Goal: Task Accomplishment & Management: Use online tool/utility

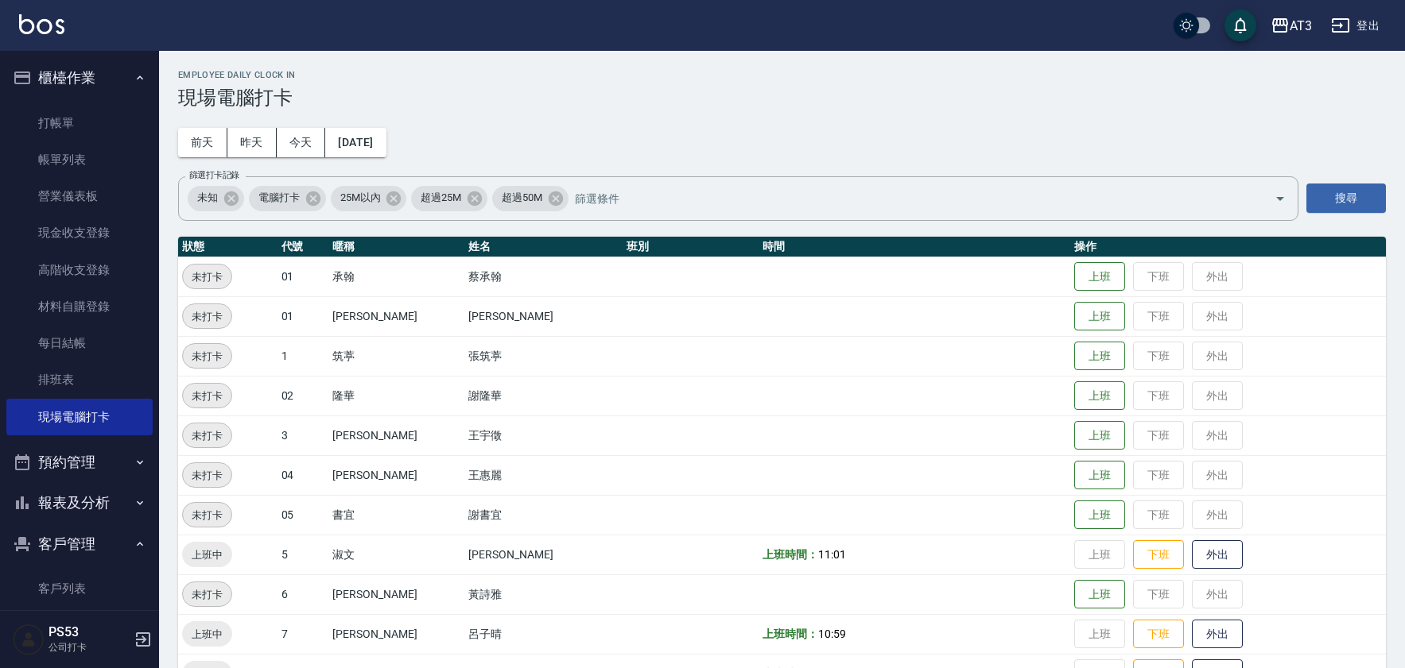
scroll to position [441, 0]
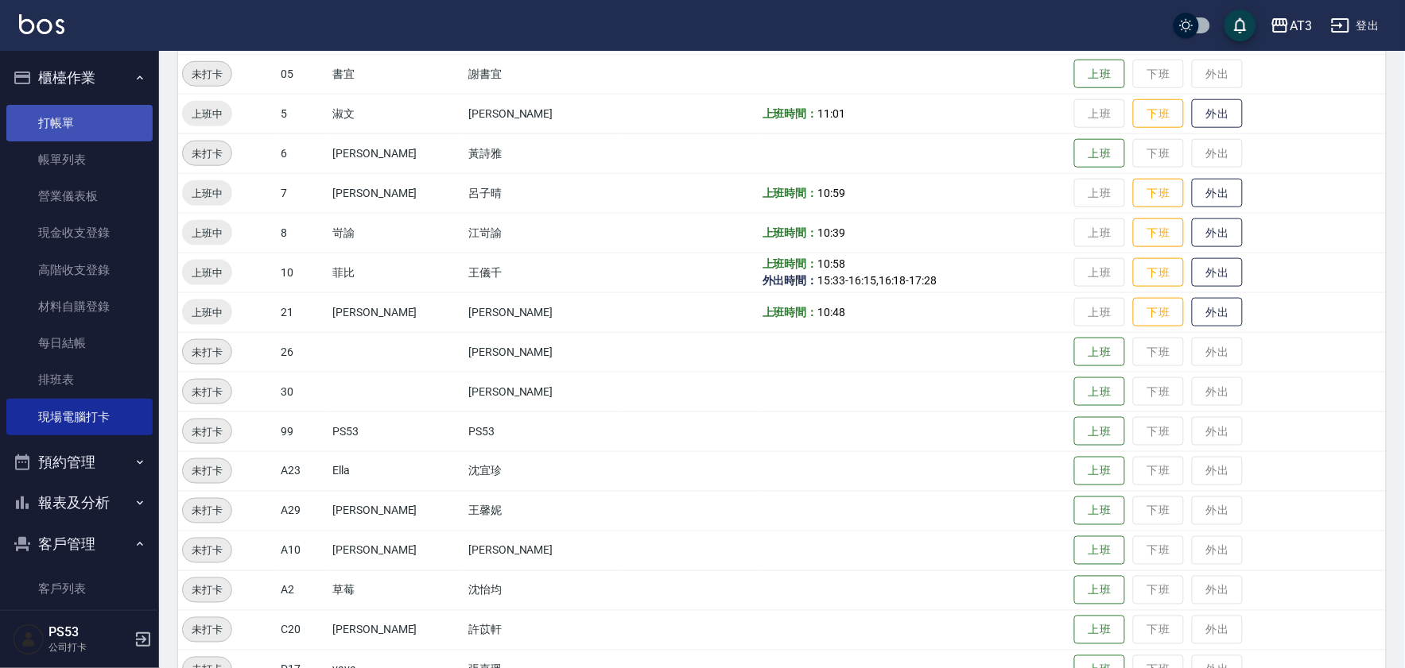
click at [99, 119] on link "打帳單" at bounding box center [79, 123] width 146 height 37
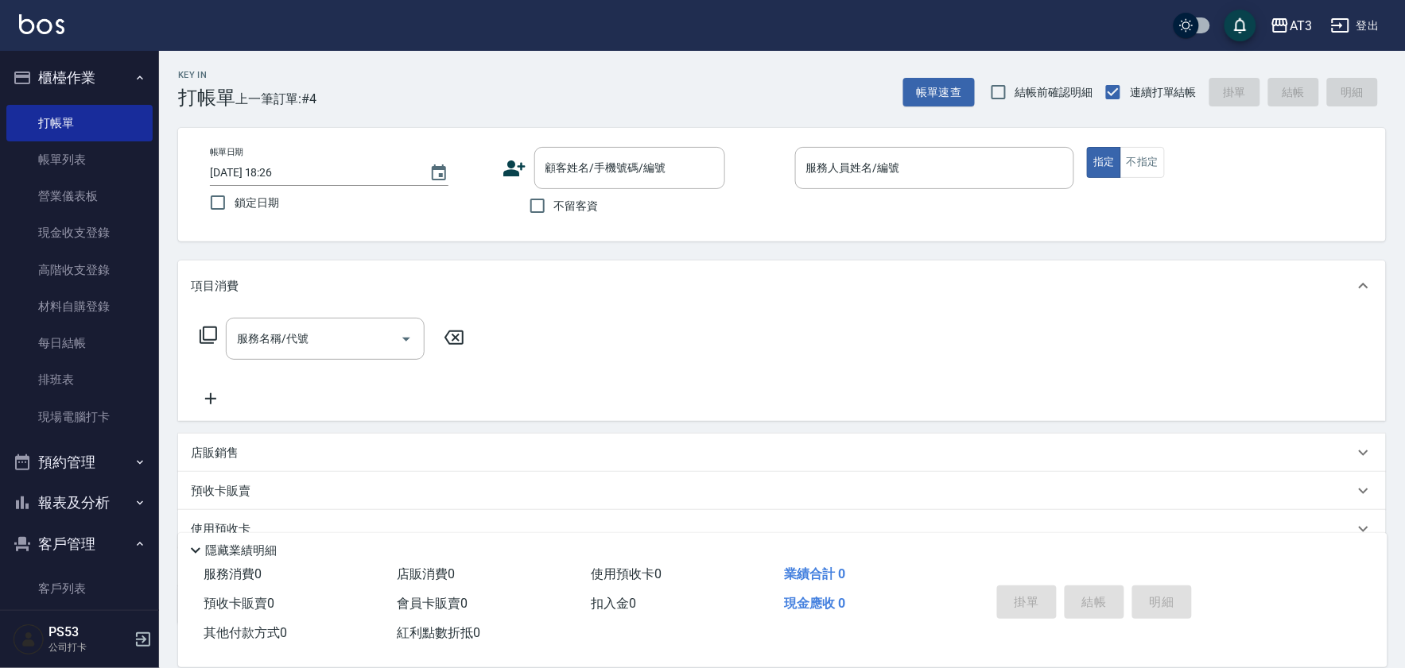
click at [518, 171] on icon at bounding box center [514, 169] width 22 height 16
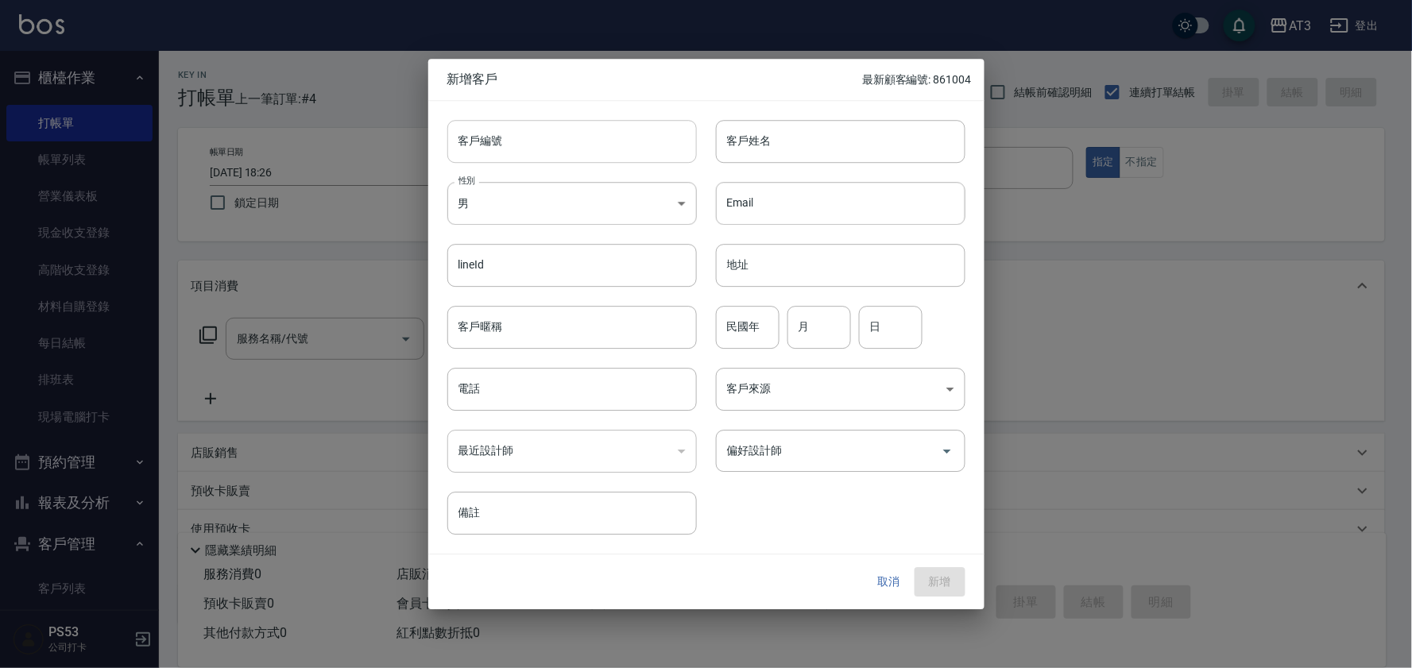
click at [583, 144] on input "客戶編號" at bounding box center [573, 141] width 250 height 43
type input "600819"
type input "u"
type input "楊清玲."
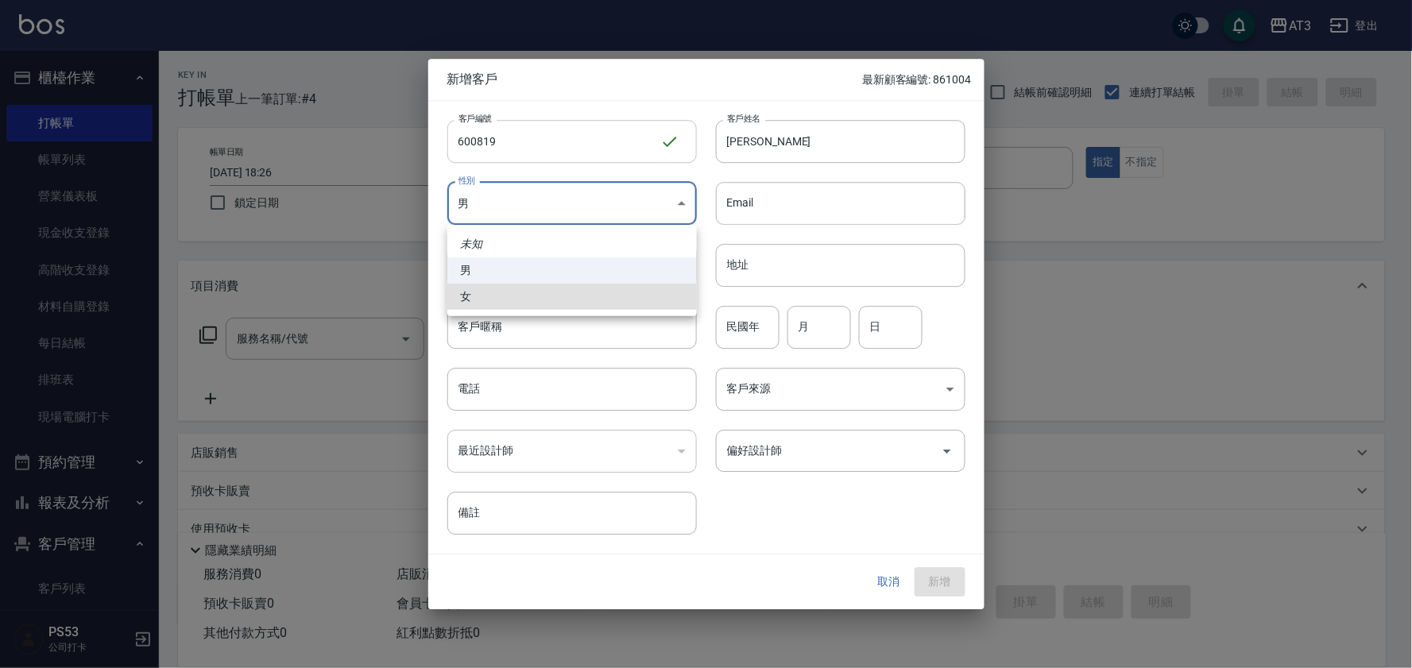
type input "FEMALE"
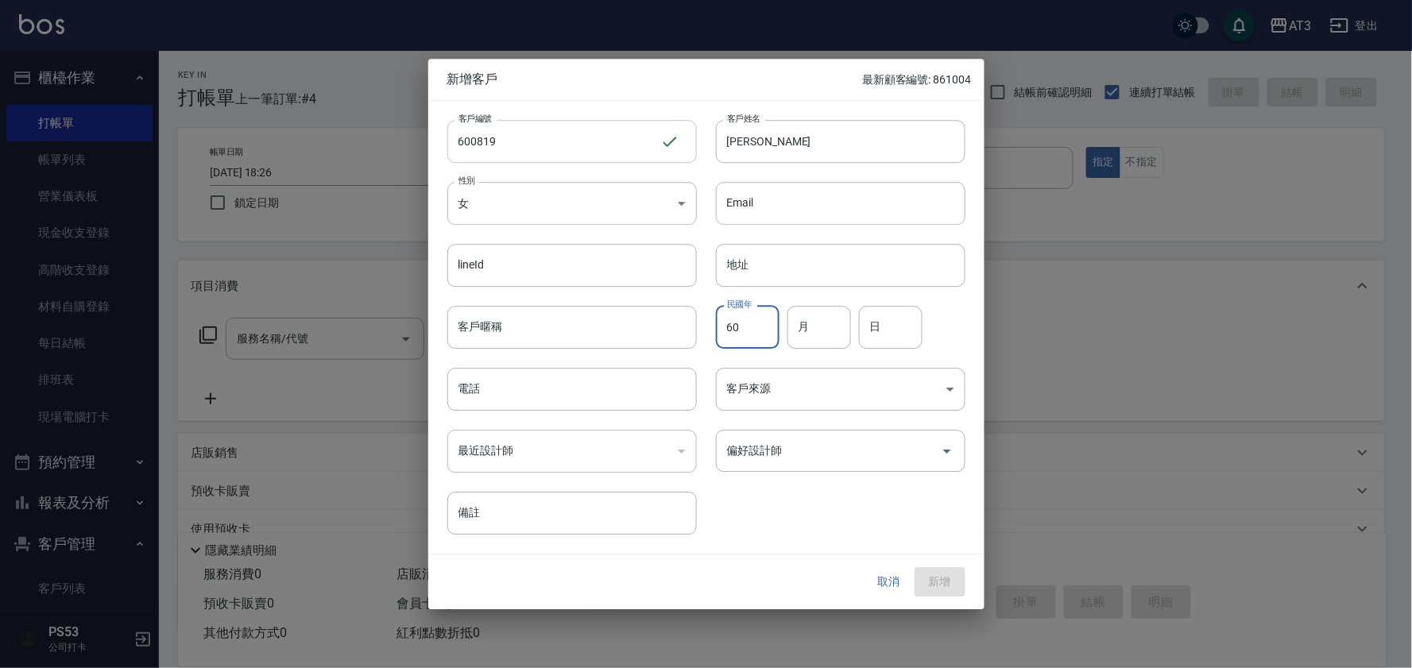
type input "60"
type input "8"
type input "19"
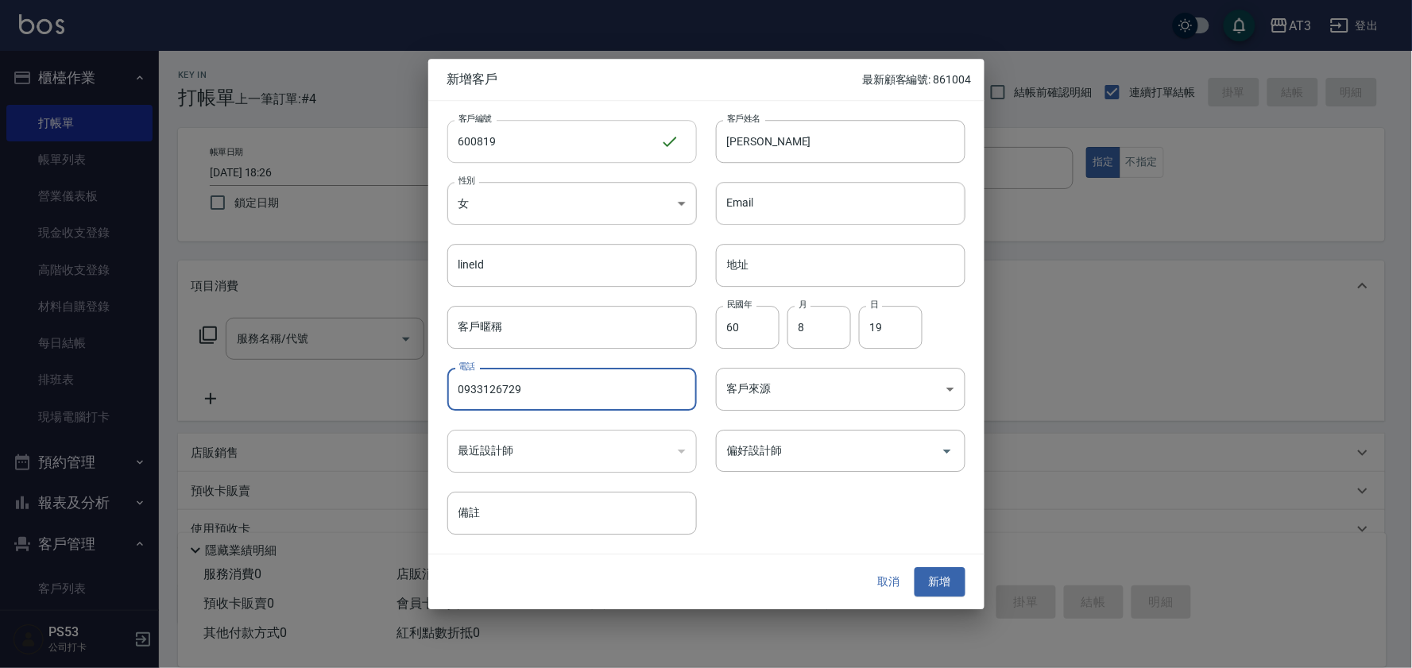
type input "0933126729"
click at [915, 568] on button "新增" at bounding box center [940, 582] width 51 height 29
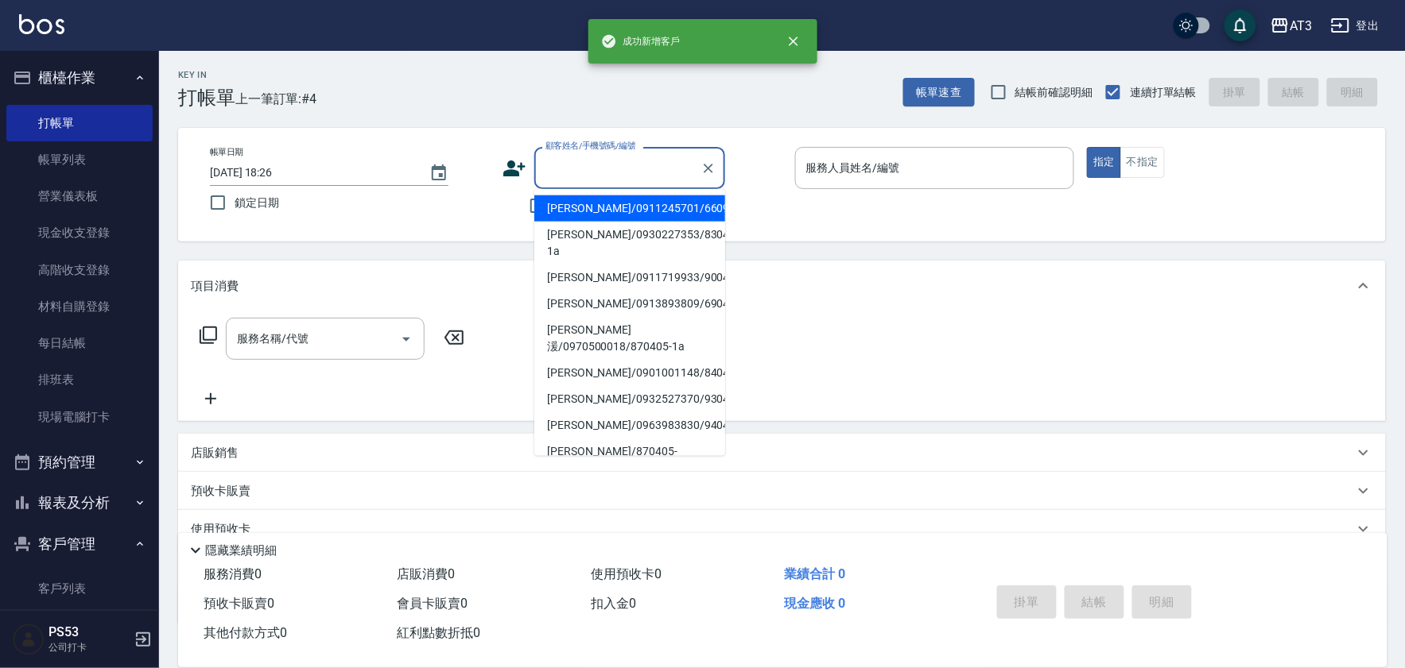
drag, startPoint x: 547, startPoint y: 163, endPoint x: 533, endPoint y: 149, distance: 19.1
click at [545, 157] on div "顧客姓名/手機號碼/編號 顧客姓名/手機號碼/編號" at bounding box center [629, 168] width 191 height 42
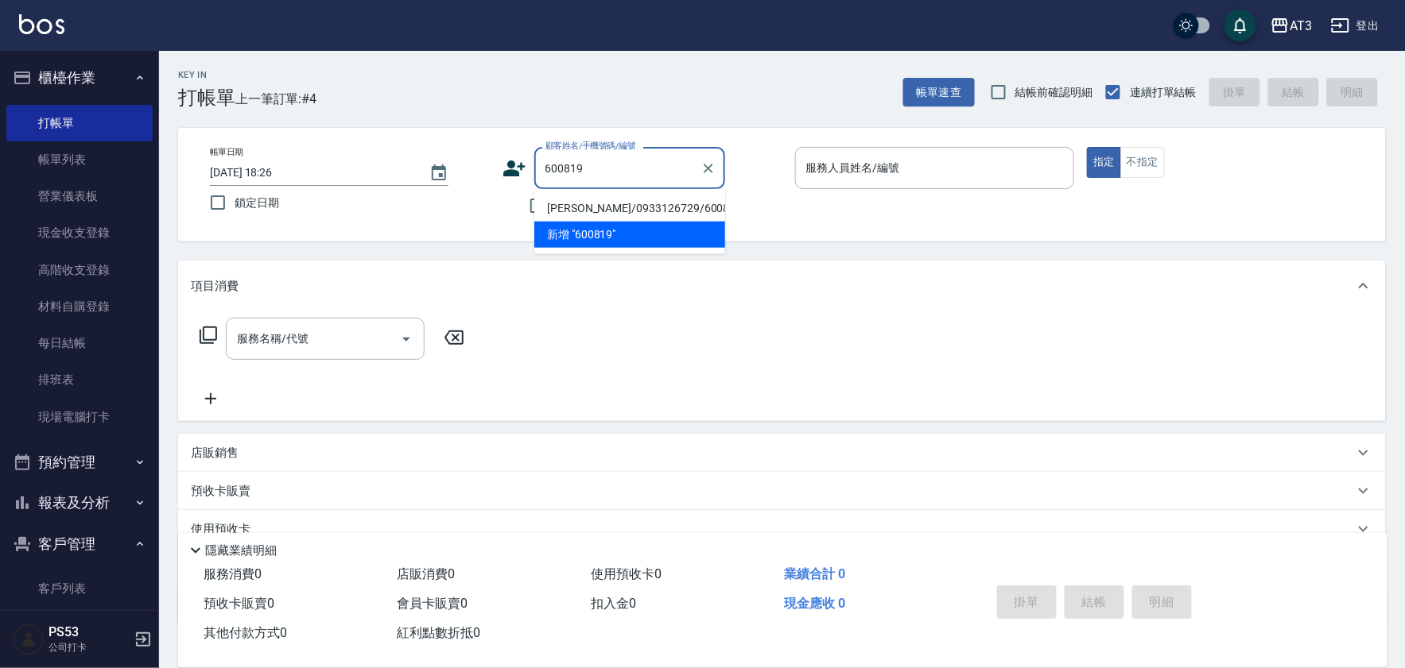
type input "楊清玲./0933126729/600819"
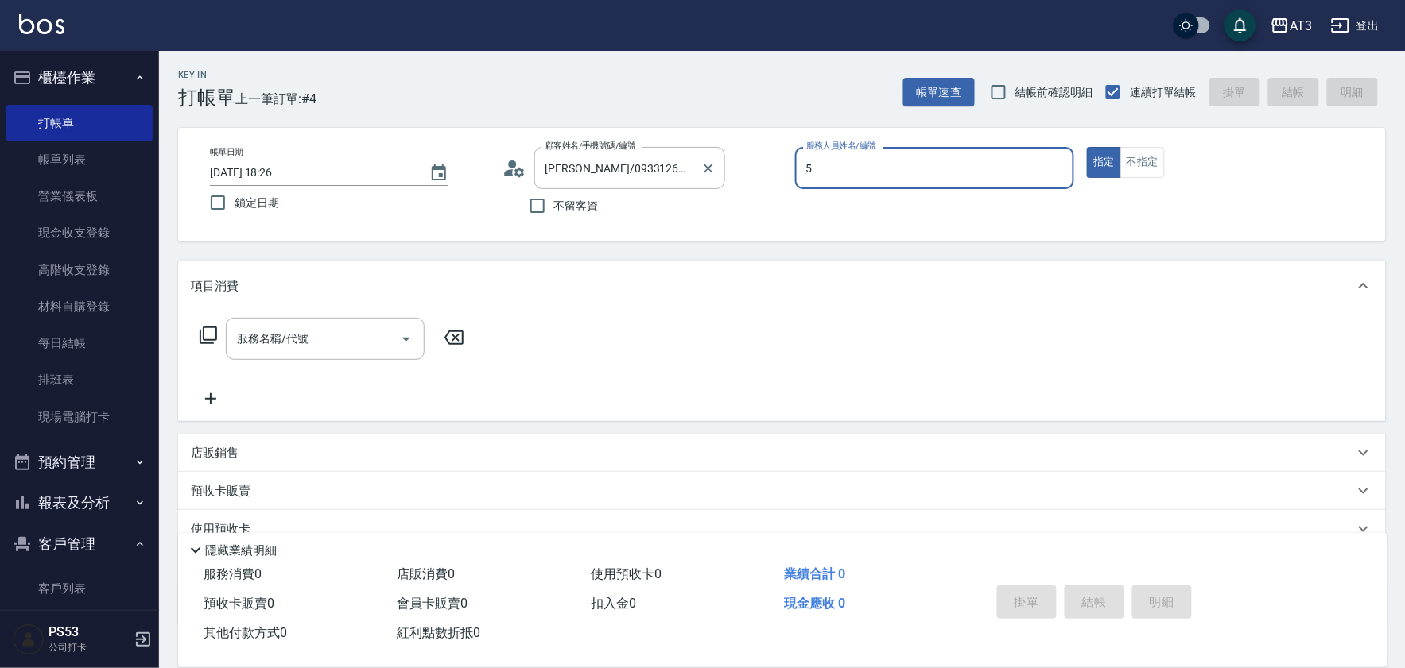
type input "淑文-5"
type button "true"
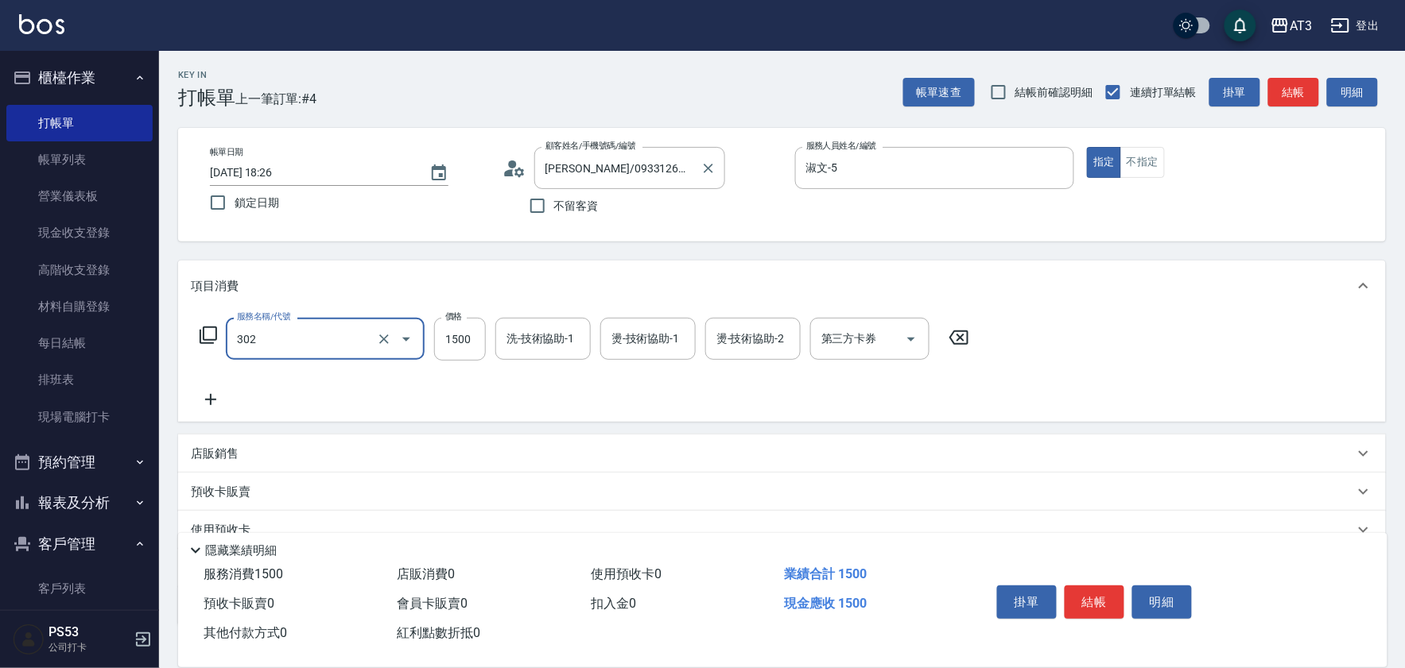
type input "設計燙髮(302)"
click at [459, 330] on input "1500" at bounding box center [460, 339] width 52 height 43
type input "1080"
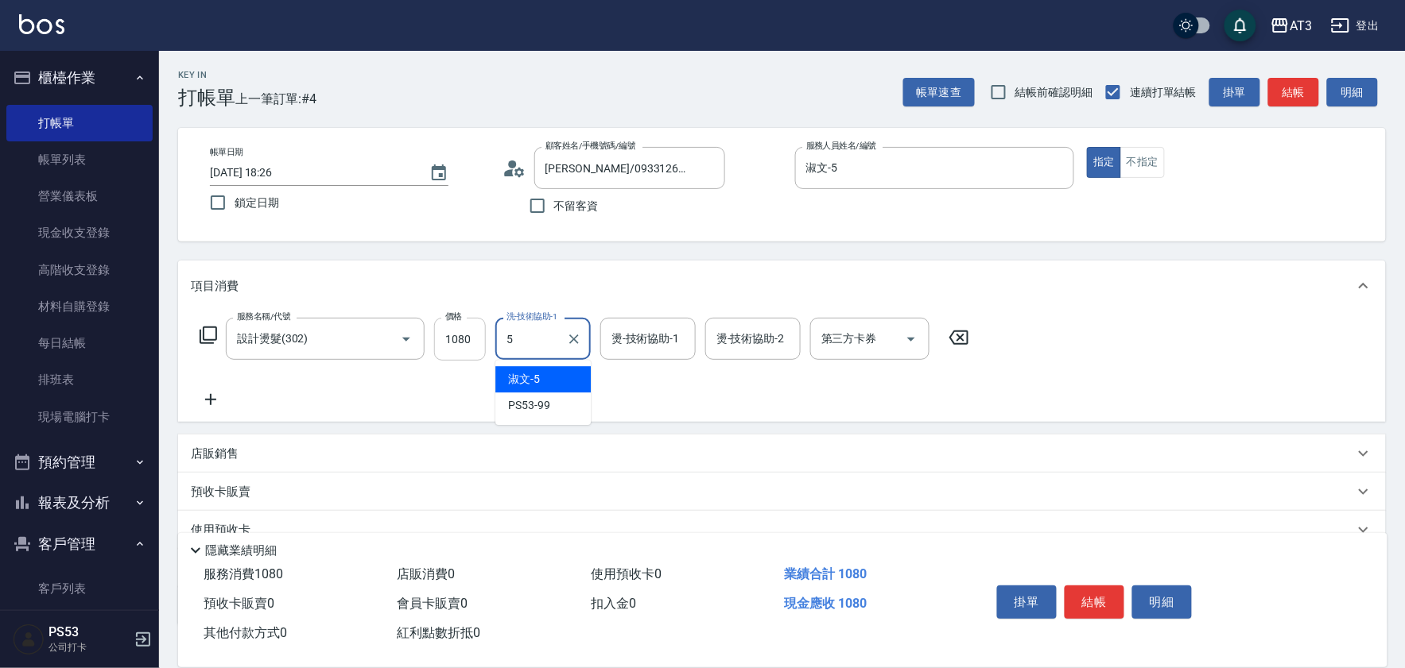
type input "淑文-5"
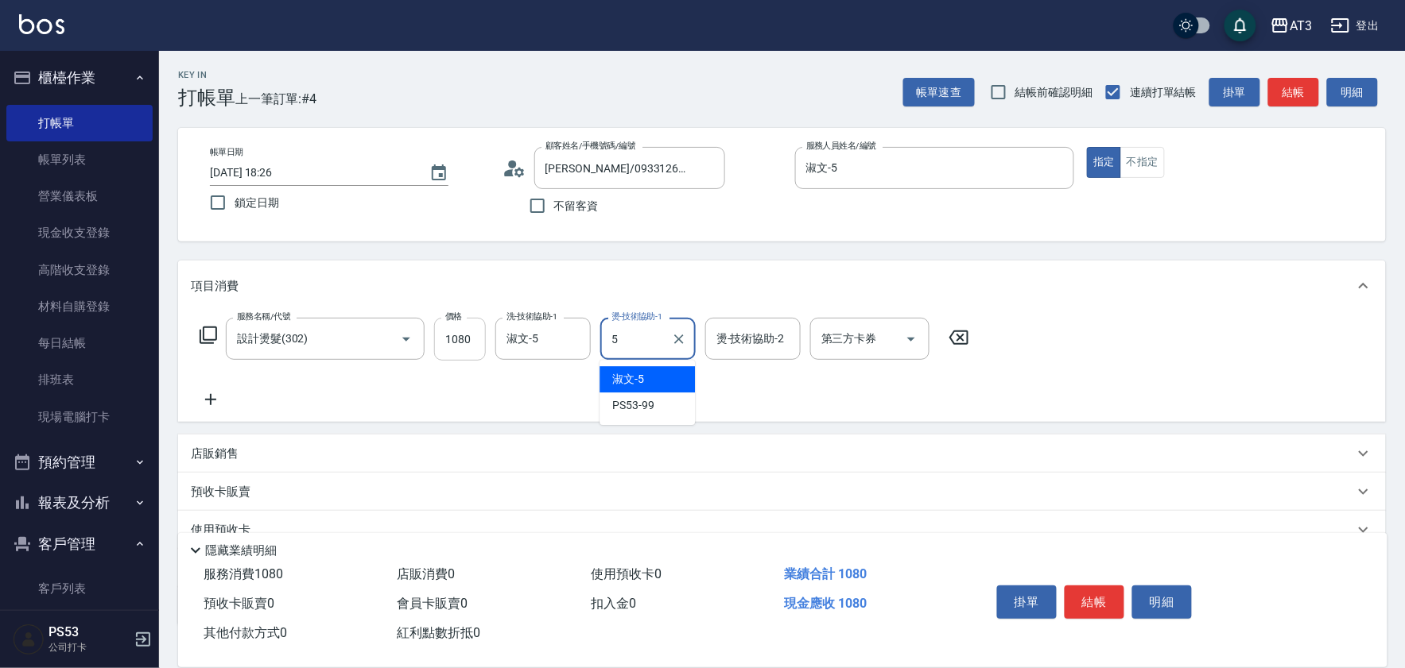
type input "淑文-5"
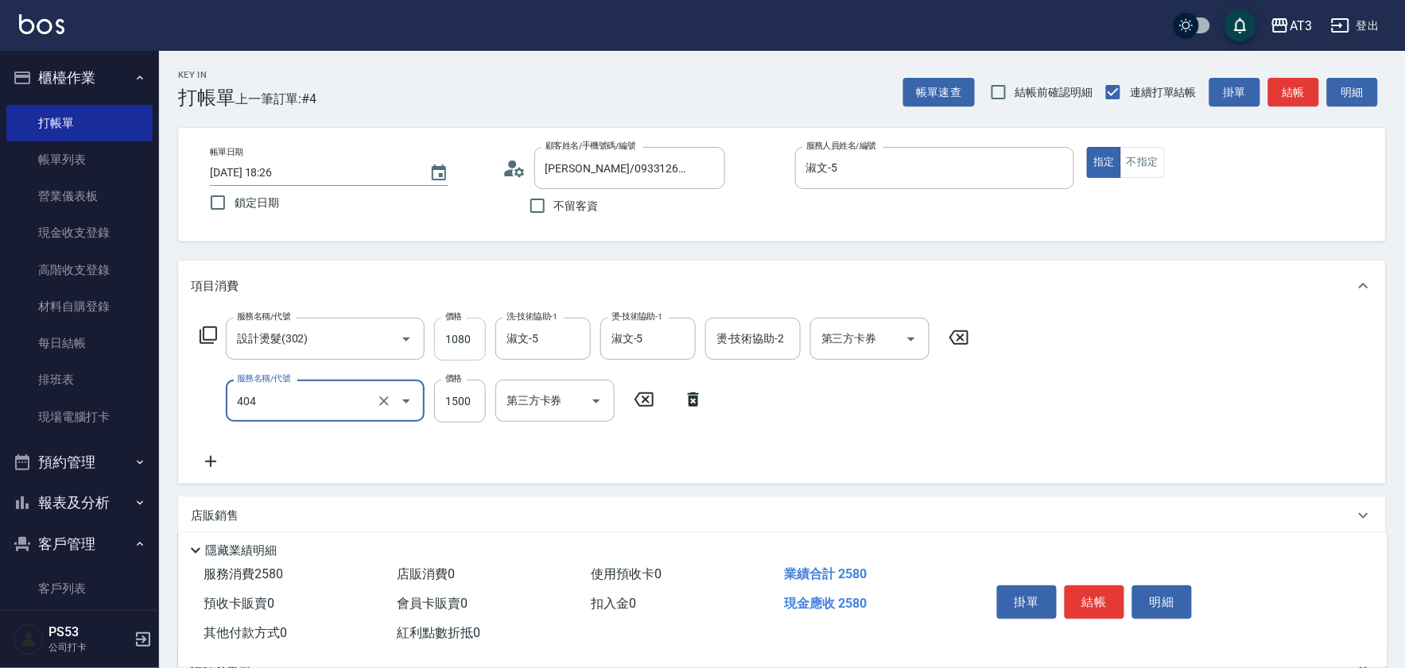
type input "設計染髮(404)"
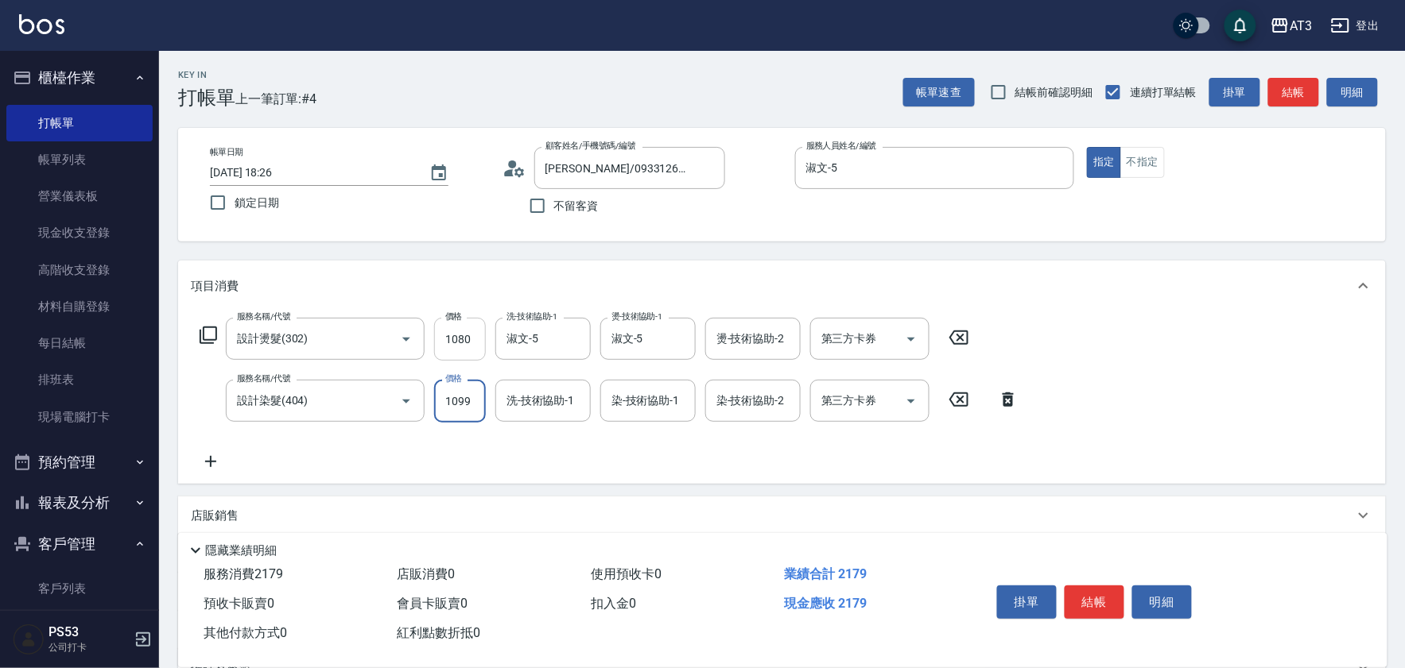
type input "1099"
type input "淑文-5"
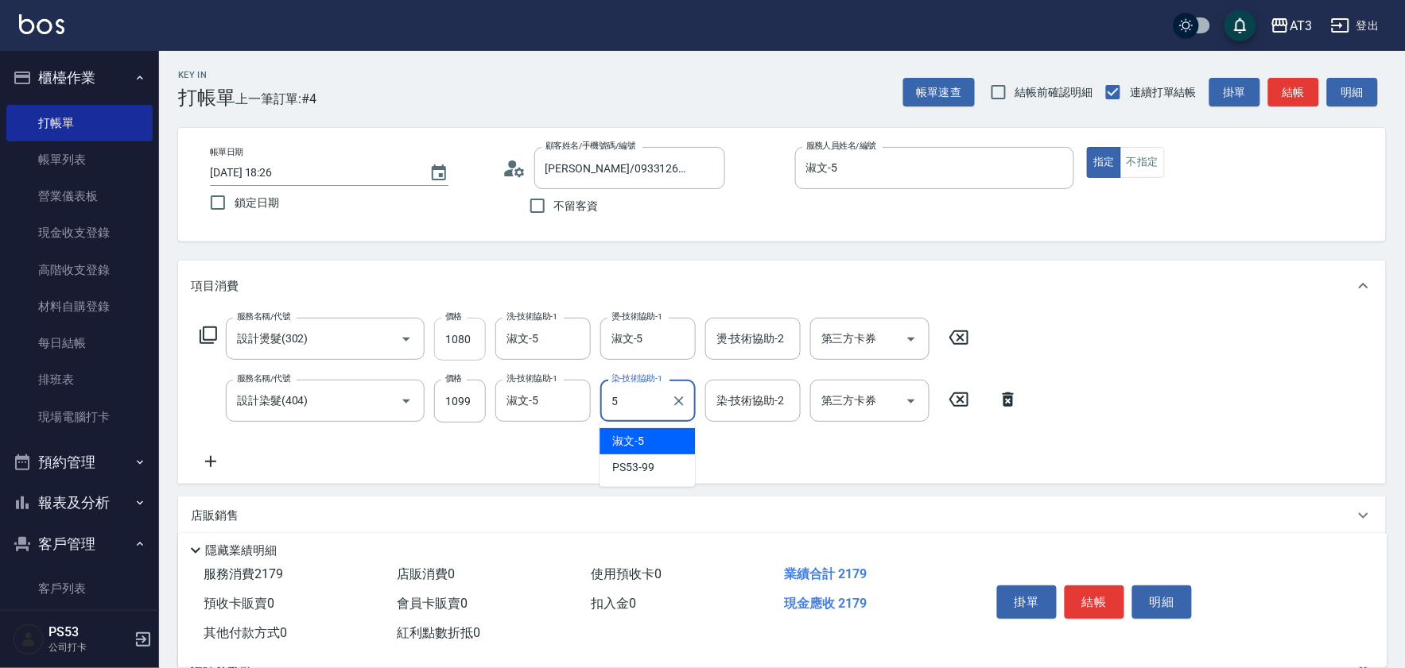
type input "淑文-5"
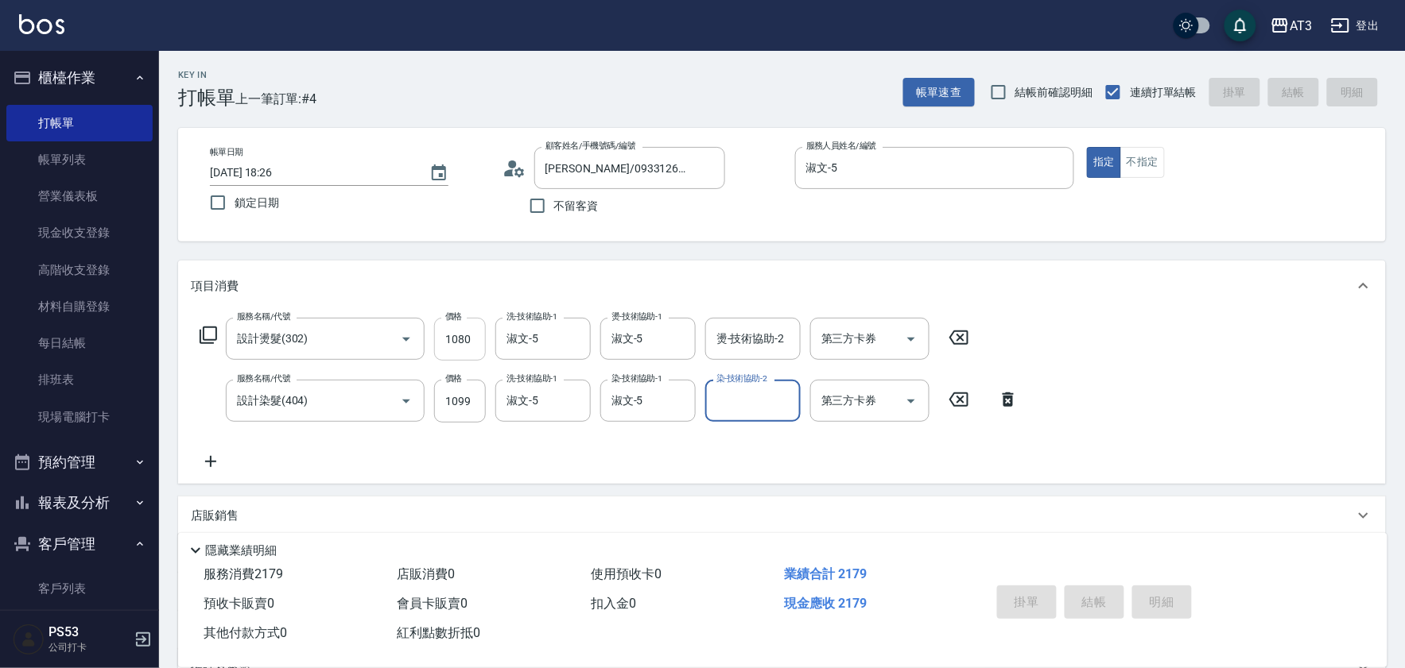
type input "2025/09/11 18:28"
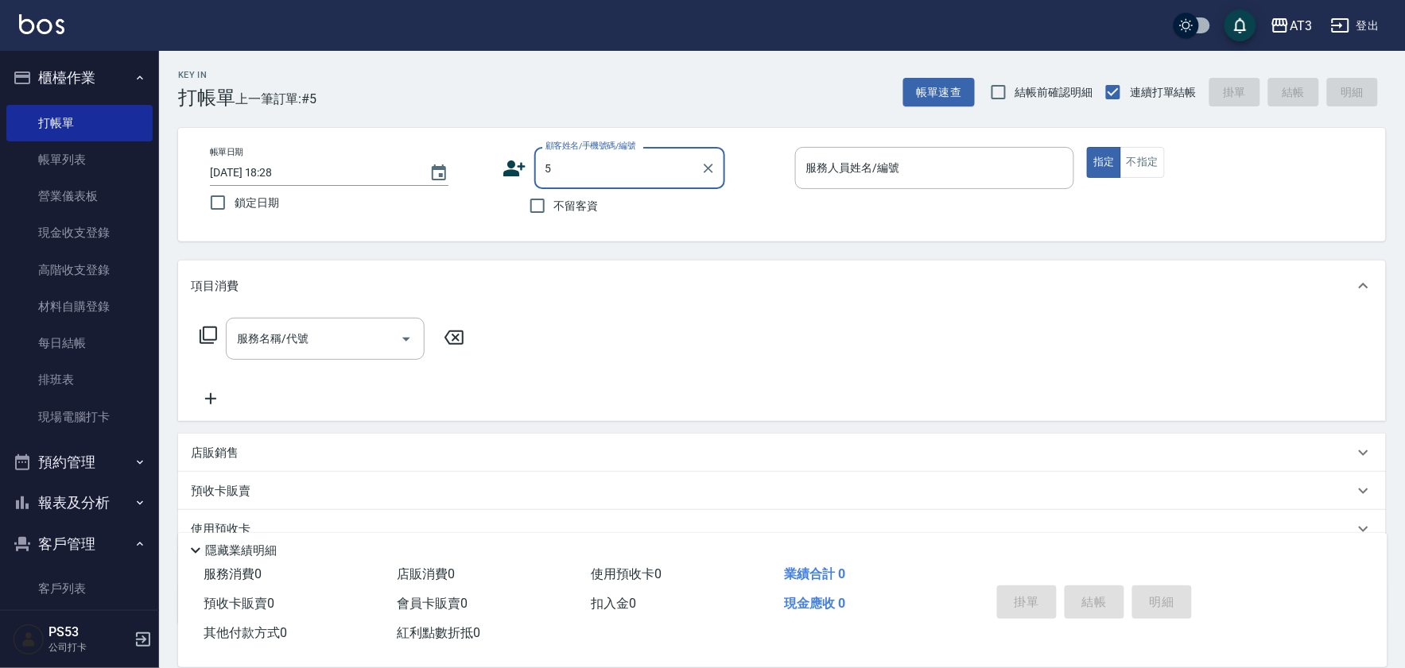
type input "5"
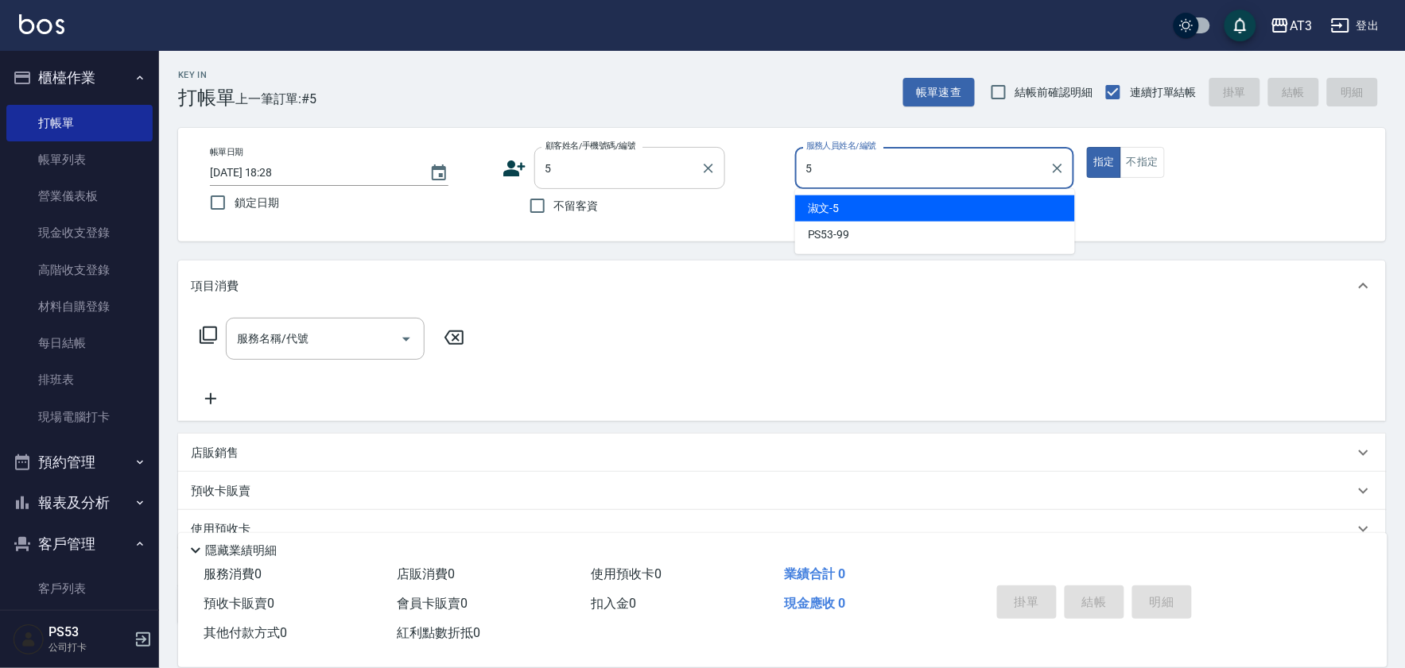
type input "淑文-5"
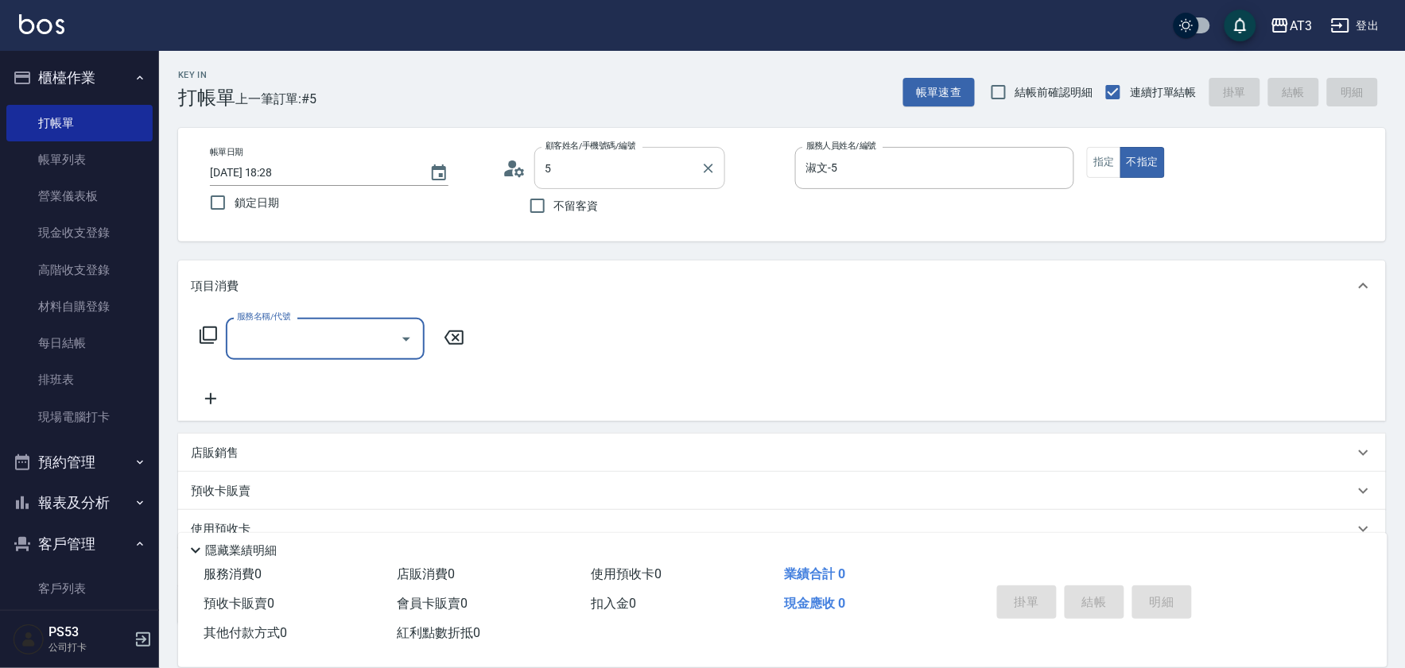
type input "5/0902352118/5"
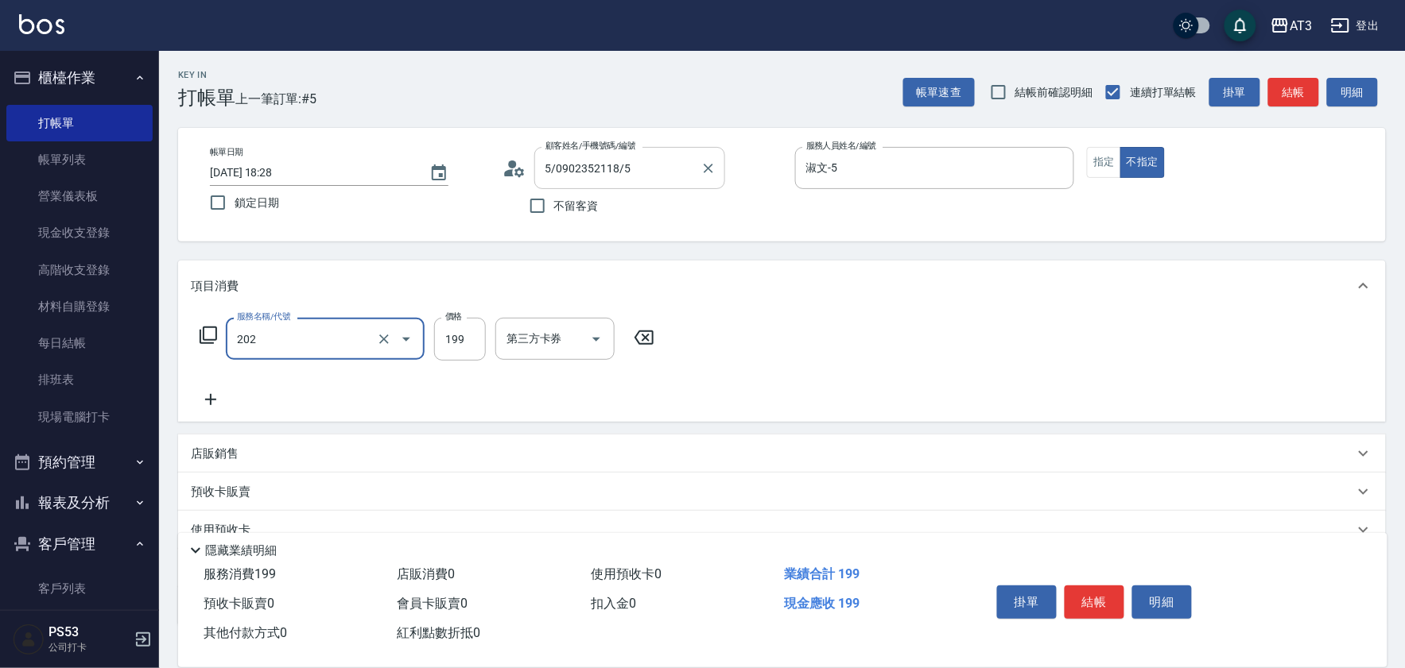
type input "不指定單剪(202)"
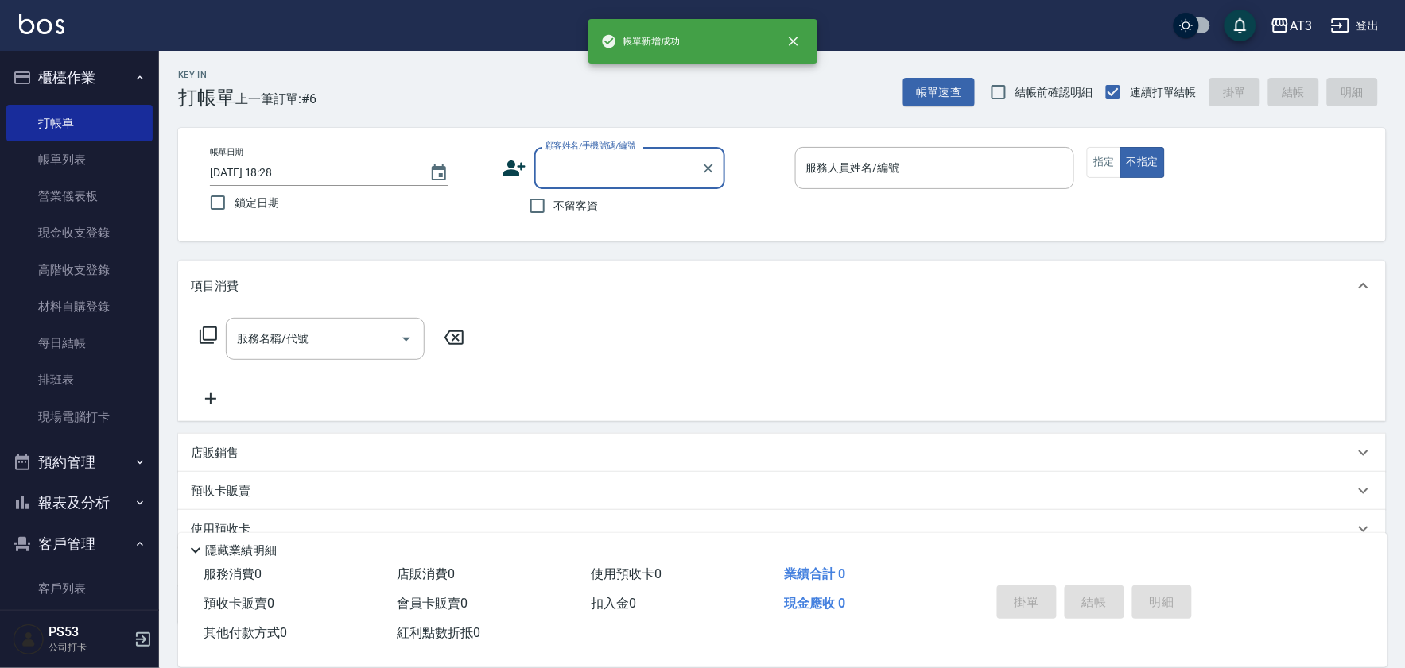
click at [653, 167] on input "顧客姓名/手機號碼/編號" at bounding box center [617, 168] width 153 height 28
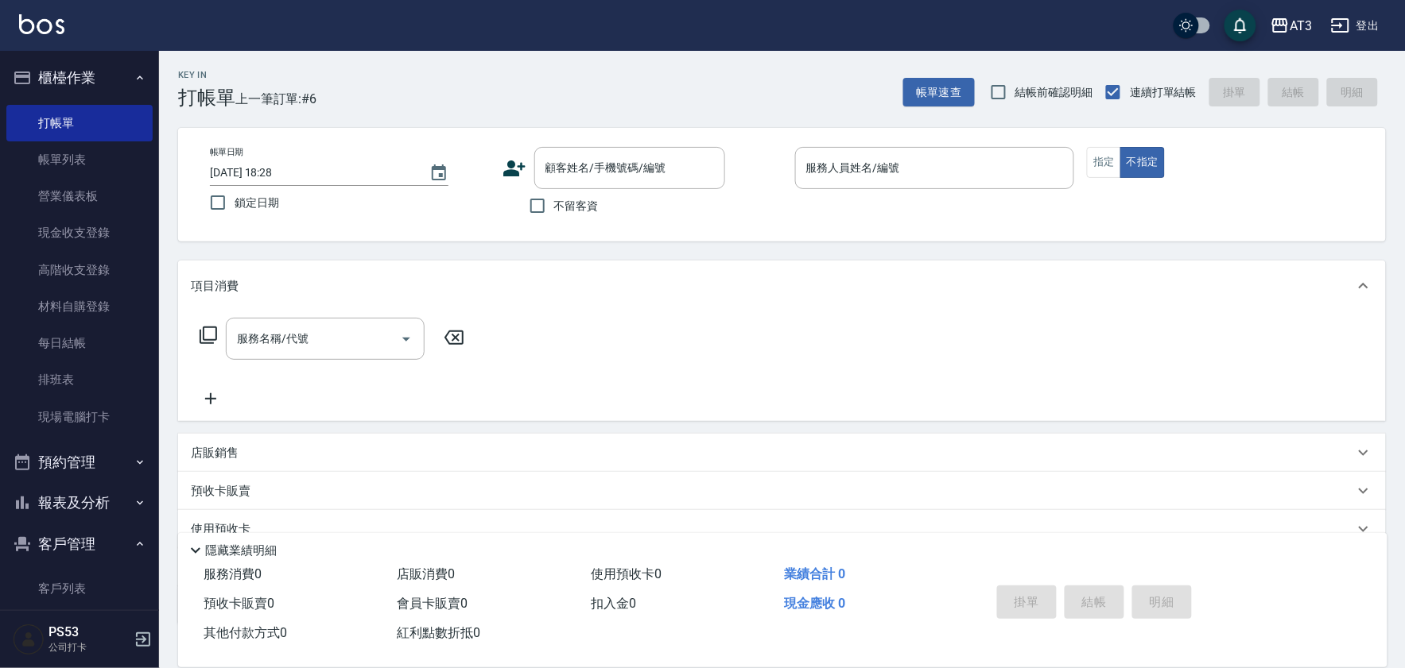
click at [513, 171] on icon at bounding box center [514, 169] width 22 height 16
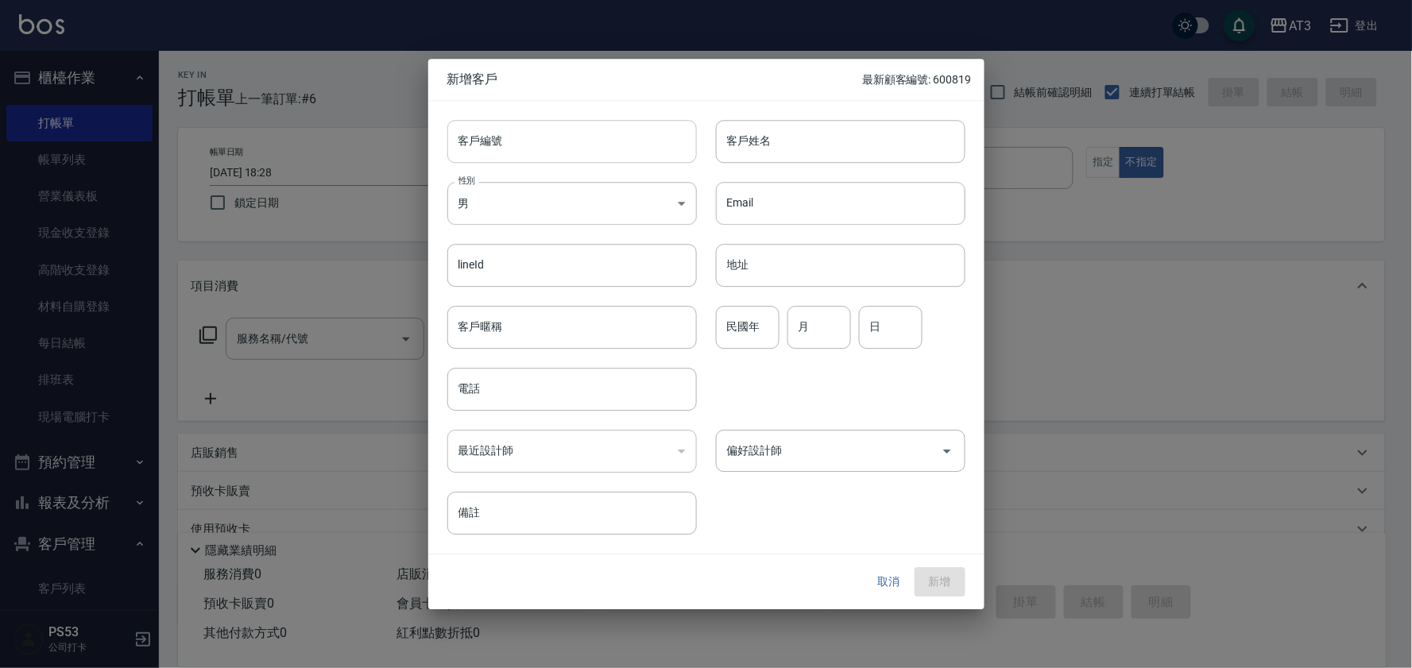
click at [586, 157] on input "客戶編號" at bounding box center [573, 141] width 250 height 43
type input "810821"
type input "陳淨穎"
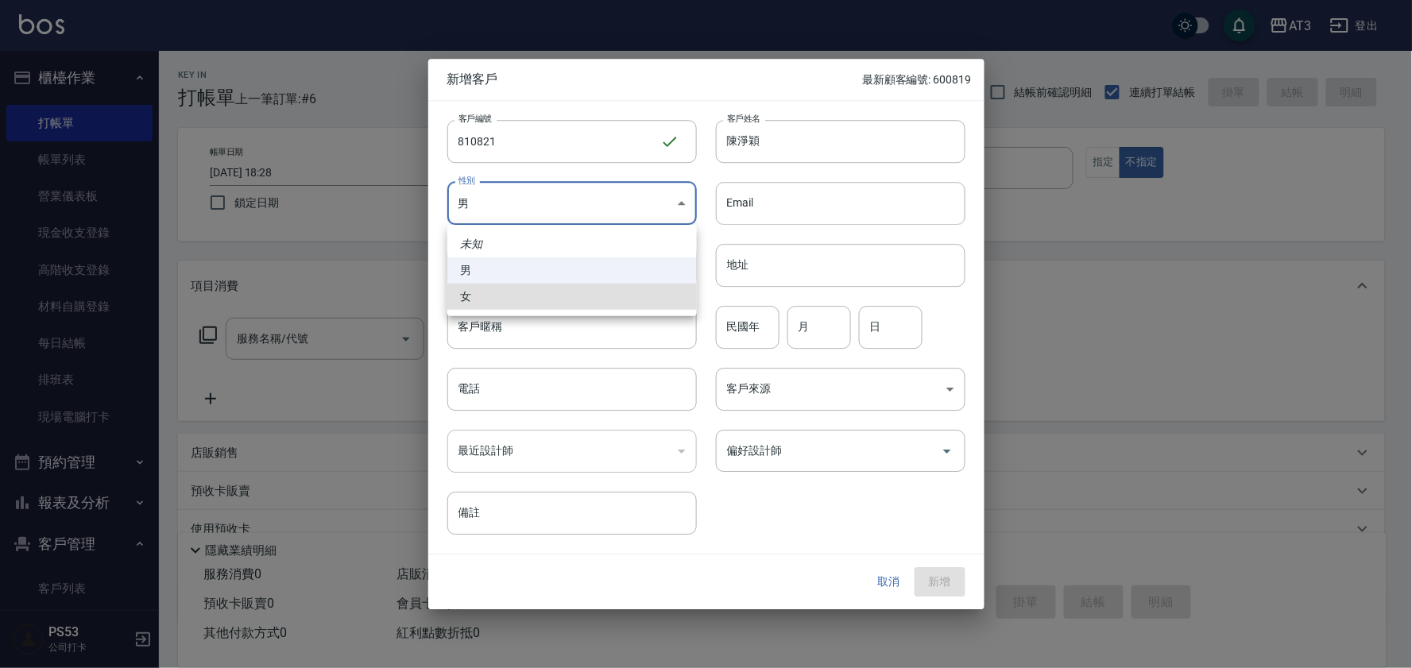
type input "FEMALE"
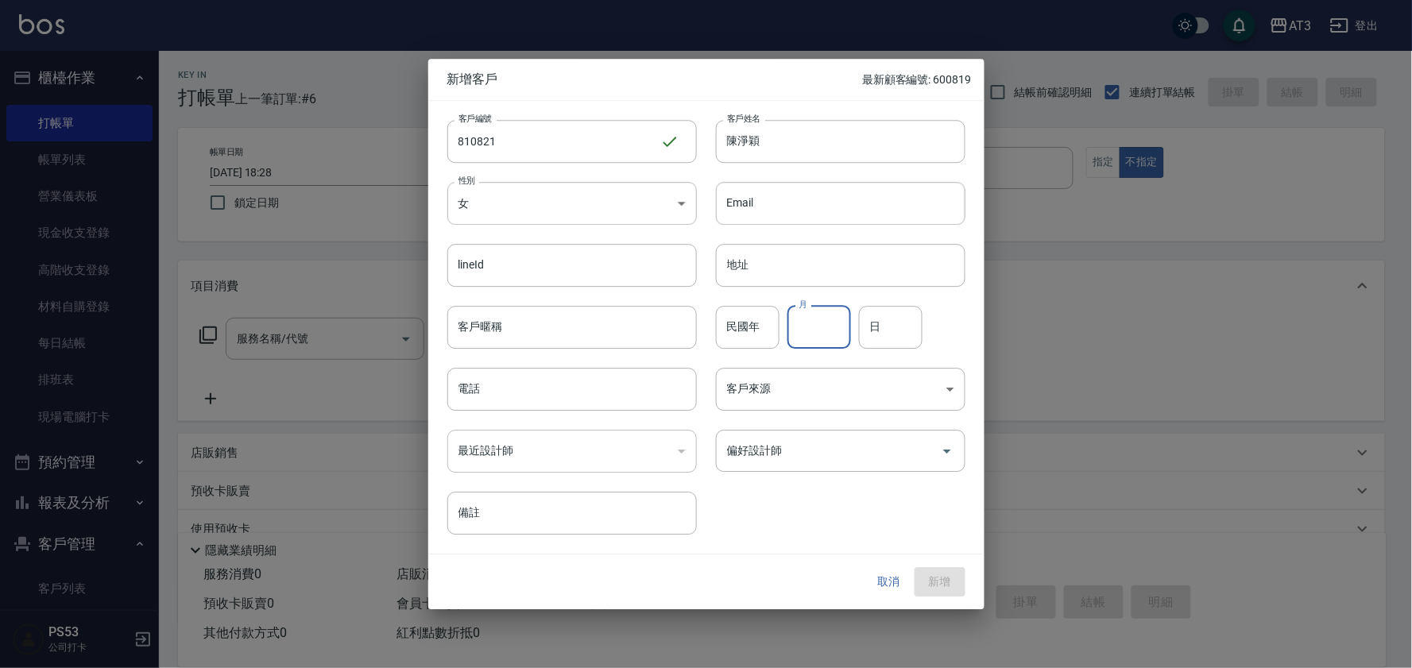
click at [726, 321] on input "民國年" at bounding box center [748, 327] width 64 height 43
type input "81"
click at [816, 338] on input "月" at bounding box center [820, 327] width 64 height 43
type input "8"
type input "21"
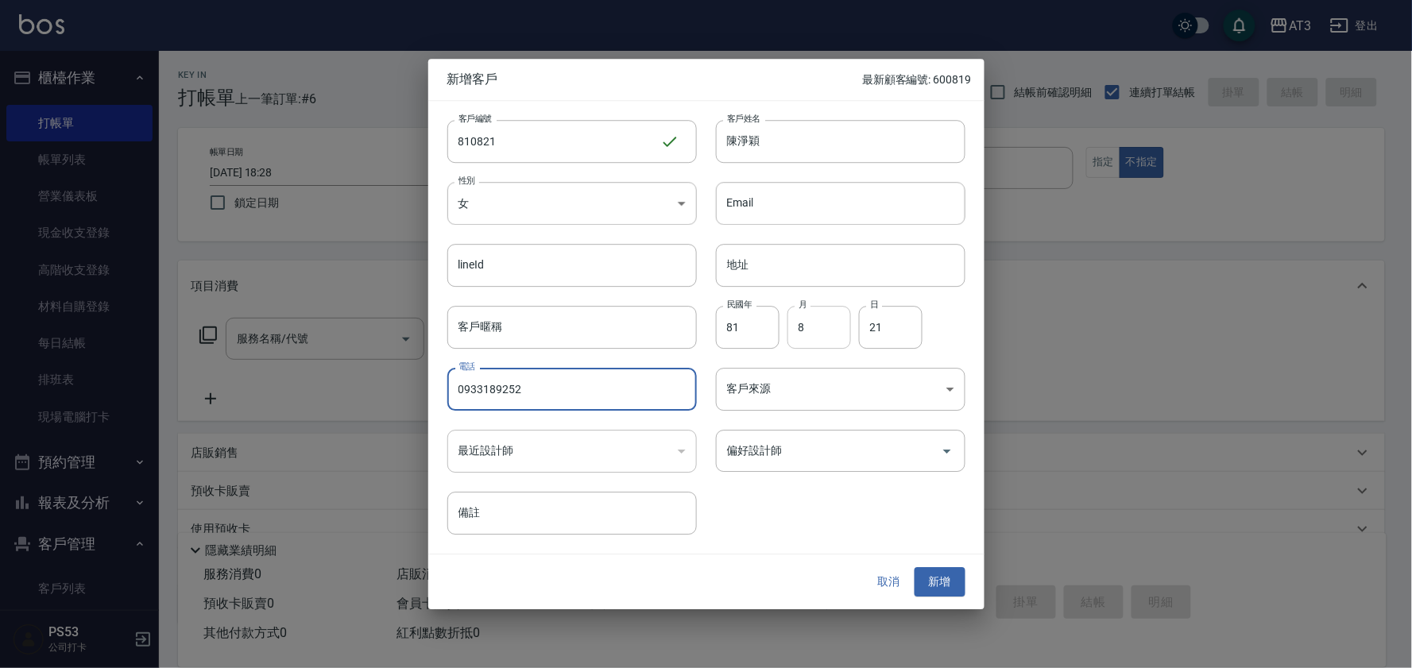
type input "0933189252"
click at [915, 568] on button "新增" at bounding box center [940, 582] width 51 height 29
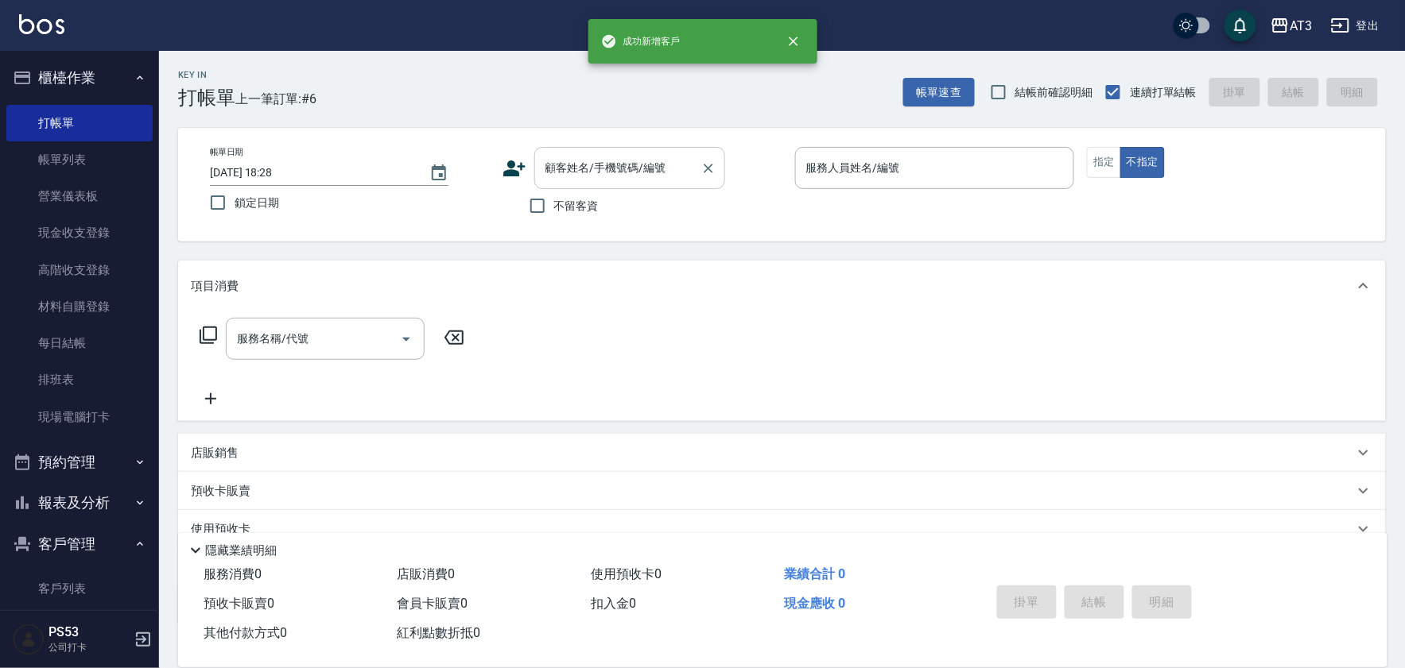
click at [620, 178] on input "顧客姓名/手機號碼/編號" at bounding box center [617, 168] width 153 height 28
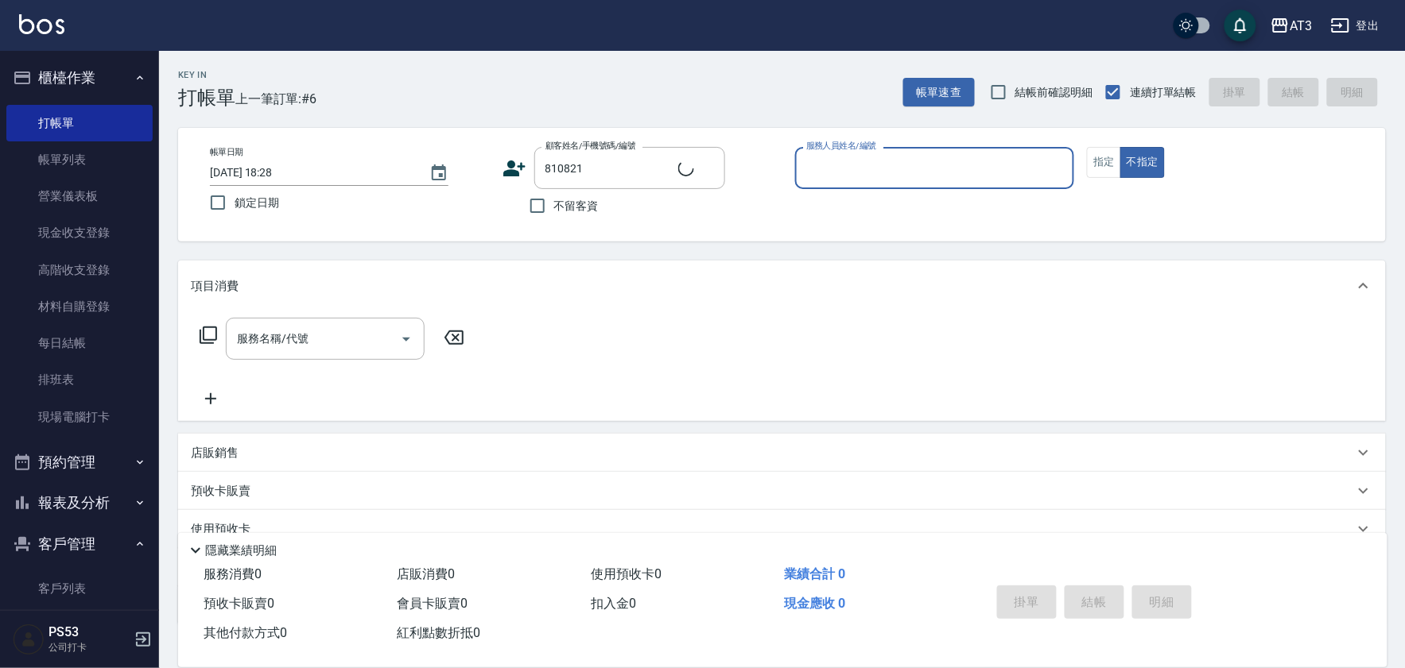
type input "陳淨穎/0933189252/810821"
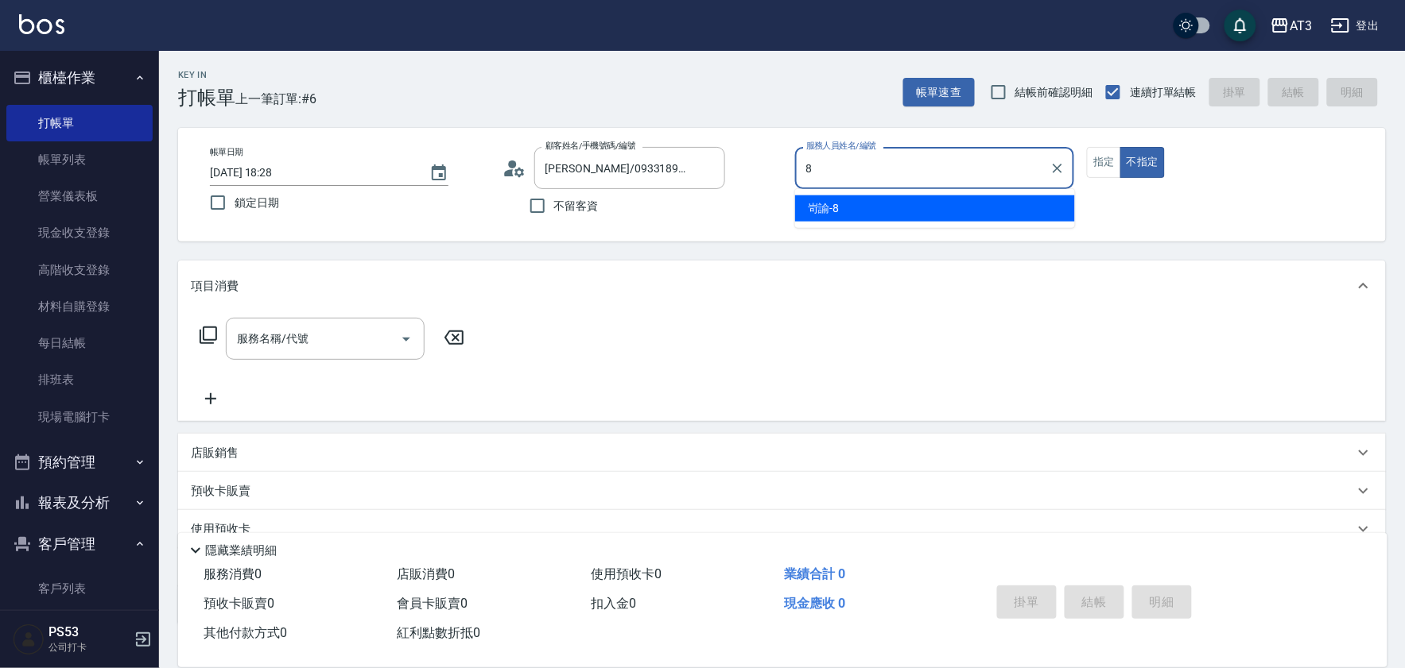
type input "岢諭-8"
type button "false"
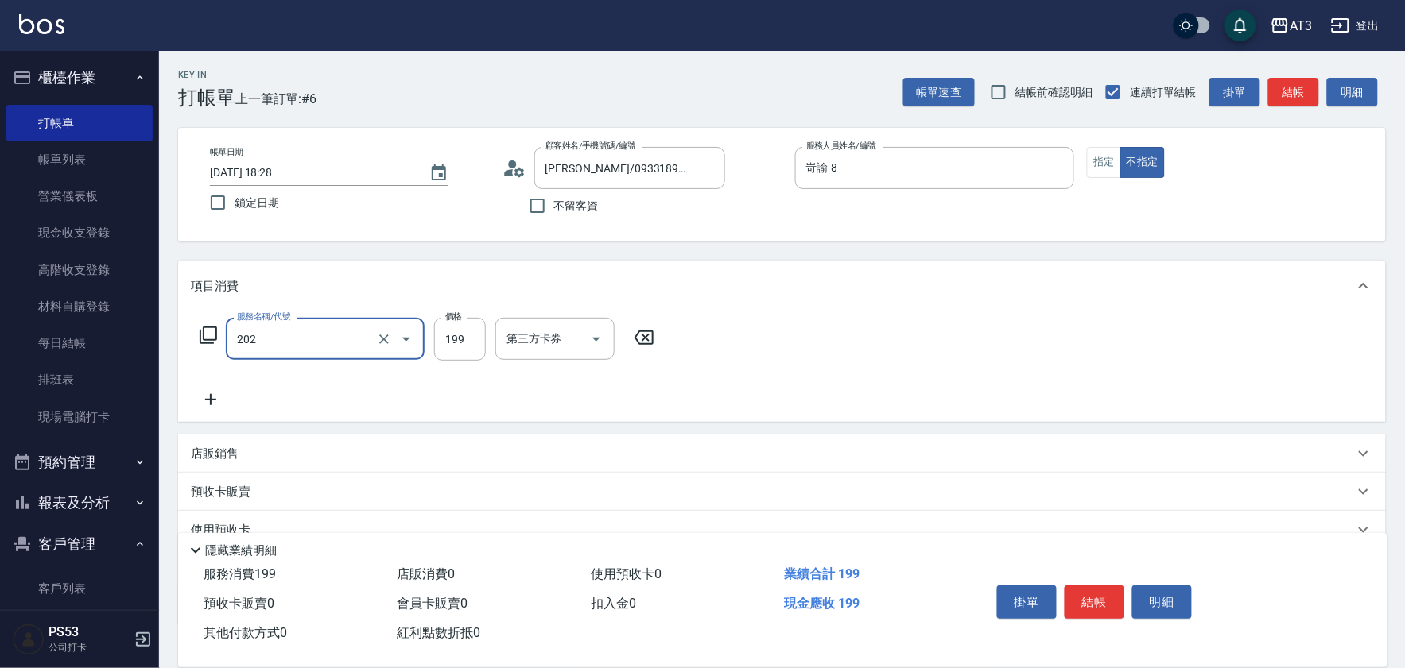
type input "不指定單剪(202)"
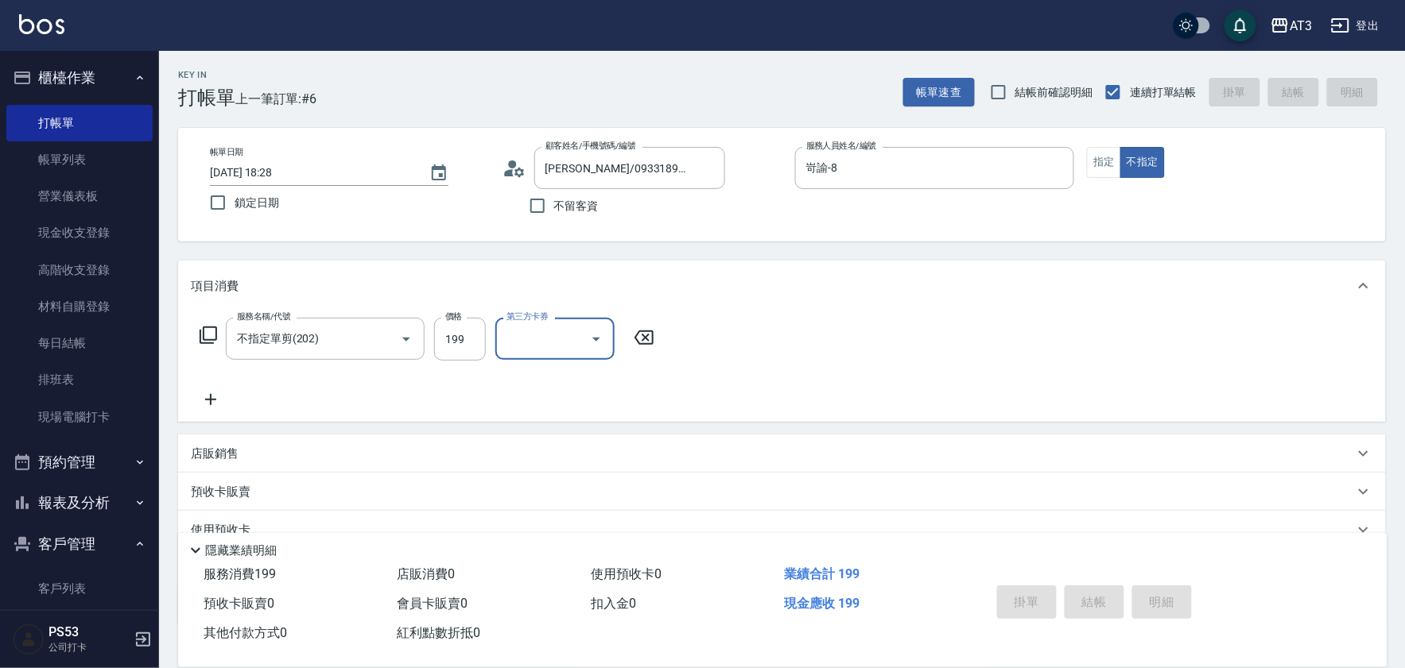
type input "2025/09/11 18:29"
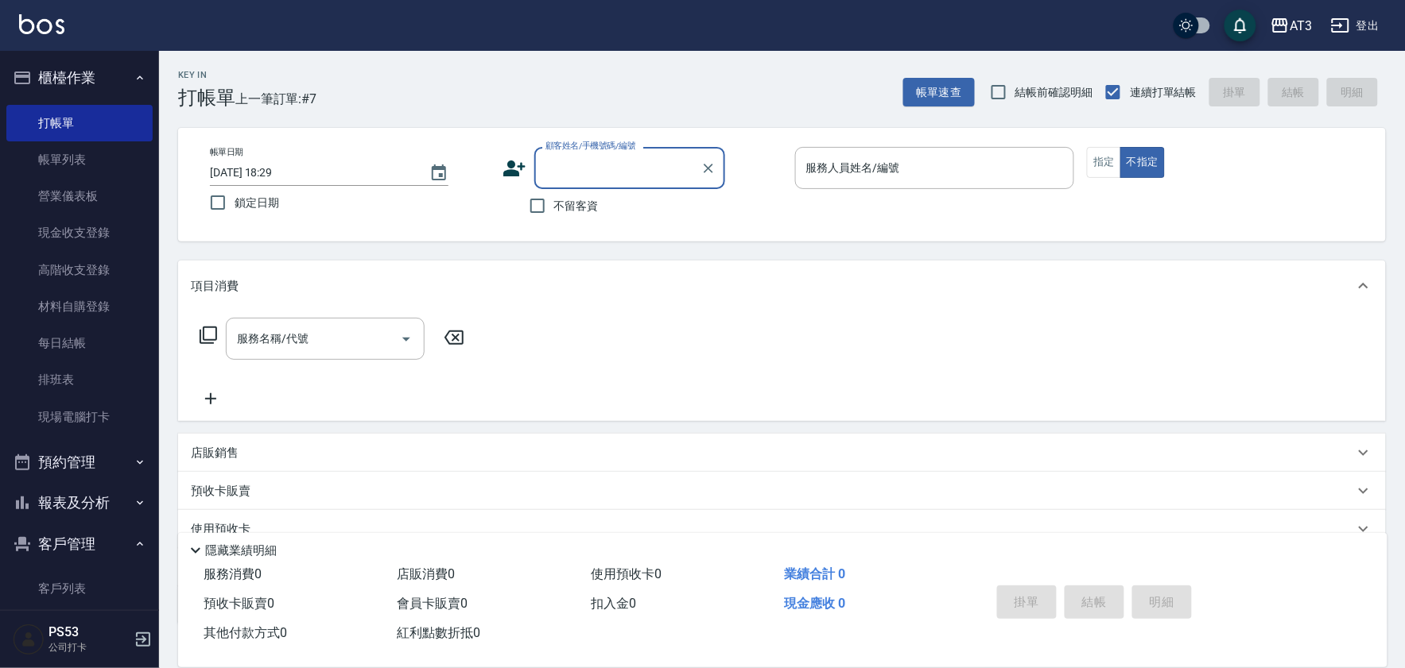
click at [510, 167] on icon at bounding box center [514, 169] width 22 height 16
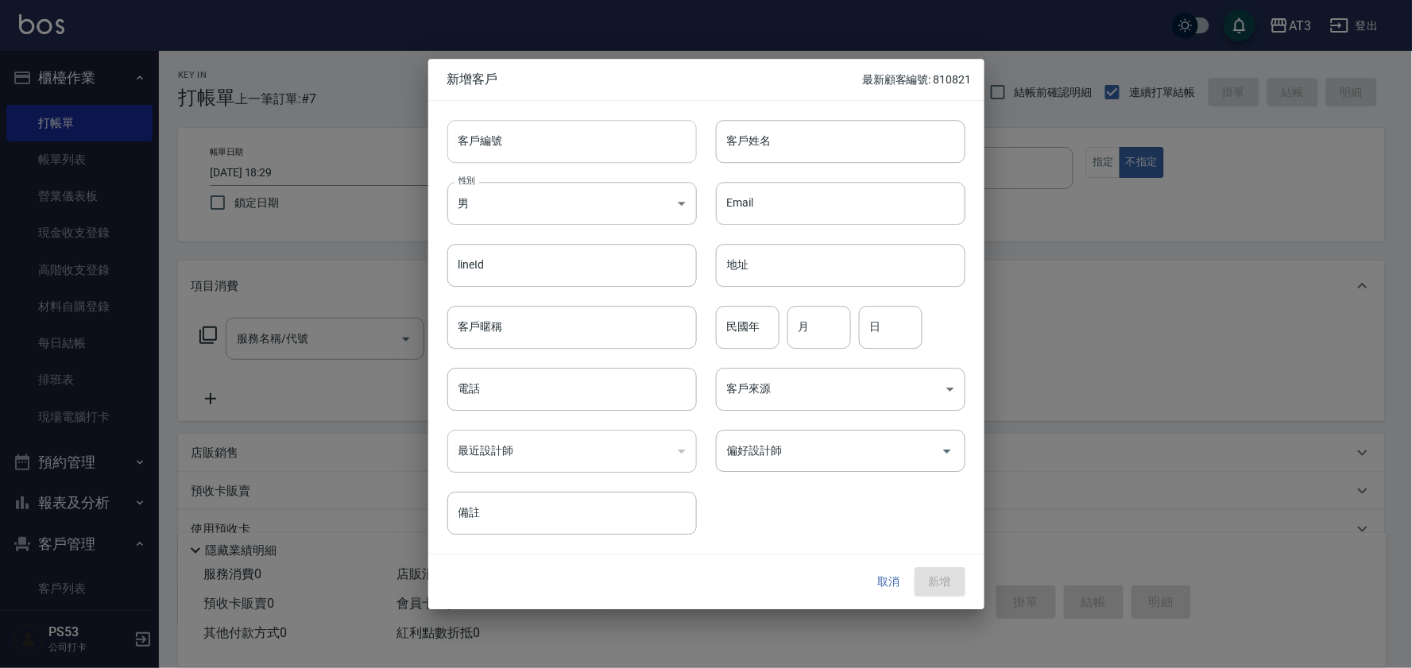
click at [585, 156] on input "客戶編號" at bounding box center [573, 141] width 250 height 43
type input "670605"
type input "江"
type input "'"
type input "江靜恩"
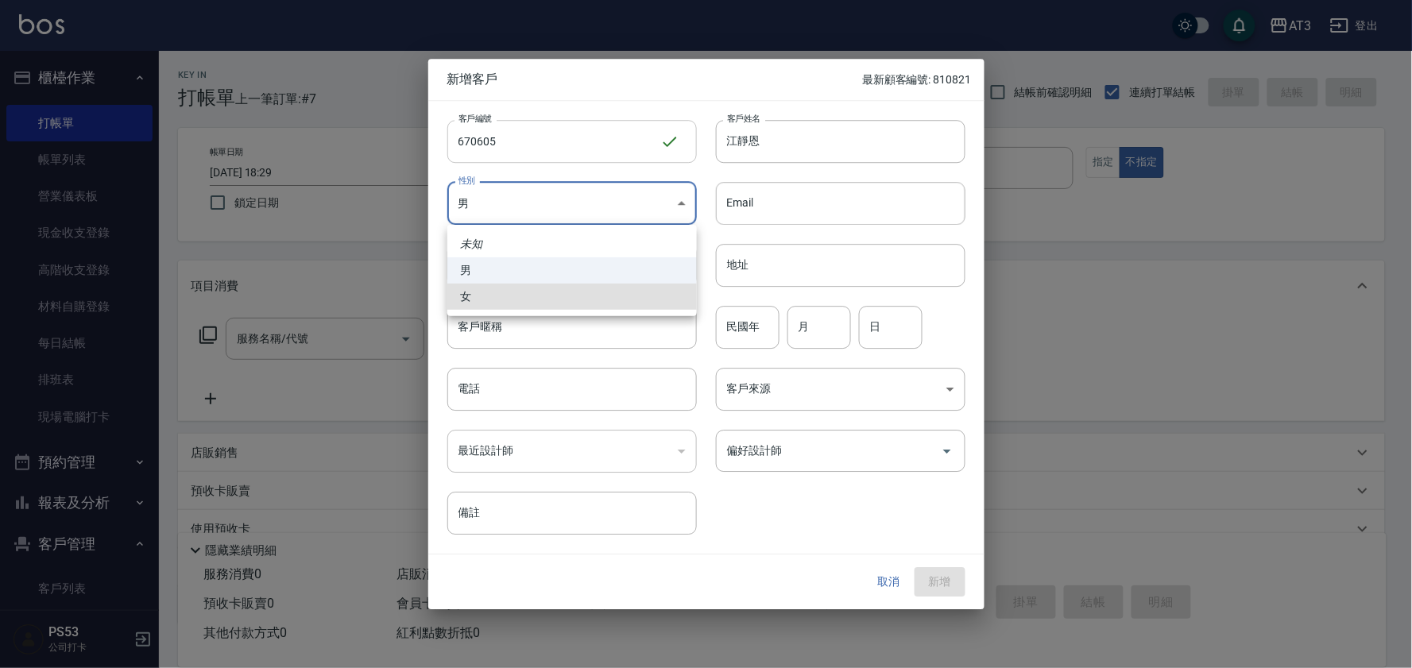
type input "FEMALE"
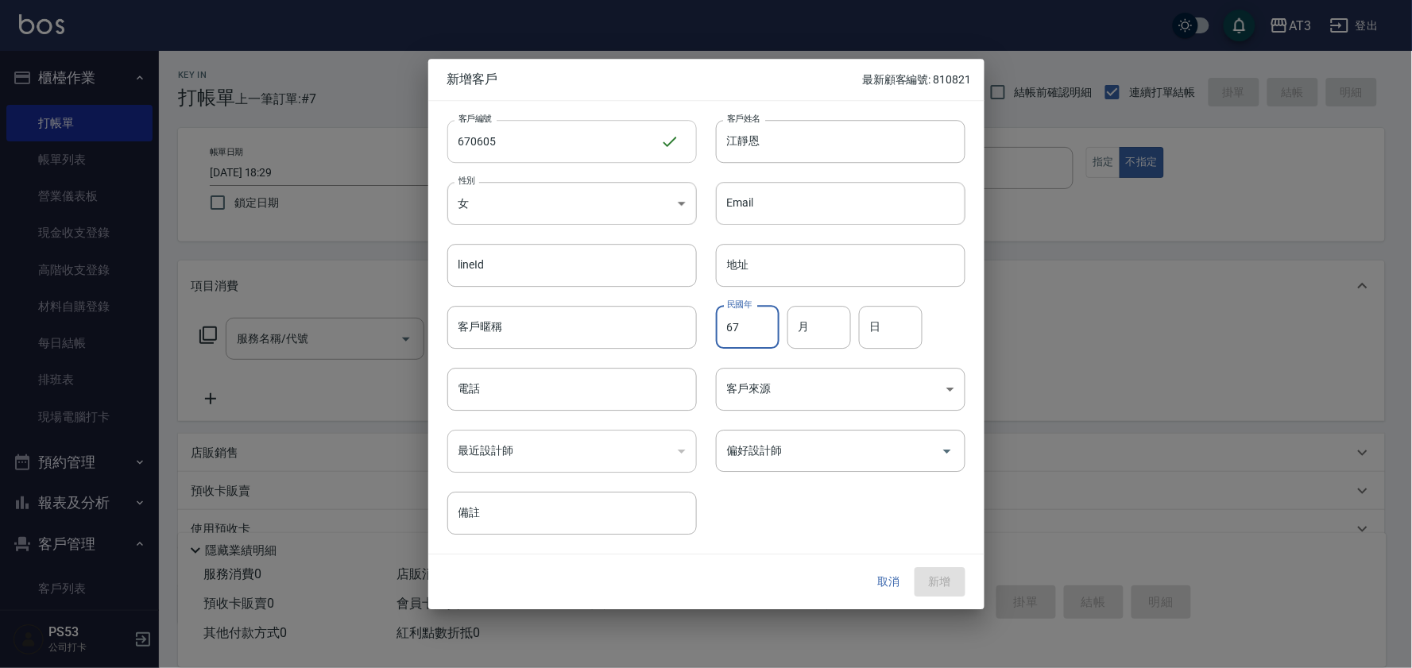
type input "67"
type input "6"
type input "5"
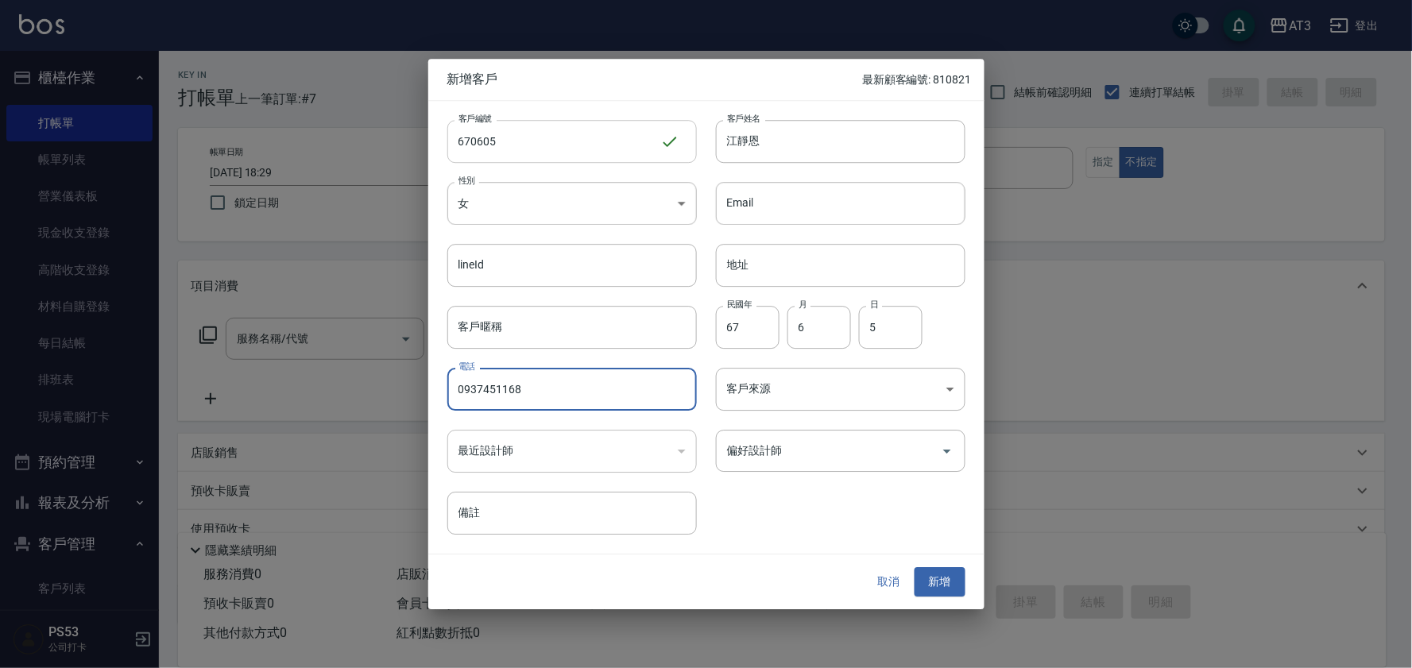
type input "0937451168"
click at [915, 568] on button "新增" at bounding box center [940, 582] width 51 height 29
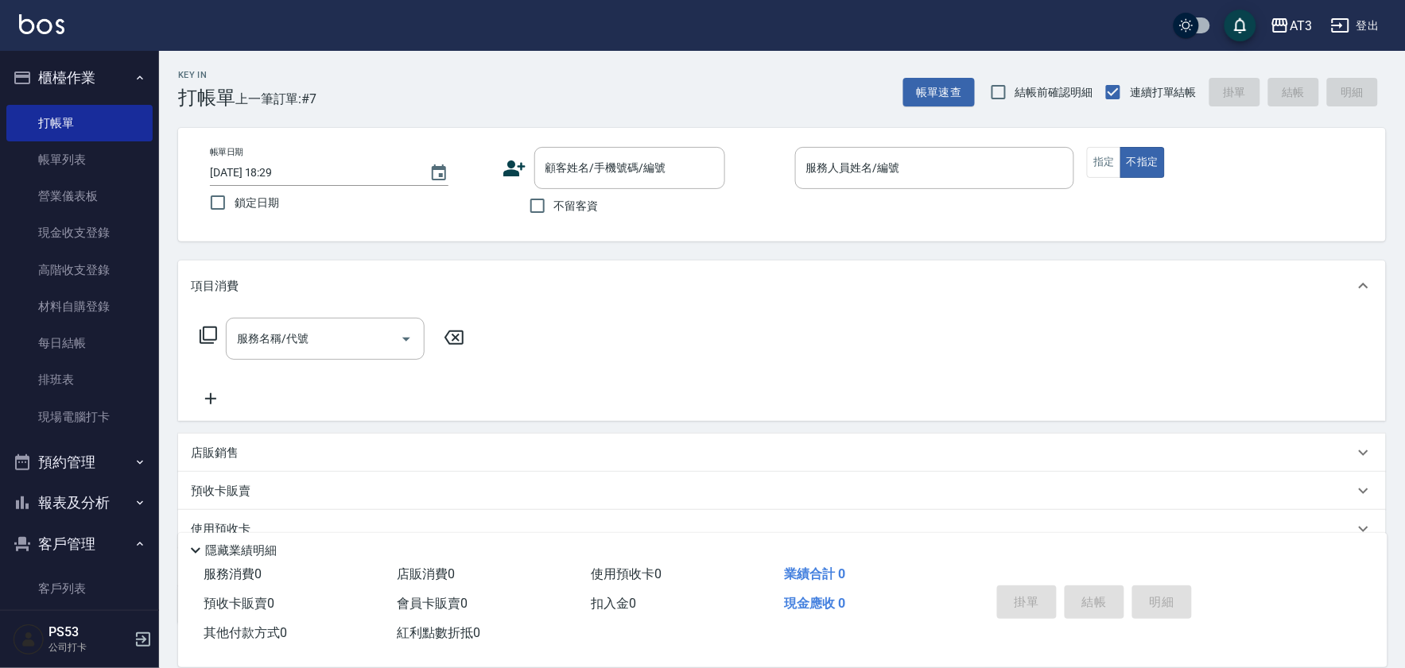
click at [517, 169] on icon at bounding box center [514, 169] width 24 height 24
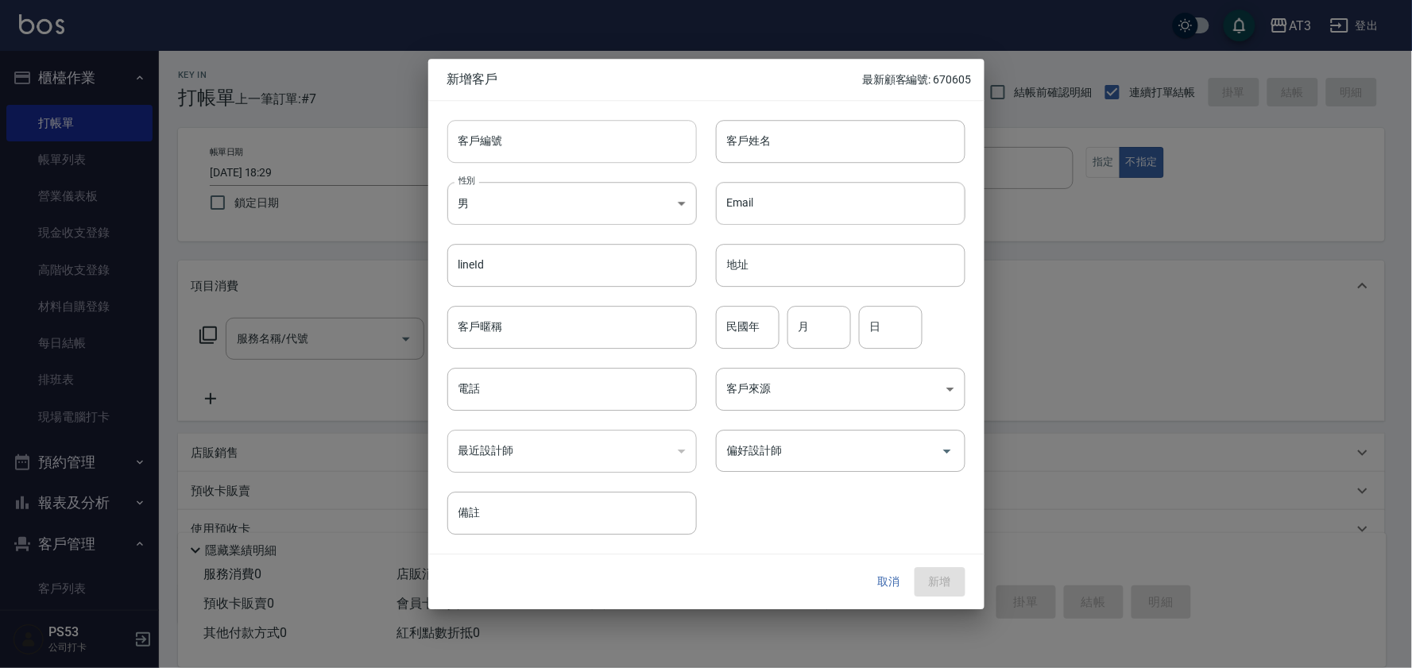
click at [550, 149] on input "客戶編號" at bounding box center [573, 141] width 250 height 43
type input "900712"
type input "吳亞芳"
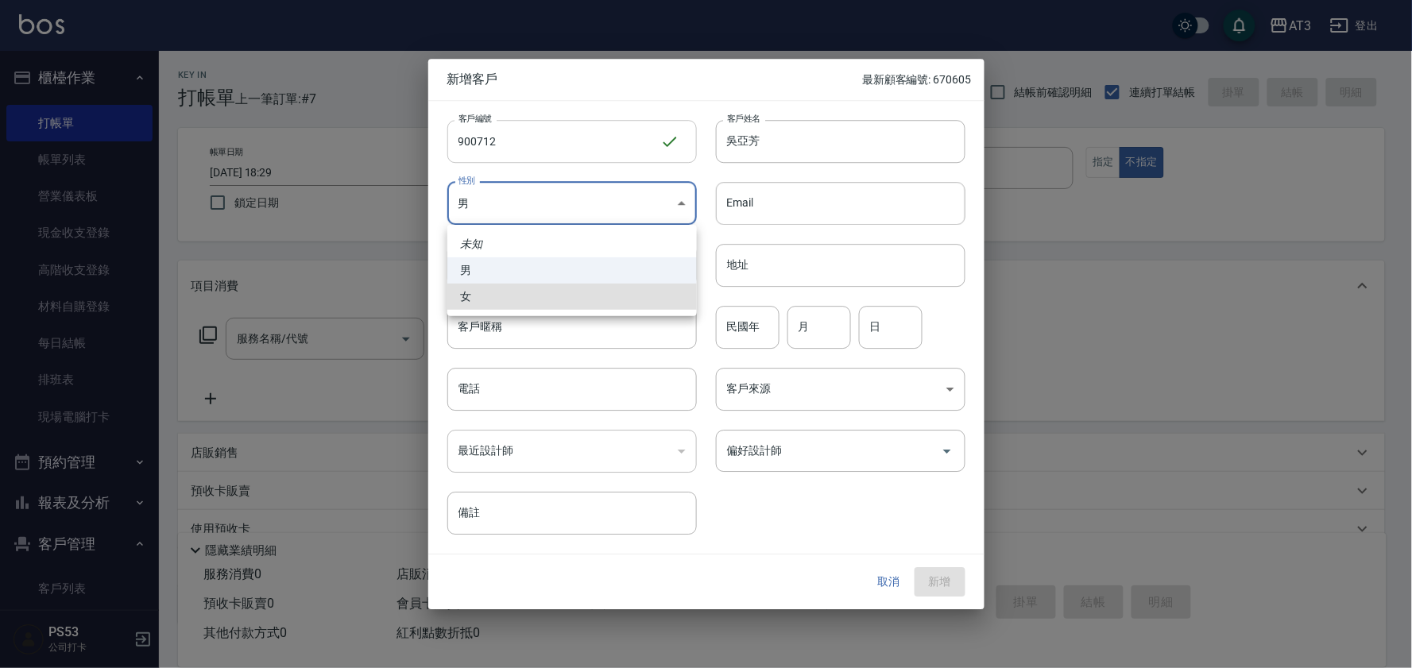
type input "FEMALE"
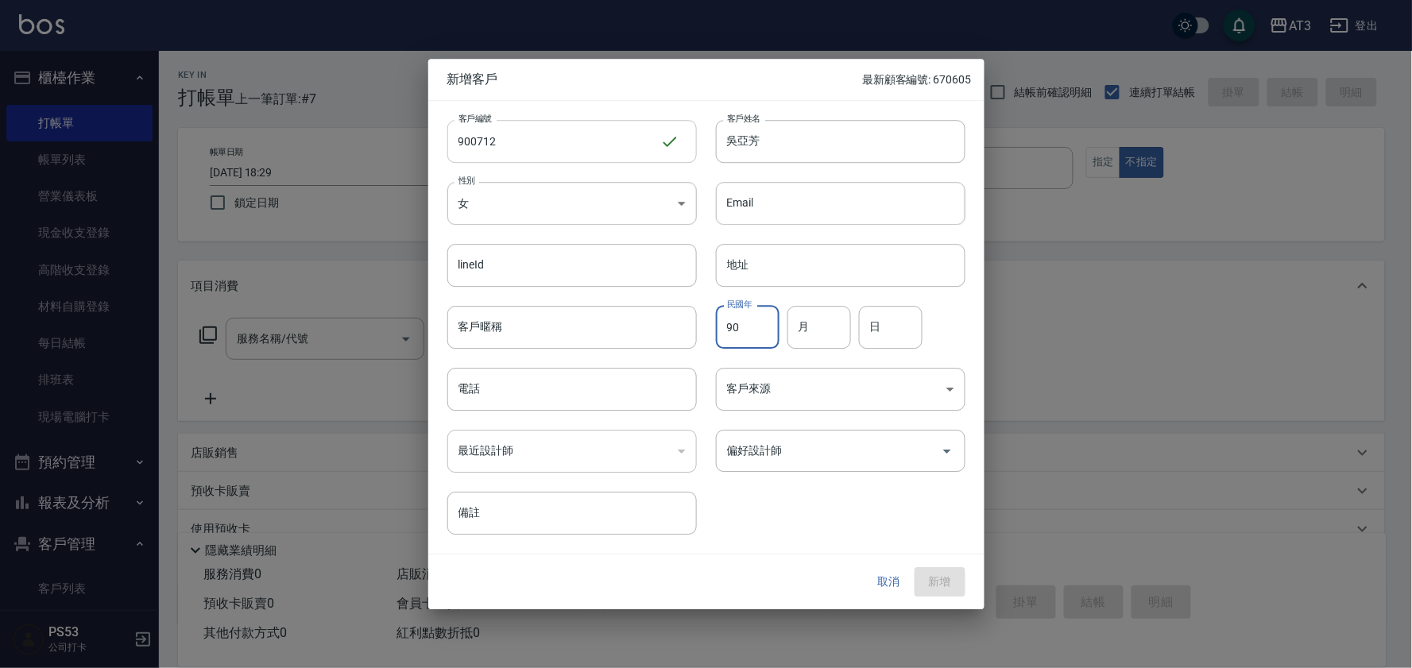
type input "90"
type input "7"
type input "12"
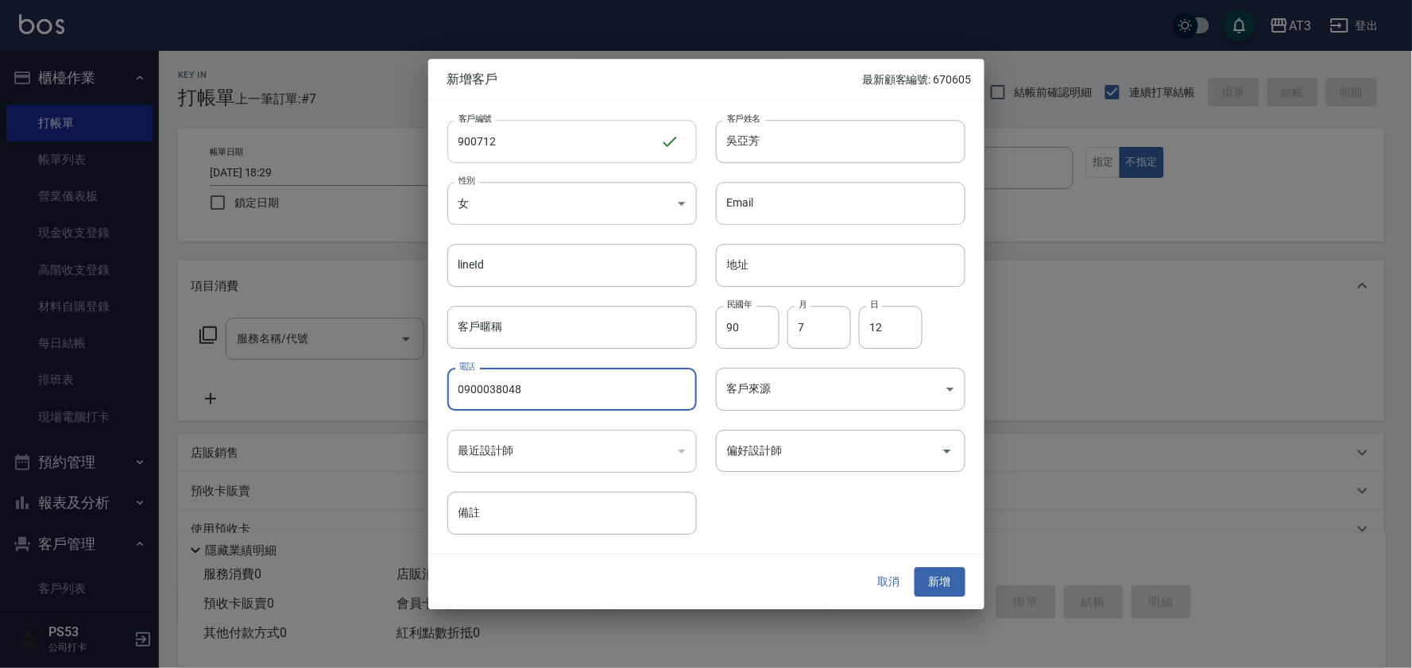
type input "0900038048"
click at [915, 568] on button "新增" at bounding box center [940, 582] width 51 height 29
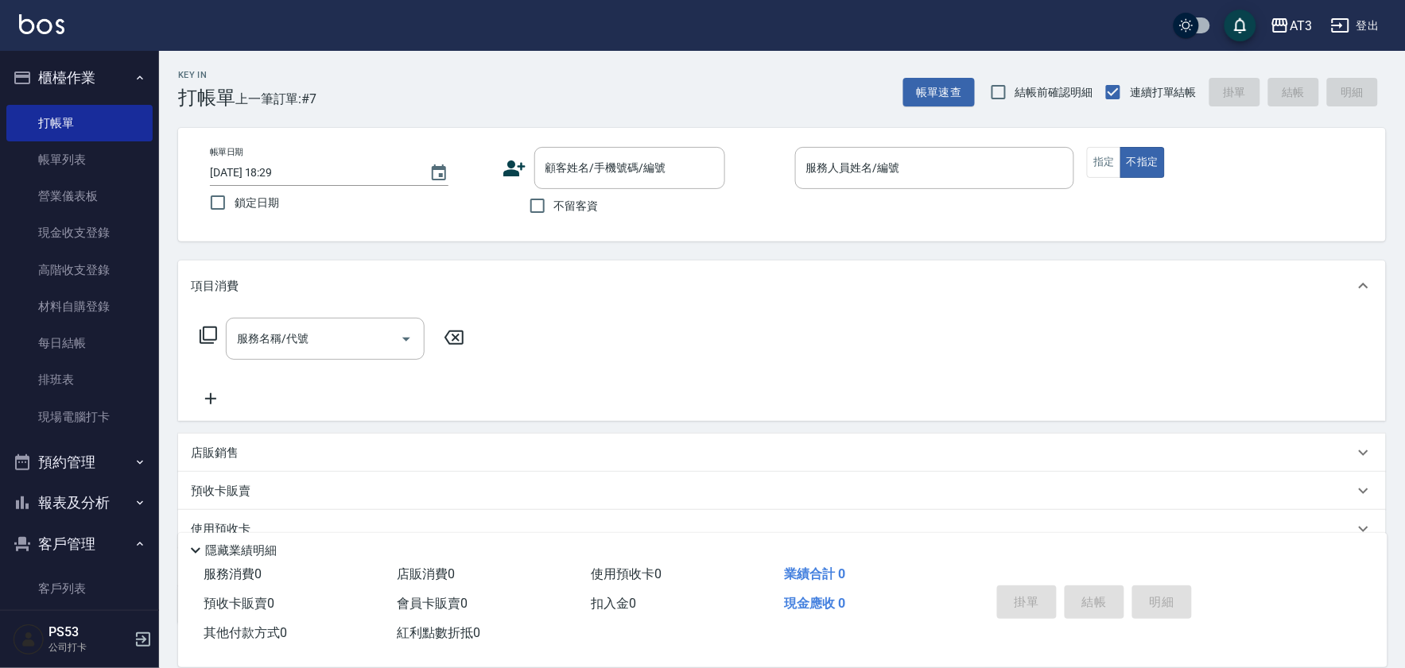
click at [509, 172] on icon at bounding box center [514, 169] width 22 height 16
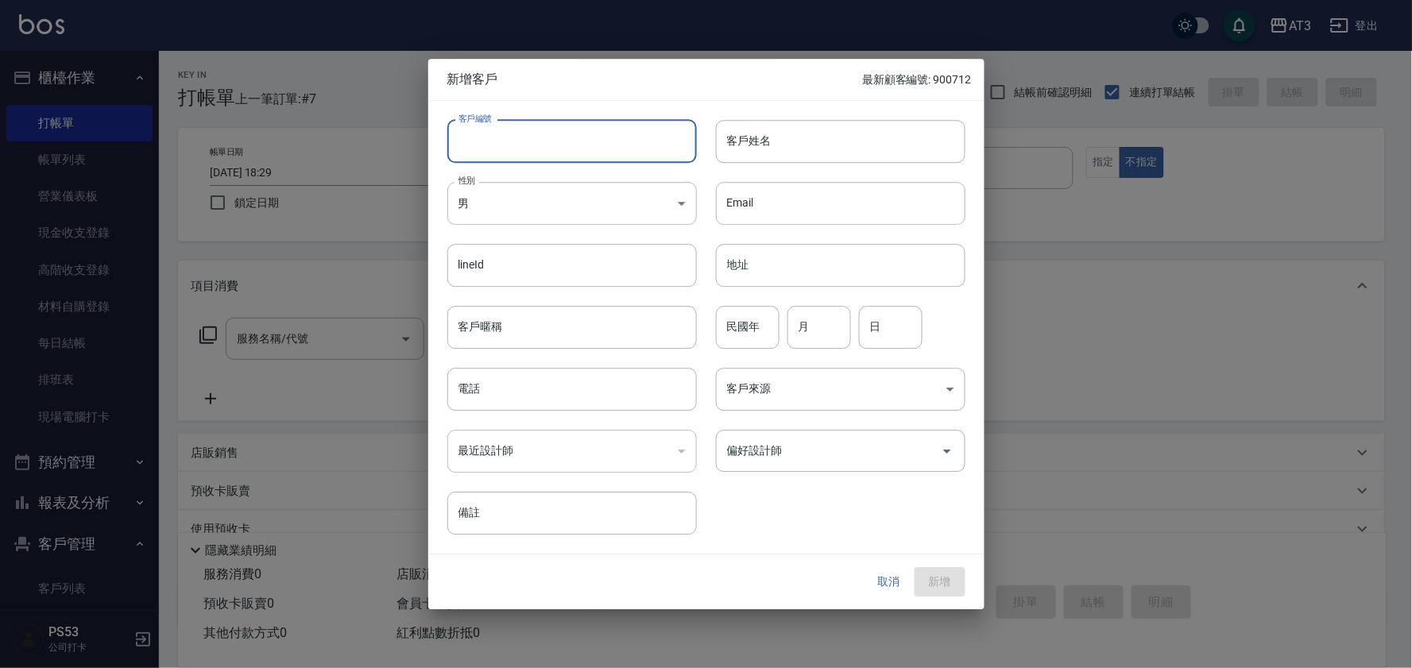
click at [551, 139] on input "客戶編號" at bounding box center [573, 141] width 250 height 43
type input "600510"
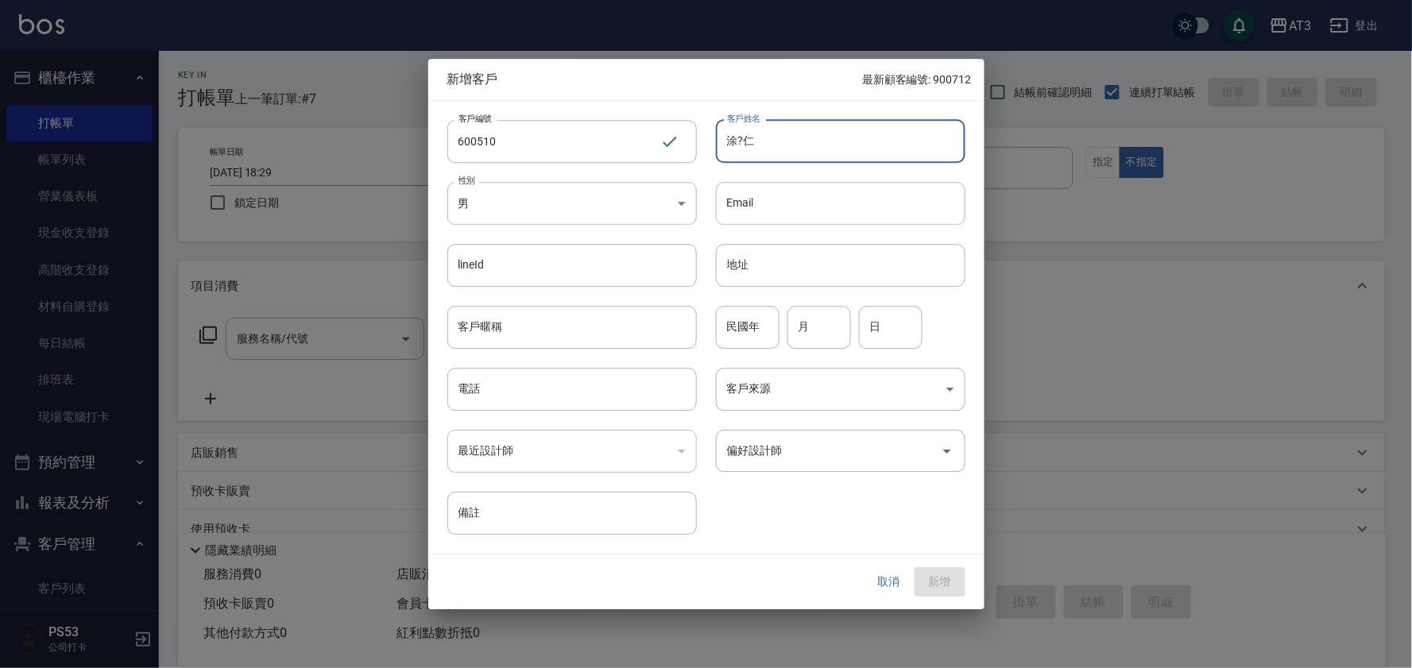
type input "涂?仁"
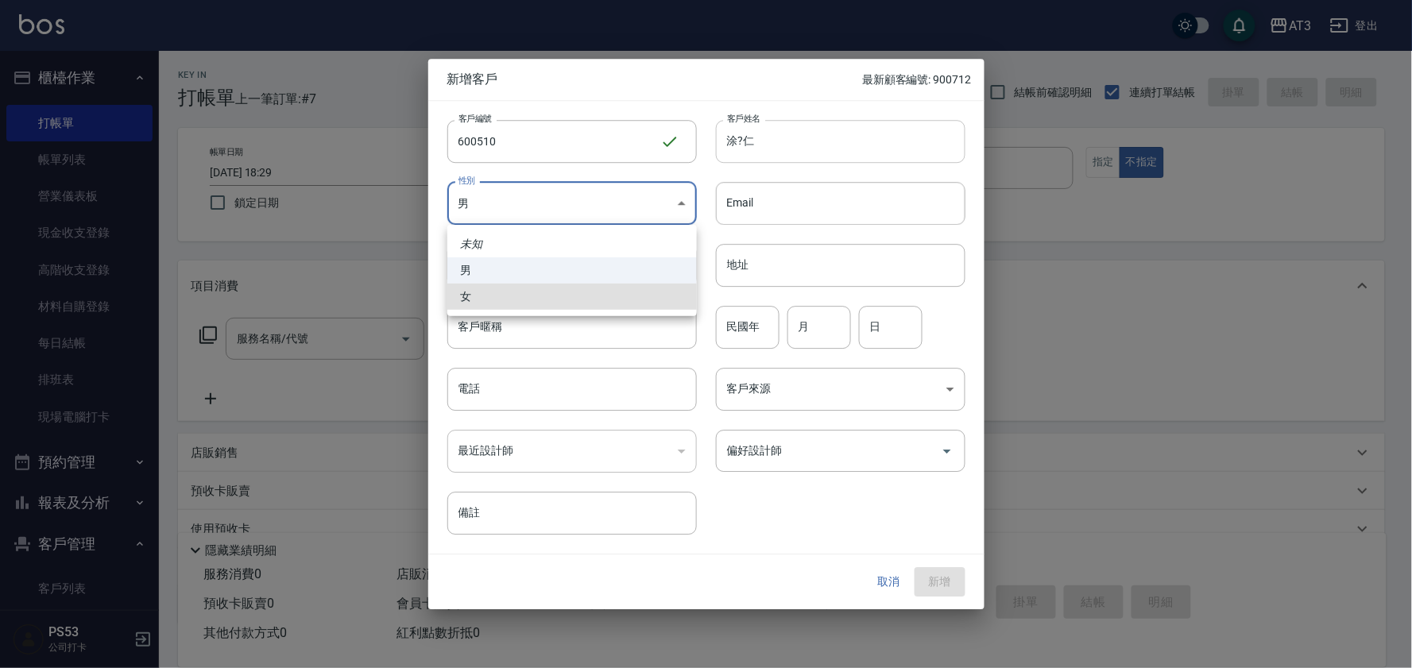
type input "FEMALE"
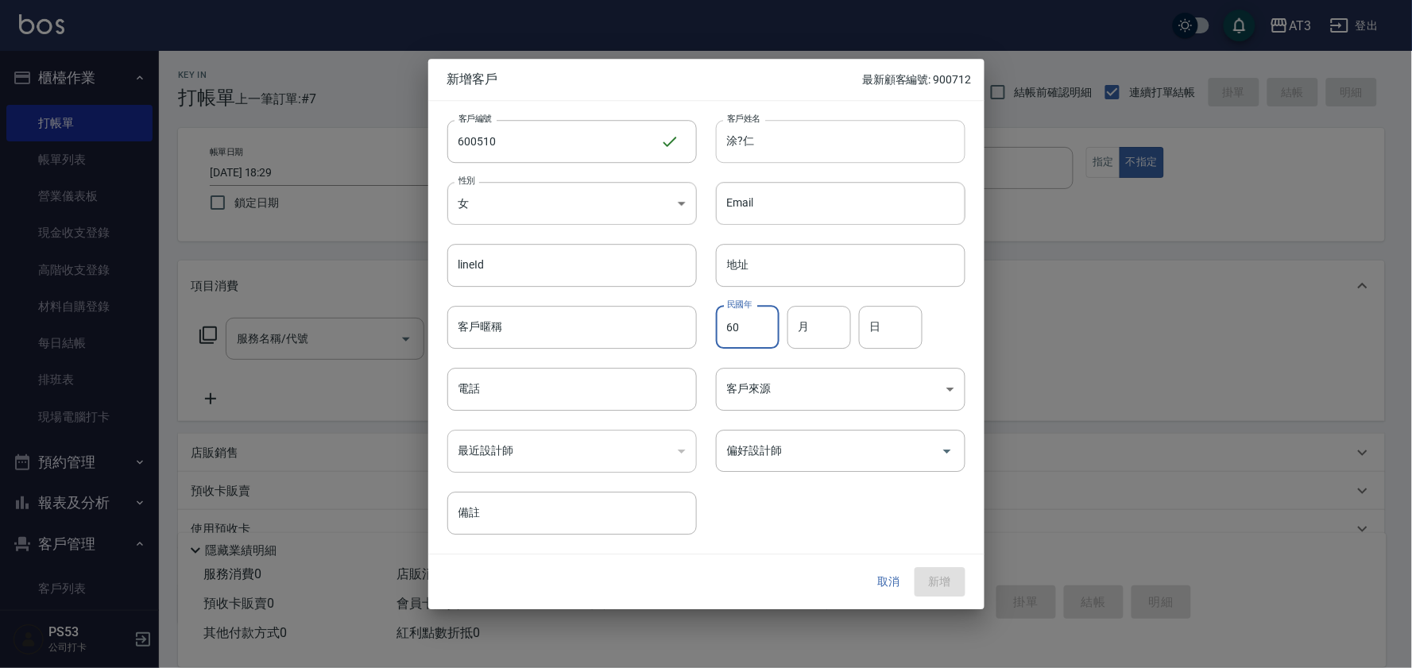
type input "60"
type input "5"
type input "10"
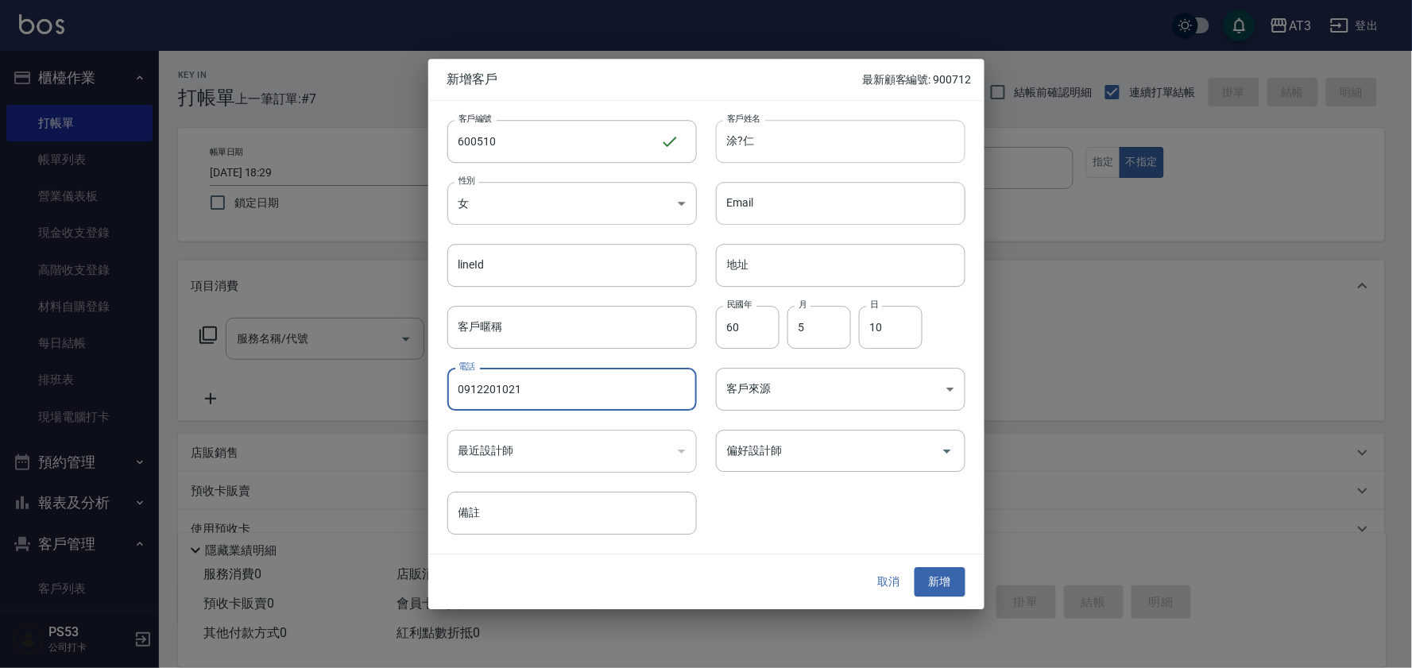
type input "0912201021"
click at [915, 568] on button "新增" at bounding box center [940, 582] width 51 height 29
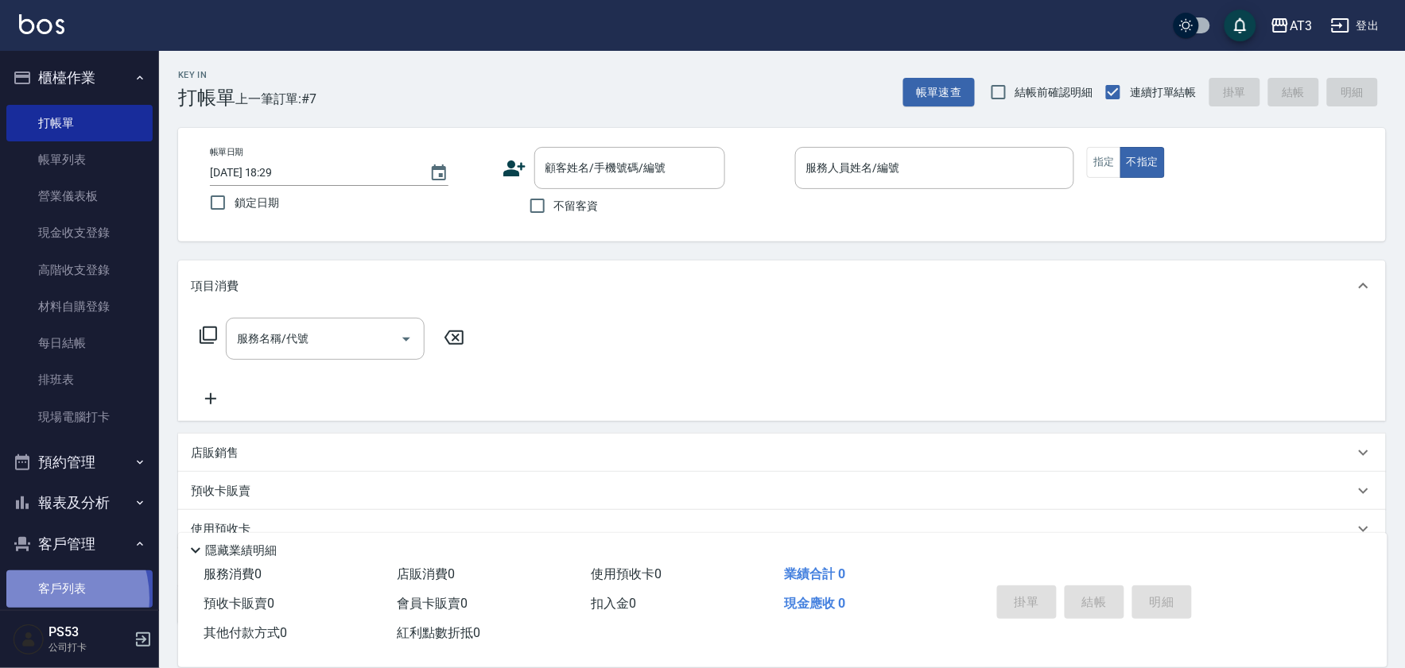
click at [42, 599] on link "客戶列表" at bounding box center [79, 589] width 146 height 37
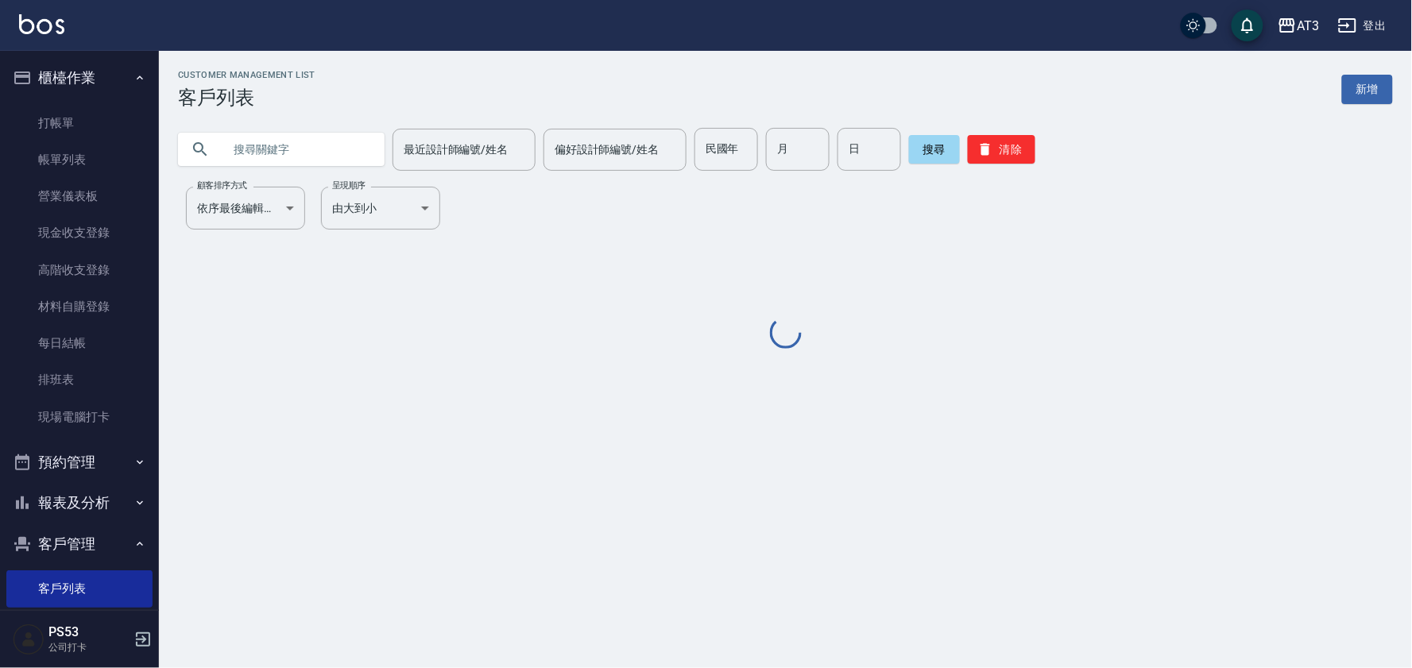
click at [299, 152] on input "text" at bounding box center [297, 149] width 149 height 43
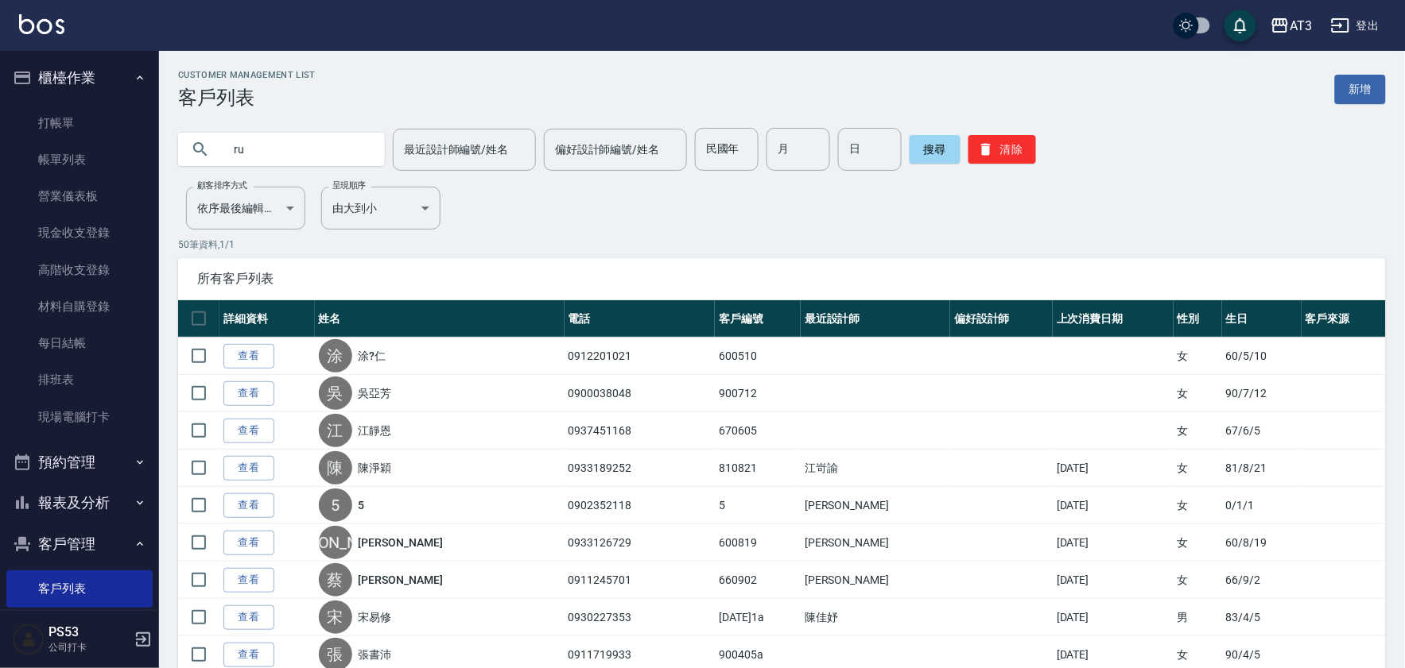
type input "r"
type input "嘉慧"
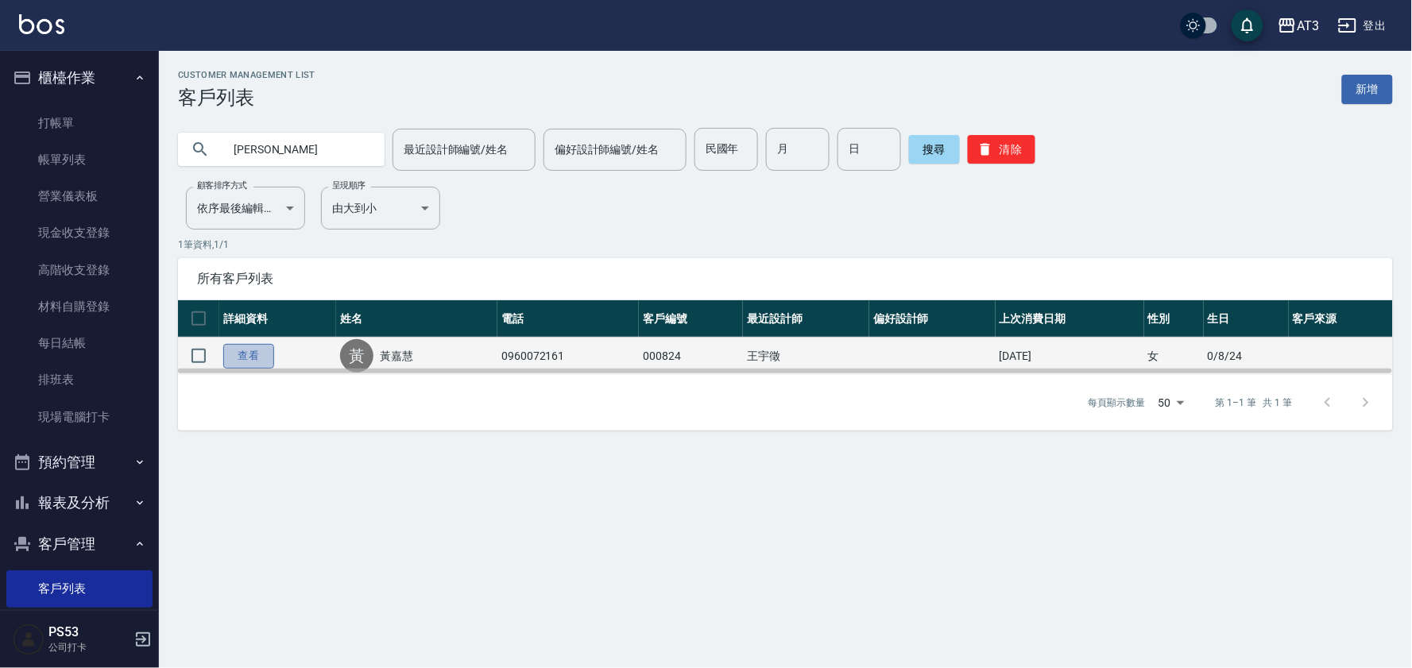
click at [259, 351] on link "查看" at bounding box center [248, 356] width 51 height 25
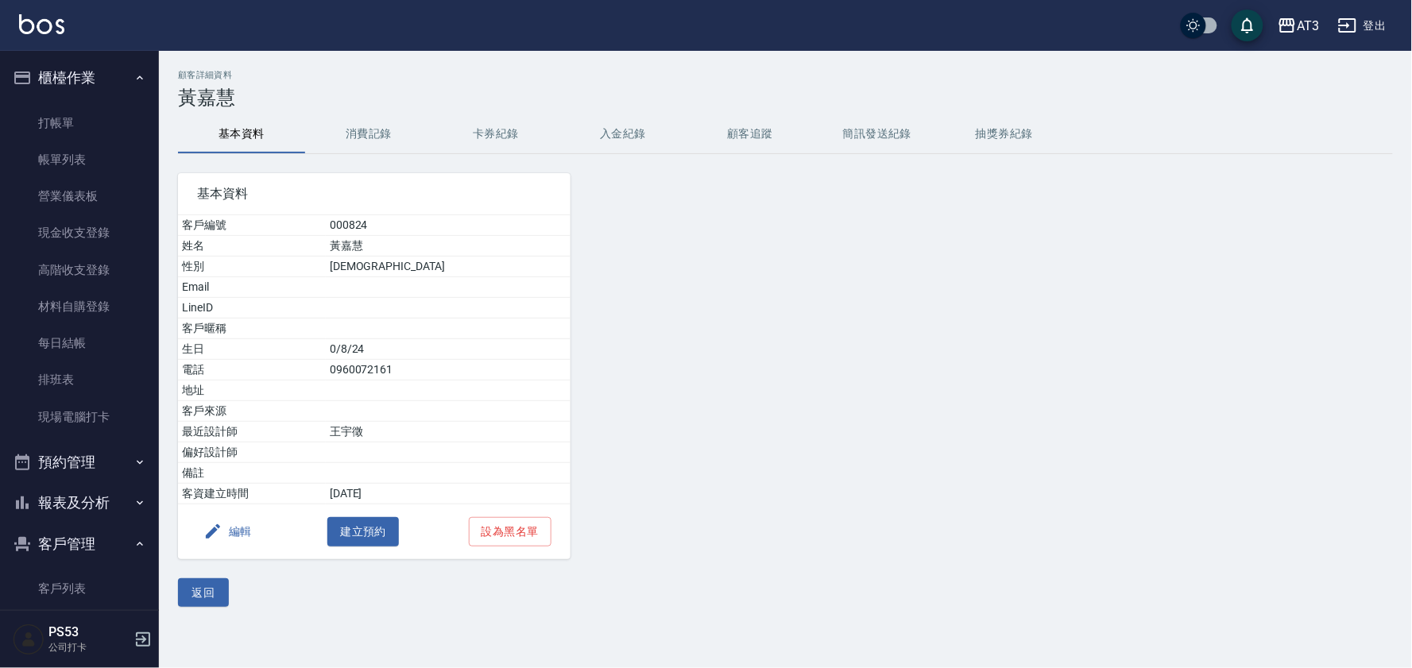
click at [362, 115] on button "消費記錄" at bounding box center [368, 134] width 127 height 38
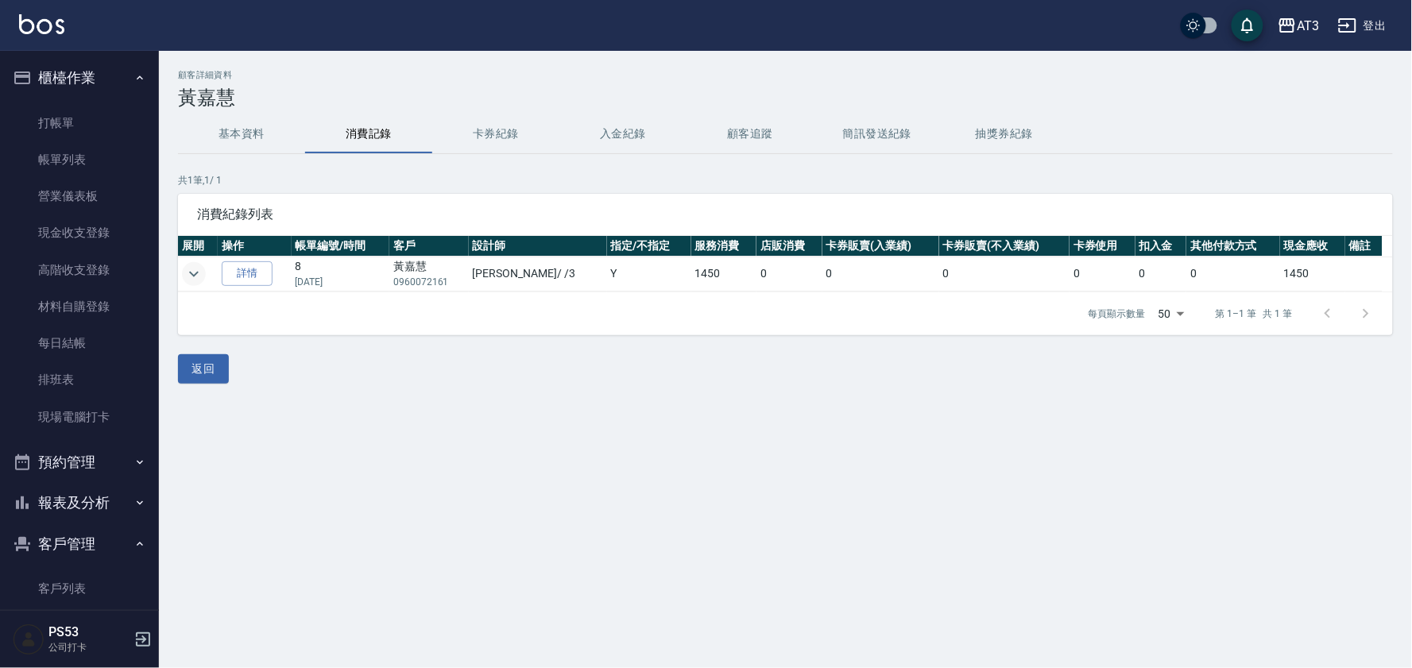
click at [196, 271] on icon "expand row" at bounding box center [193, 274] width 19 height 19
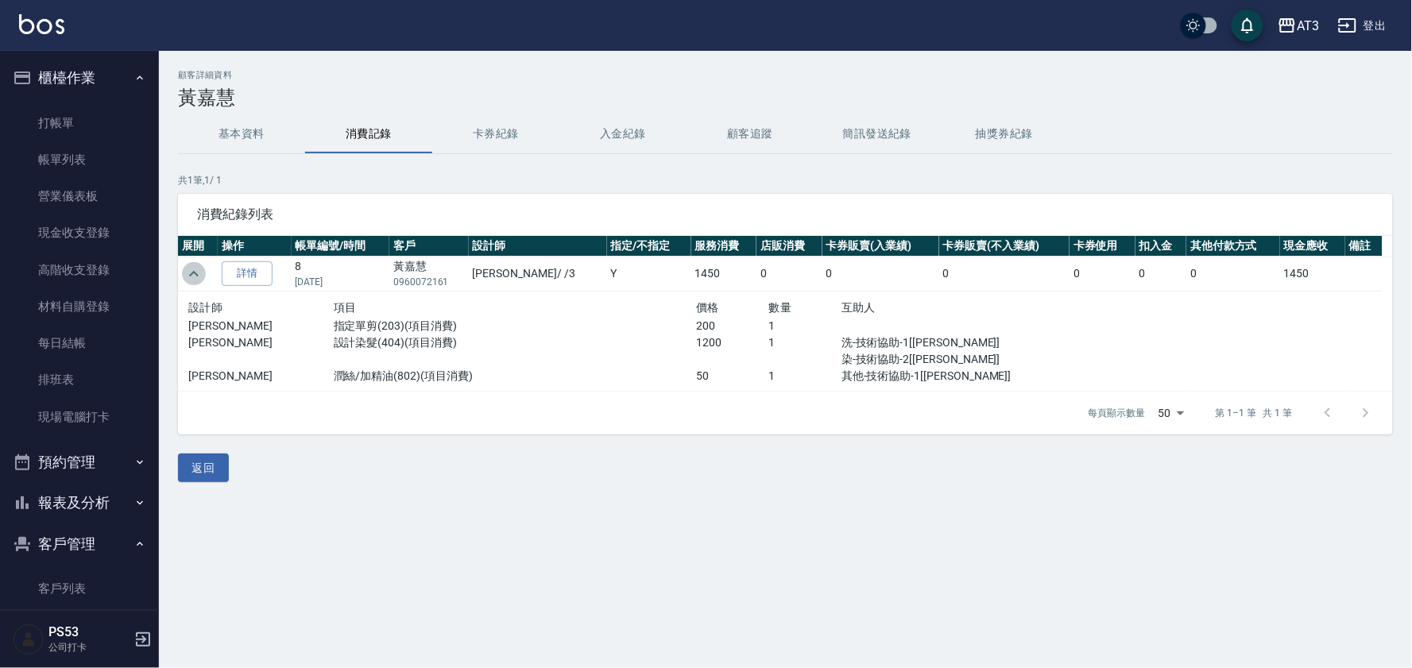
click at [197, 271] on icon "expand row" at bounding box center [193, 274] width 19 height 19
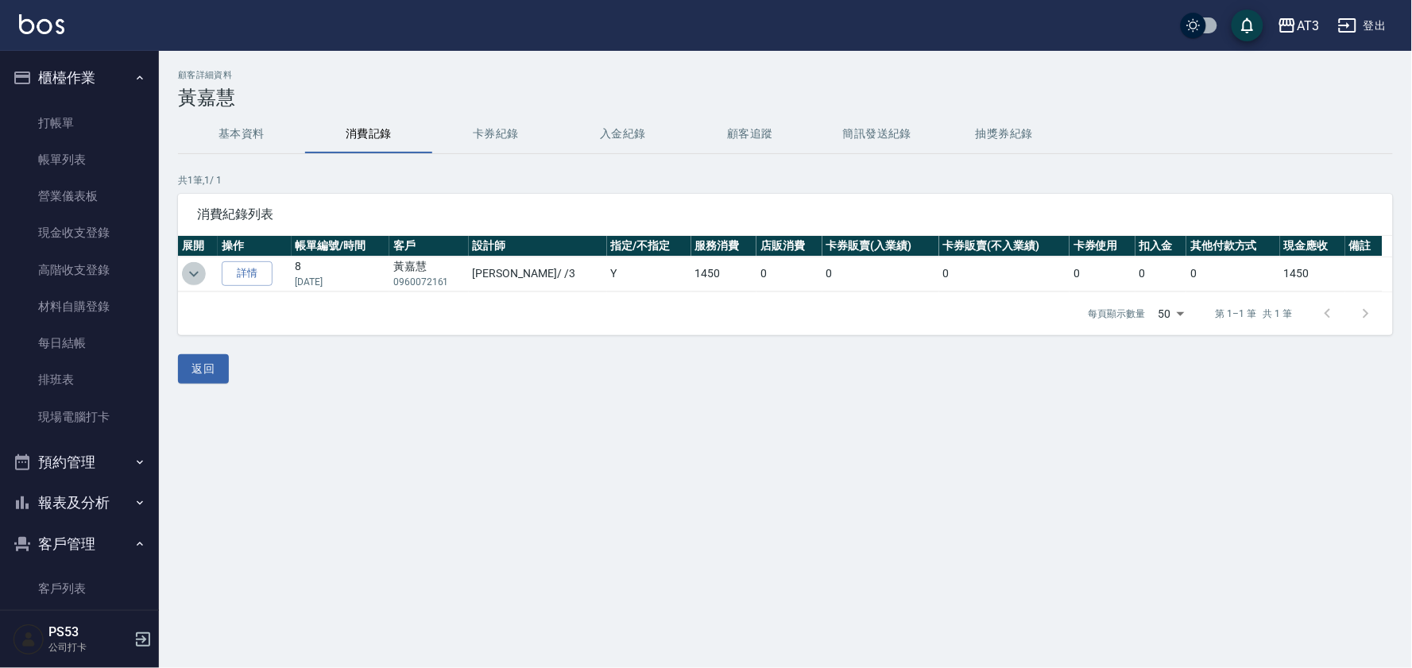
click at [197, 271] on icon "expand row" at bounding box center [193, 274] width 19 height 19
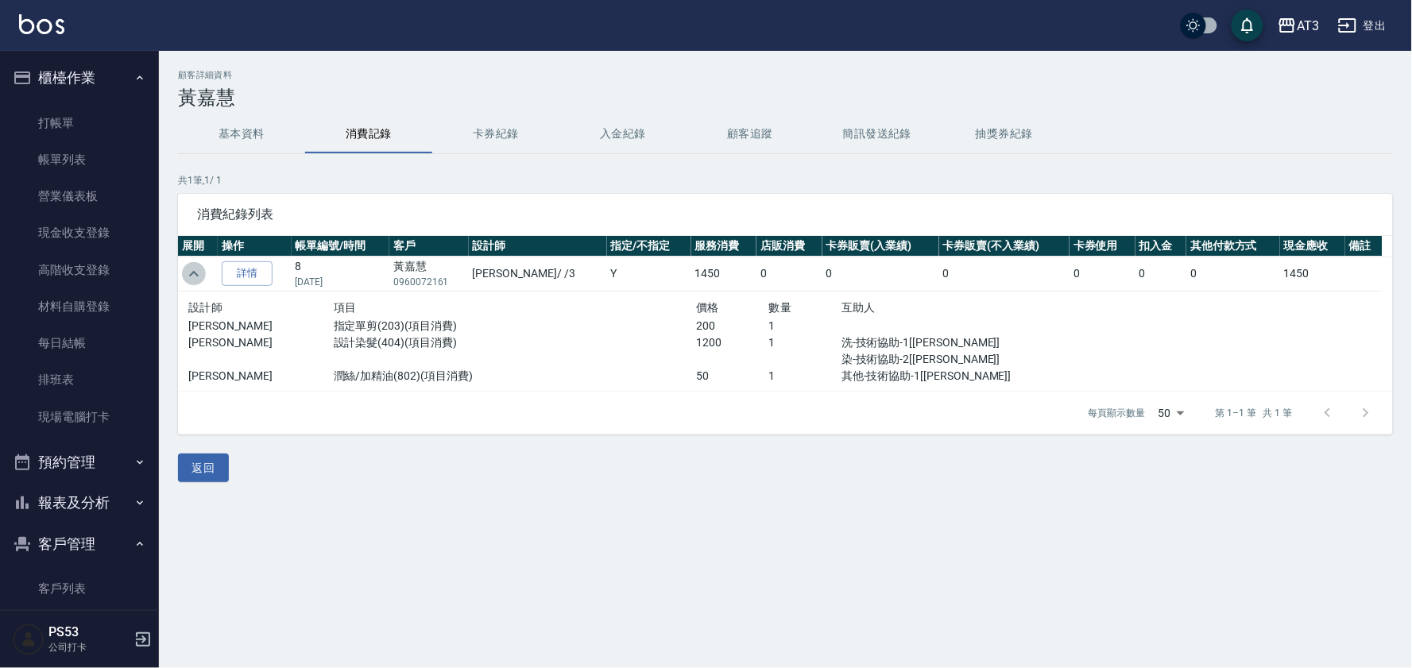
click at [197, 271] on icon "expand row" at bounding box center [193, 274] width 19 height 19
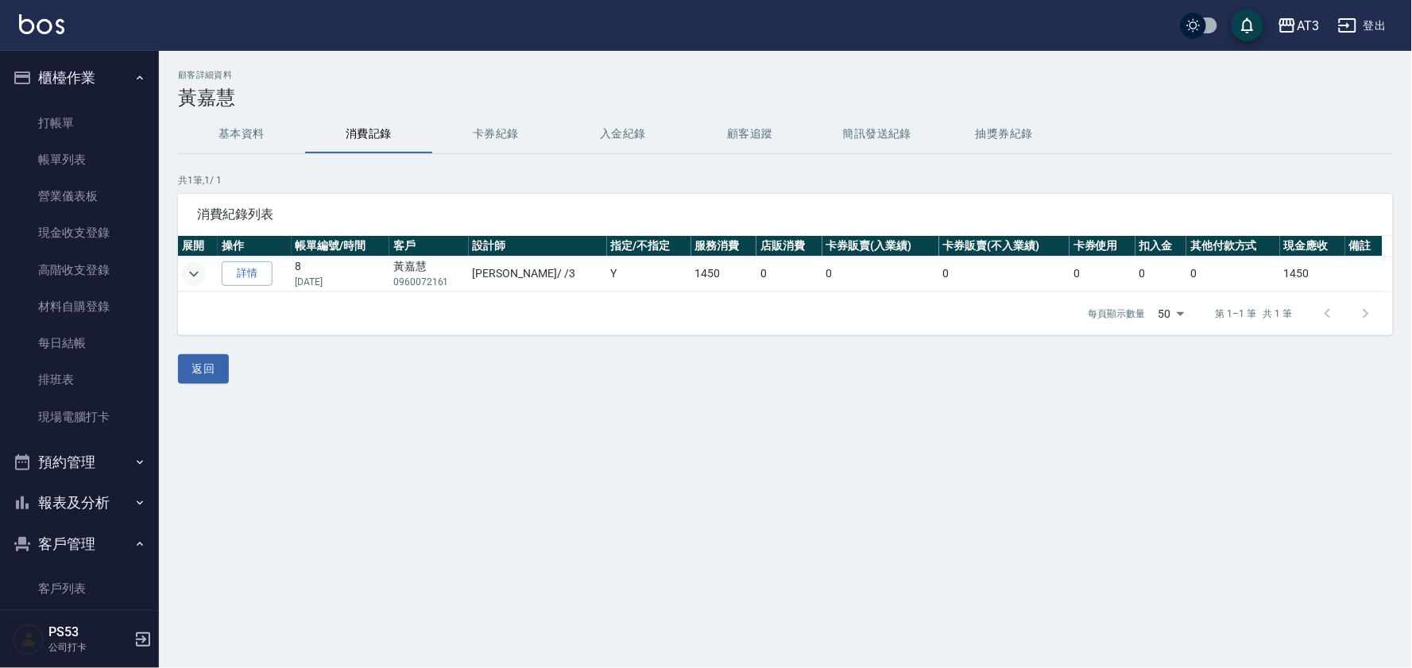
click at [197, 271] on icon "expand row" at bounding box center [193, 274] width 19 height 19
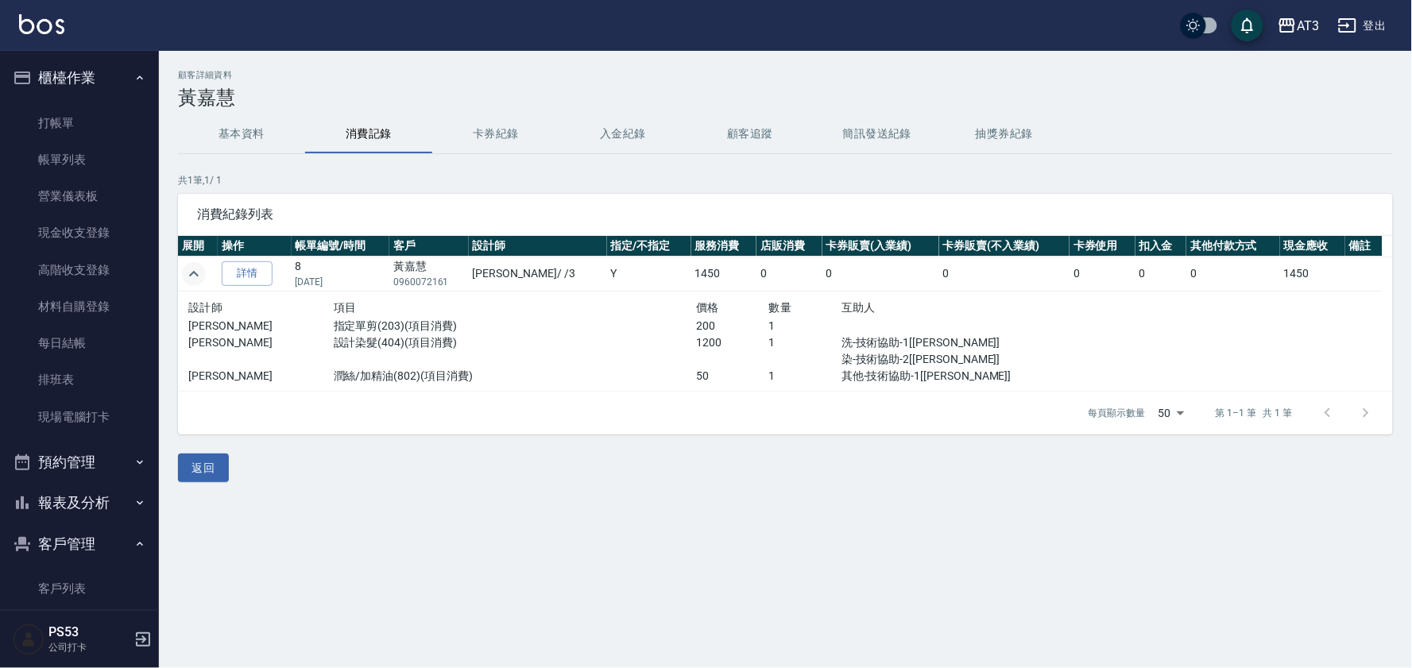
click at [199, 271] on icon "expand row" at bounding box center [193, 274] width 19 height 19
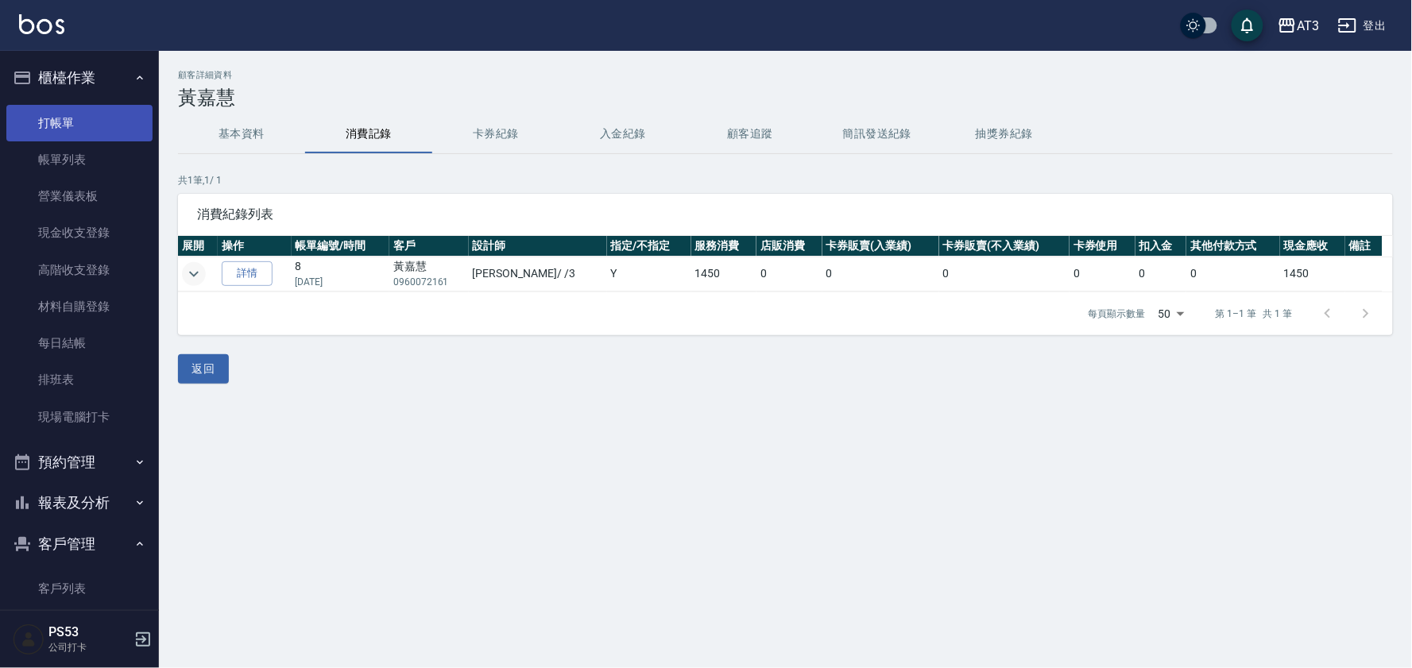
click at [103, 122] on link "打帳單" at bounding box center [79, 123] width 146 height 37
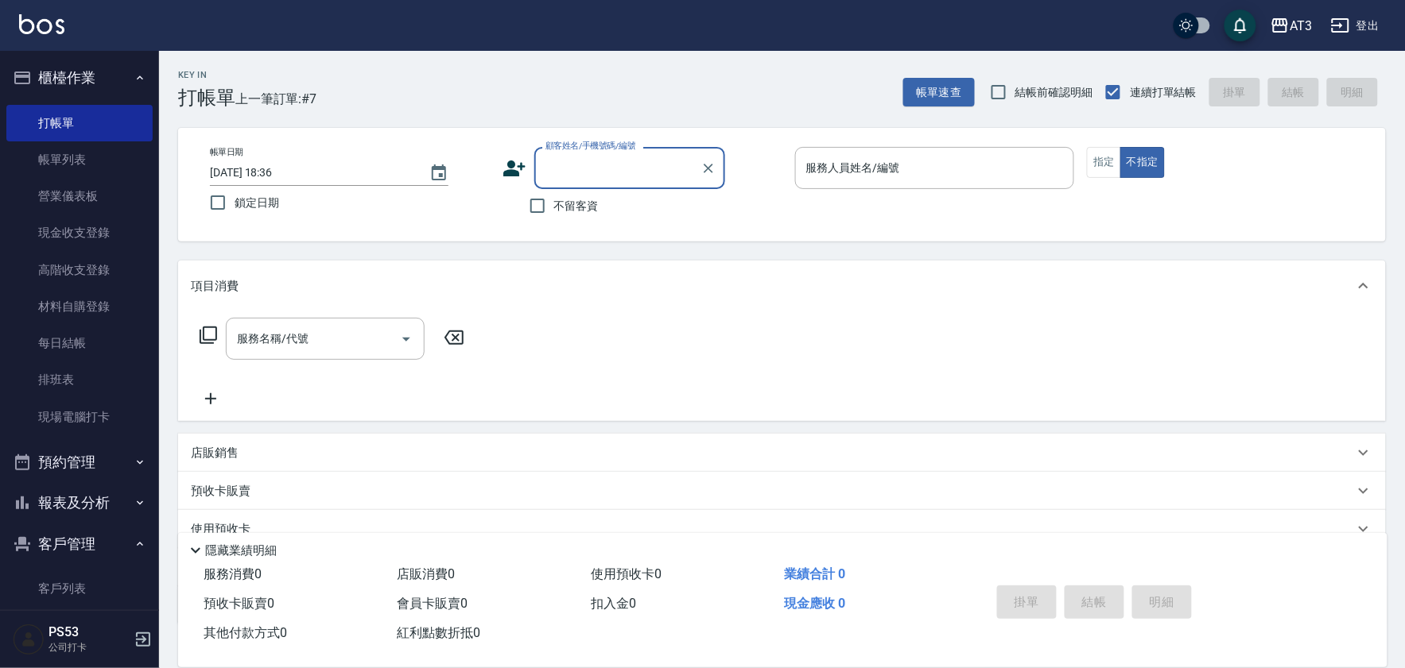
click at [514, 165] on icon at bounding box center [514, 169] width 24 height 24
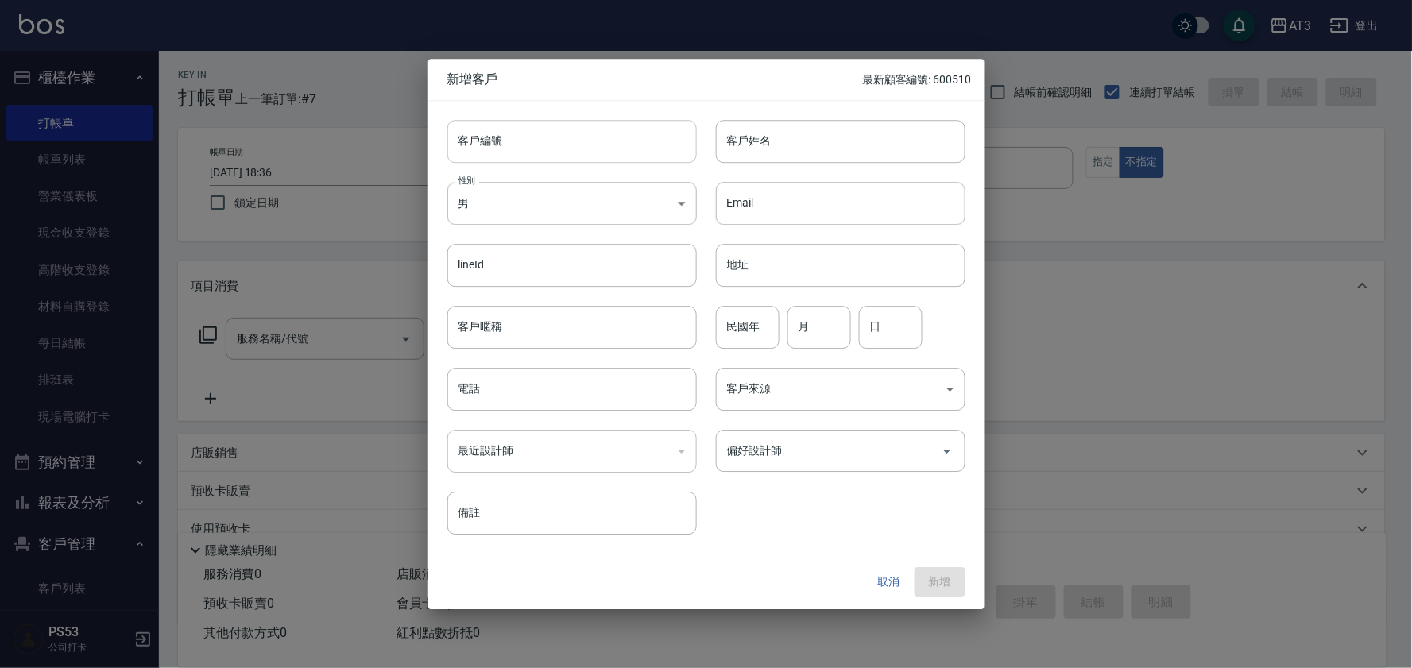
click at [549, 154] on input "客戶編號" at bounding box center [573, 141] width 250 height 43
type input "680912"
type input "邱齡儀"
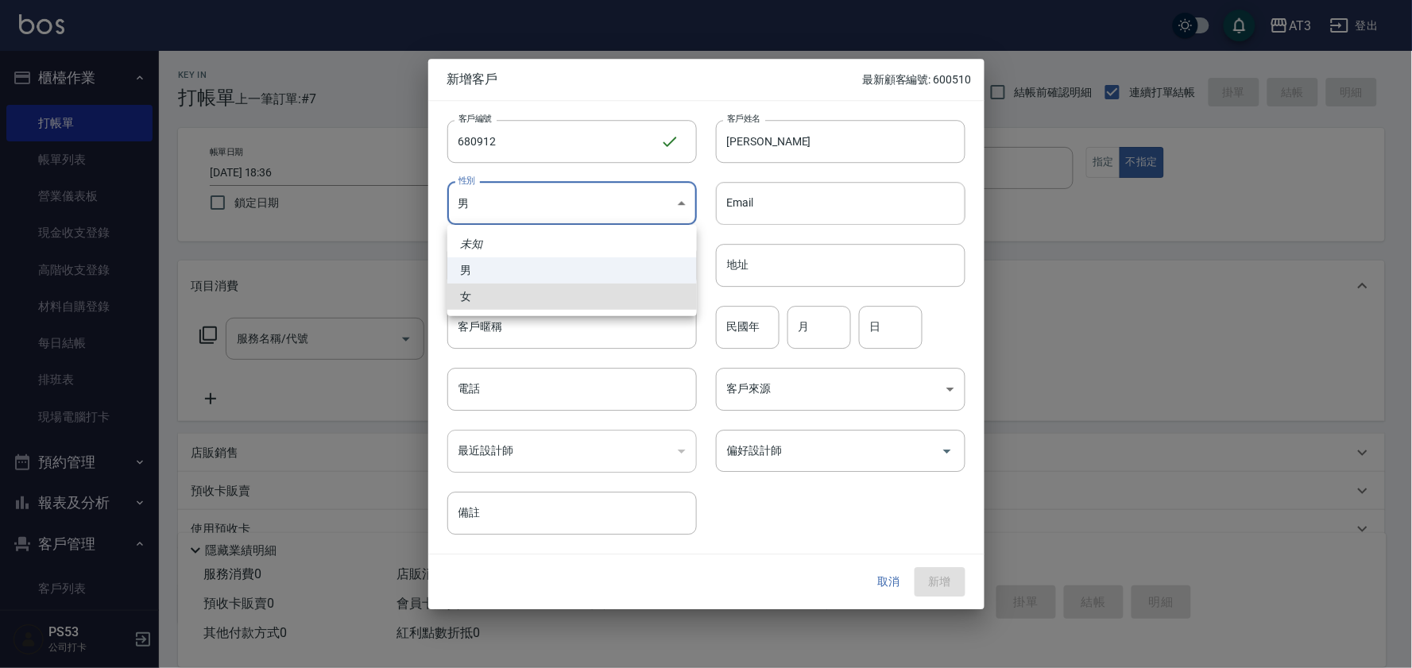
type input "FEMALE"
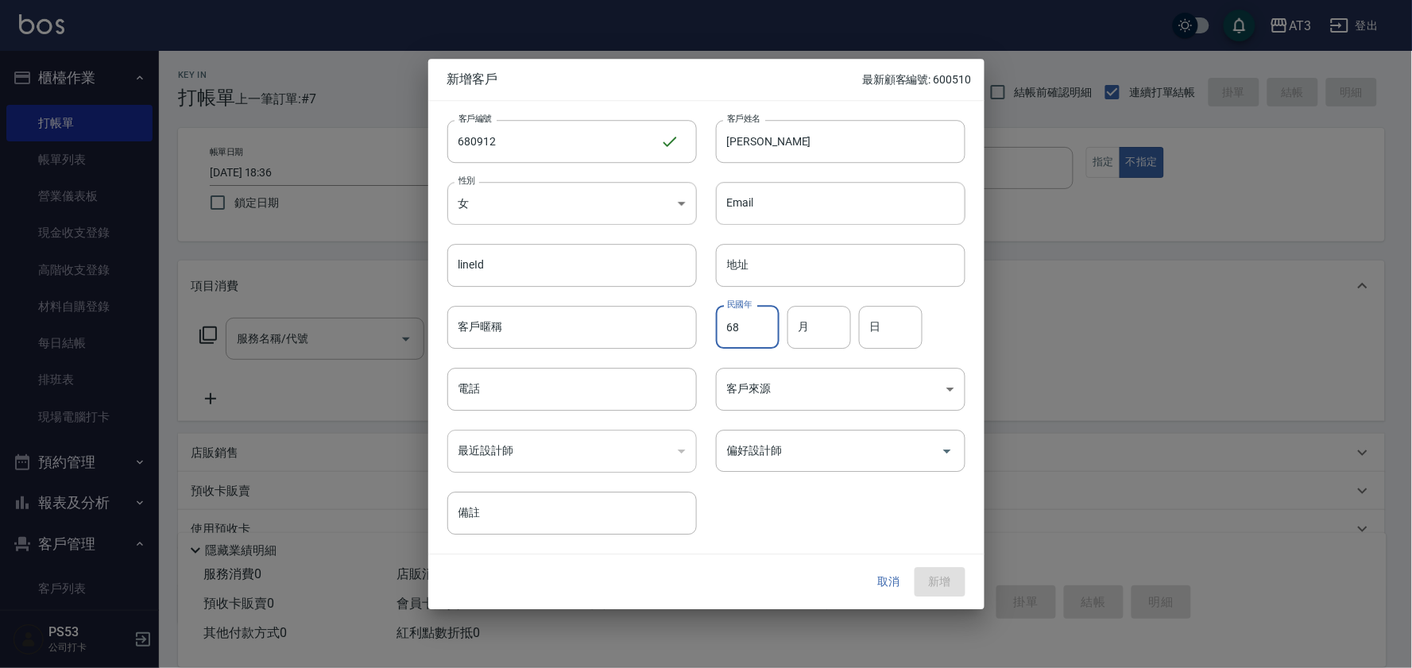
type input "68"
type input "9"
type input "12"
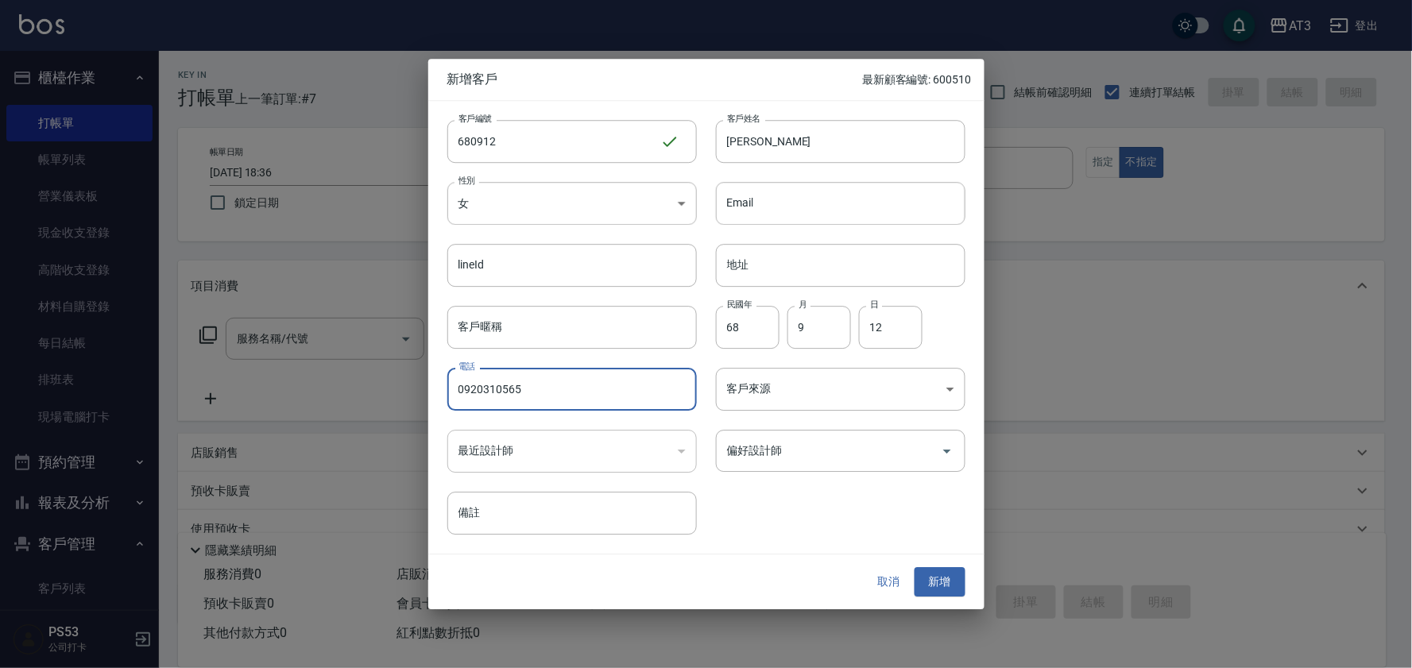
type input "0920310565"
click at [915, 568] on button "新增" at bounding box center [940, 582] width 51 height 29
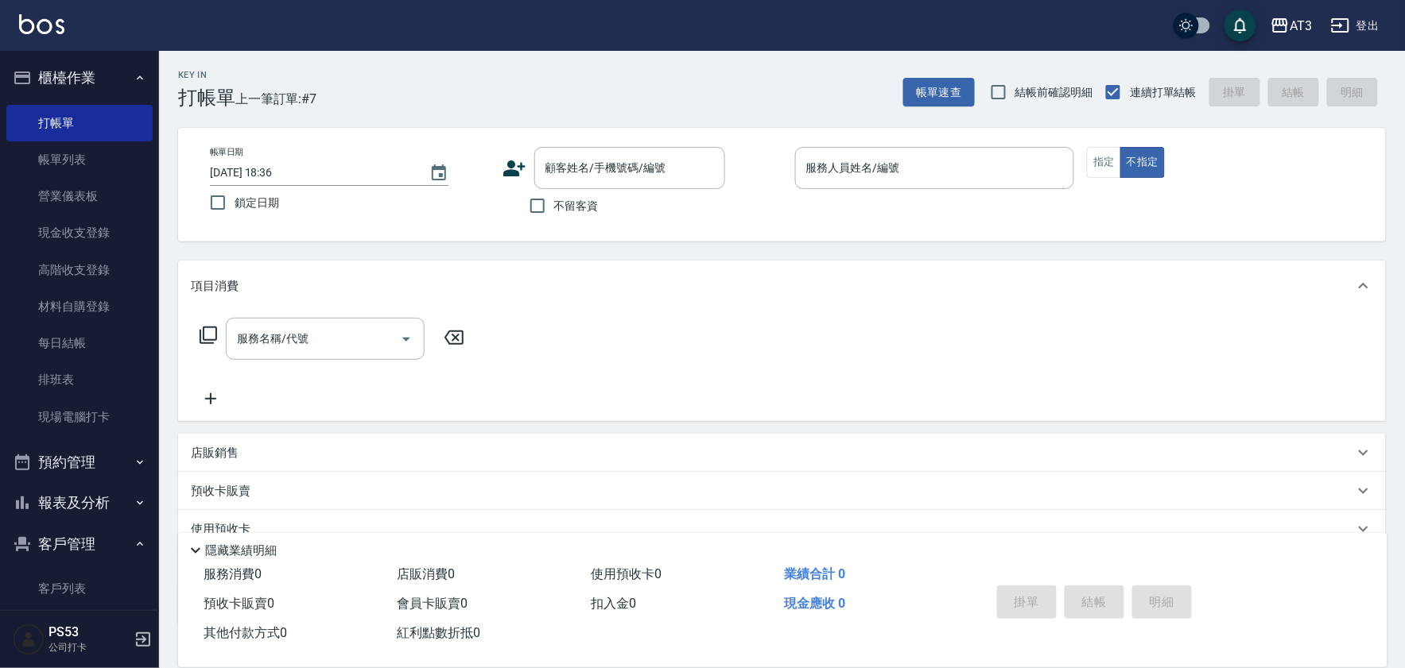
click at [514, 167] on icon at bounding box center [514, 169] width 24 height 24
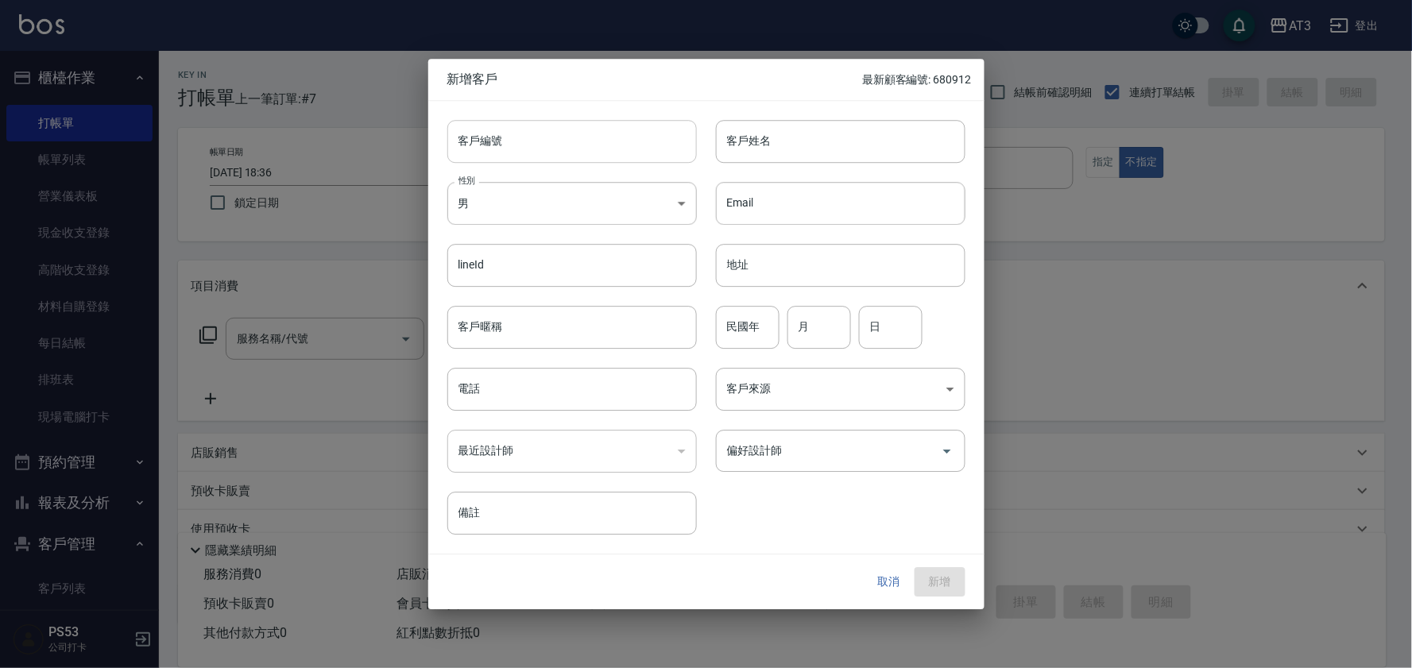
click at [487, 139] on input "客戶編號" at bounding box center [573, 141] width 250 height 43
click at [626, 155] on input "96" at bounding box center [554, 141] width 213 height 43
type input "960128"
click at [881, 153] on input "客戶姓名" at bounding box center [841, 141] width 250 height 43
type input "李育翔"
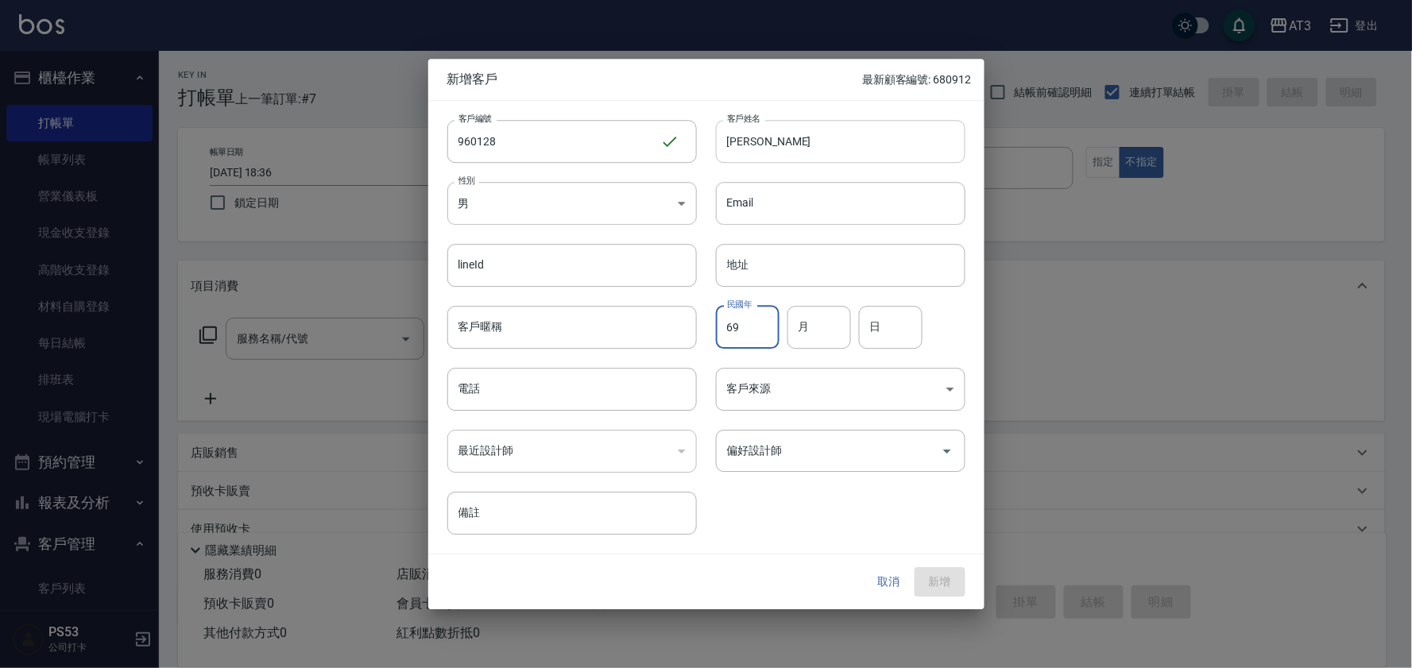
type input "6"
type input "96"
type input "1"
type input "28"
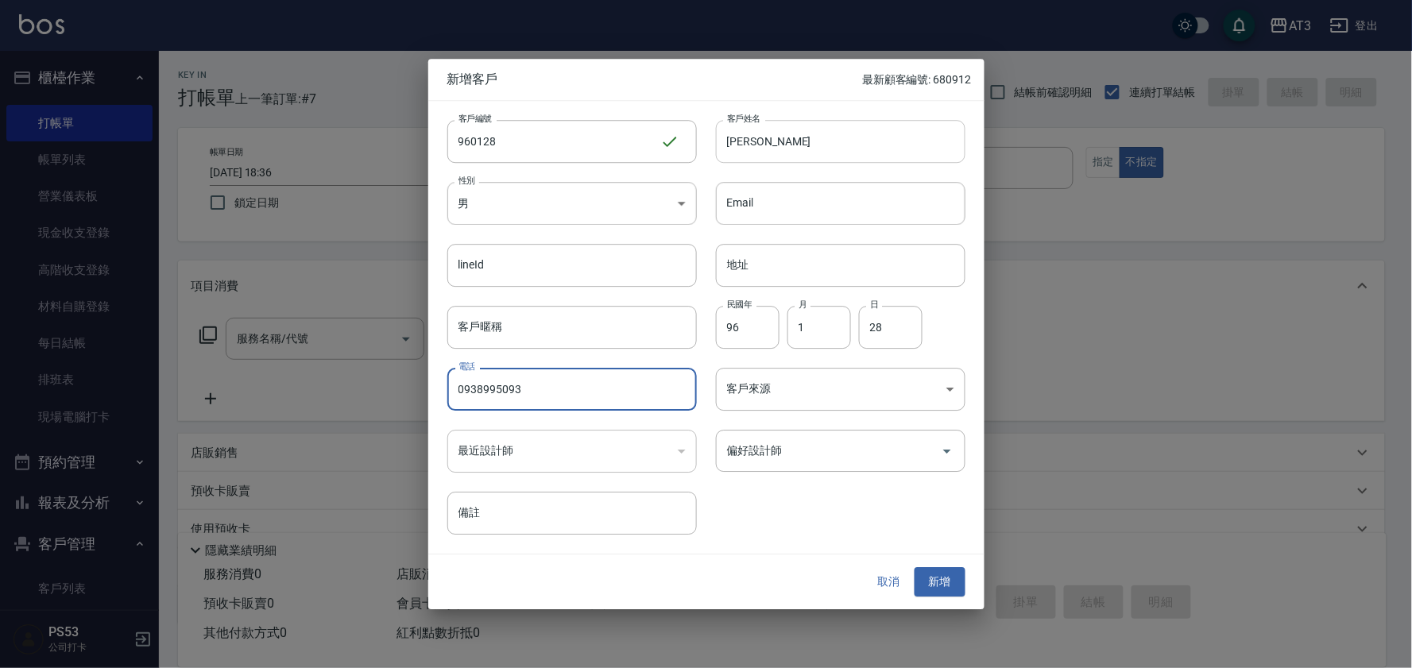
type input "0938995093"
click at [915, 568] on button "新增" at bounding box center [940, 582] width 51 height 29
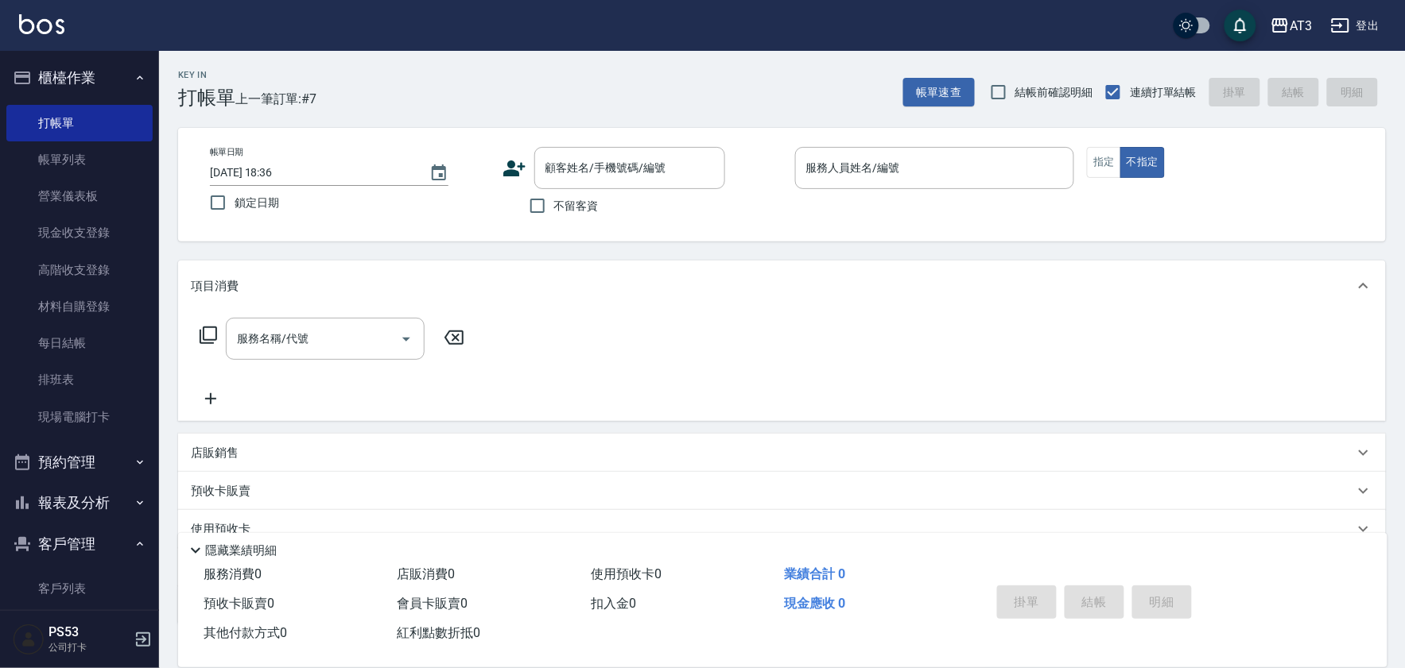
click at [511, 173] on icon at bounding box center [514, 169] width 22 height 16
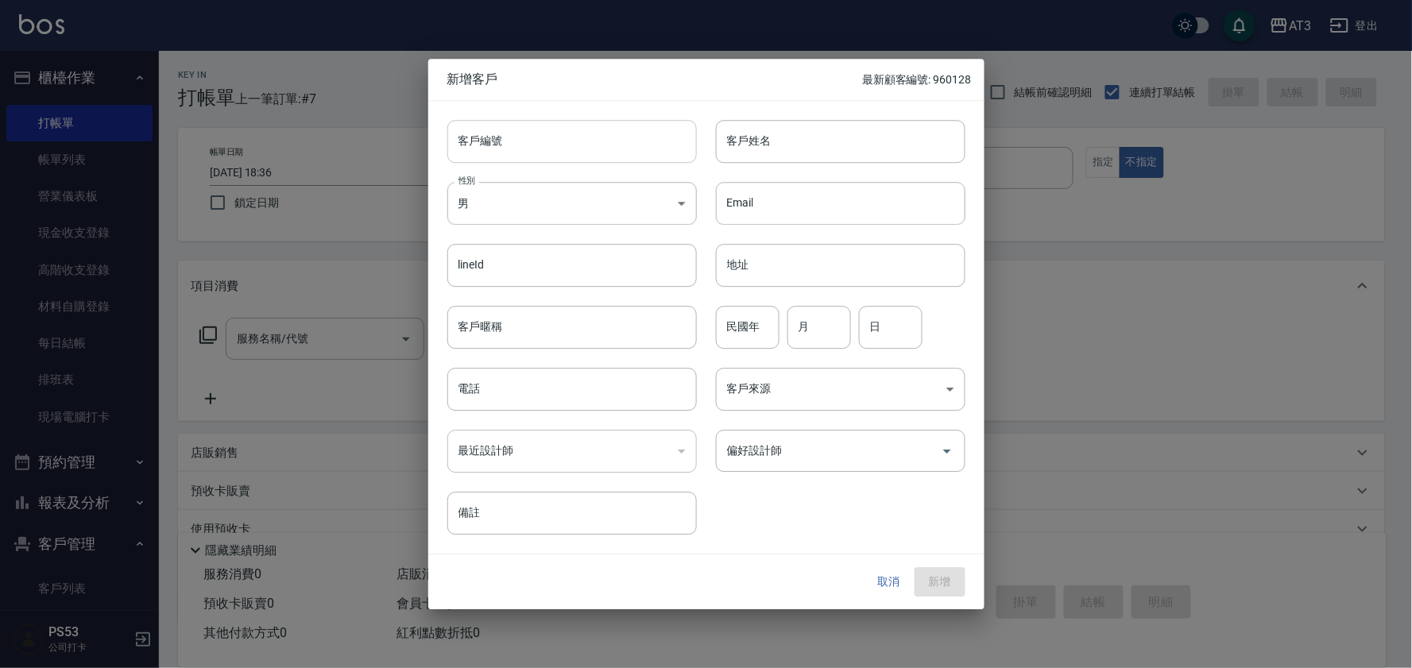
click at [603, 148] on input "客戶編號" at bounding box center [573, 141] width 250 height 43
type input "830516-1"
type input "蔡宥琳"
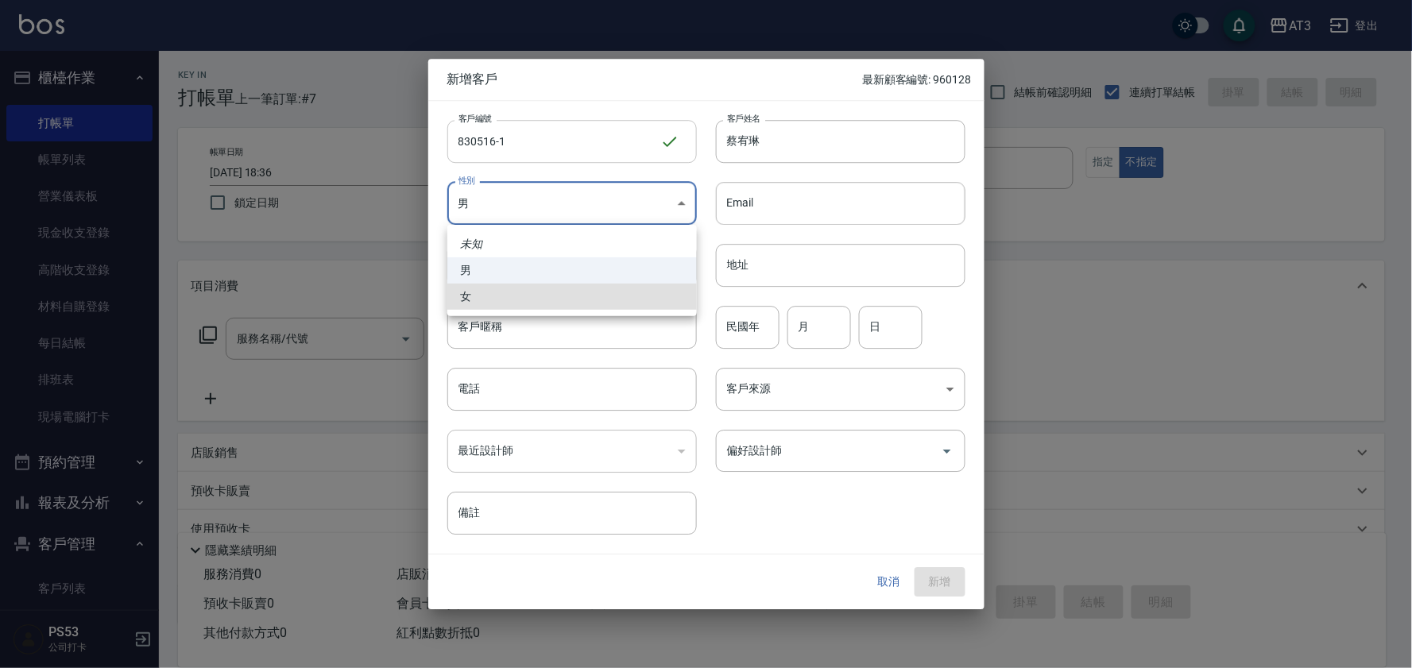
type input "FEMALE"
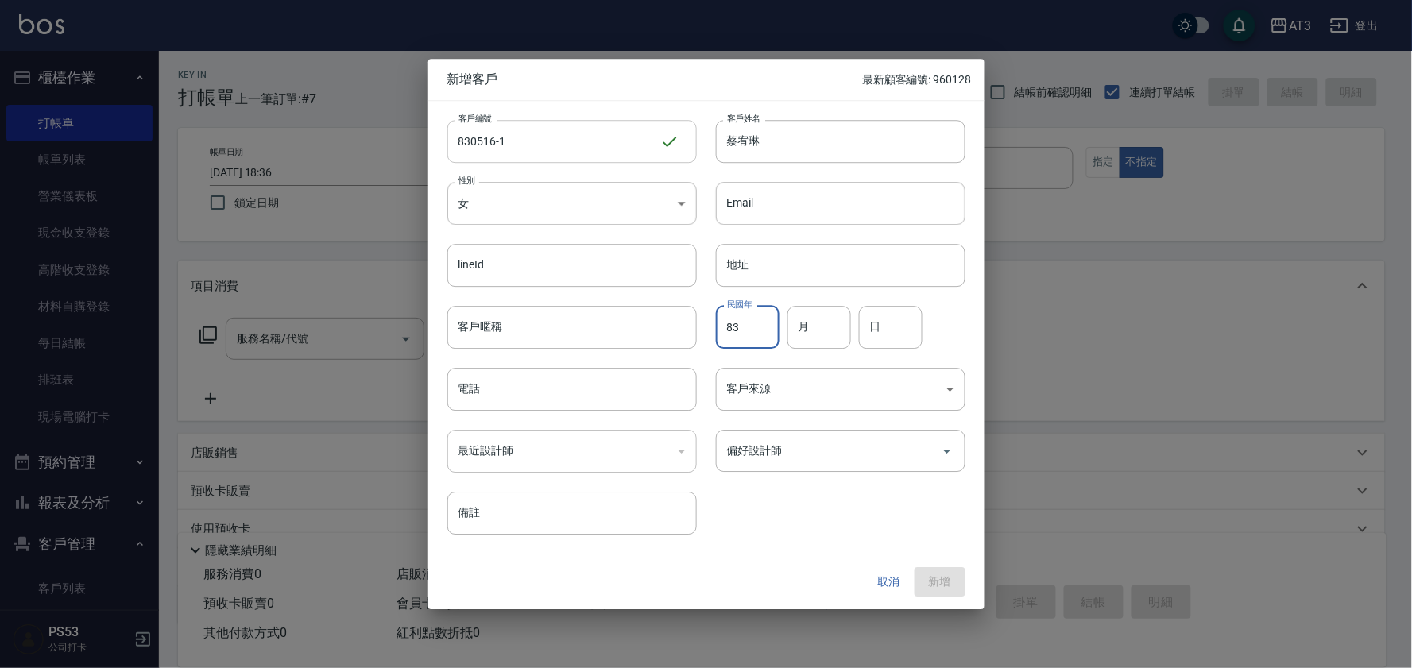
type input "83"
type input "5"
type input "16"
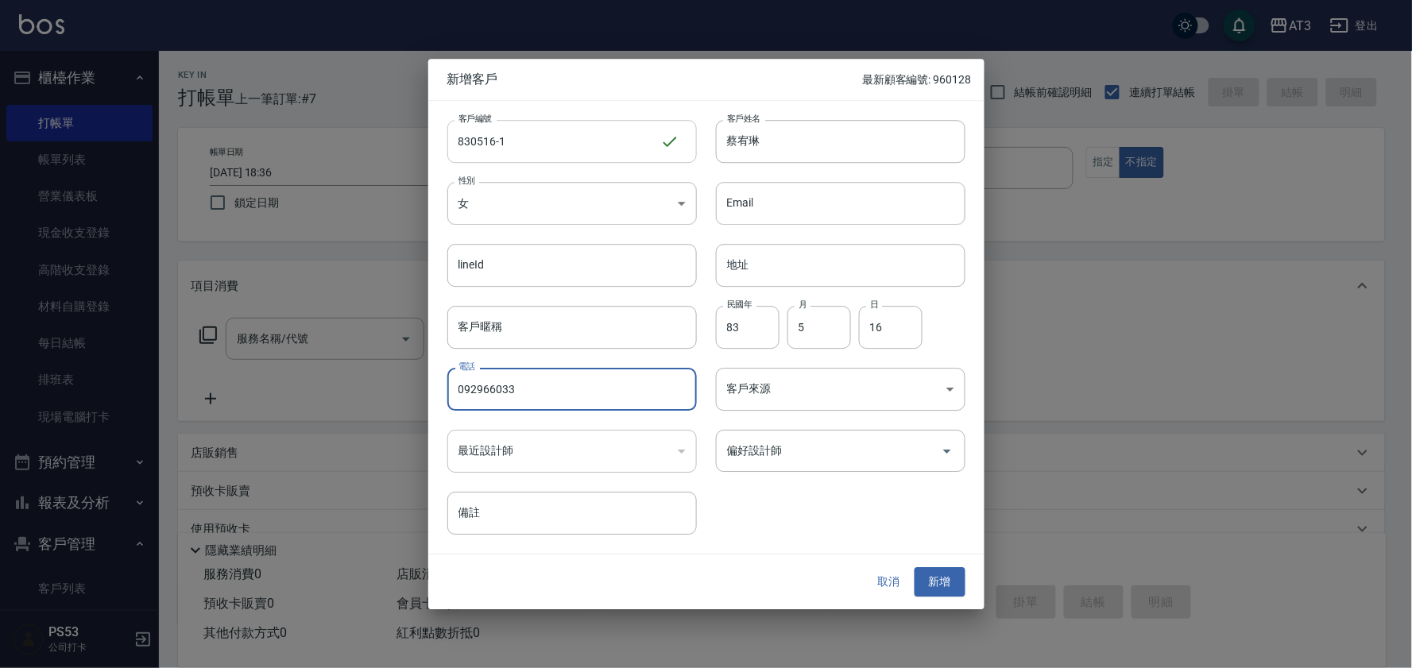
type input "092966033"
click at [915, 568] on button "新增" at bounding box center [940, 582] width 51 height 29
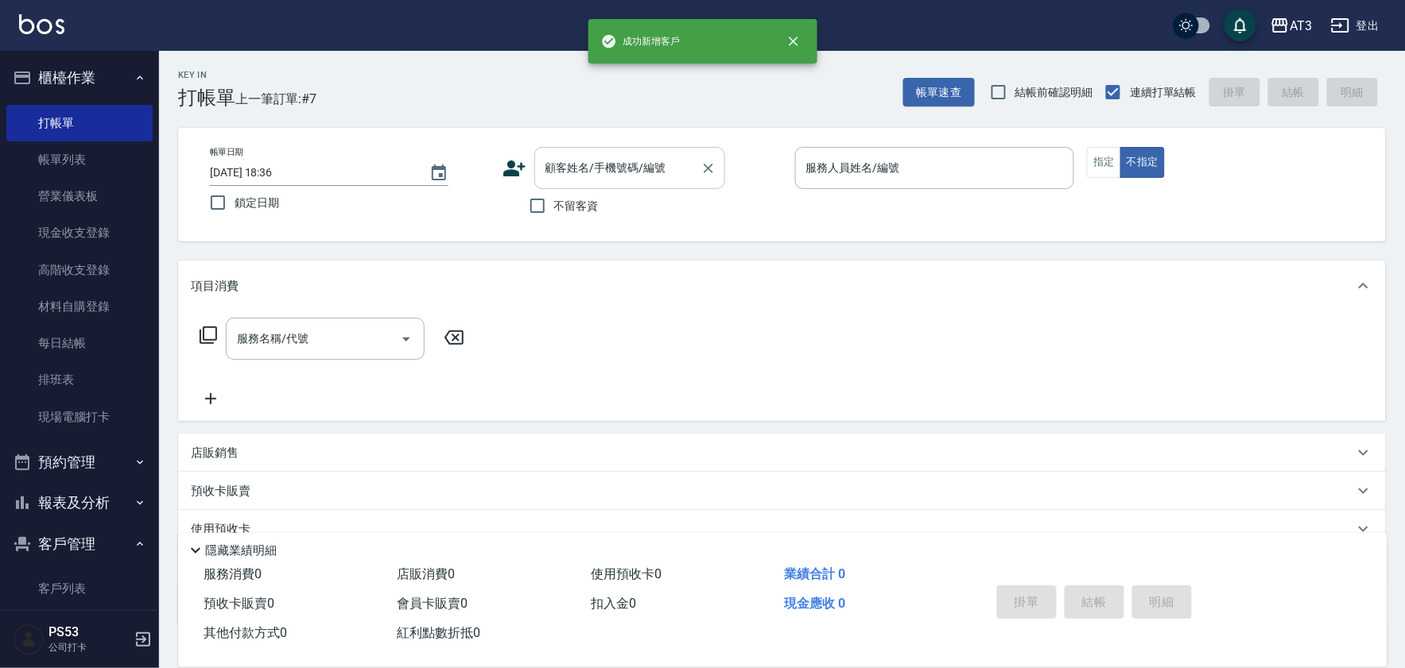
click at [629, 149] on div "顧客姓名/手機號碼/編號" at bounding box center [629, 168] width 191 height 42
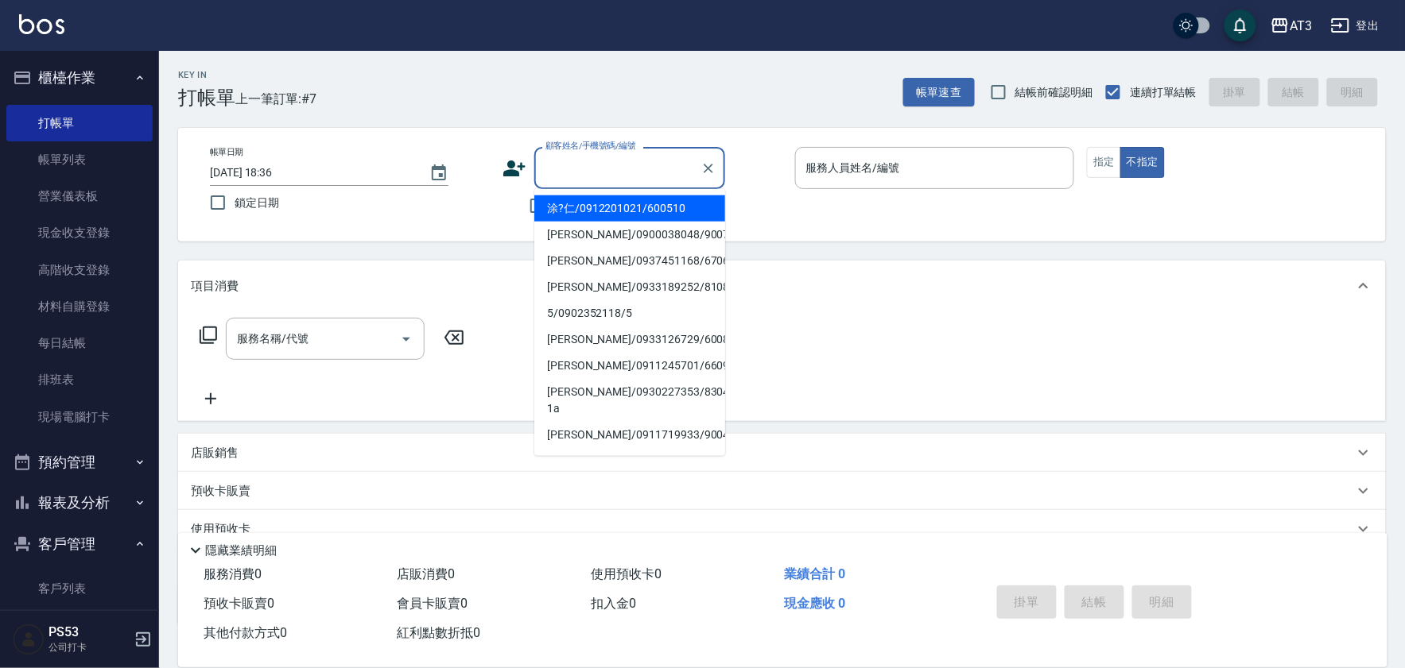
click at [633, 154] on input "顧客姓名/手機號碼/編號" at bounding box center [617, 168] width 153 height 28
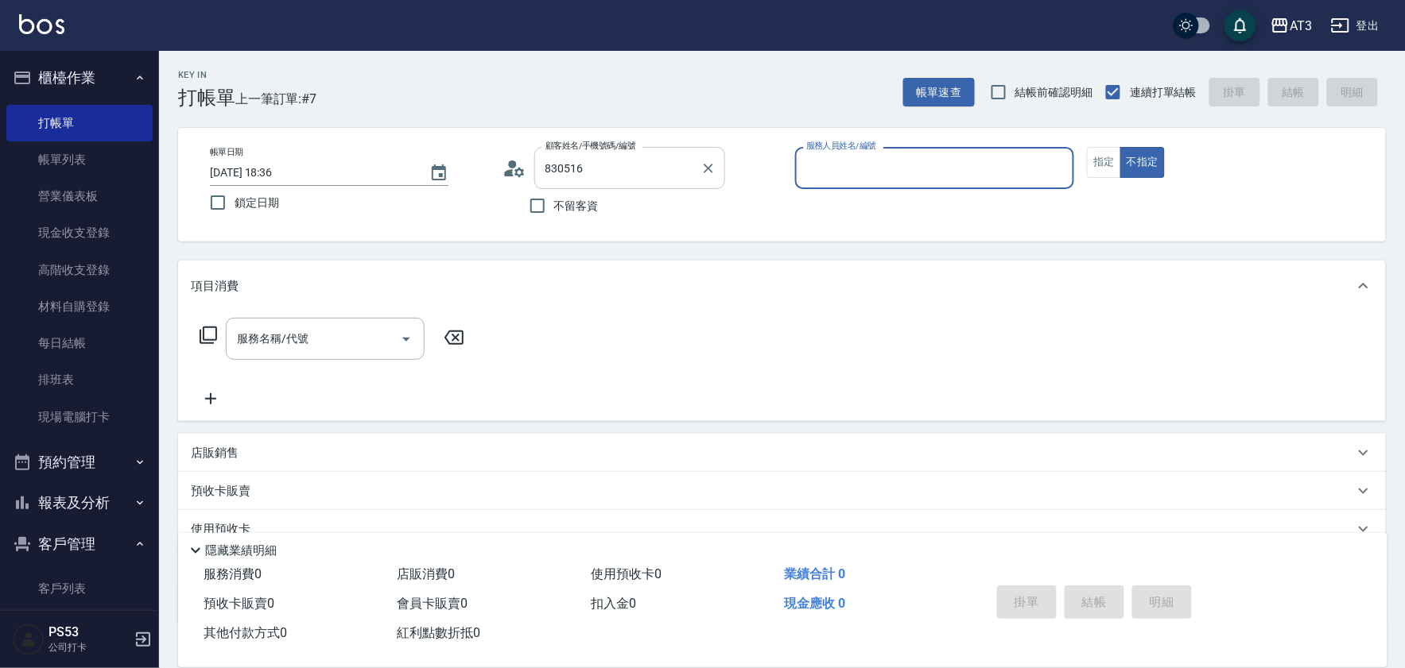
type input "陳沛甄/0927556385/830516"
click at [716, 167] on button "Clear" at bounding box center [708, 168] width 22 height 22
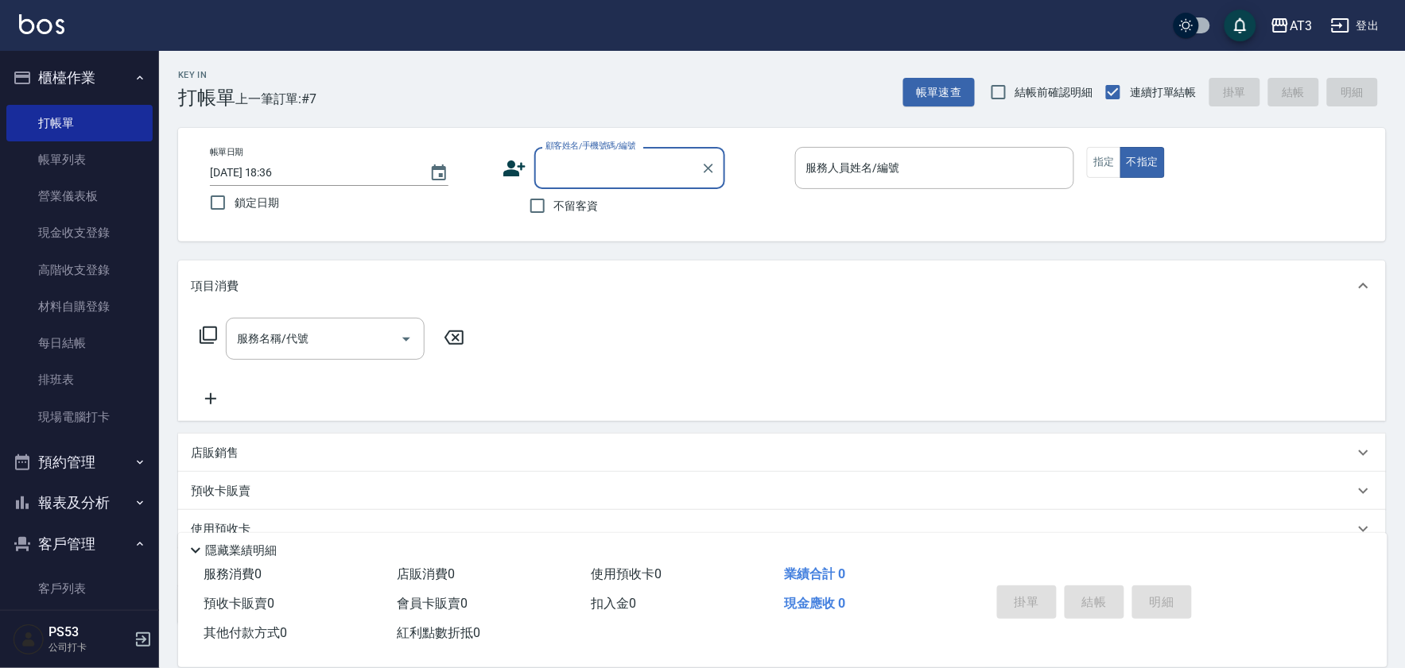
click at [623, 168] on input "顧客姓名/手機號碼/編號" at bounding box center [617, 168] width 153 height 28
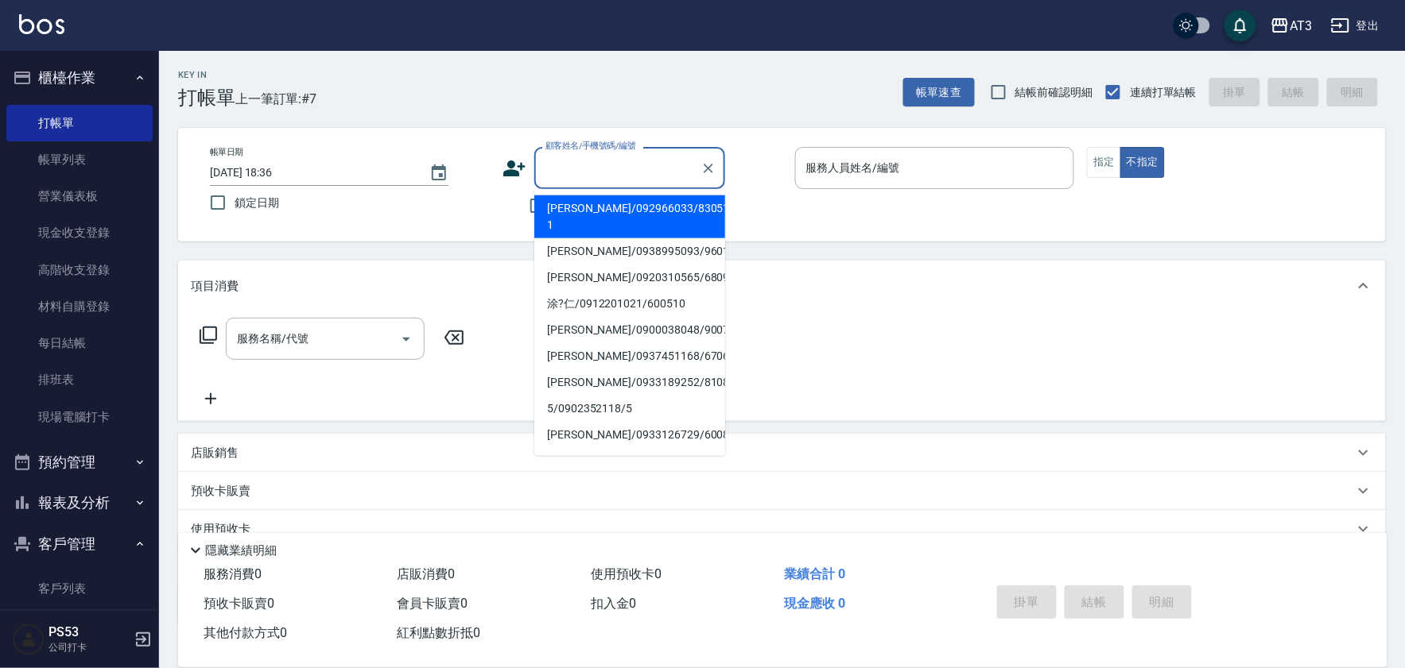
click at [618, 207] on li "蔡宥琳/092966033/830516-1" at bounding box center [629, 217] width 191 height 43
type input "蔡宥琳/092966033/830516-1"
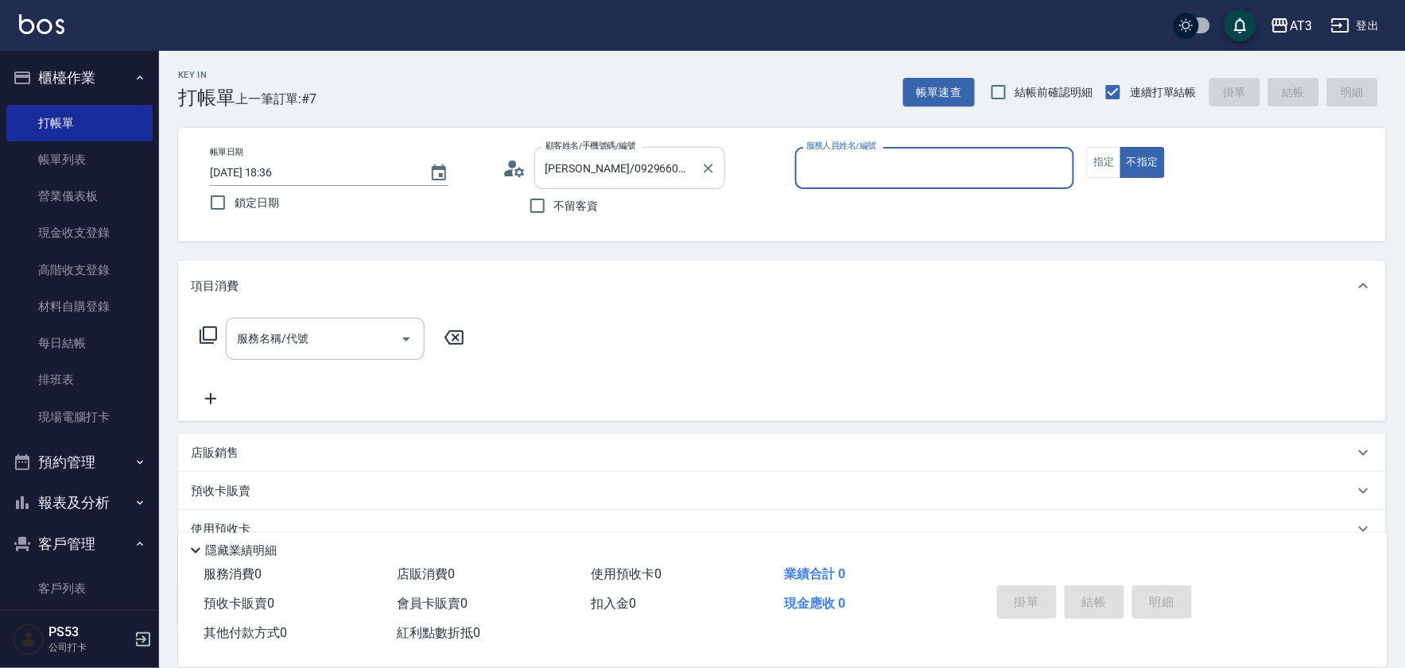
click at [1120, 147] on button "不指定" at bounding box center [1142, 162] width 45 height 31
type button "false"
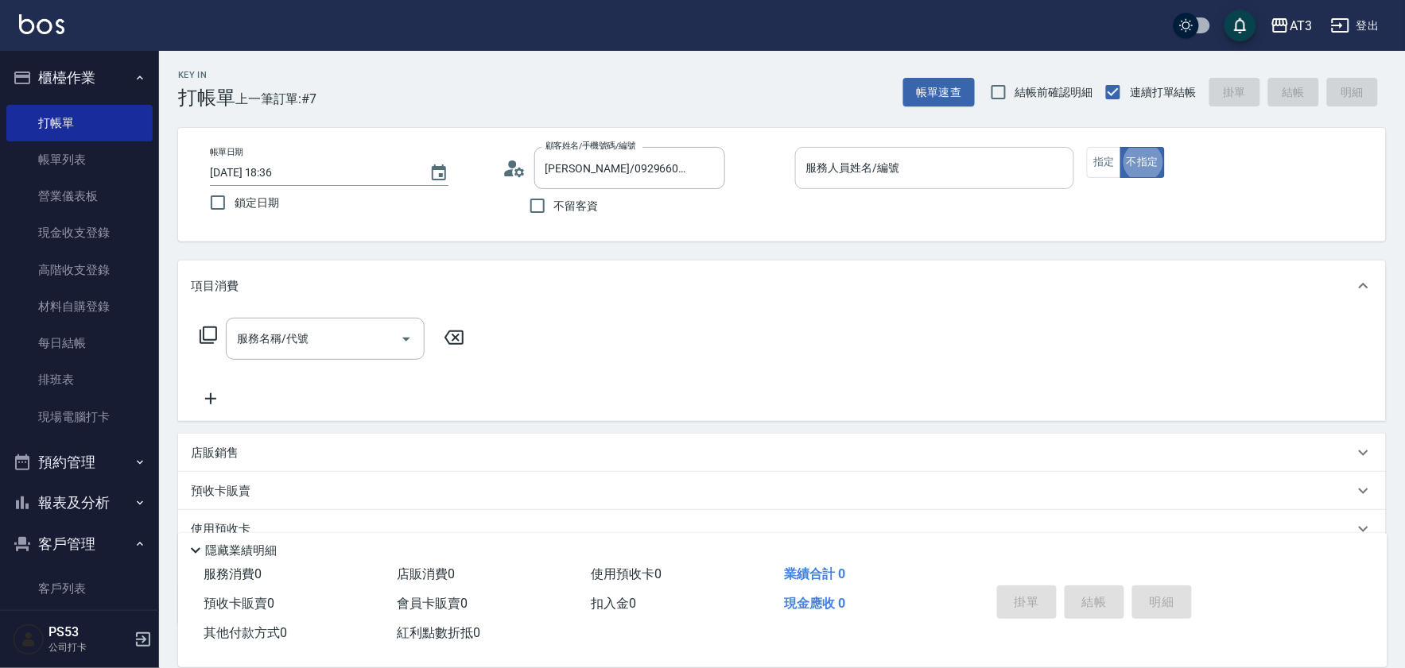
click at [800, 155] on div "服務人員姓名/編號" at bounding box center [935, 168] width 280 height 42
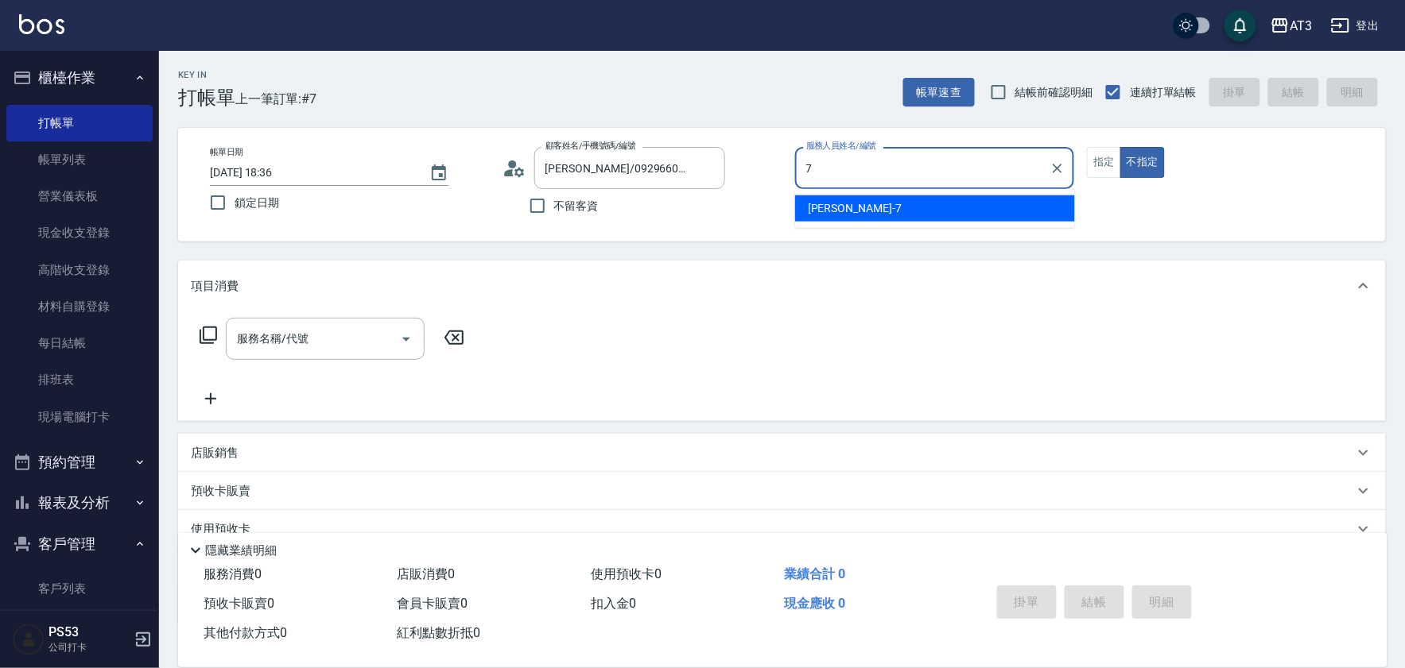
type input "子晴-7"
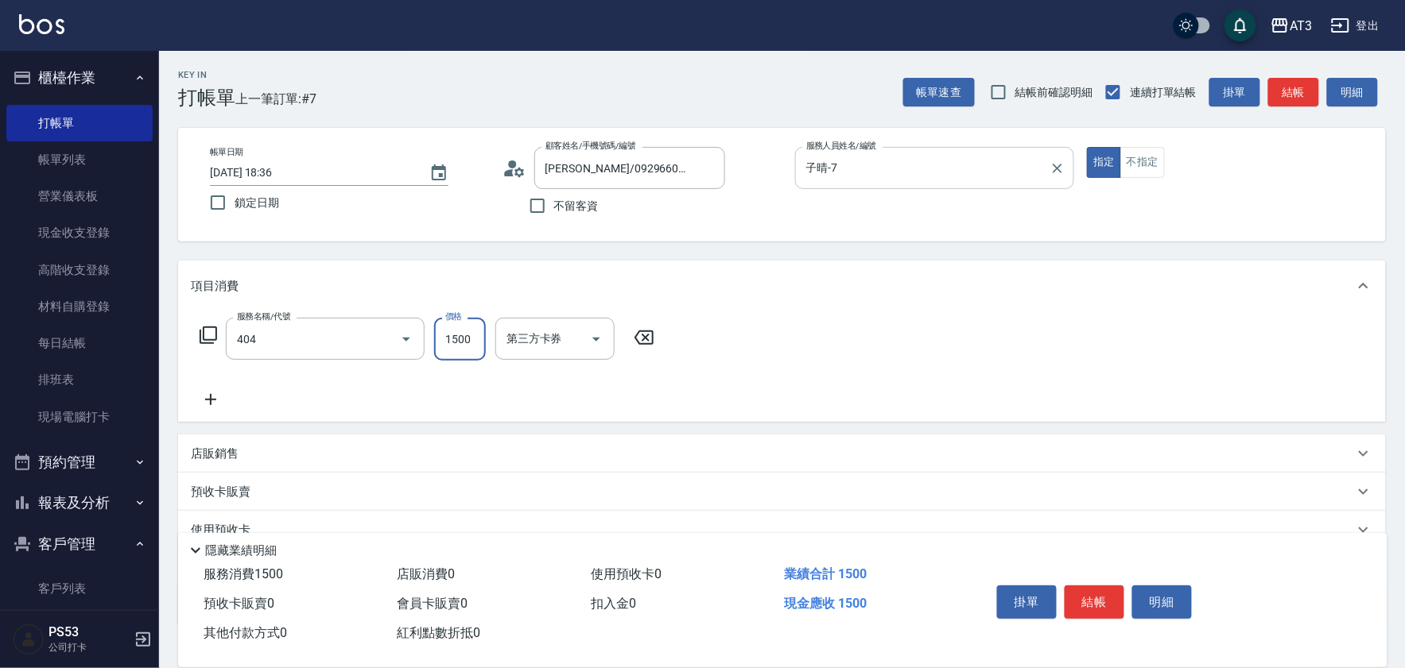
type input "設計染髮(404)"
type input "1099"
type input "5"
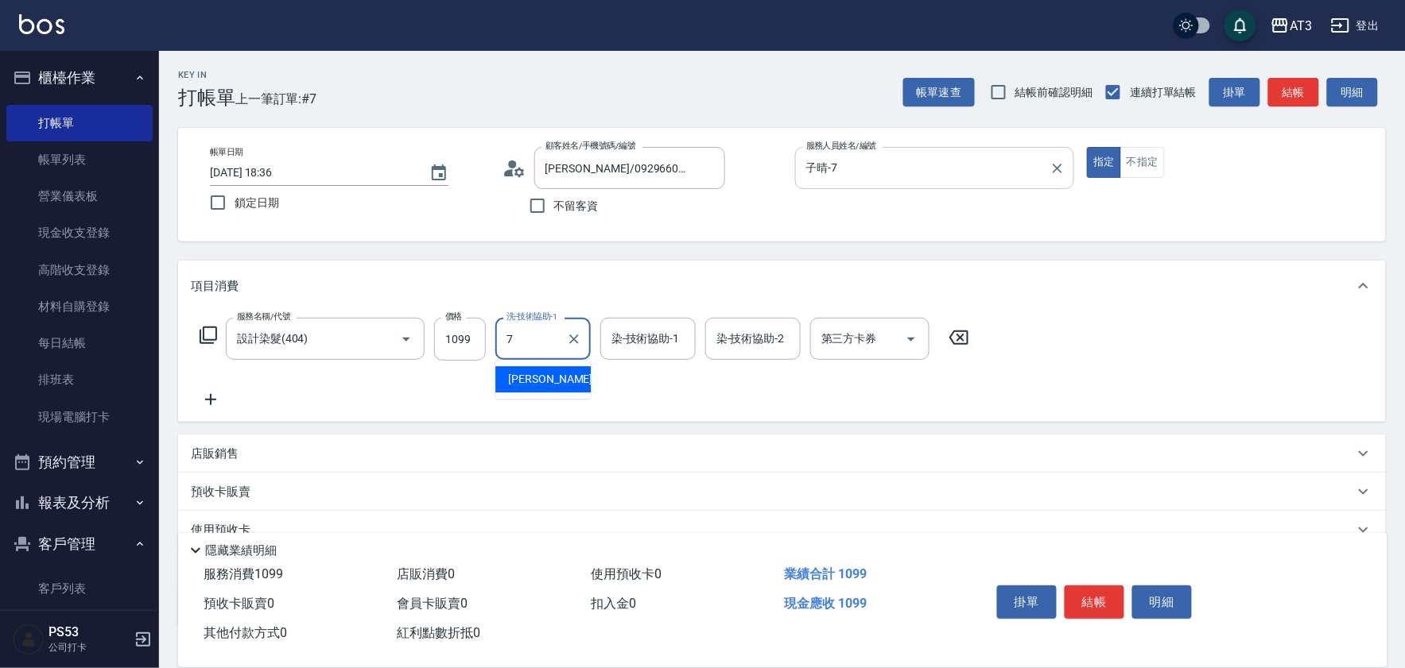
type input "子晴-7"
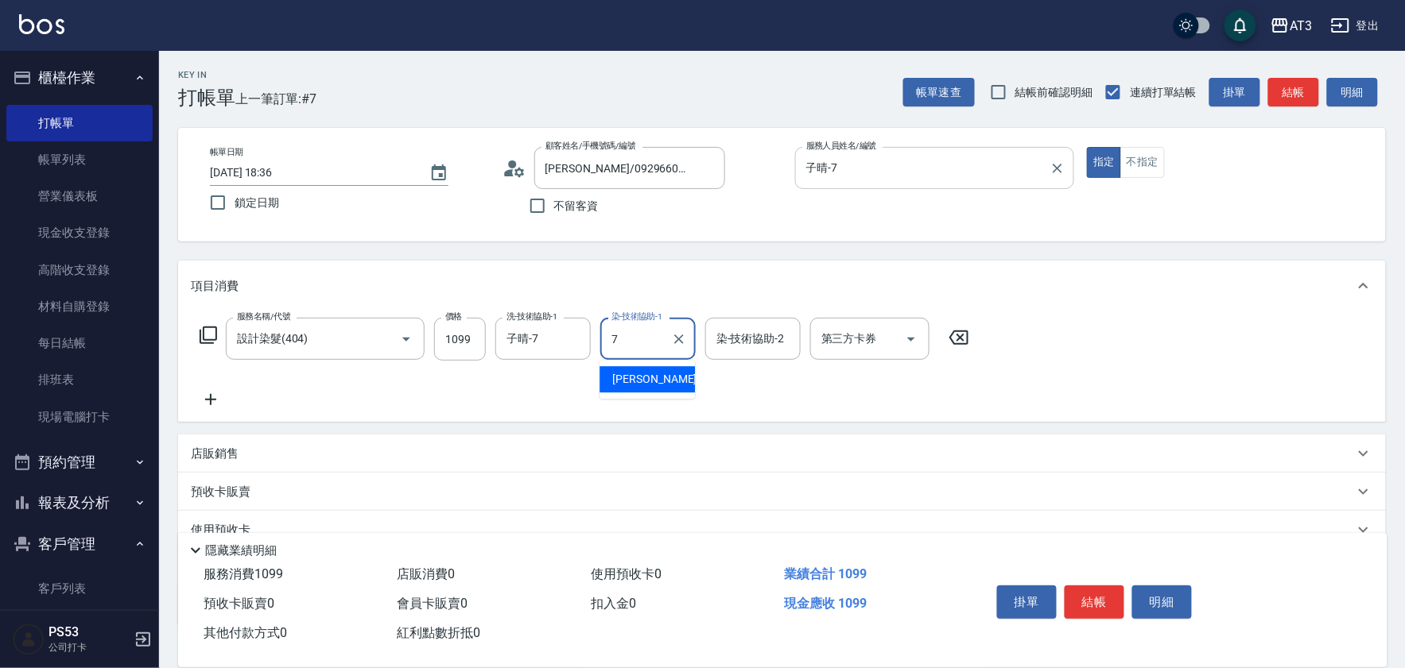
type input "子晴-7"
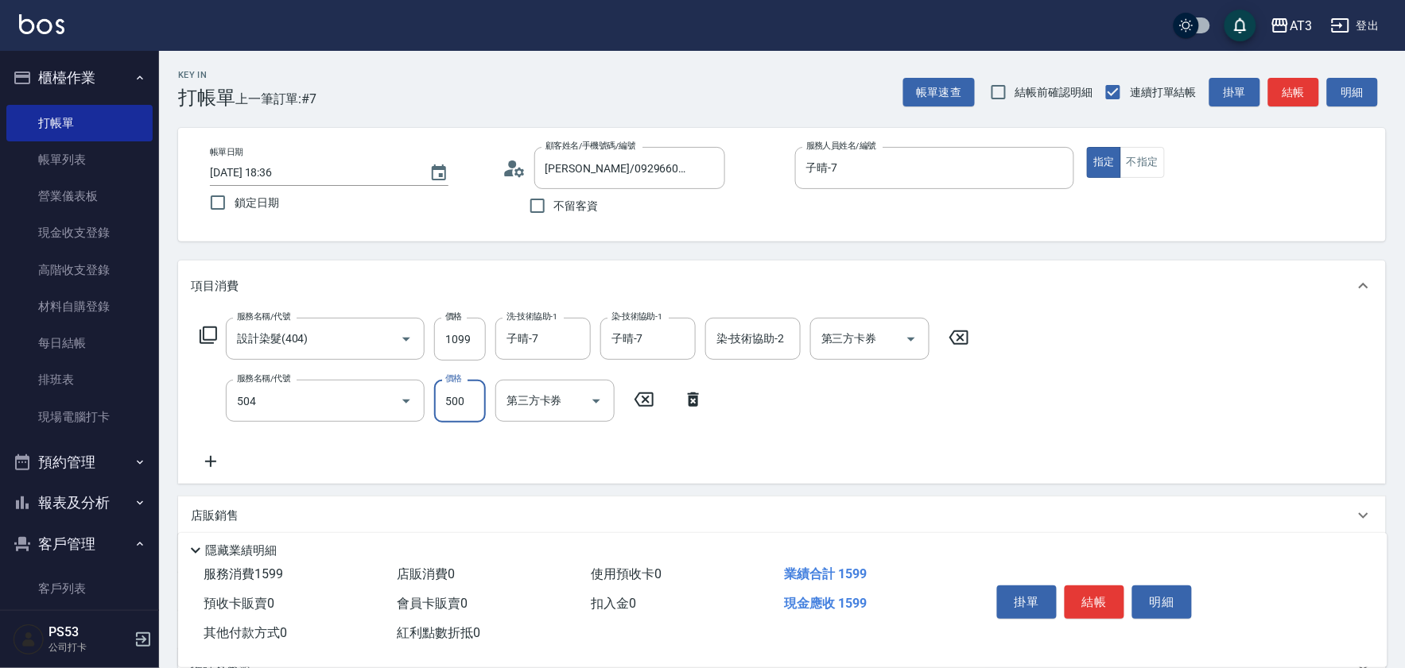
type input "順子護髮(504)"
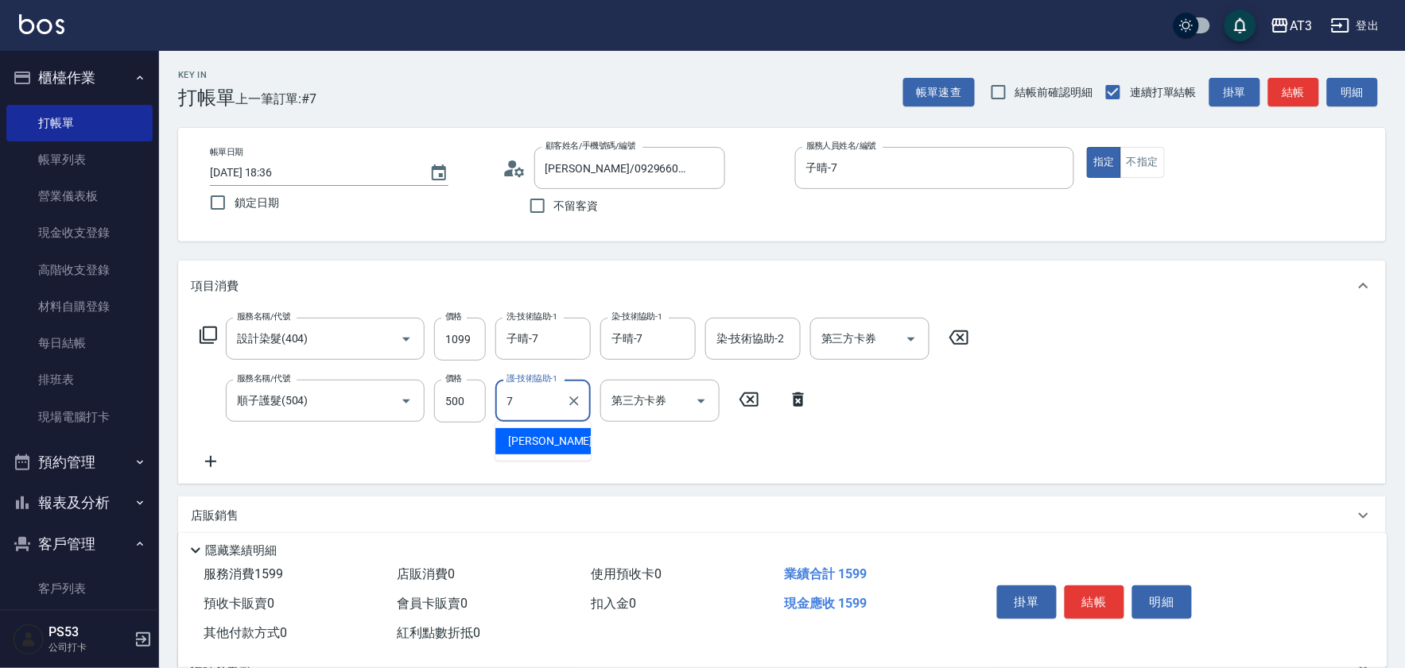
type input "子晴-7"
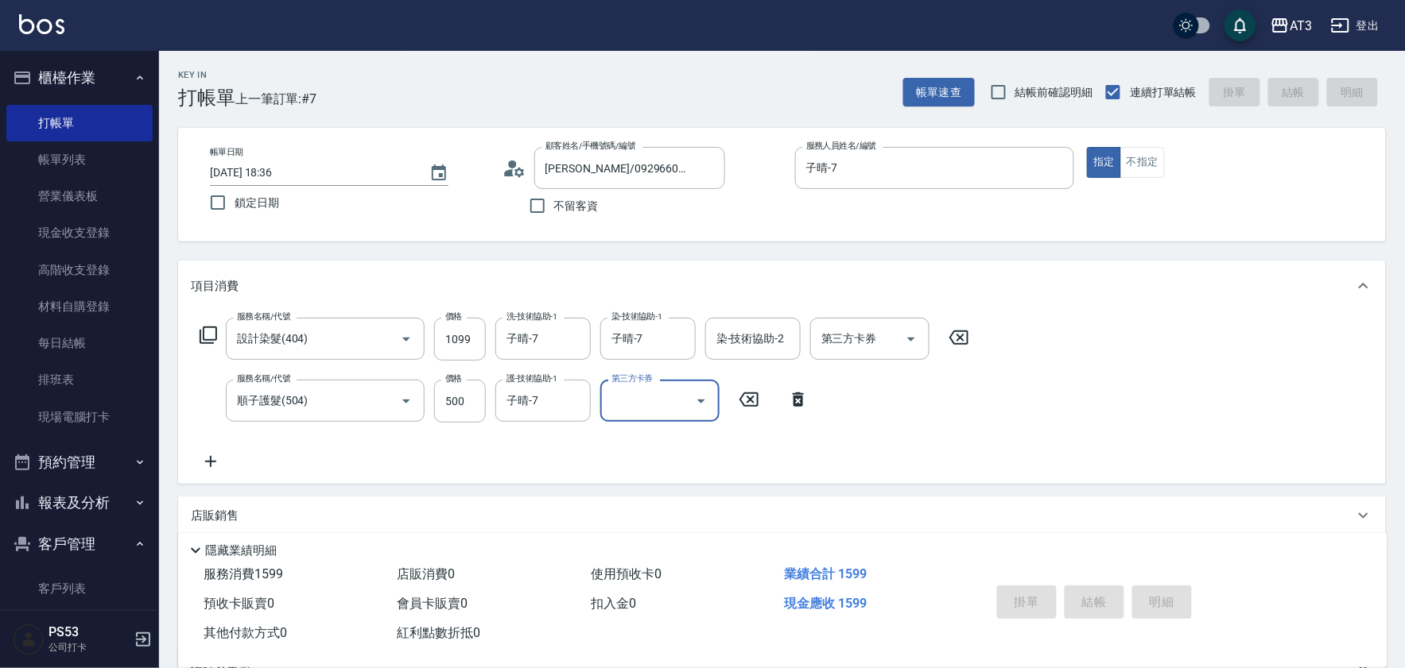
type input "2025/09/11 18:40"
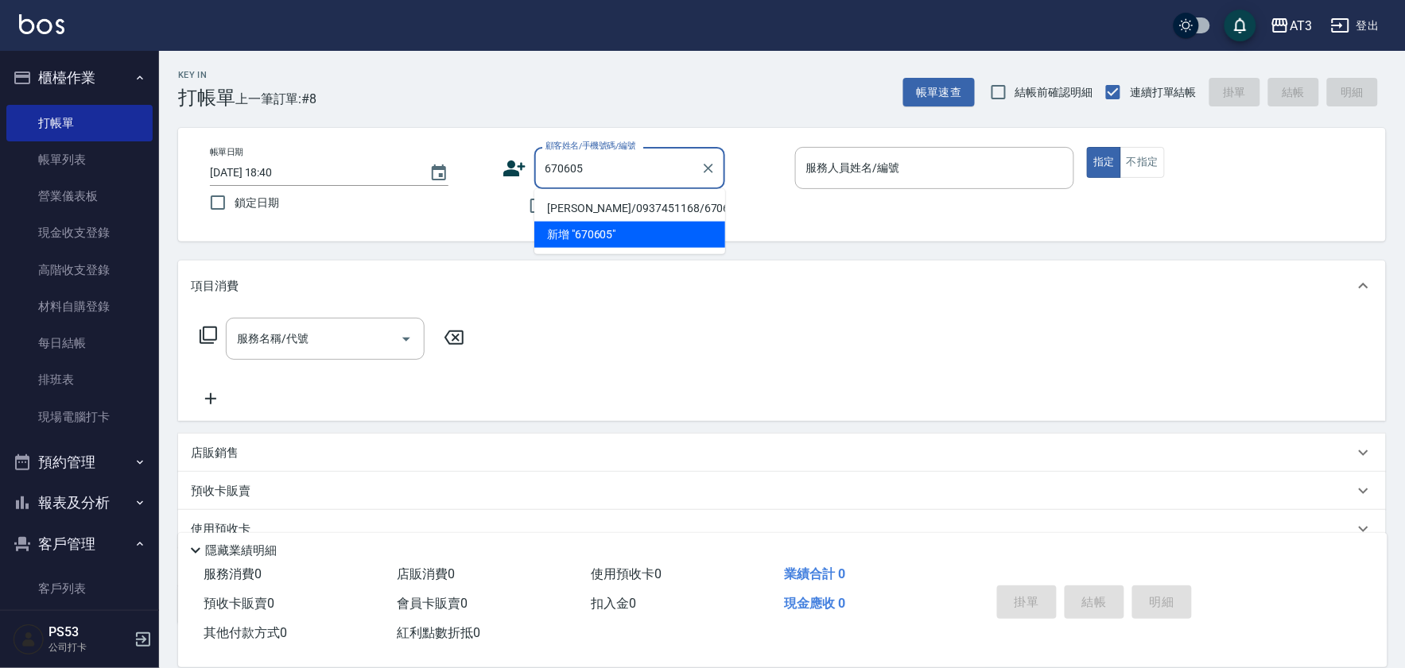
type input "江靜恩/0937451168/670605"
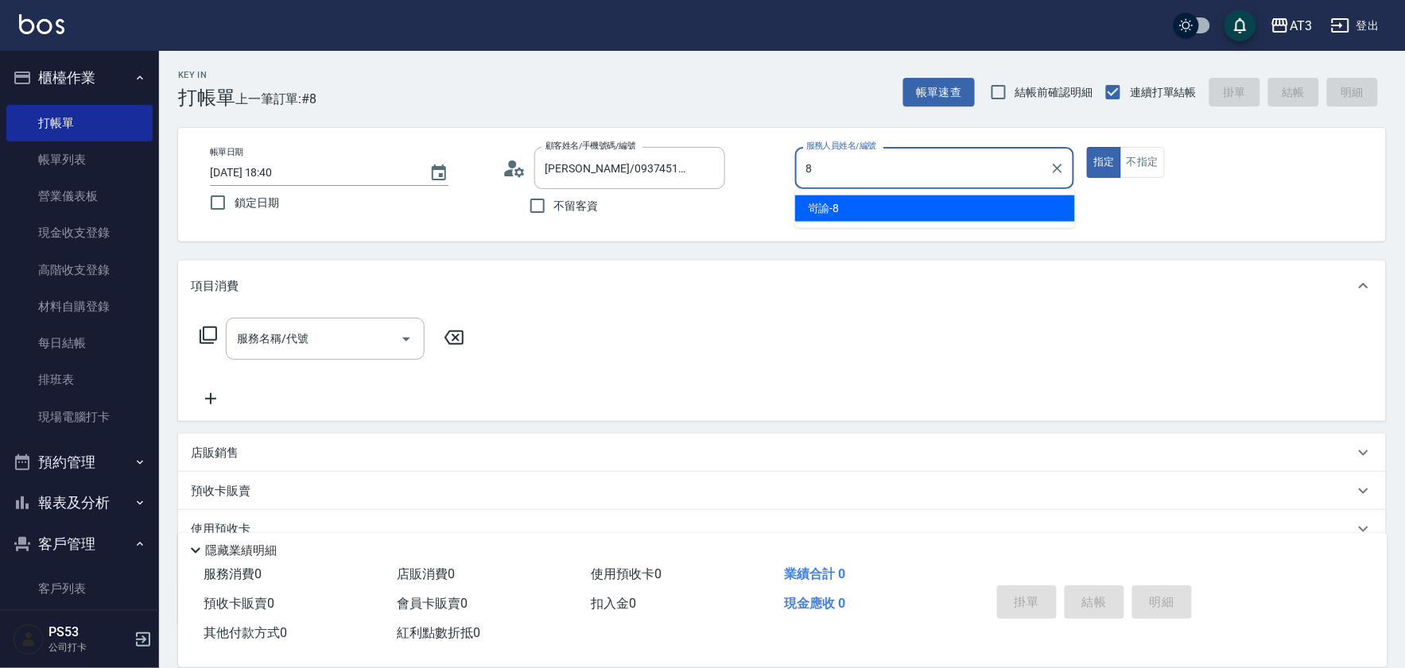
type input "岢諭-8"
type button "true"
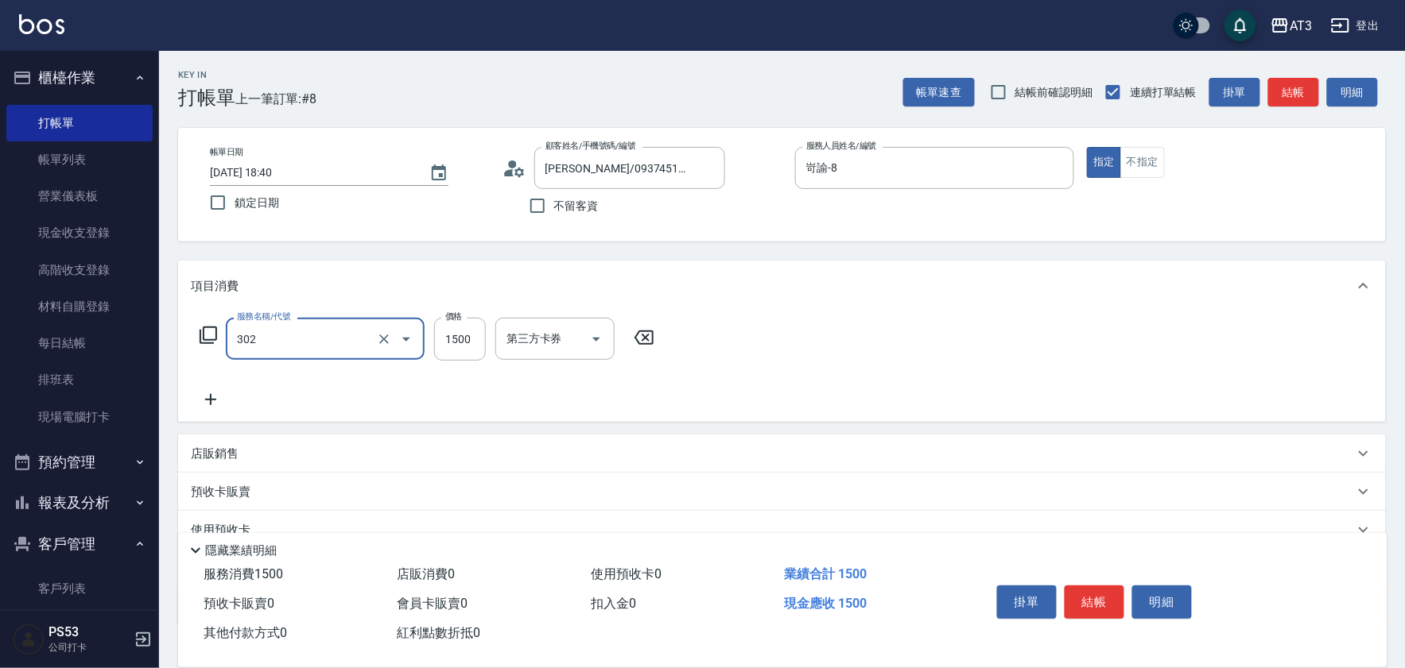
type input "設計燙髮(302)"
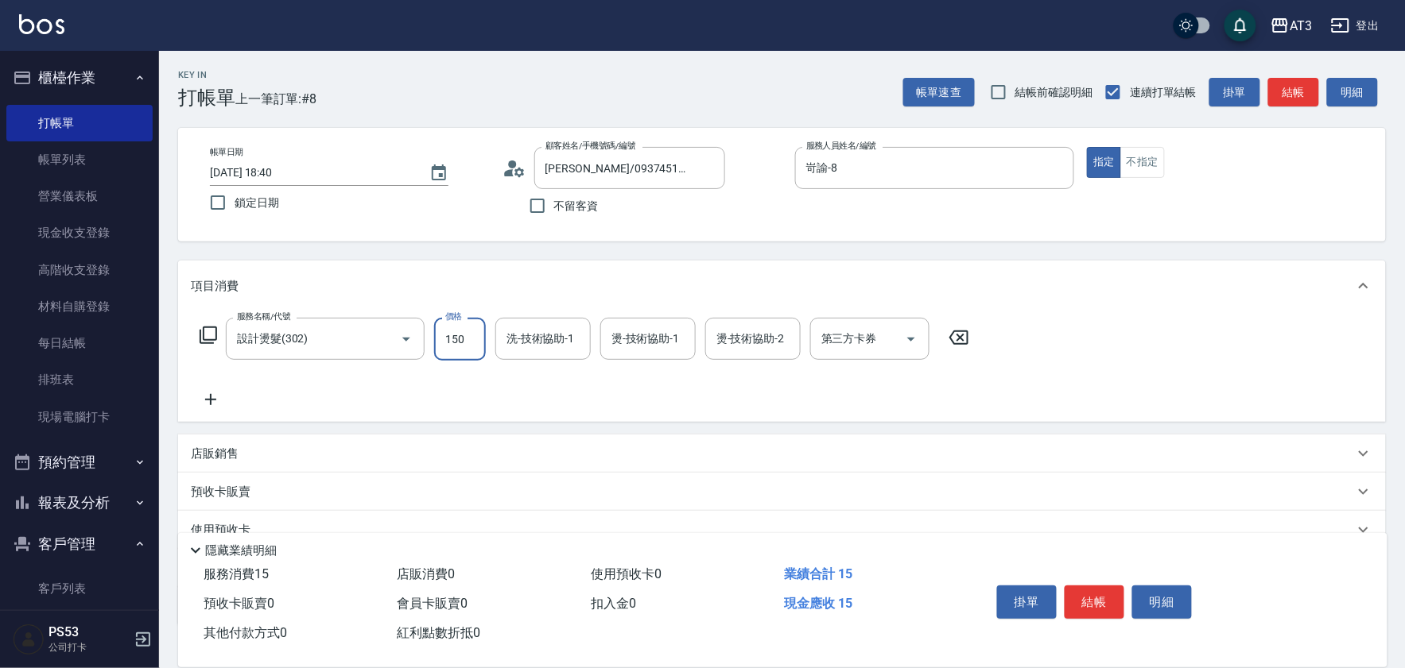
type input "1500"
type input "5"
type input "岢諭-8"
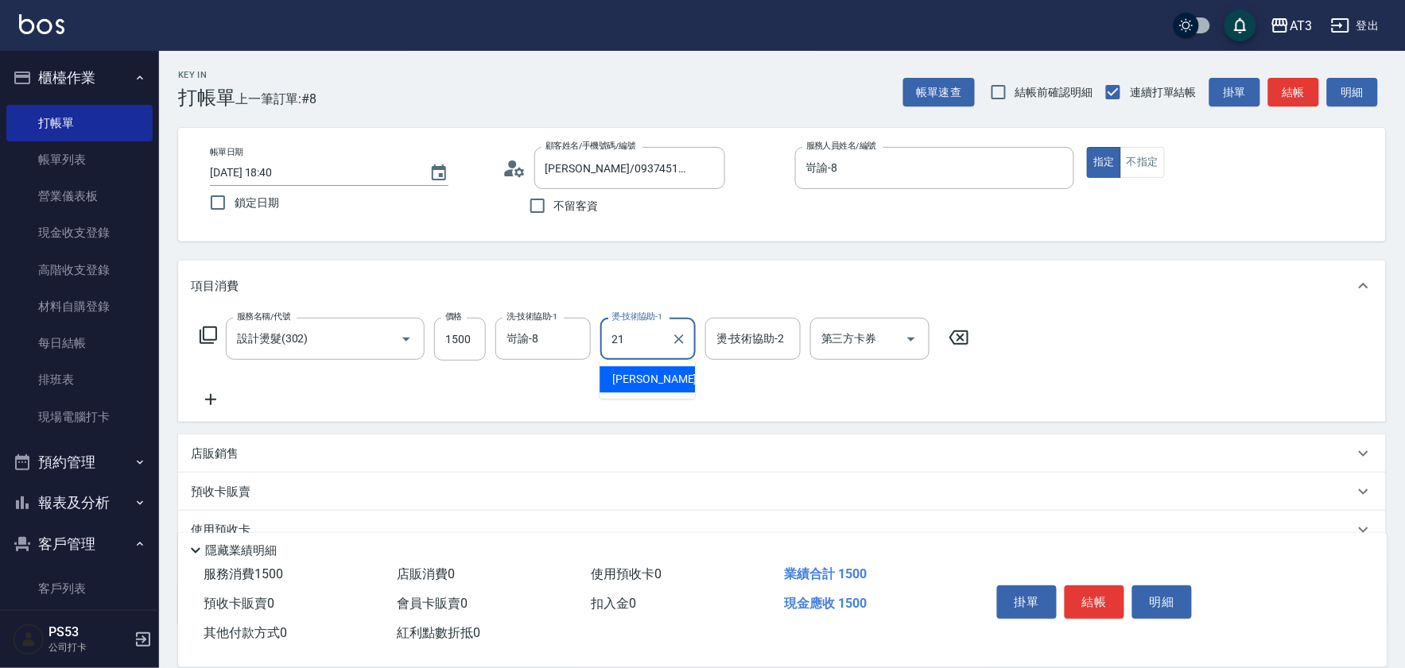
type input "珺珺-21"
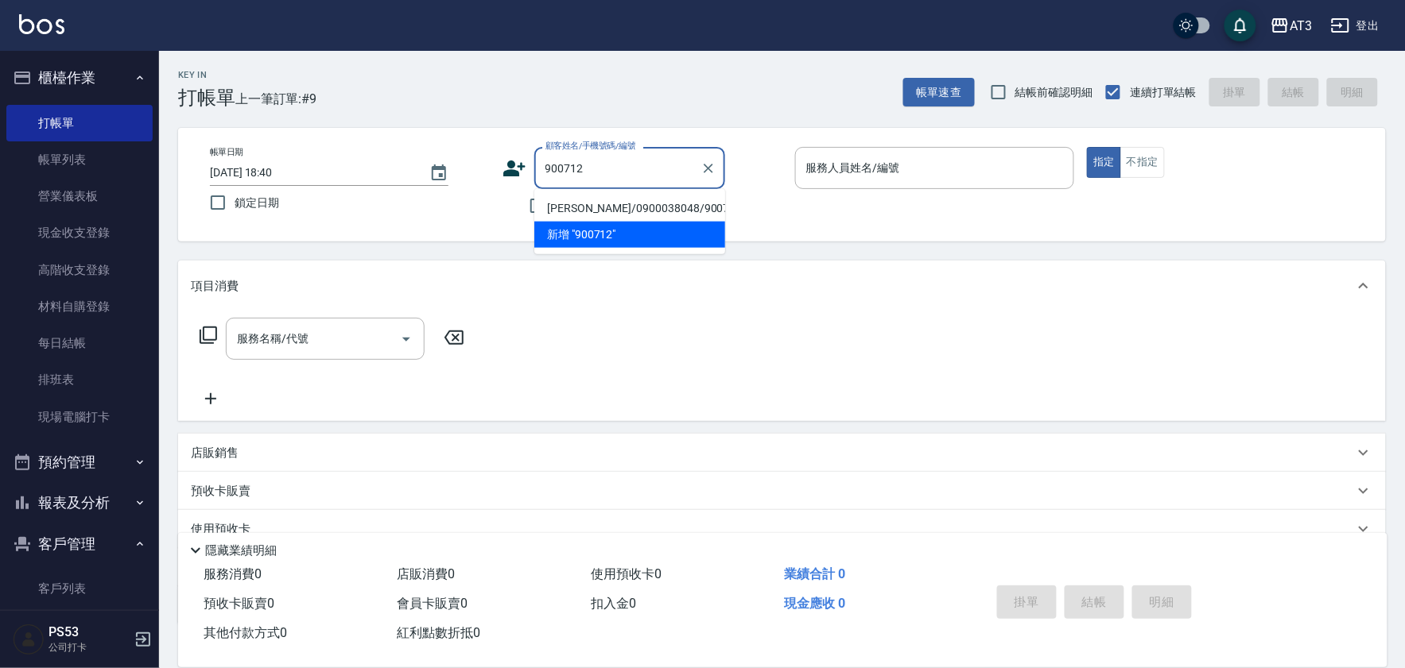
type input "吳亞芳/0900038048/900712"
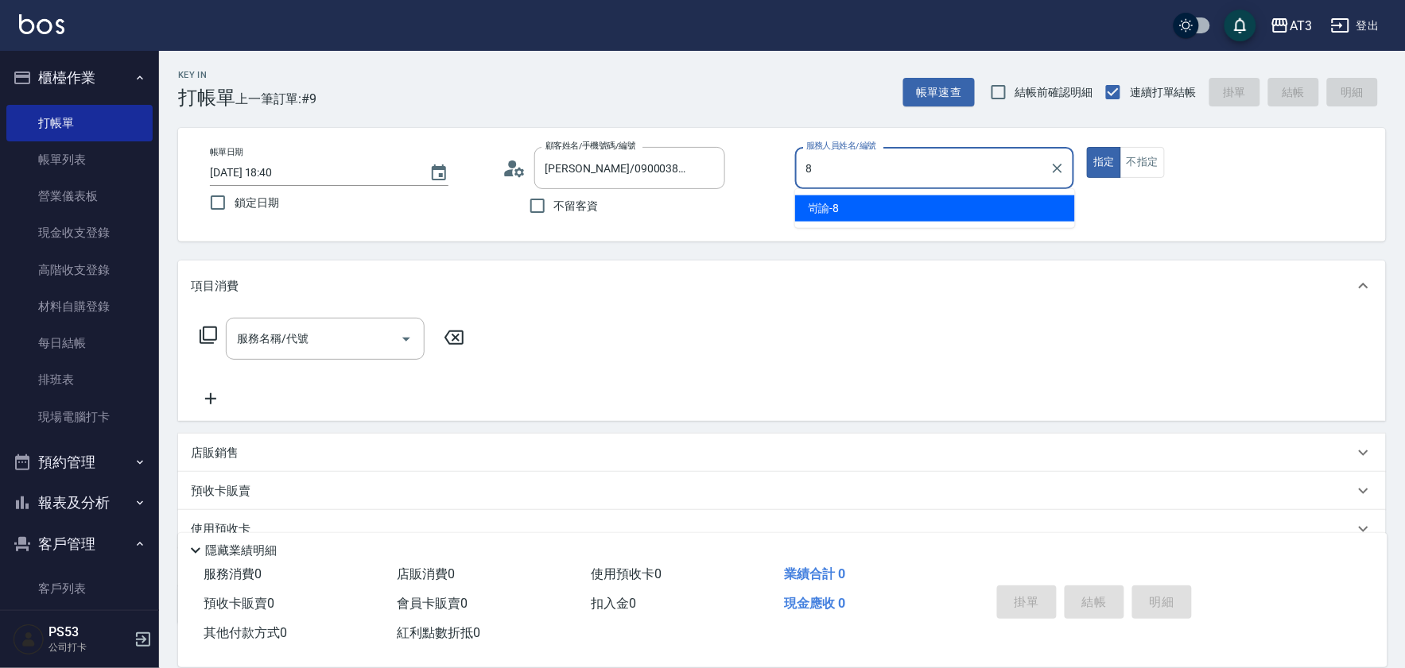
type input "岢諭-8"
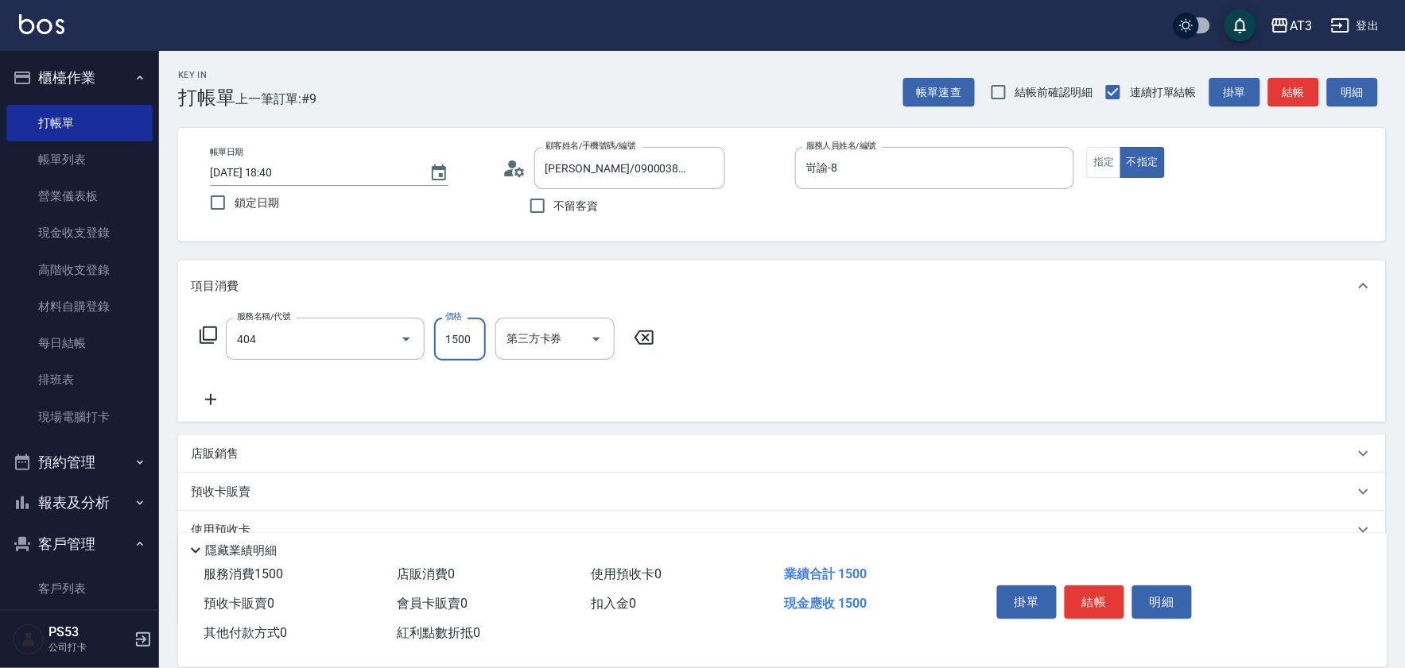
type input "設計染髮(404)"
type input "1700"
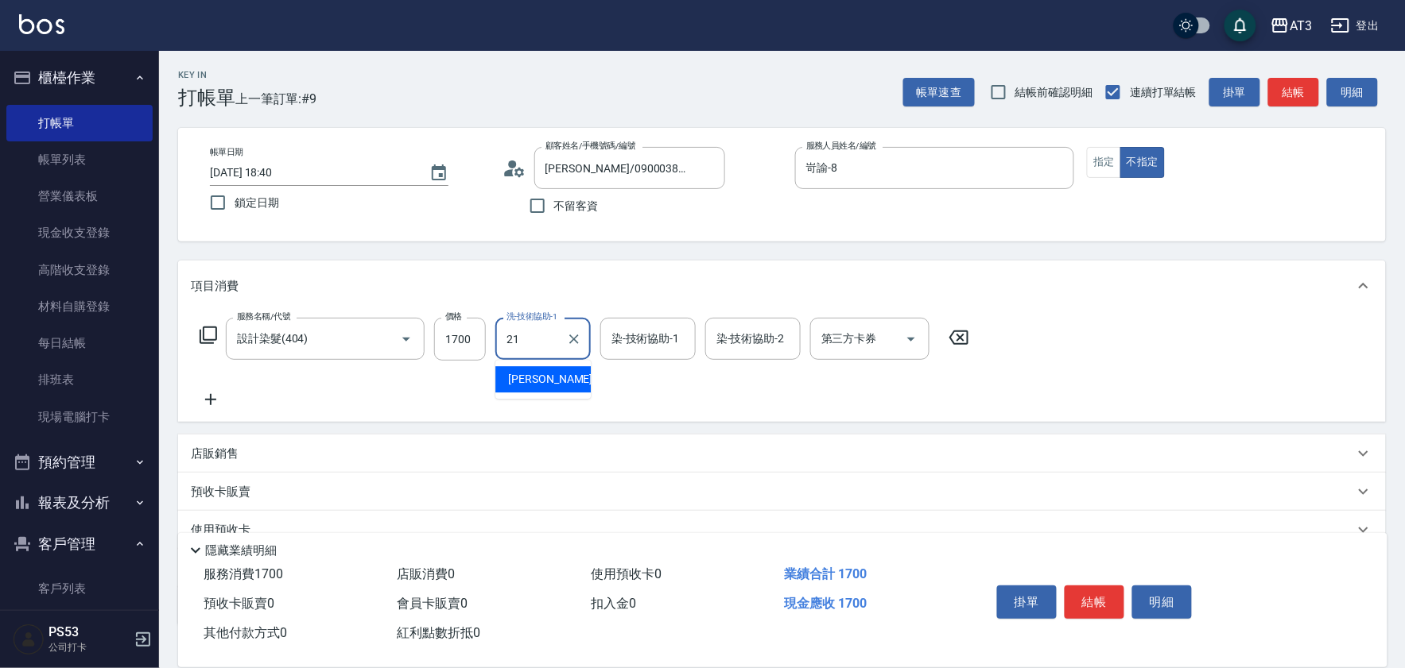
type input "珺珺-21"
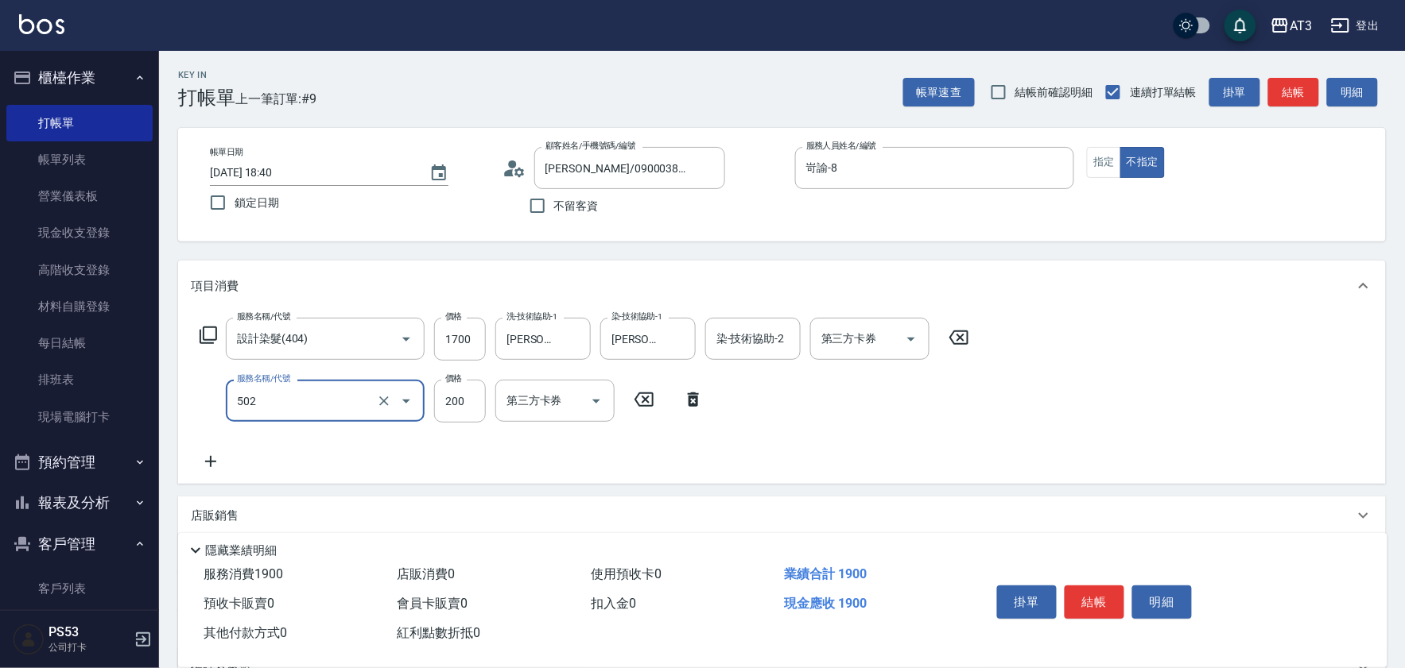
type input "自備護髮(502)"
type input "400"
type input "珺珺-21"
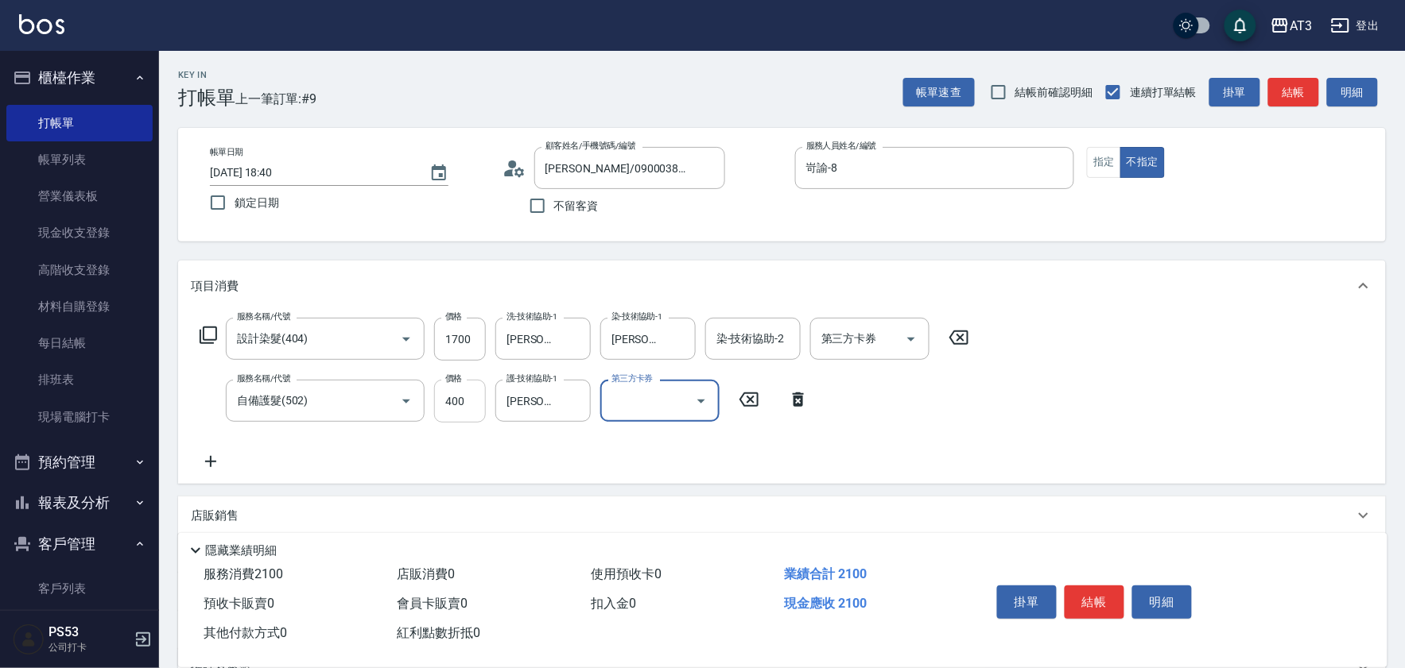
click at [459, 401] on input "400" at bounding box center [460, 401] width 52 height 43
click at [464, 401] on input "400" at bounding box center [460, 401] width 52 height 43
click at [457, 401] on input "400" at bounding box center [460, 401] width 52 height 43
click at [451, 402] on input "400" at bounding box center [460, 401] width 52 height 43
click at [459, 400] on input "5" at bounding box center [460, 401] width 52 height 43
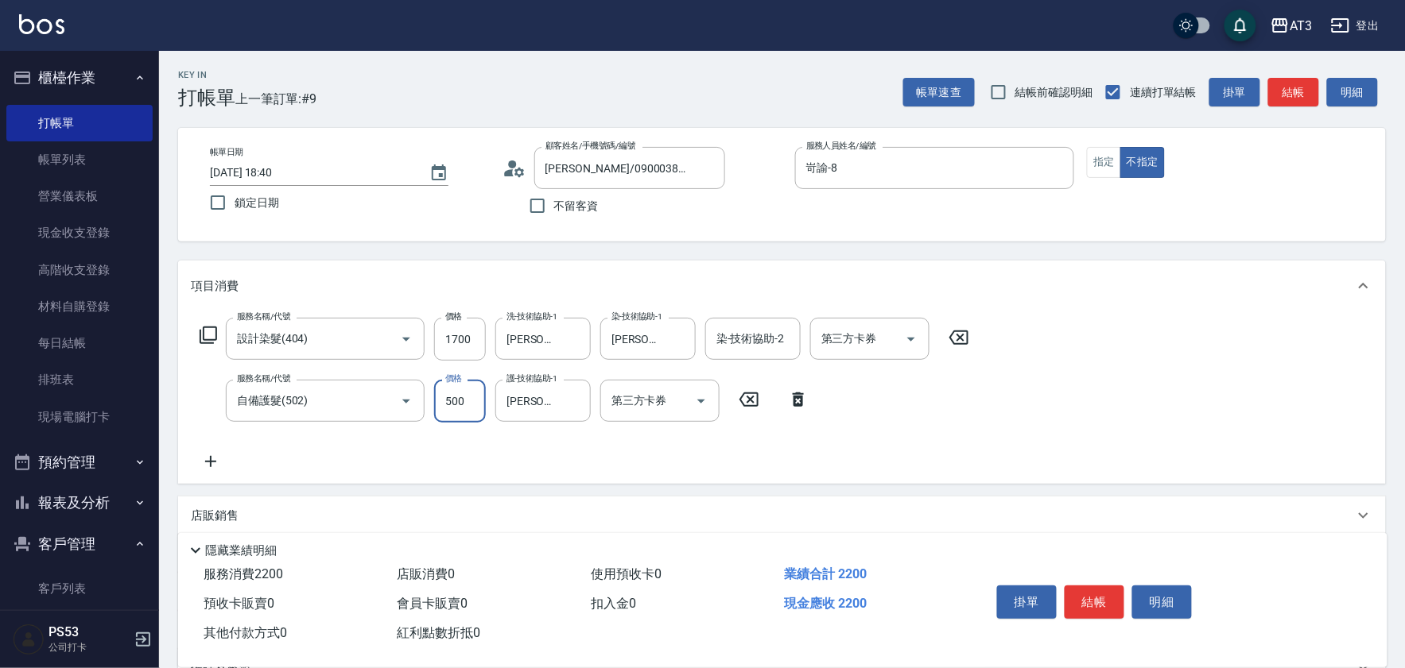
type input "500"
click at [40, 21] on img at bounding box center [41, 24] width 45 height 20
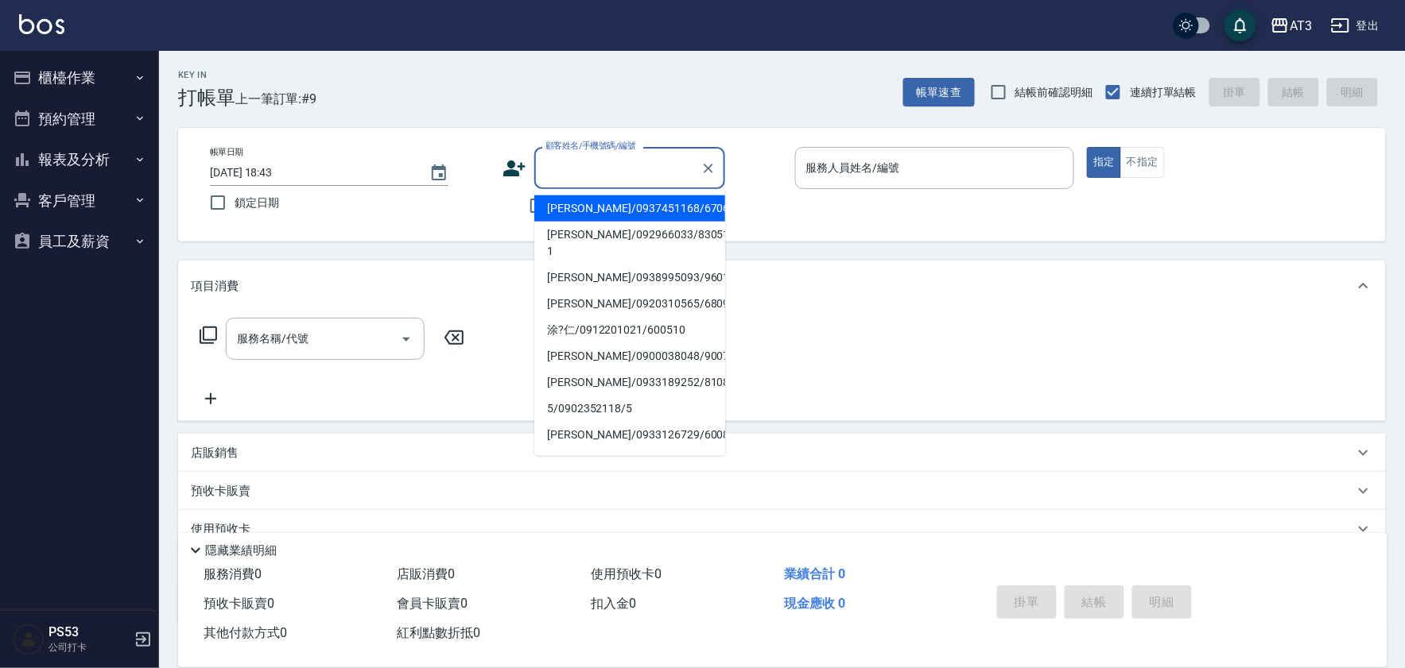
click at [587, 163] on input "顧客姓名/手機號碼/編號" at bounding box center [617, 168] width 153 height 28
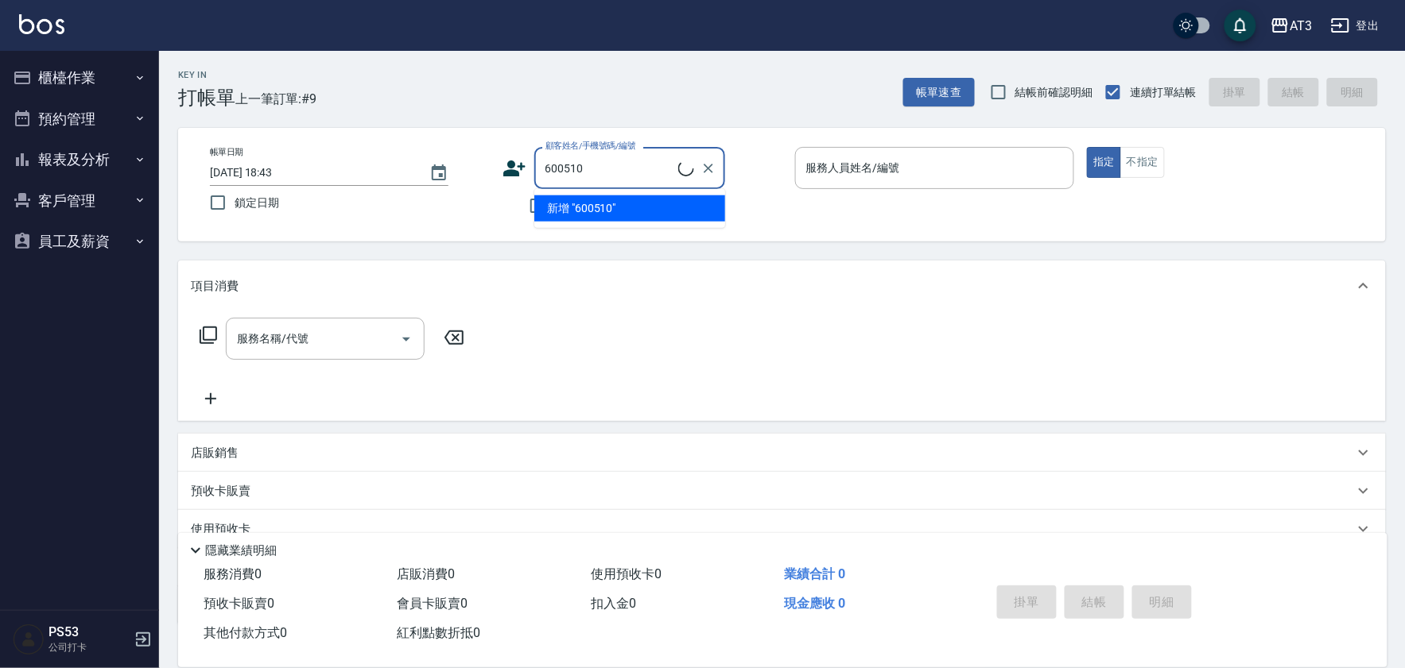
type input "涂?仁/0912201021/600510"
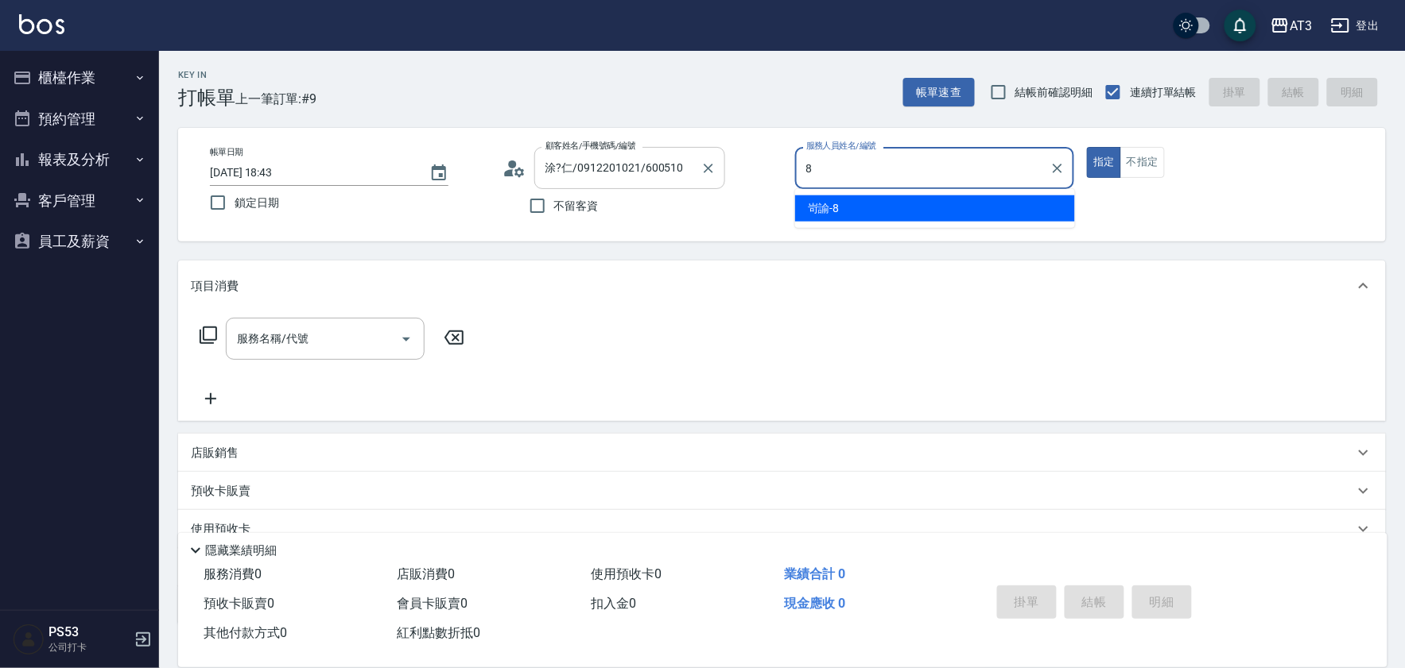
type input "岢諭-8"
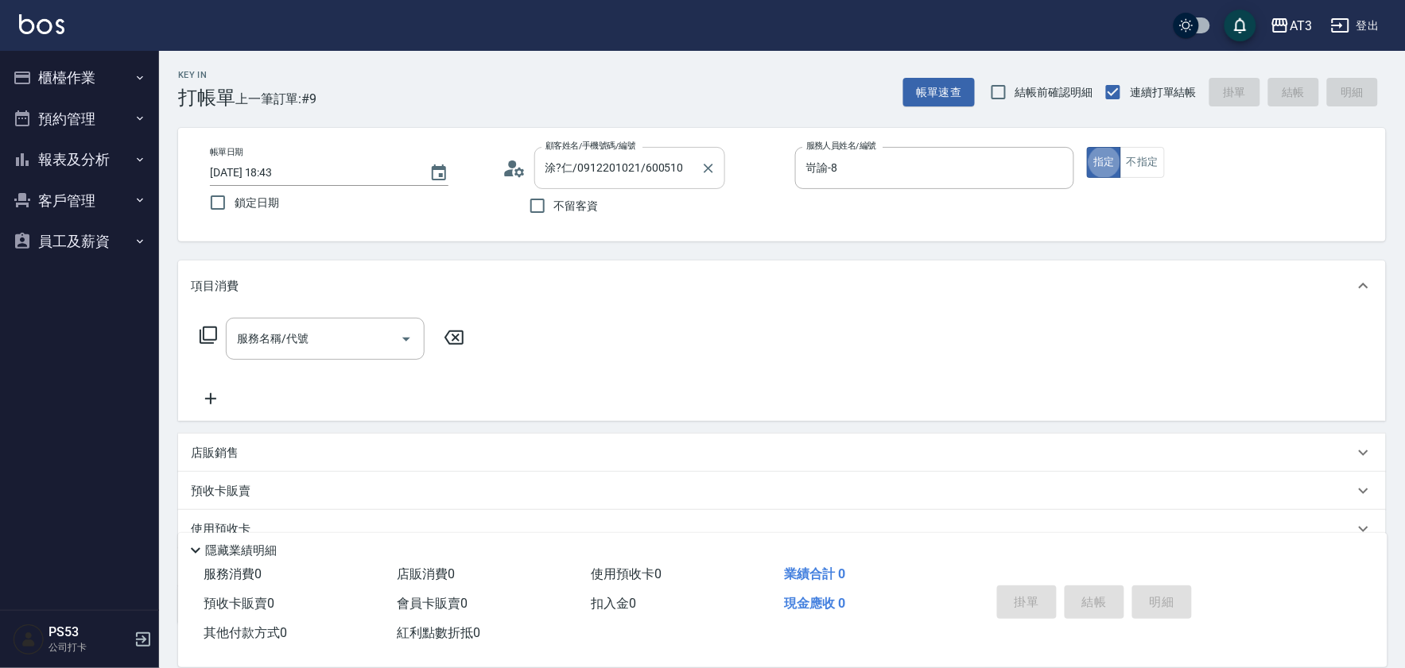
type button "true"
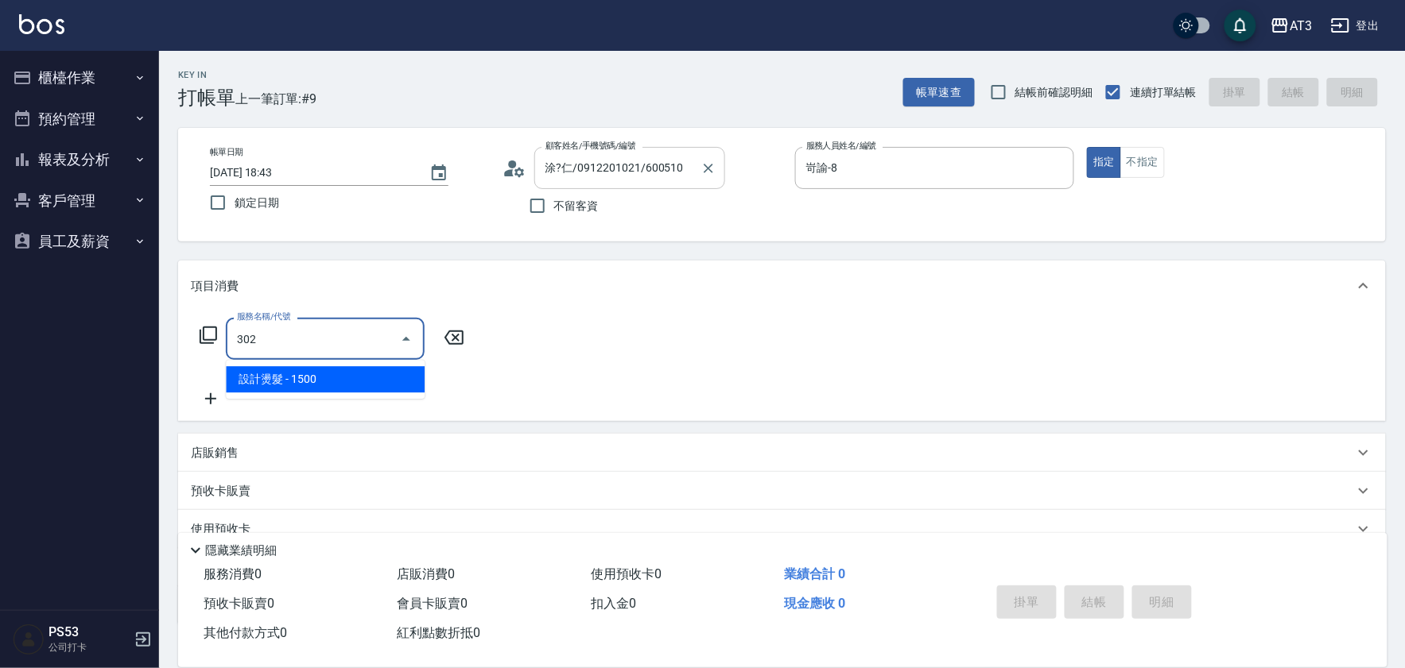
type input "設計燙髮(302)"
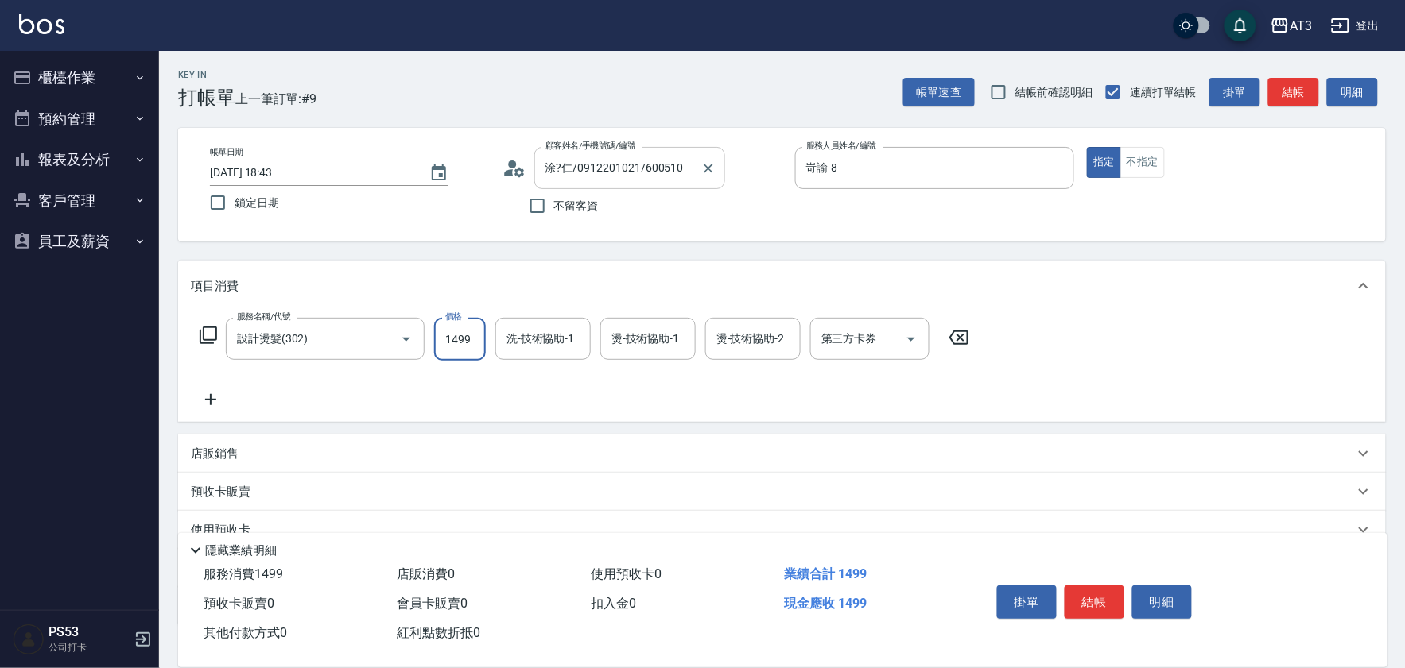
type input "1499"
type input "岢諭-8"
type input "珺珺-21"
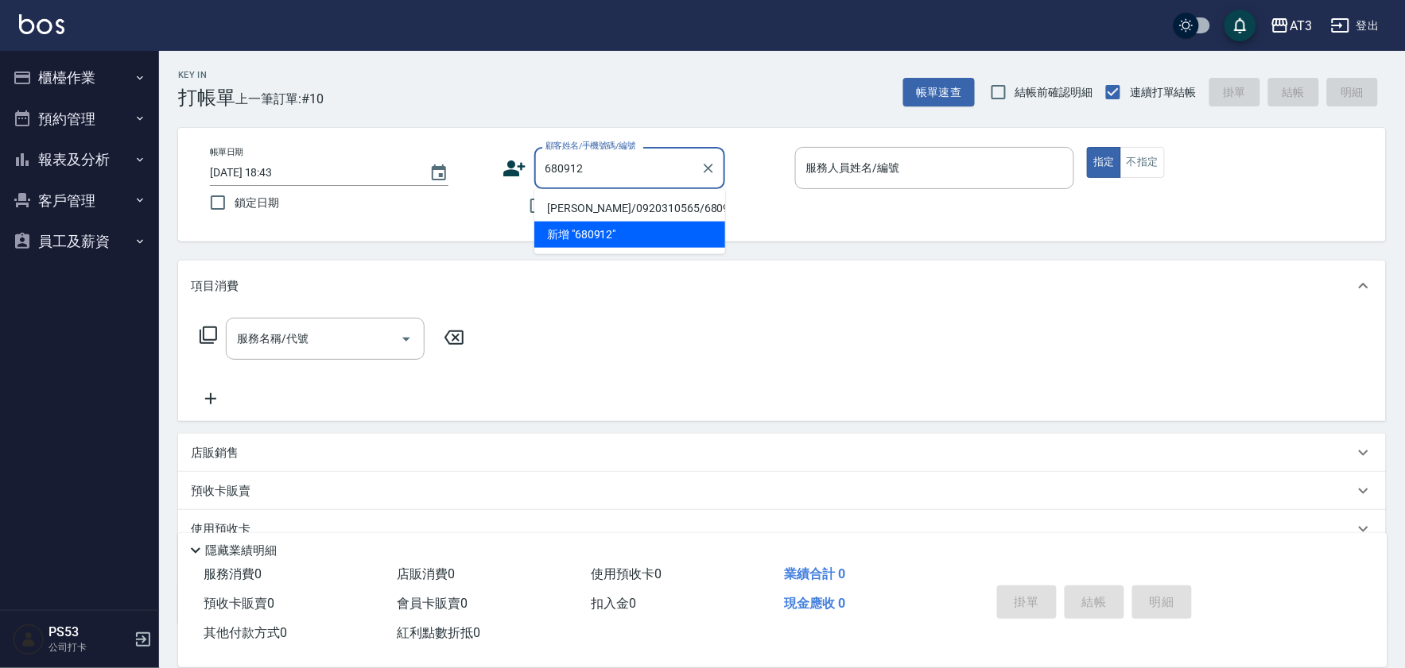
type input "邱齡儀/0920310565/680912"
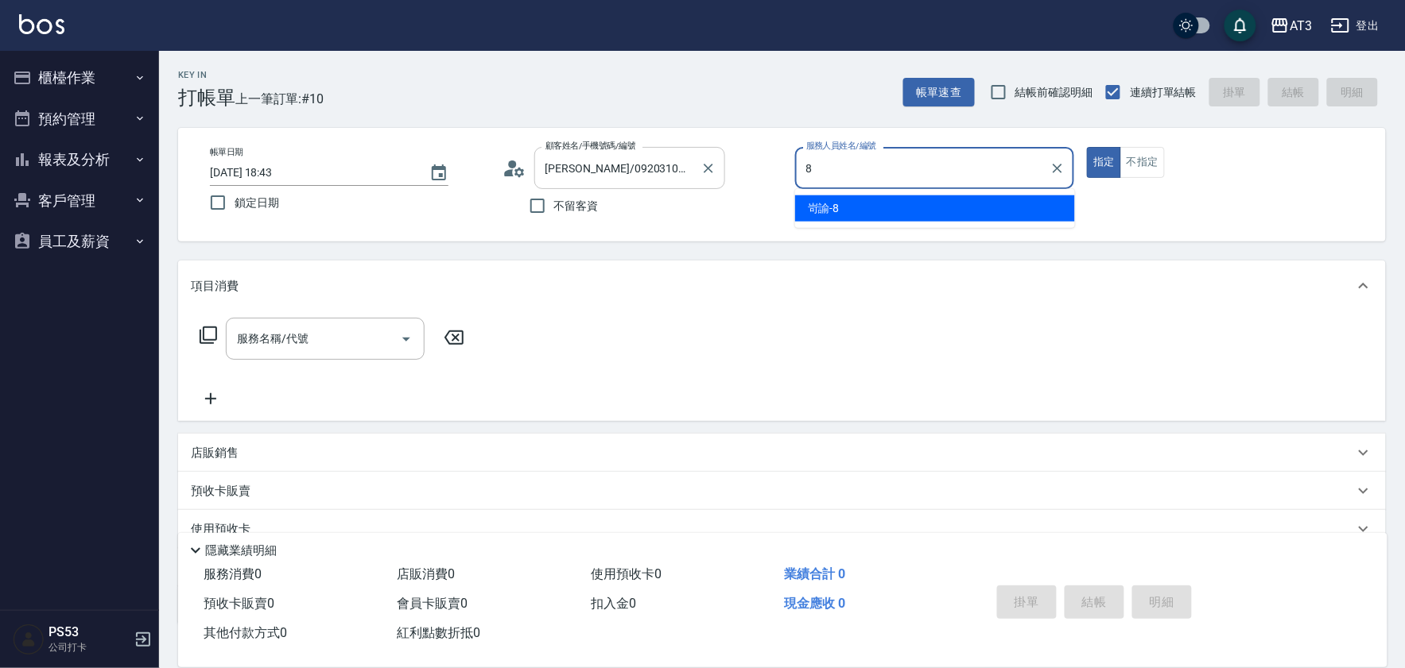
type input "岢諭-8"
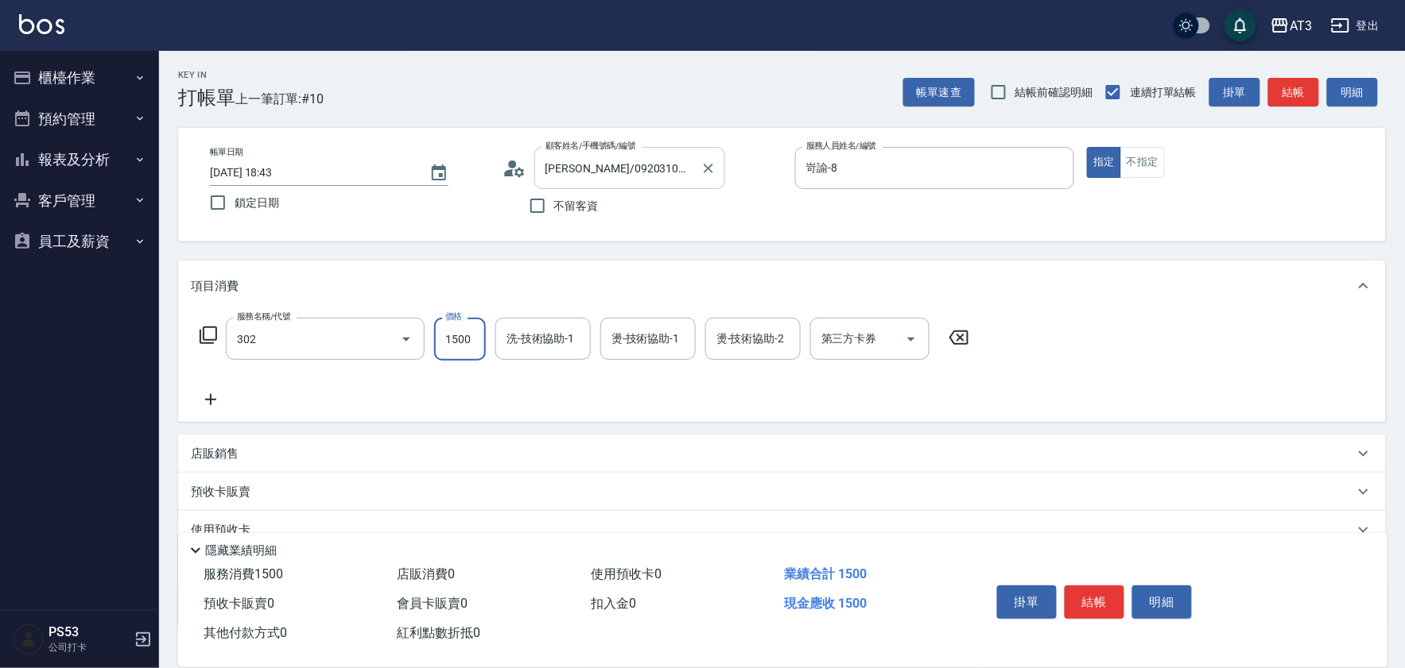
type input "設計燙髮(302)"
type input "2299"
type input "珺珺-21"
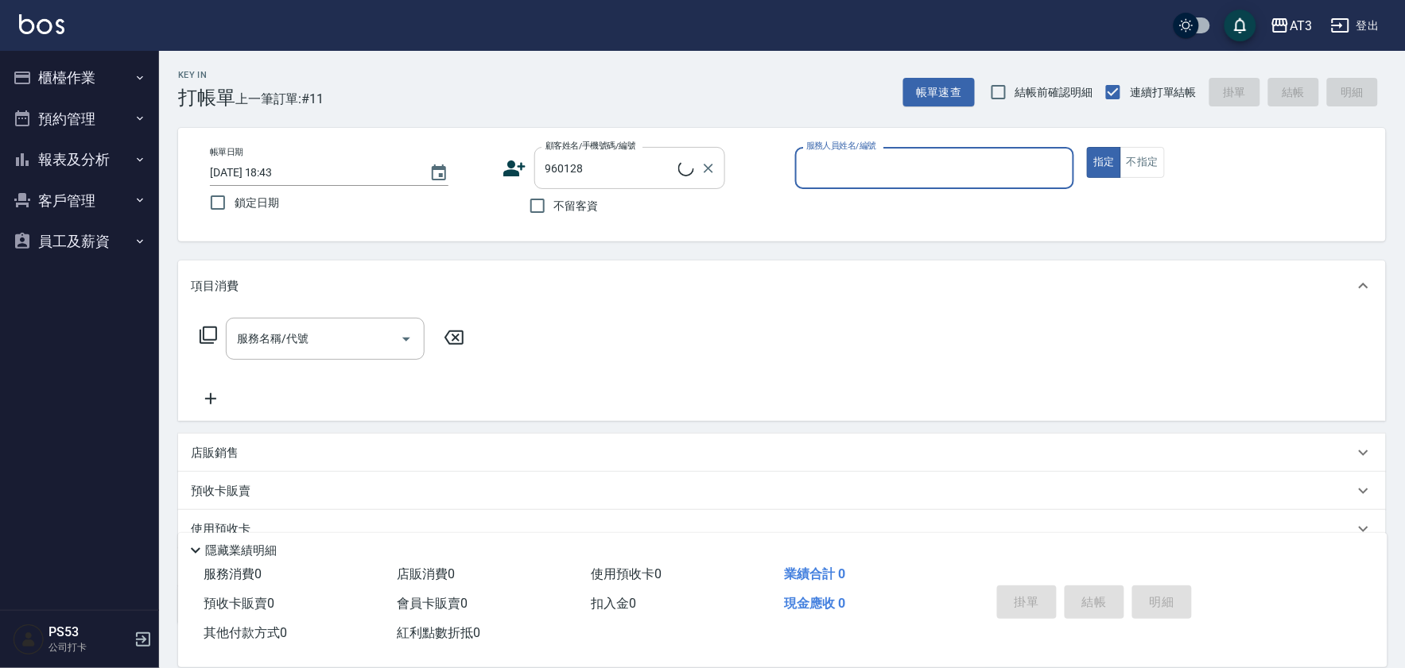
type input "李育翔/0938995093/960128"
type input "8"
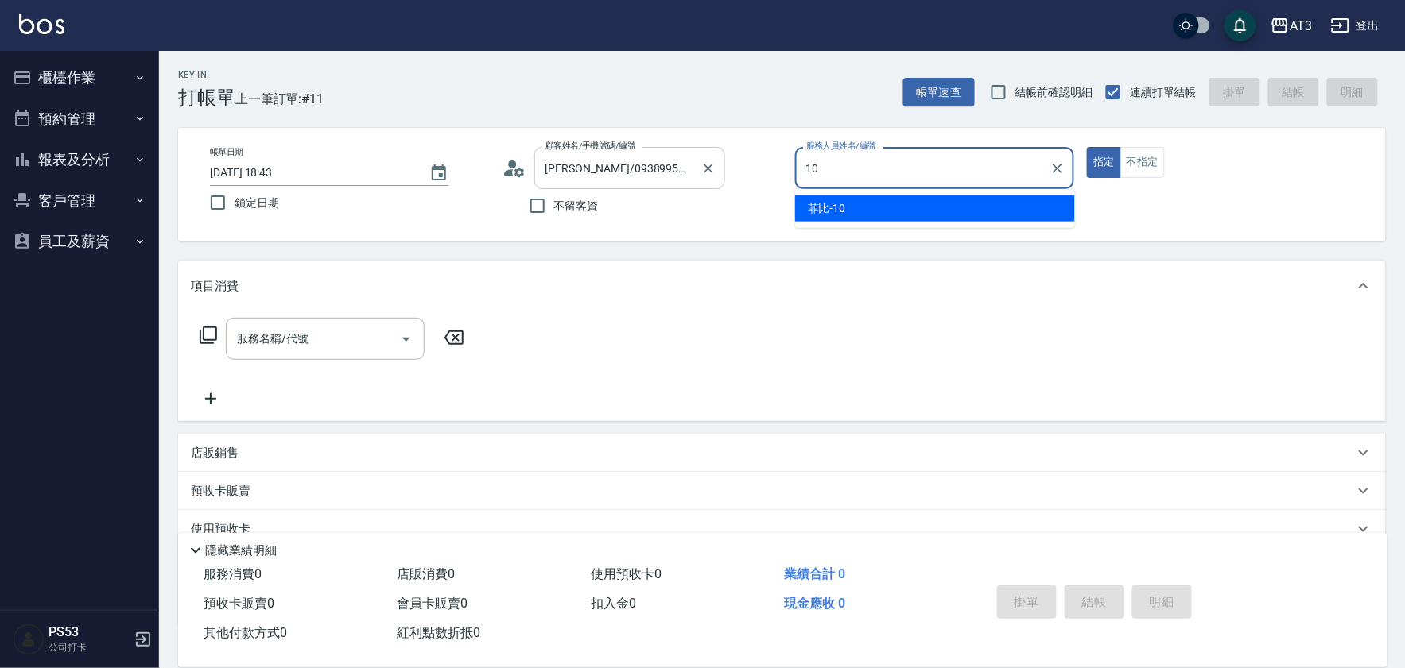
type input "菲比-10"
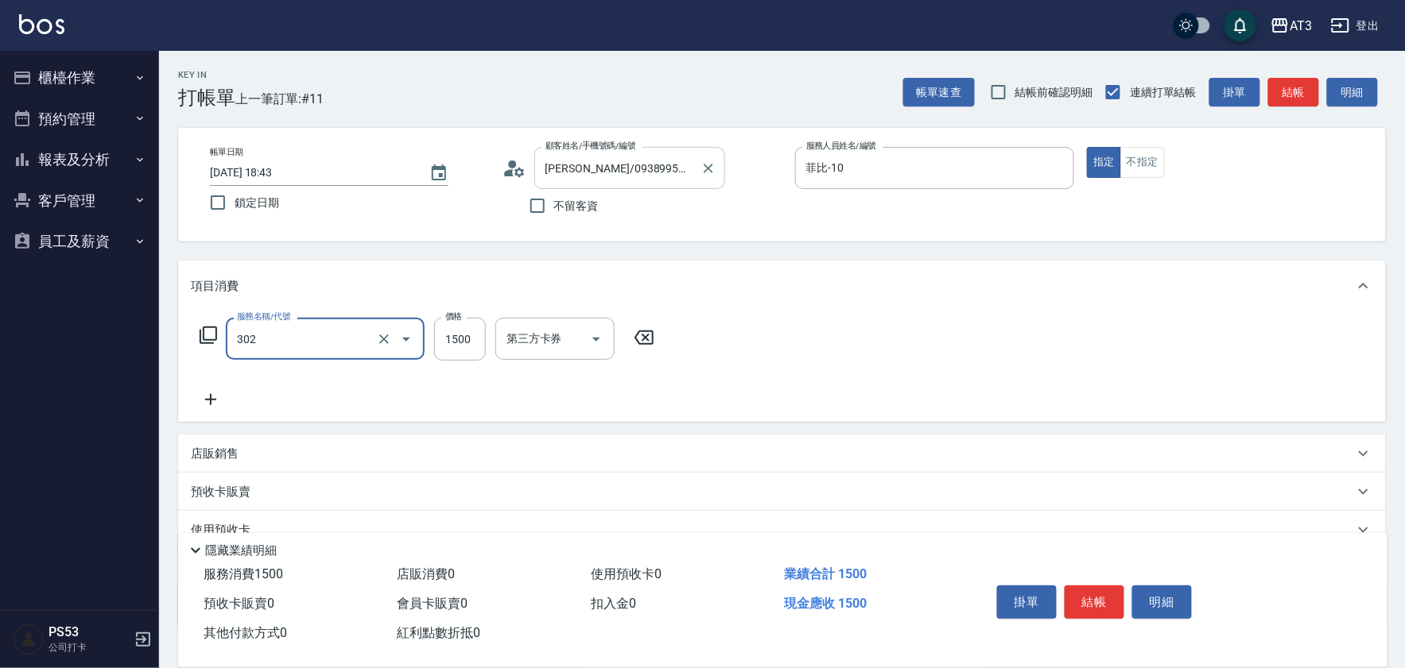
type input "設計燙髮(302)"
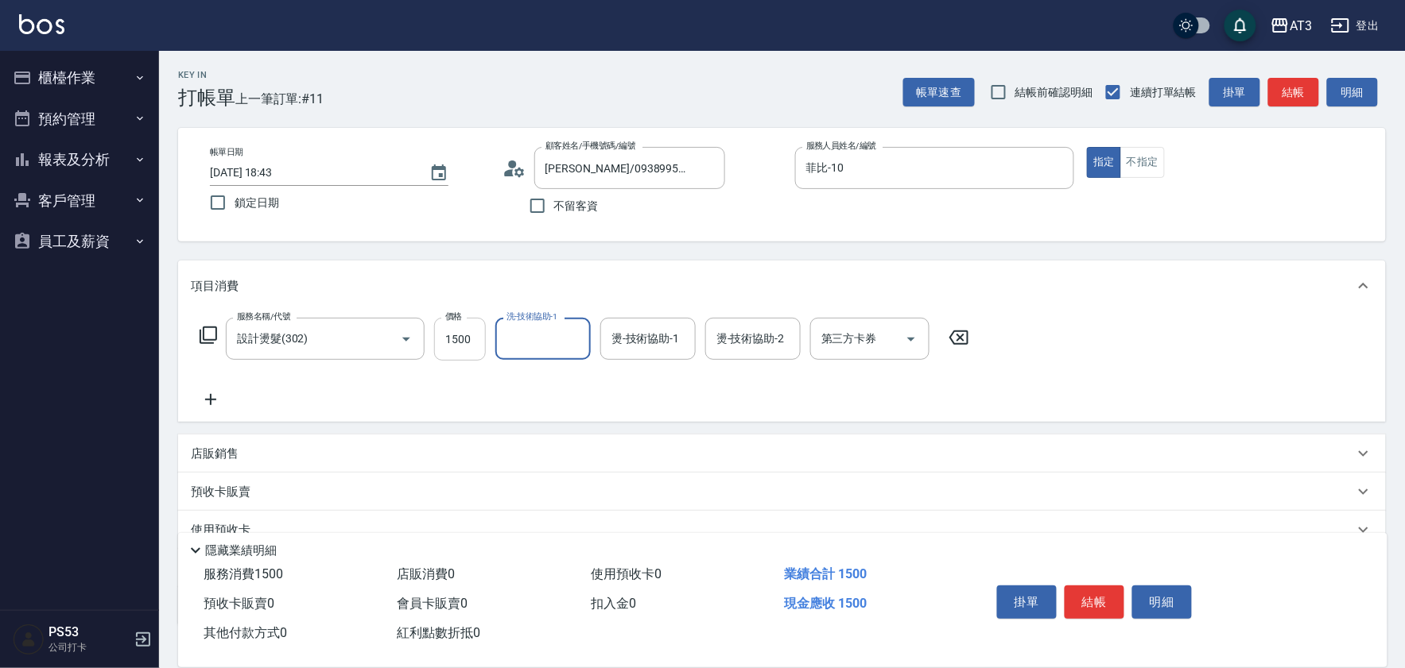
click at [482, 346] on input "1500" at bounding box center [460, 339] width 52 height 43
type input "1080"
type input "珺珺-21"
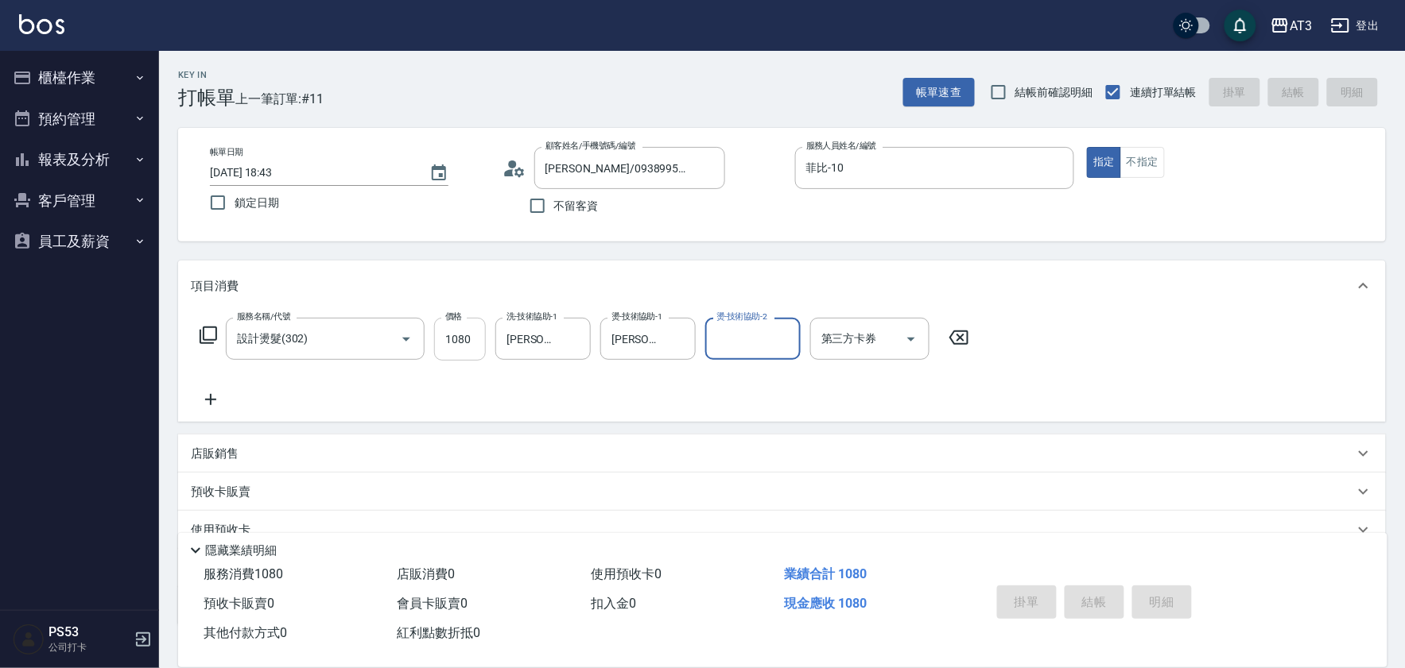
type input "2025/09/11 18:44"
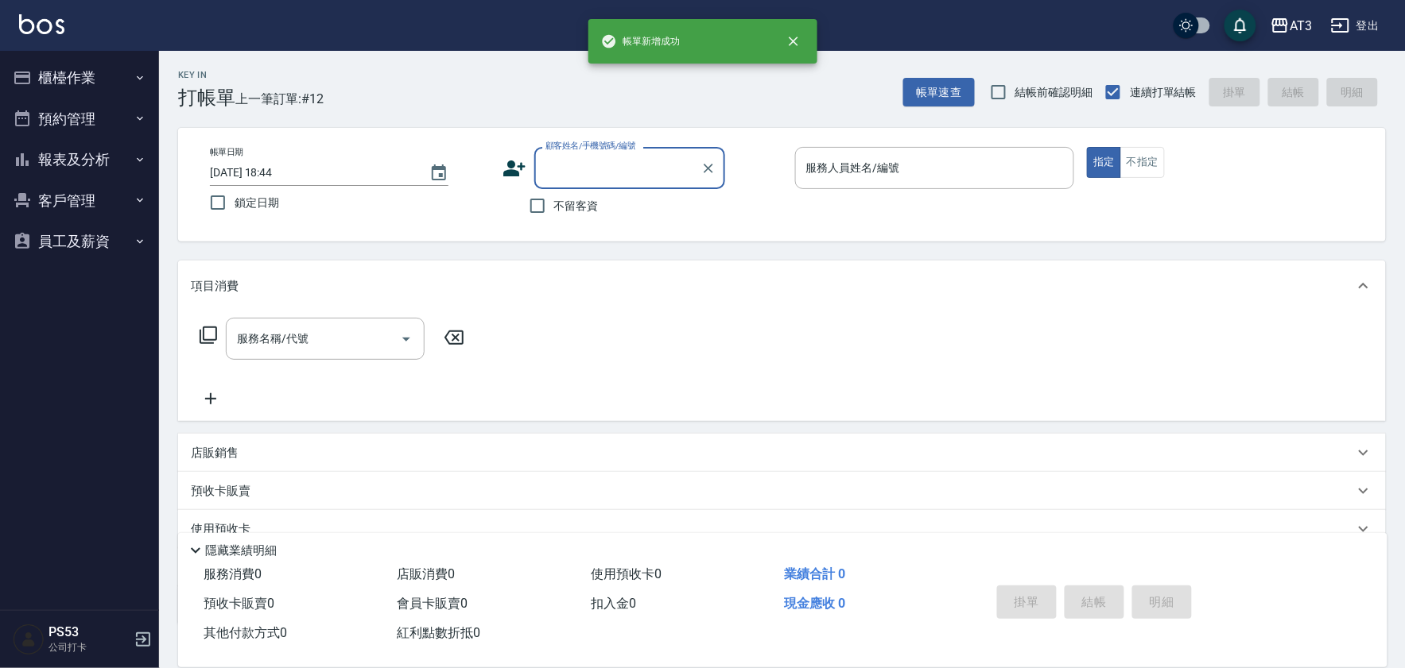
click at [106, 66] on button "櫃檯作業" at bounding box center [79, 77] width 146 height 41
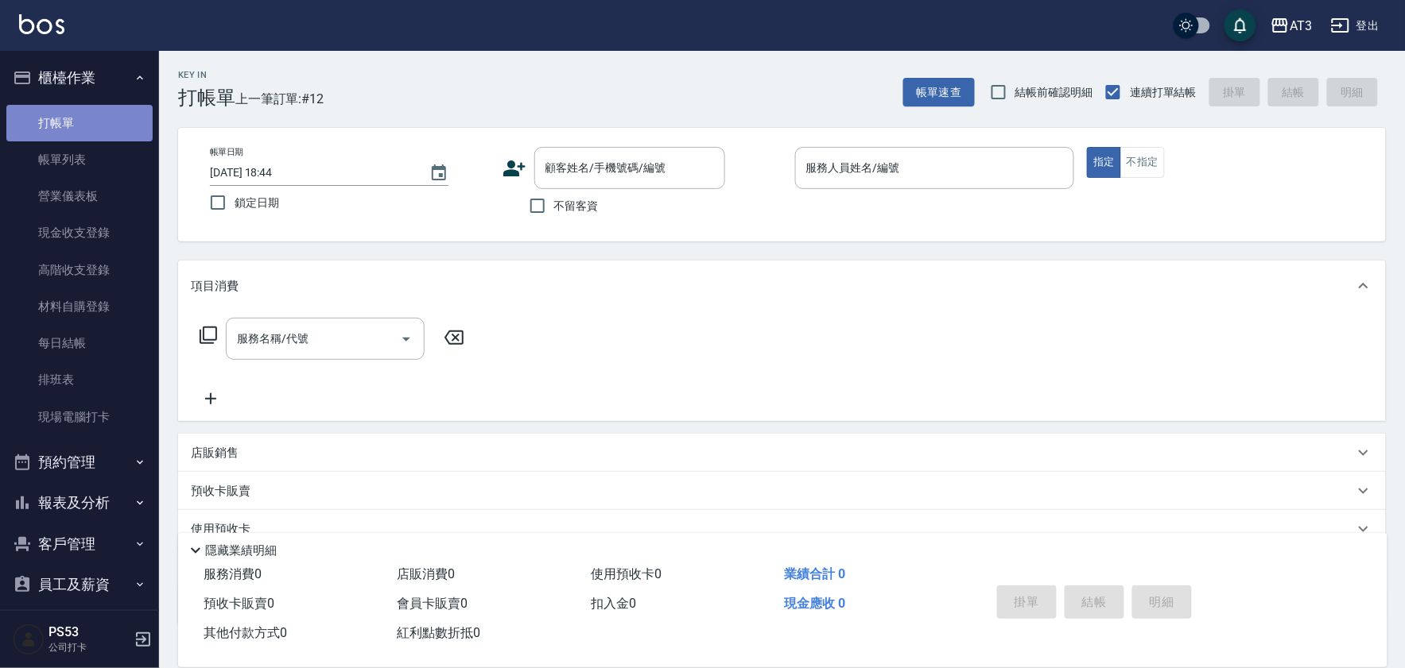
click at [129, 136] on link "打帳單" at bounding box center [79, 123] width 146 height 37
click at [121, 160] on link "帳單列表" at bounding box center [79, 159] width 146 height 37
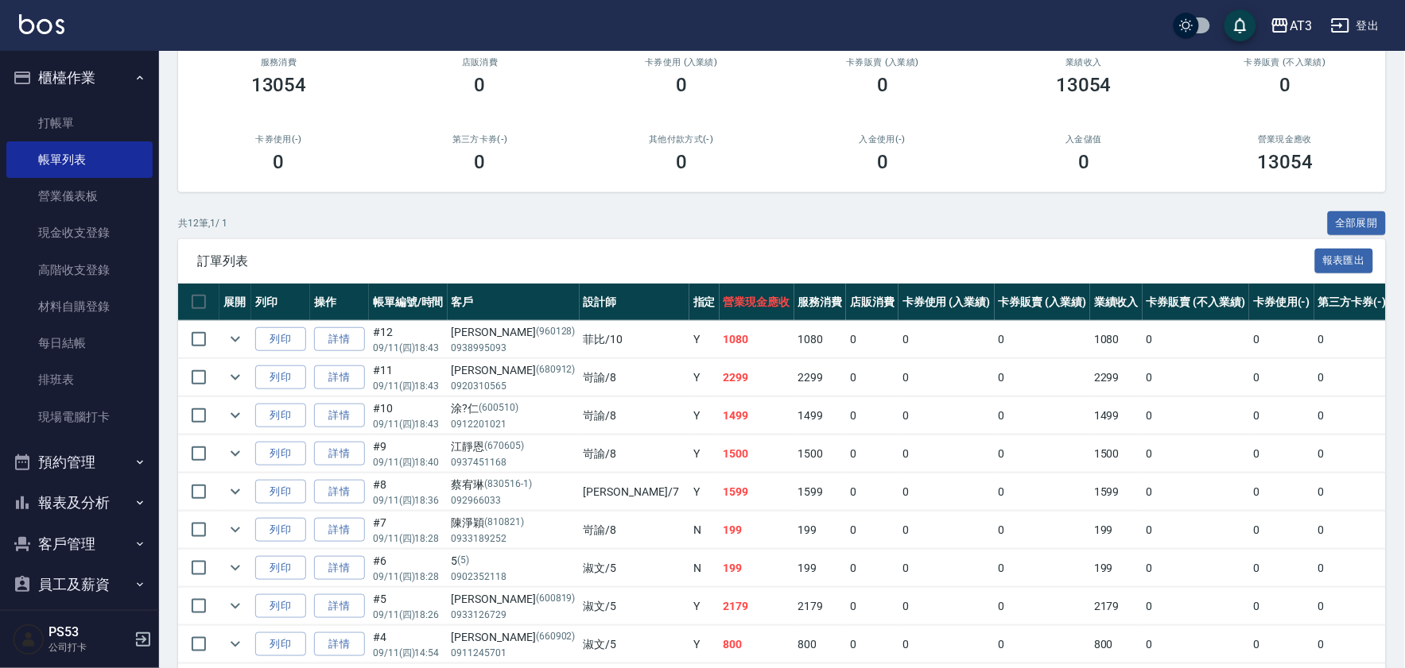
scroll to position [176, 0]
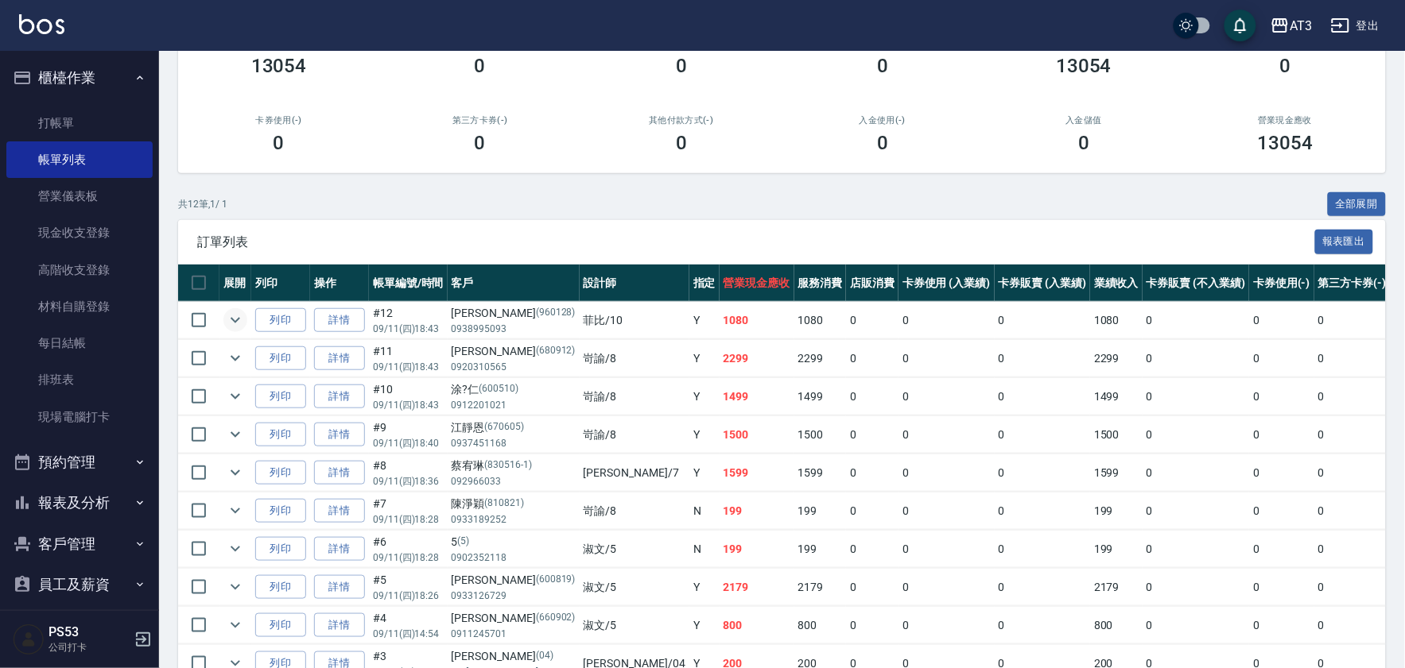
click at [237, 320] on icon "expand row" at bounding box center [236, 321] width 10 height 6
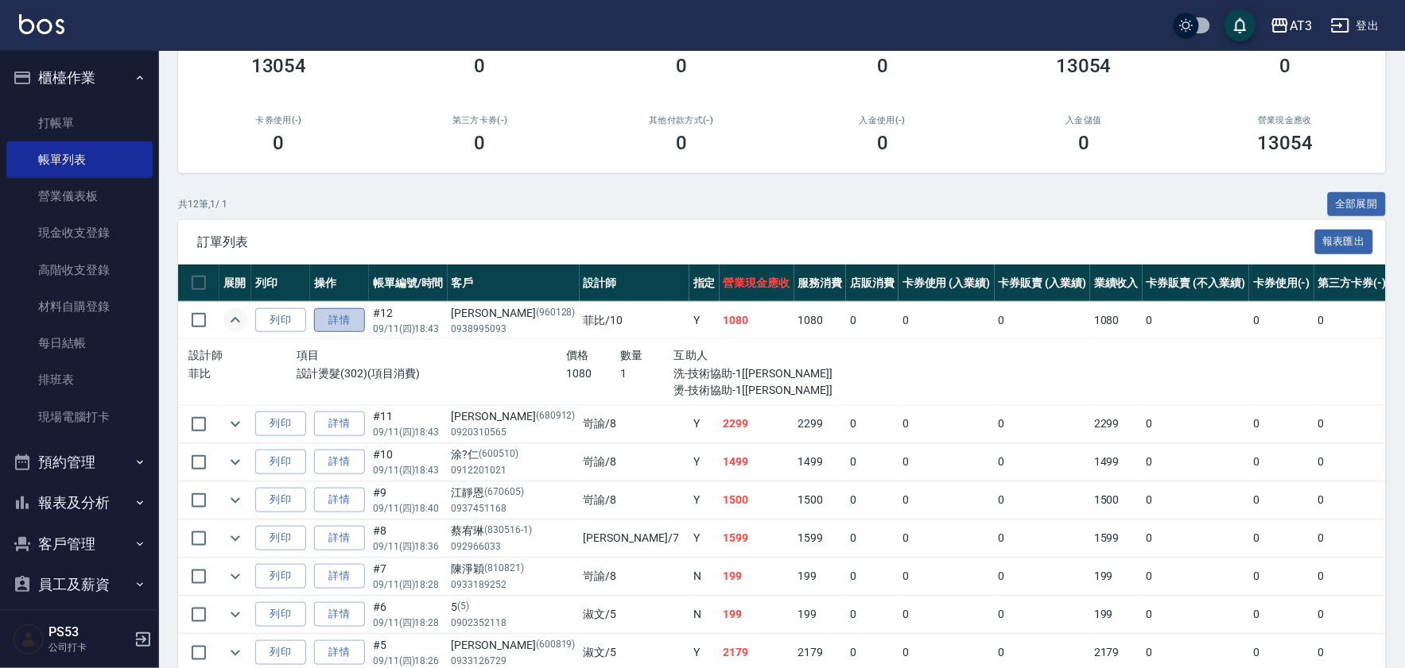
click at [339, 327] on link "詳情" at bounding box center [339, 320] width 51 height 25
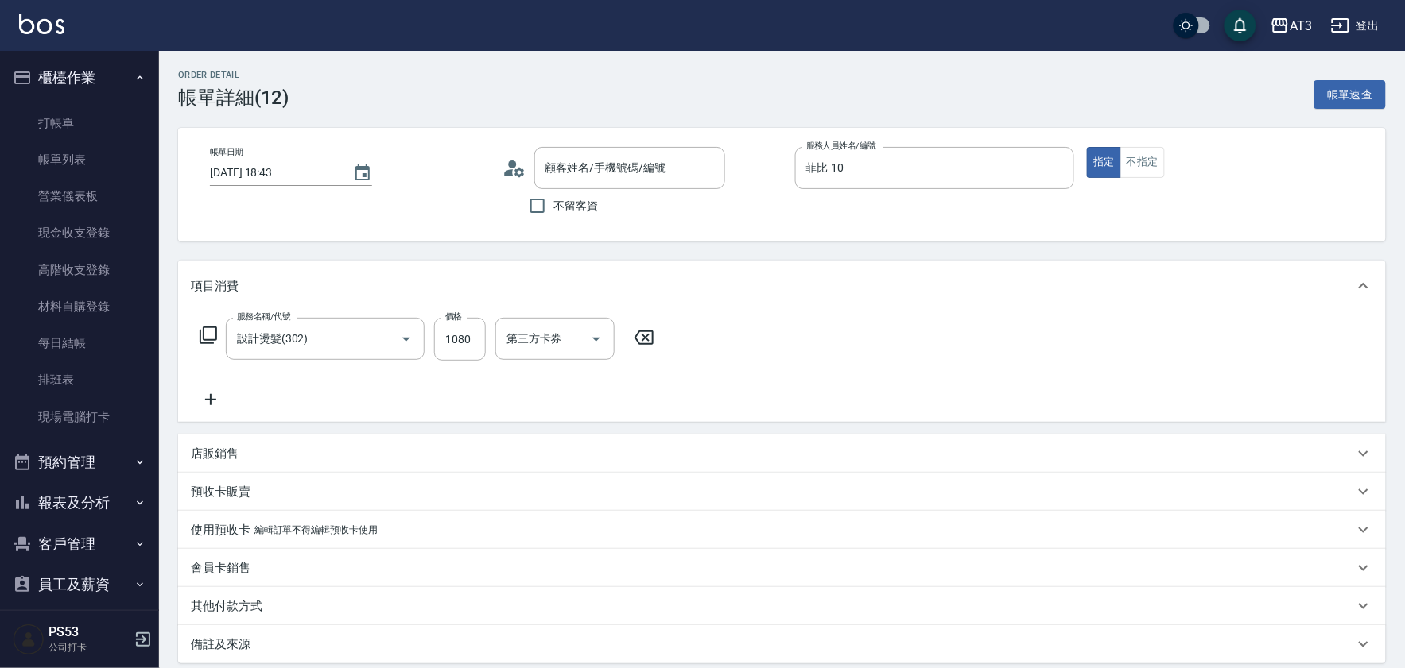
type input "2025/09/11 18:43"
type input "菲比-10"
type input "設計燙髮(302)"
type input "李育翔/0938995093/960128"
click at [215, 410] on div "服務名稱/代號 設計燙髮(302) 服務名稱/代號 價格 1080 價格 洗-技術協助-1 珺珺-21 洗-技術協助-1 燙-技術協助-1 珺珺-21 燙-技…" at bounding box center [781, 367] width 1207 height 110
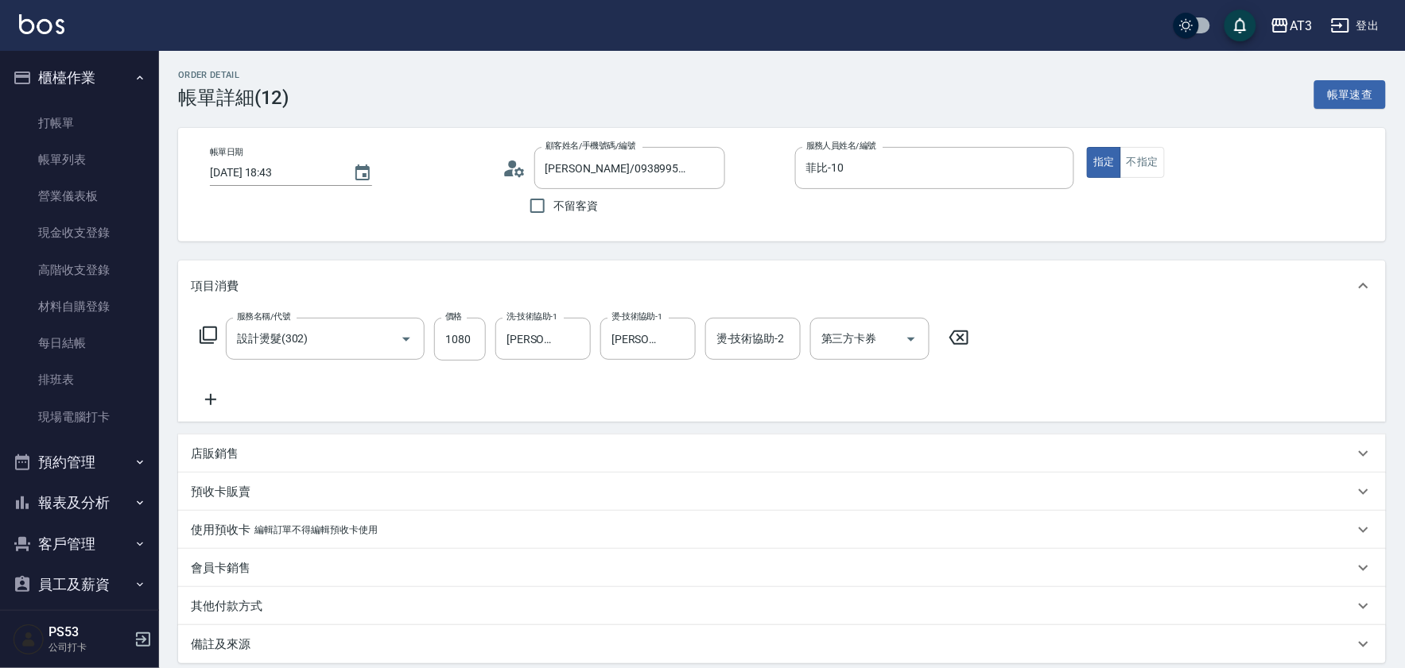
click at [213, 403] on icon at bounding box center [211, 399] width 40 height 19
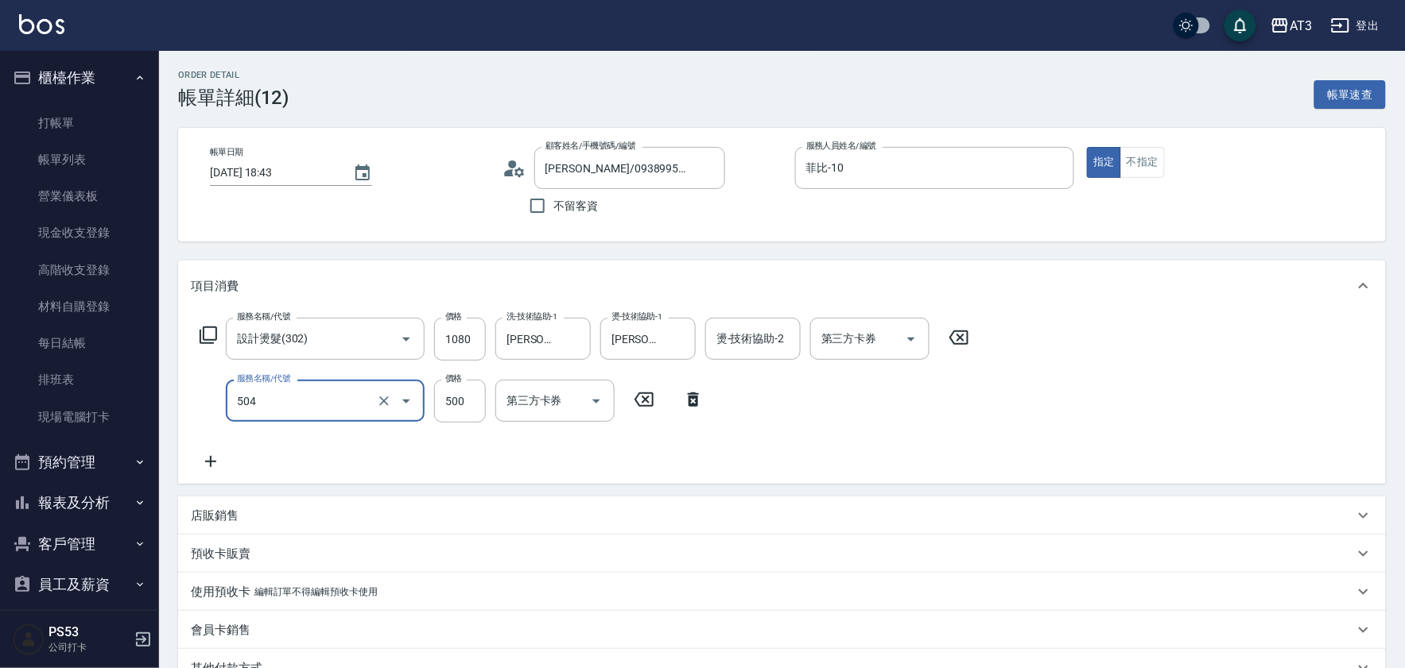
type input "順子護髮(504)"
type input "珺珺-21"
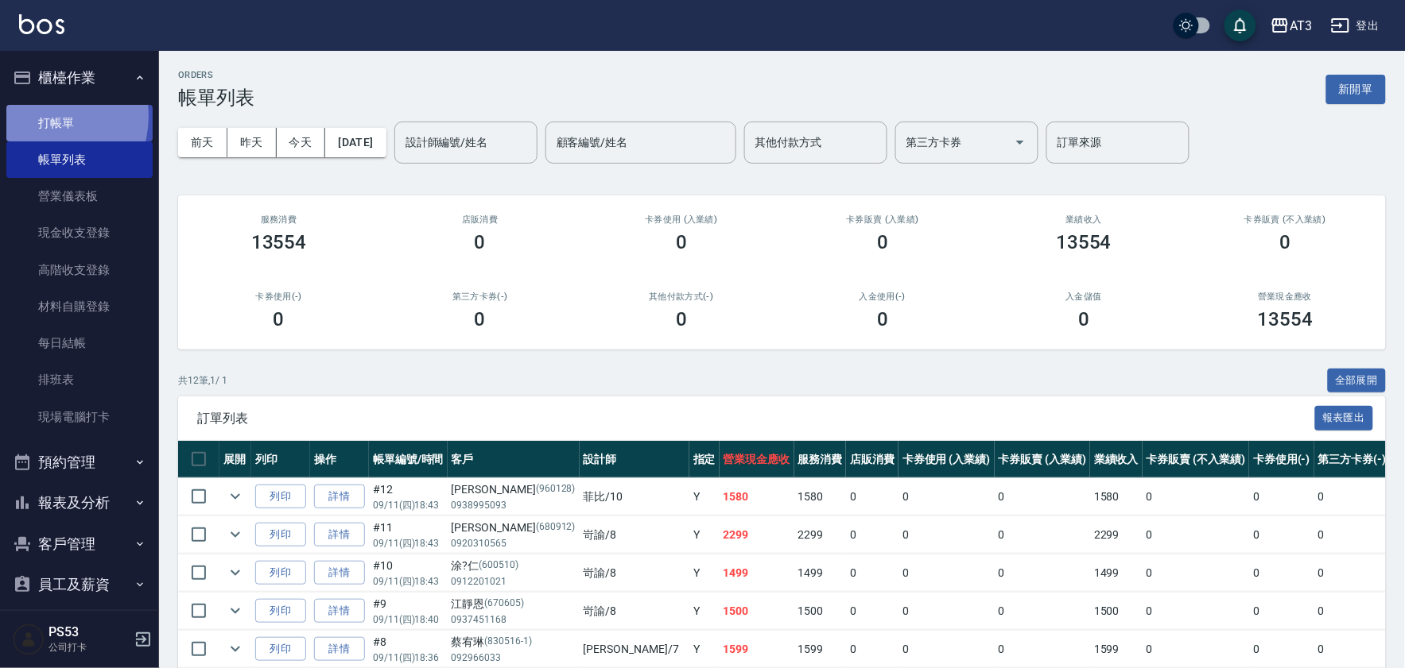
click at [44, 116] on link "打帳單" at bounding box center [79, 123] width 146 height 37
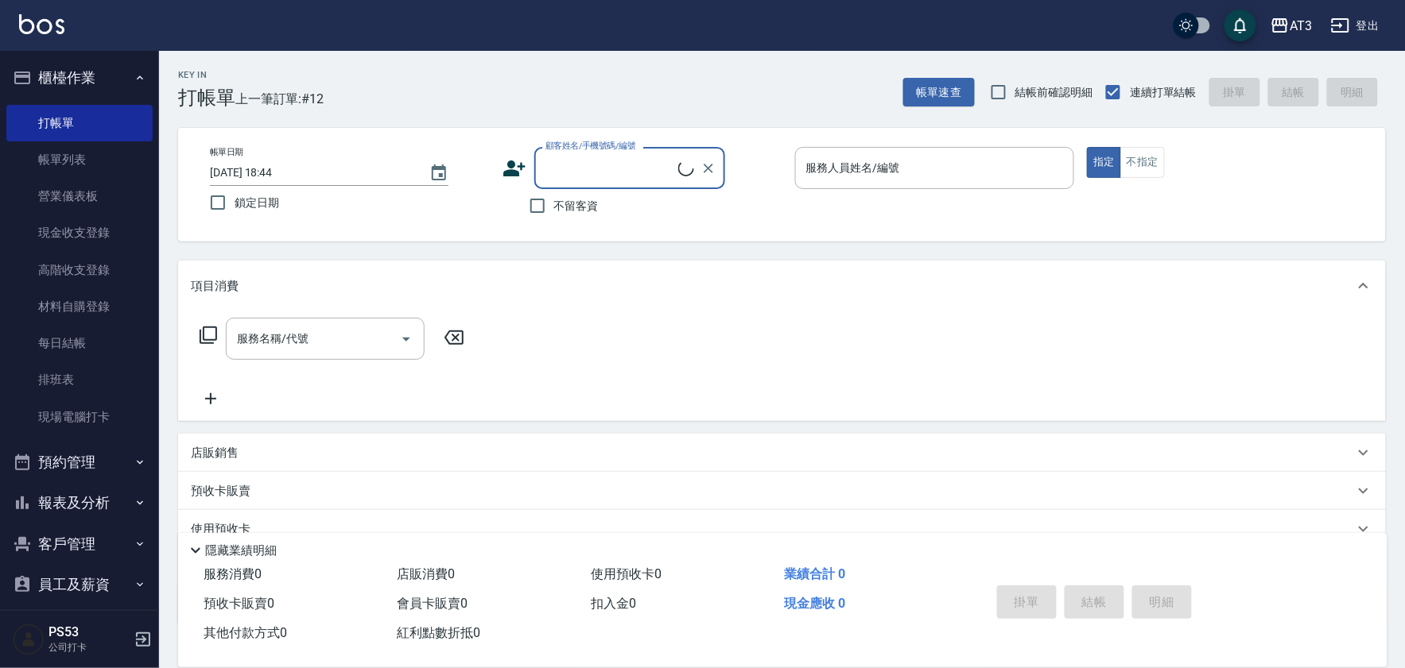
click at [599, 154] on input "顧客姓名/手機號碼/編號" at bounding box center [609, 168] width 137 height 28
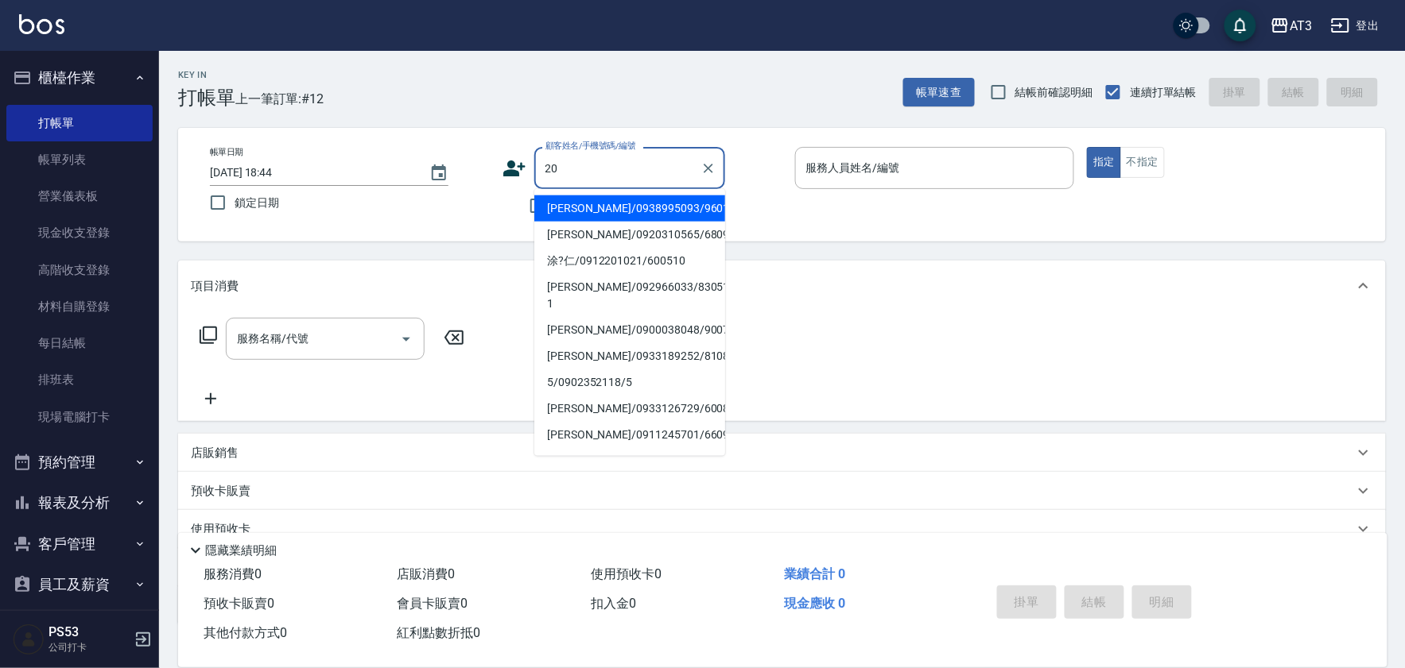
type input "邱齡儀/0920310565/680912"
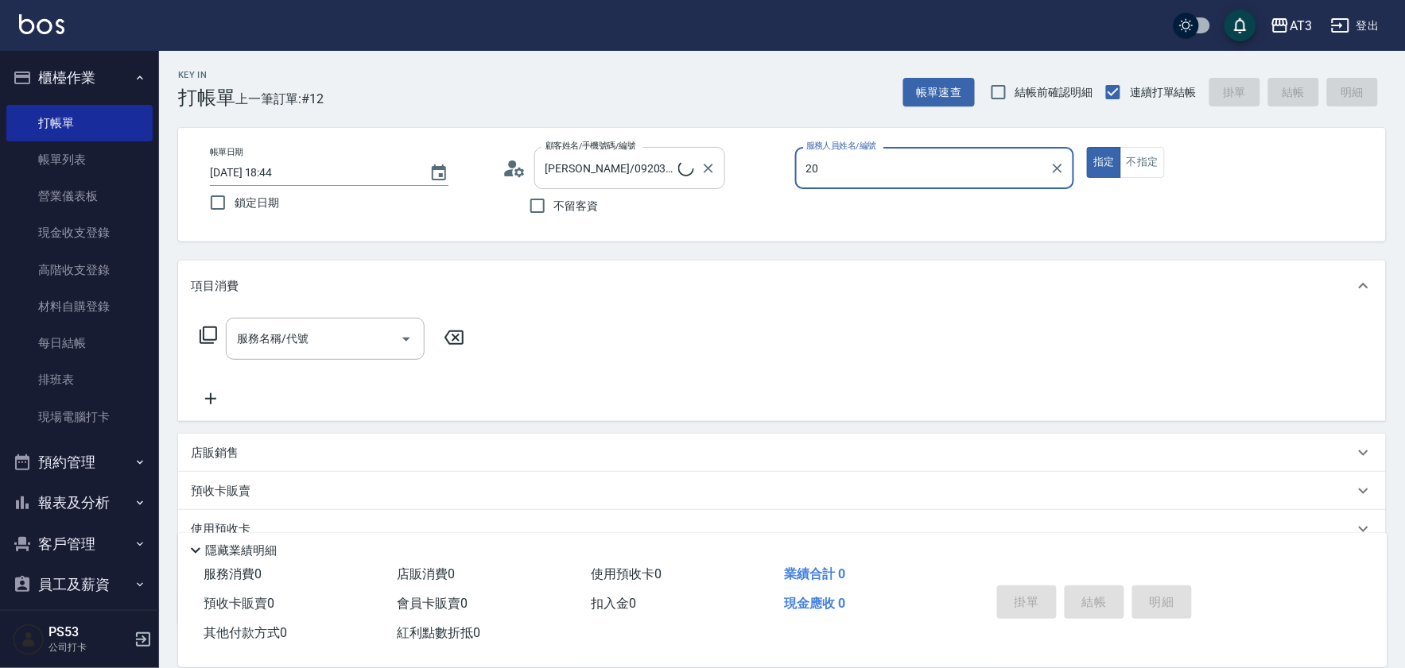
type input "20"
click at [1087, 147] on button "指定" at bounding box center [1104, 162] width 34 height 31
type button "true"
type input "雅婷/0958693811/20"
click at [718, 164] on button "Clear" at bounding box center [708, 168] width 22 height 22
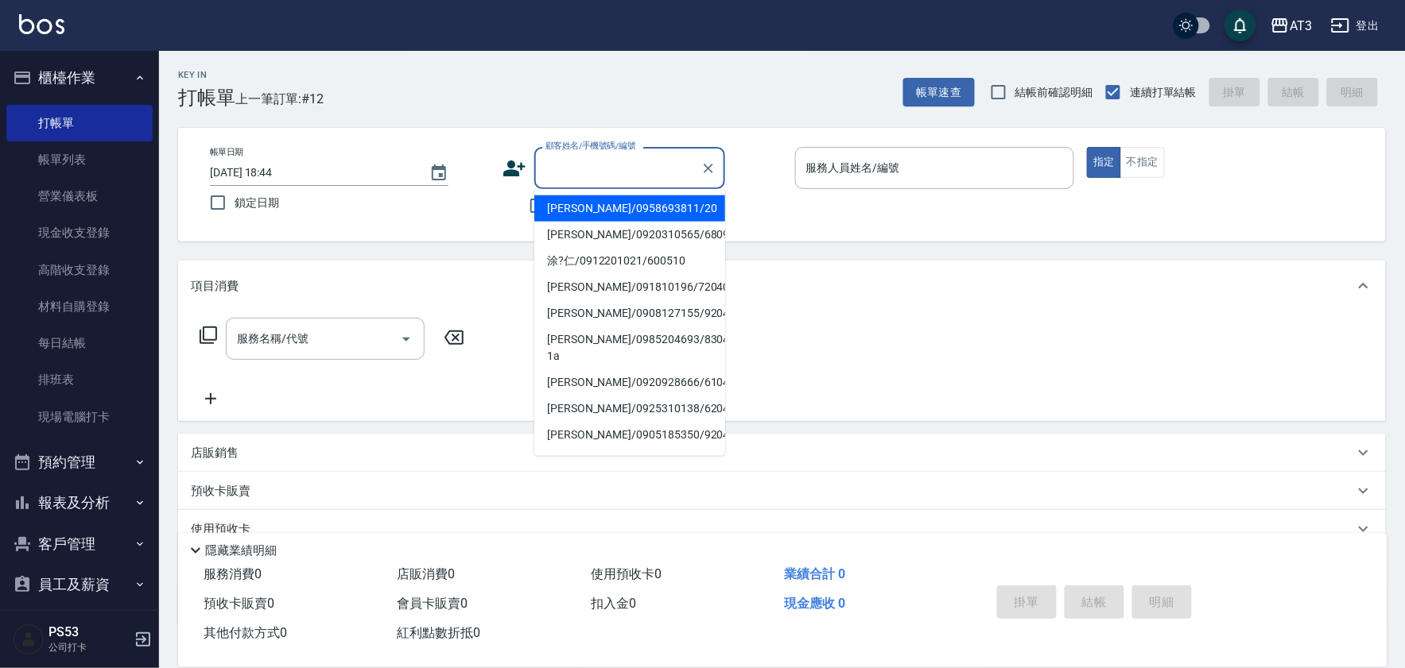
click at [666, 157] on input "顧客姓名/手機號碼/編號" at bounding box center [617, 168] width 153 height 28
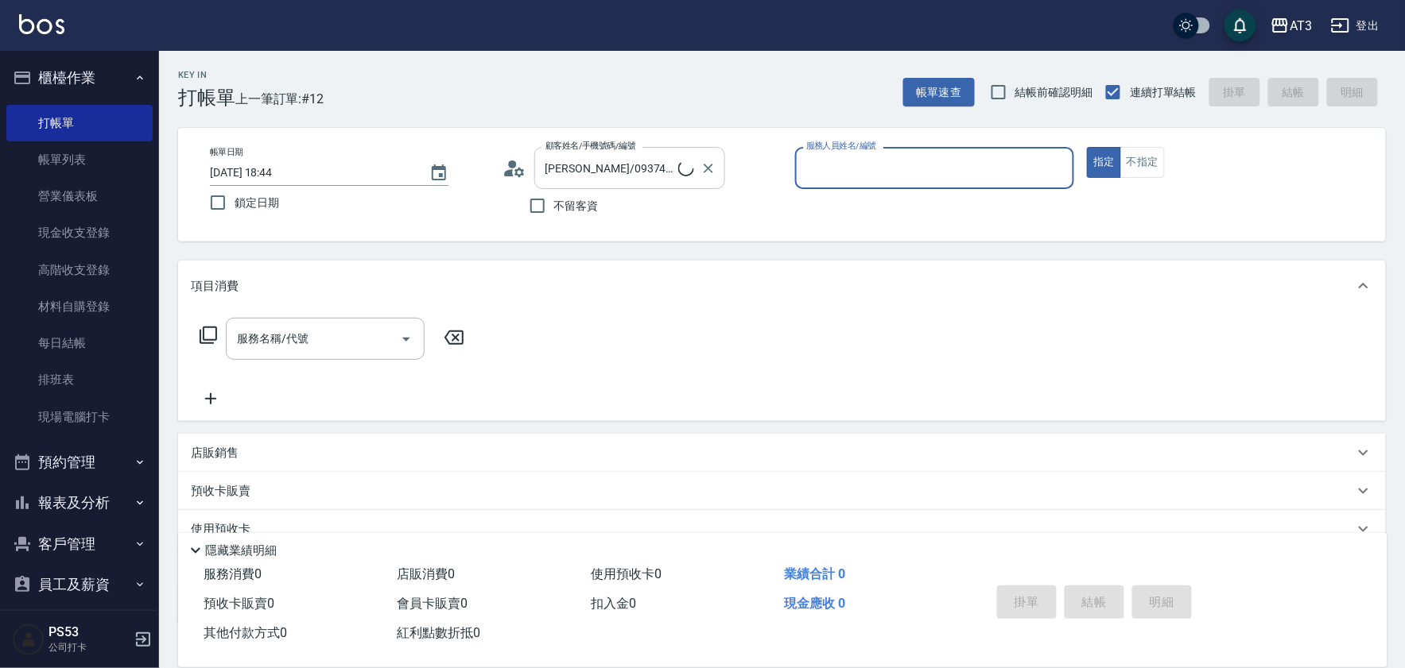
type input "7/7_7/7"
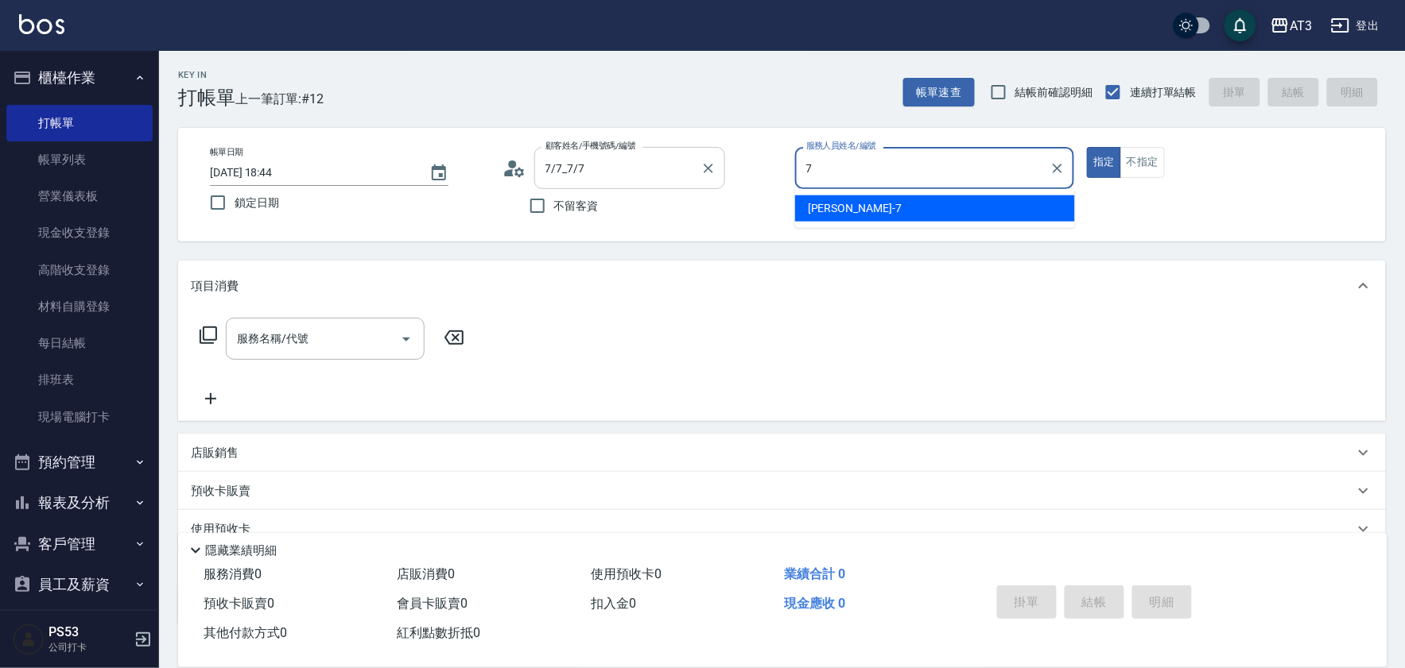
type input "子晴-7"
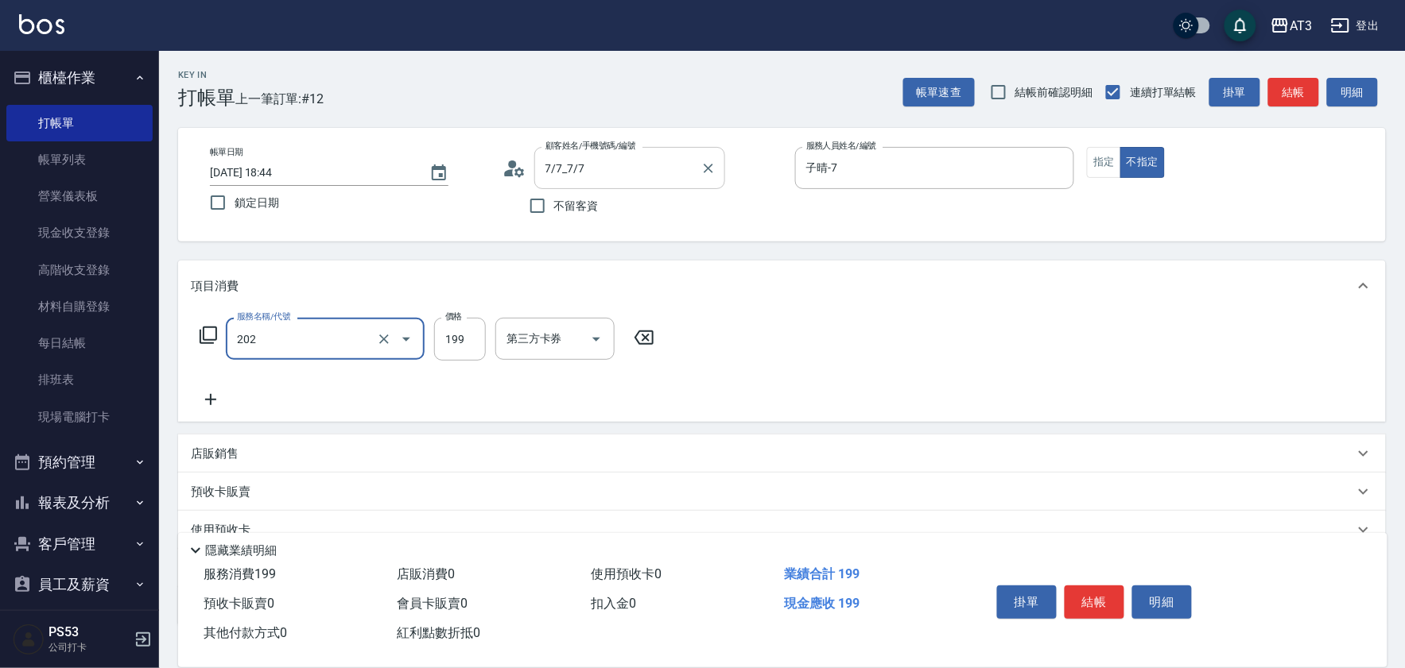
type input "不指定單剪(202)"
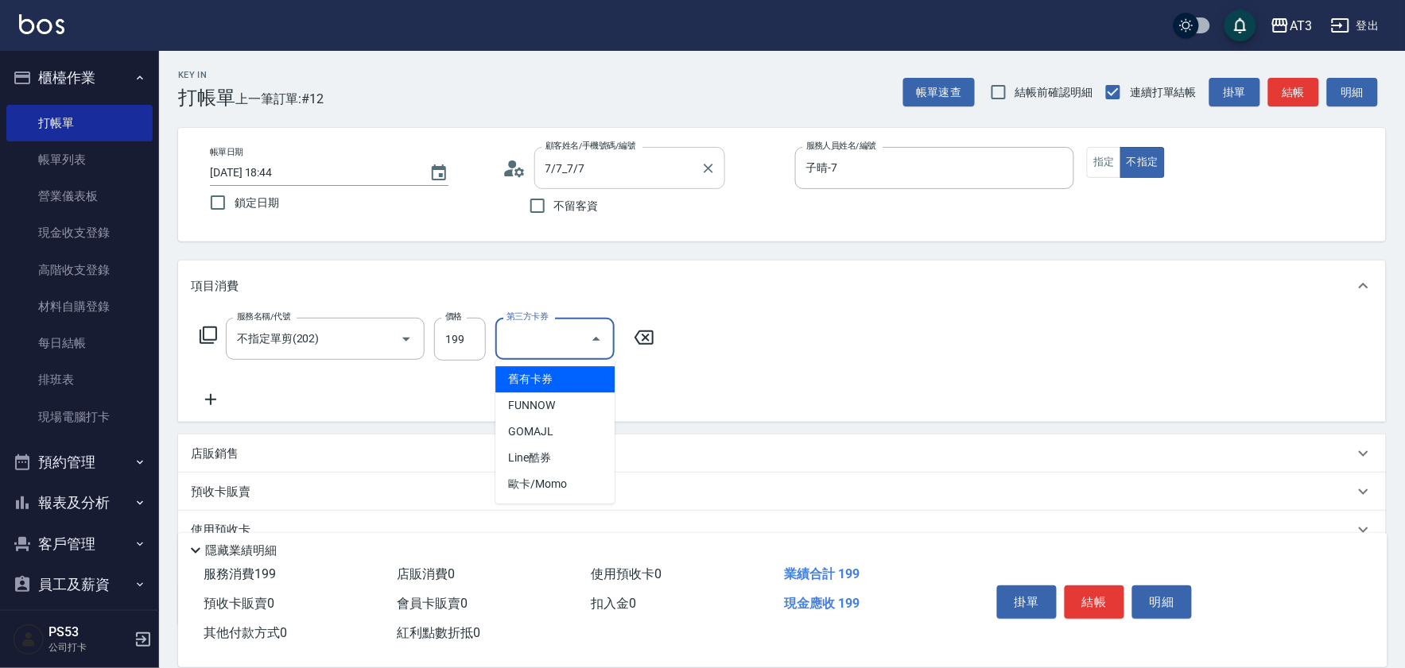
type input "舊有卡券"
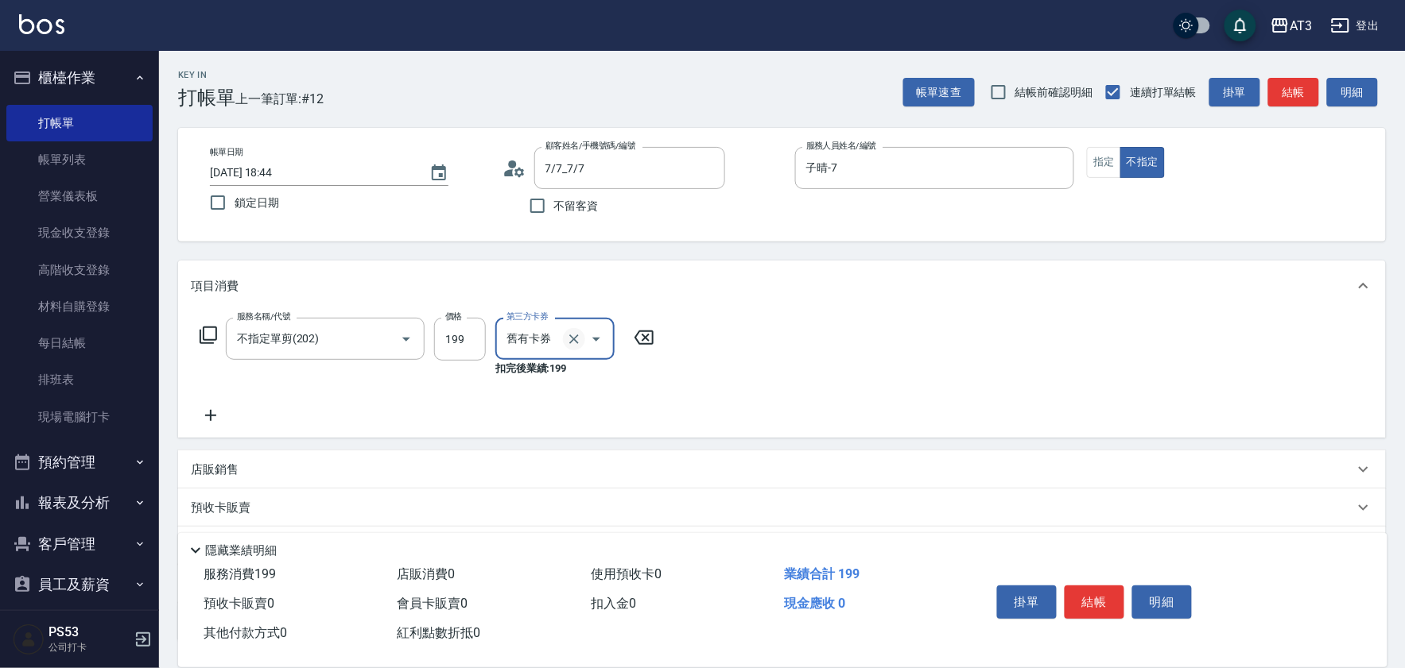
click at [568, 336] on icon "Clear" at bounding box center [574, 339] width 16 height 16
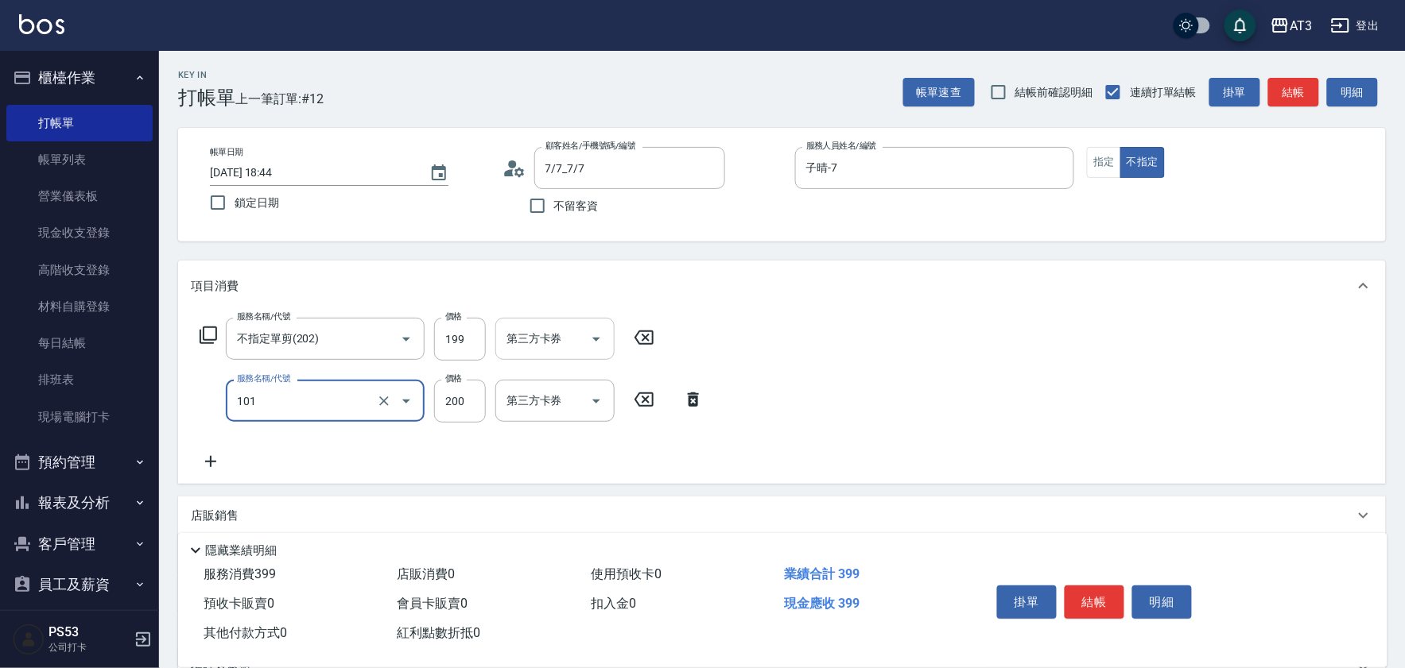
type input "洗髮(101)"
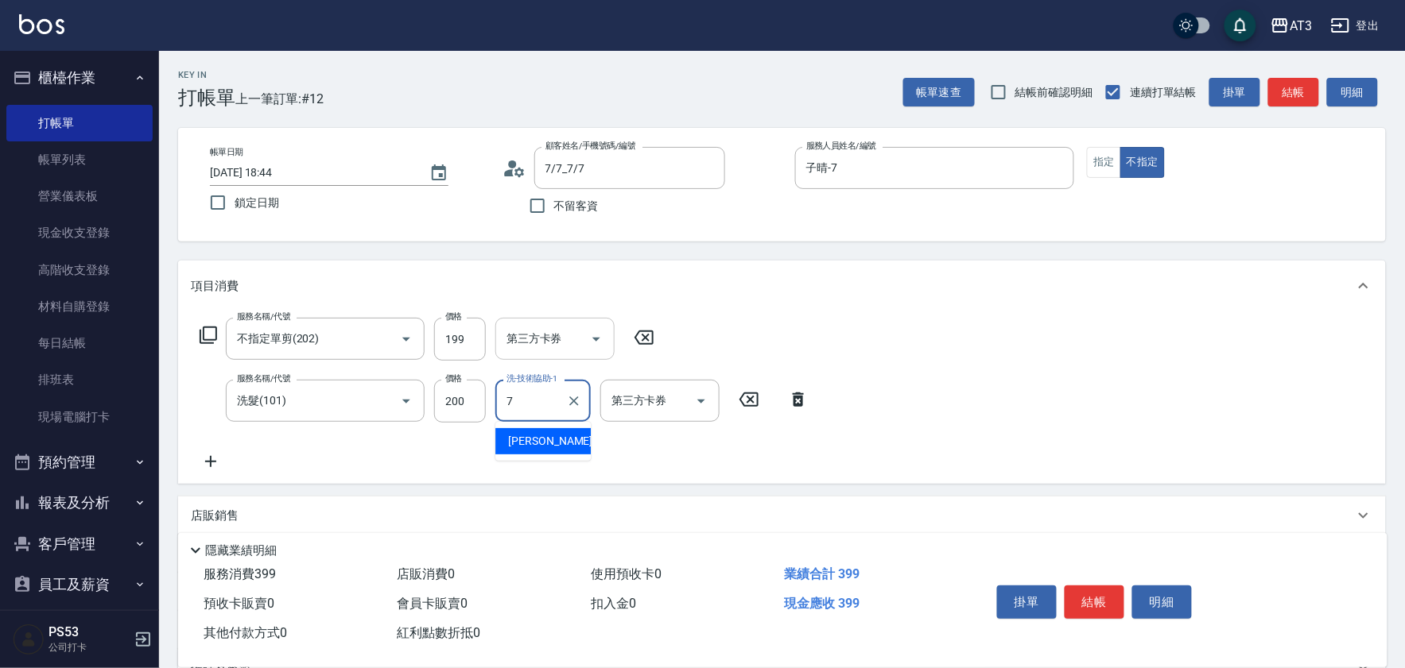
type input "子晴-7"
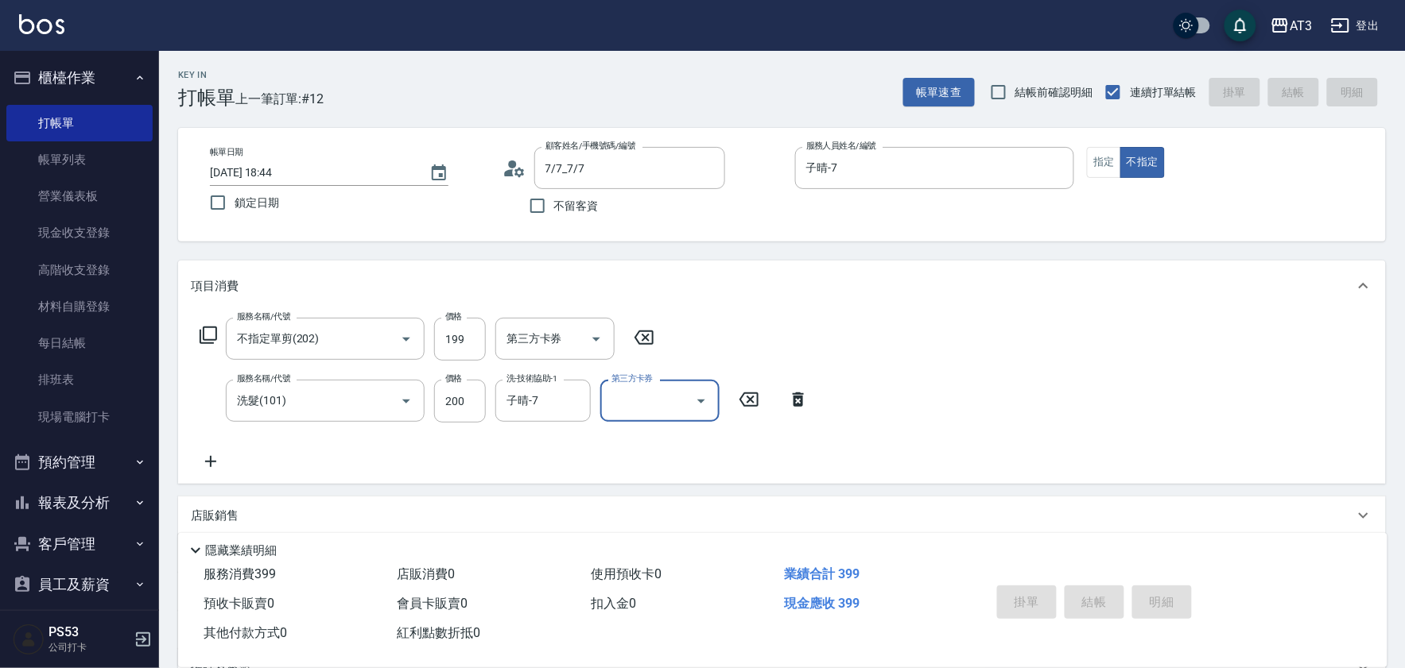
type input "2025/09/11 18:45"
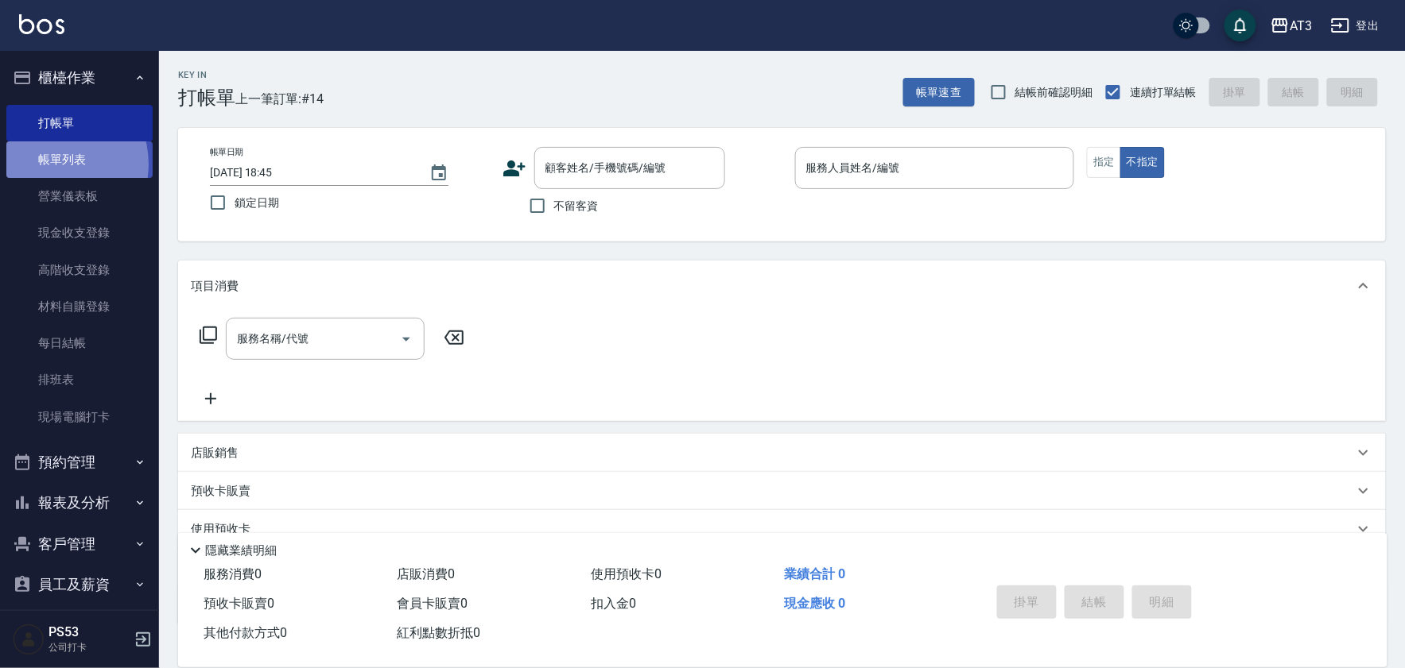
click at [51, 165] on link "帳單列表" at bounding box center [79, 159] width 146 height 37
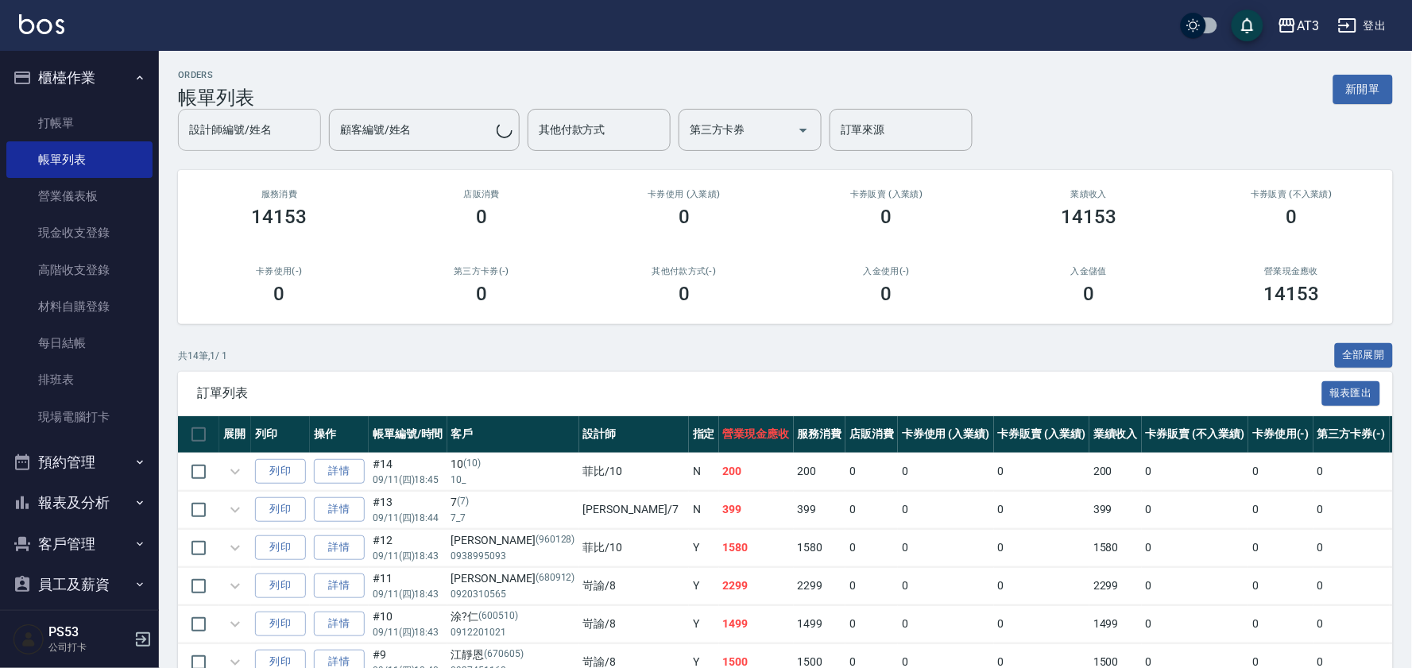
click at [272, 130] on input "設計師編號/姓名" at bounding box center [249, 130] width 129 height 28
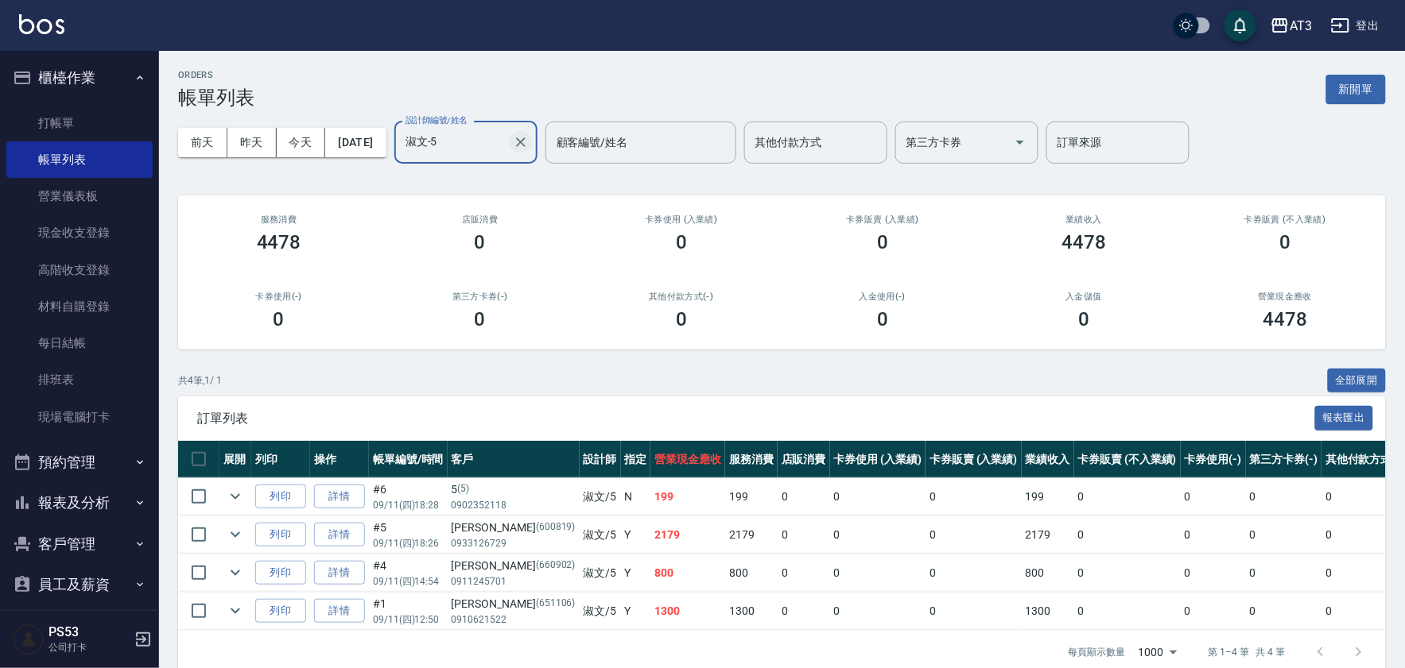
click at [529, 149] on icon "Clear" at bounding box center [521, 142] width 16 height 16
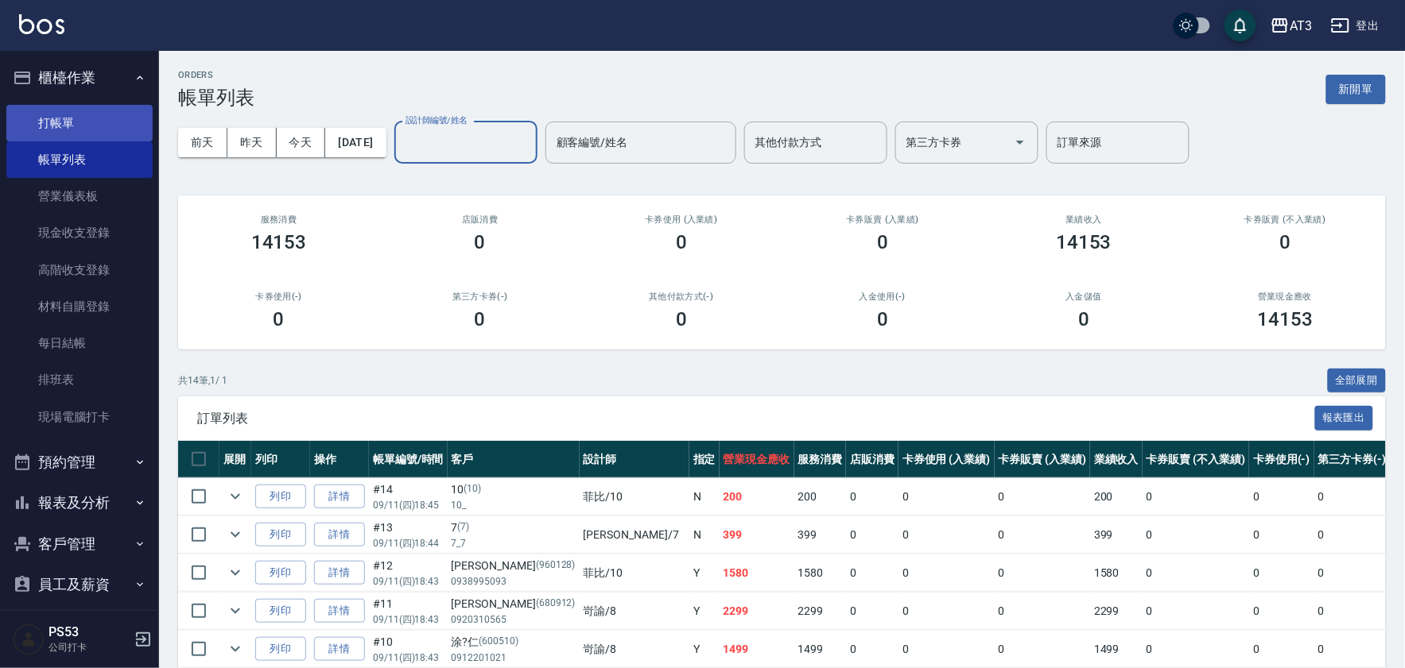
click at [69, 110] on link "打帳單" at bounding box center [79, 123] width 146 height 37
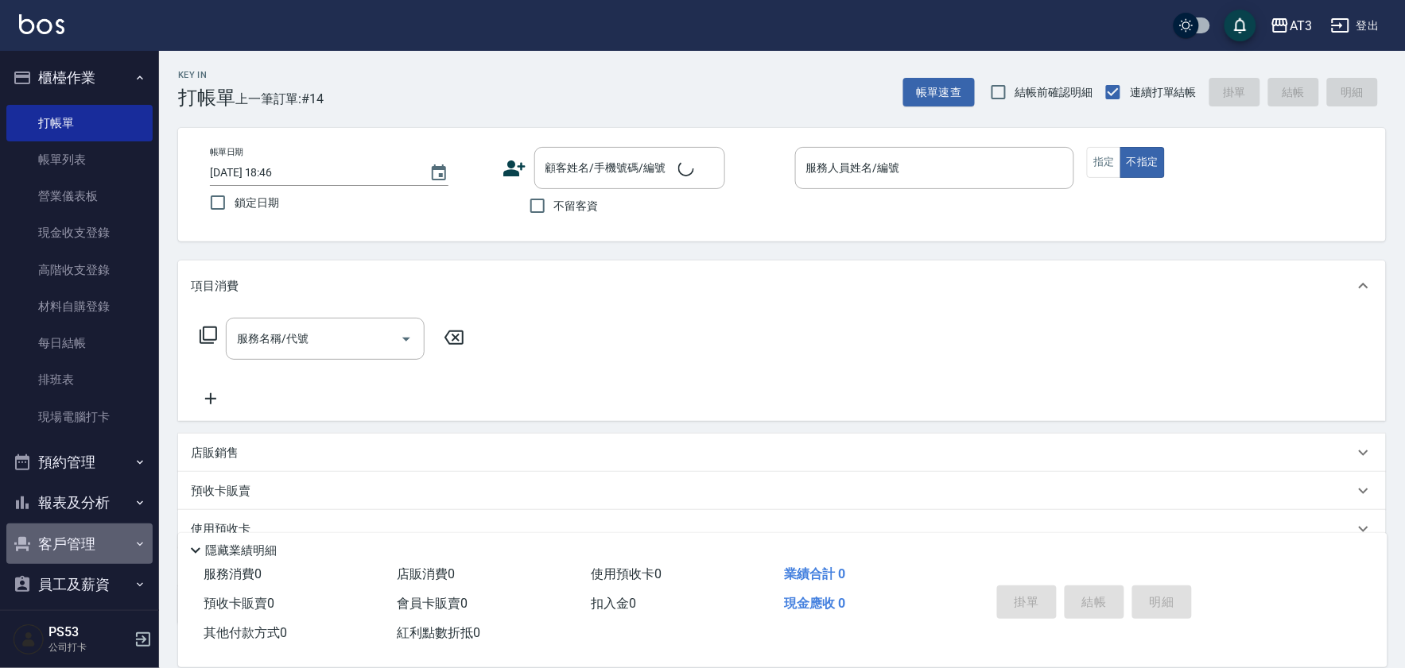
click at [108, 535] on button "客戶管理" at bounding box center [79, 544] width 146 height 41
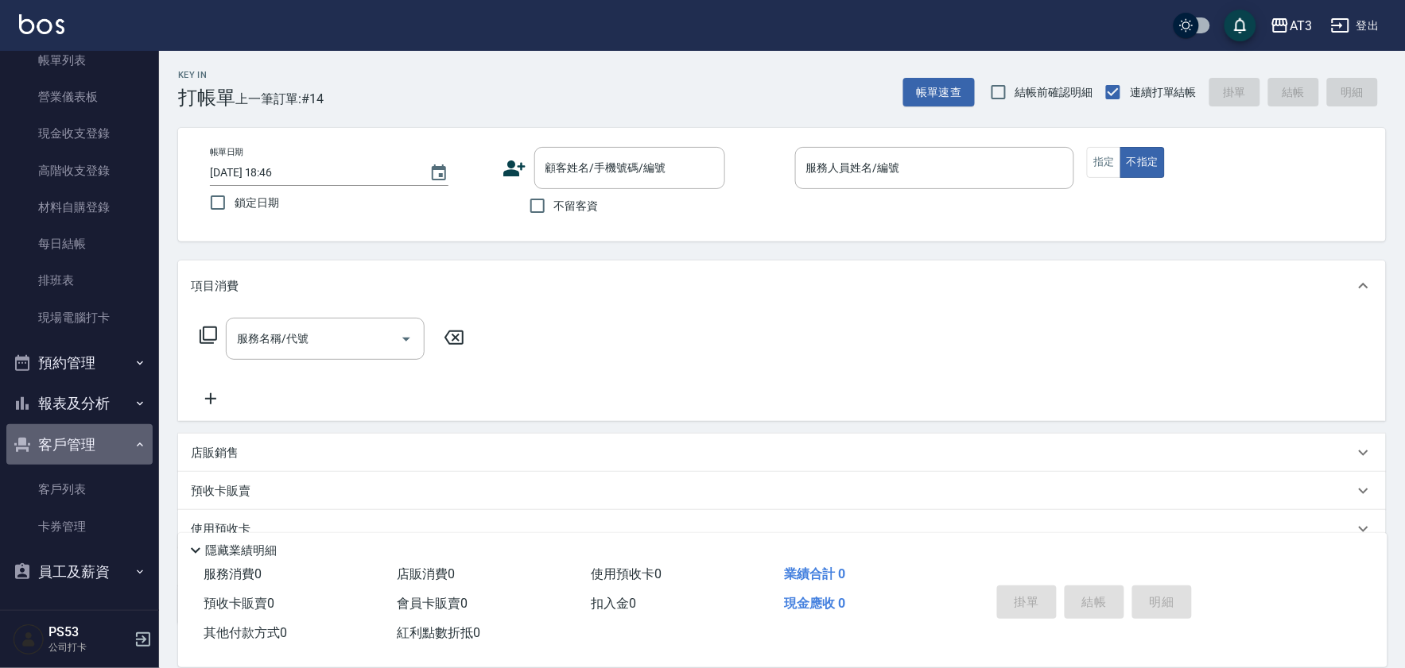
drag, startPoint x: 86, startPoint y: 440, endPoint x: 99, endPoint y: 415, distance: 28.8
click at [86, 440] on button "客戶管理" at bounding box center [79, 444] width 146 height 41
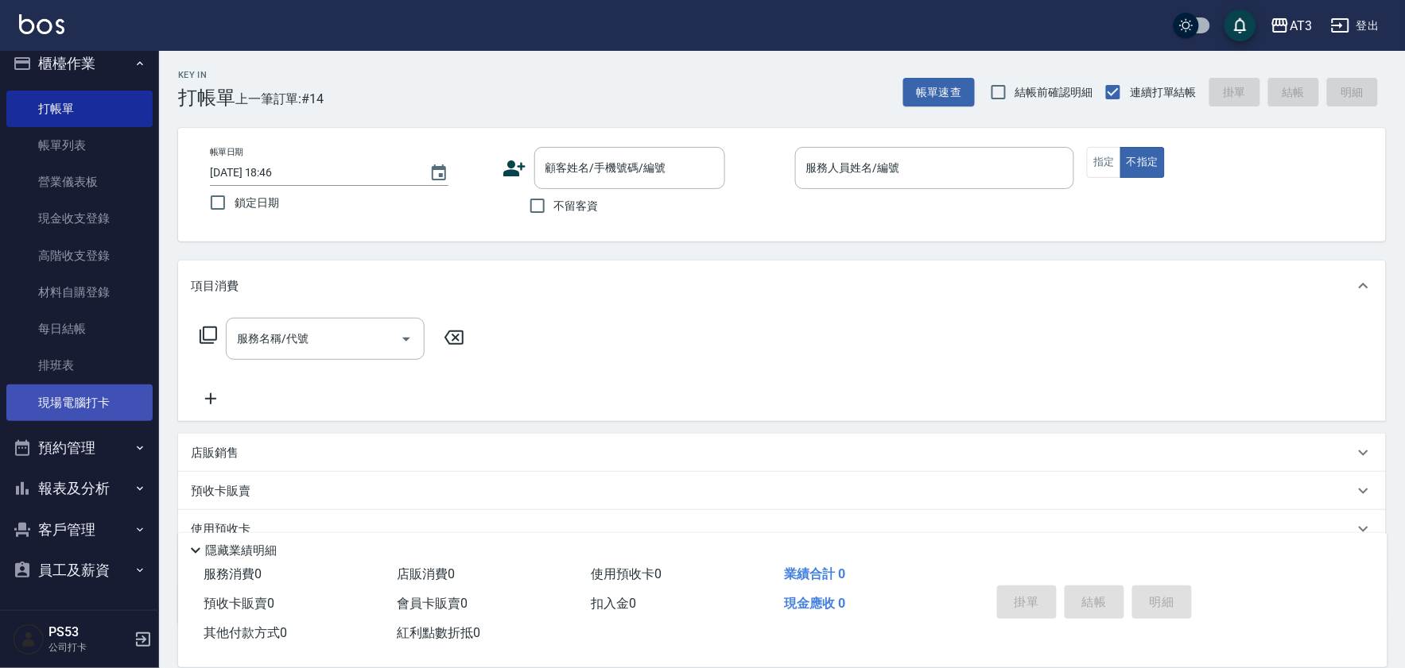
scroll to position [13, 0]
click at [100, 483] on button "報表及分析" at bounding box center [79, 490] width 146 height 41
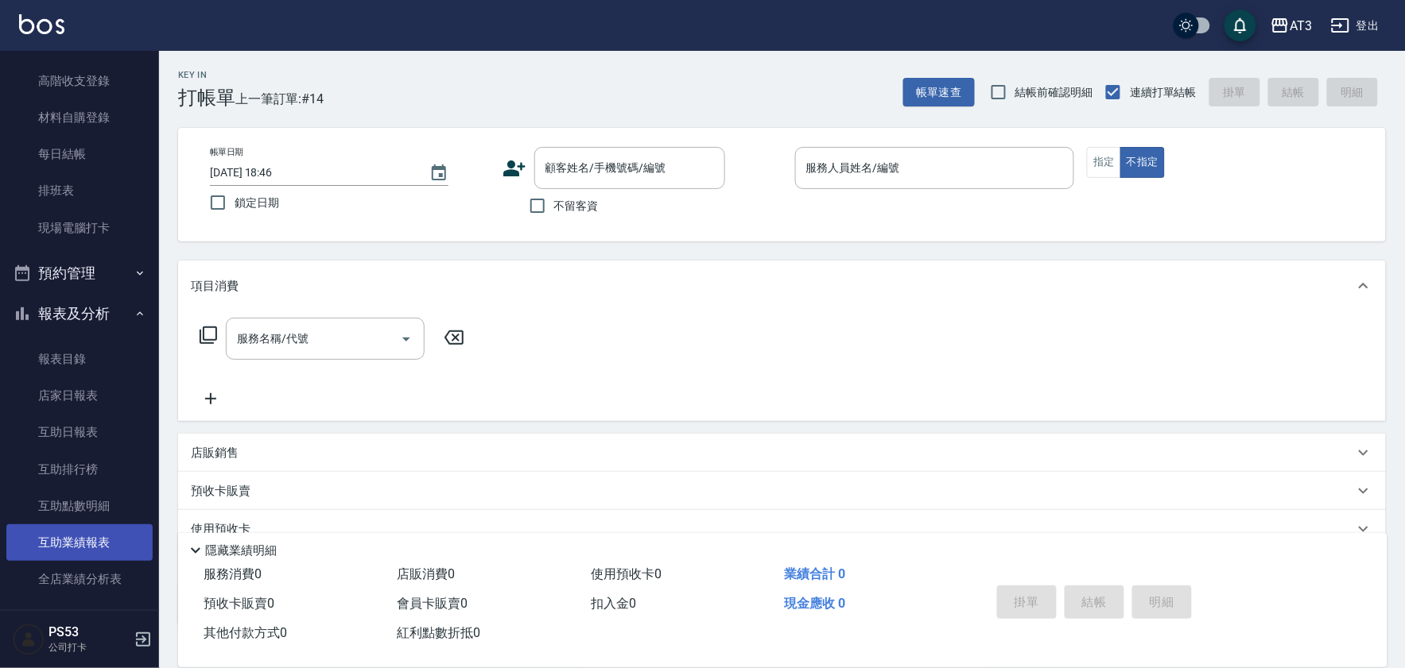
scroll to position [278, 0]
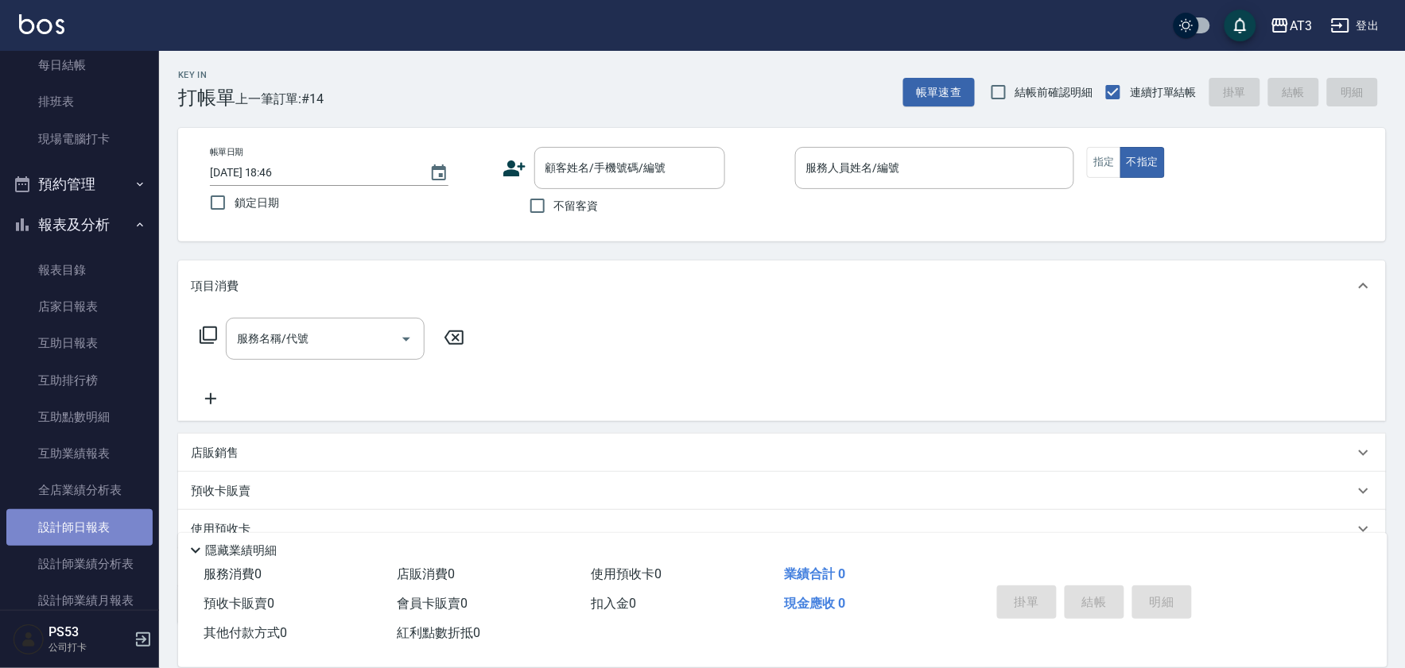
click at [99, 521] on link "設計師日報表" at bounding box center [79, 528] width 146 height 37
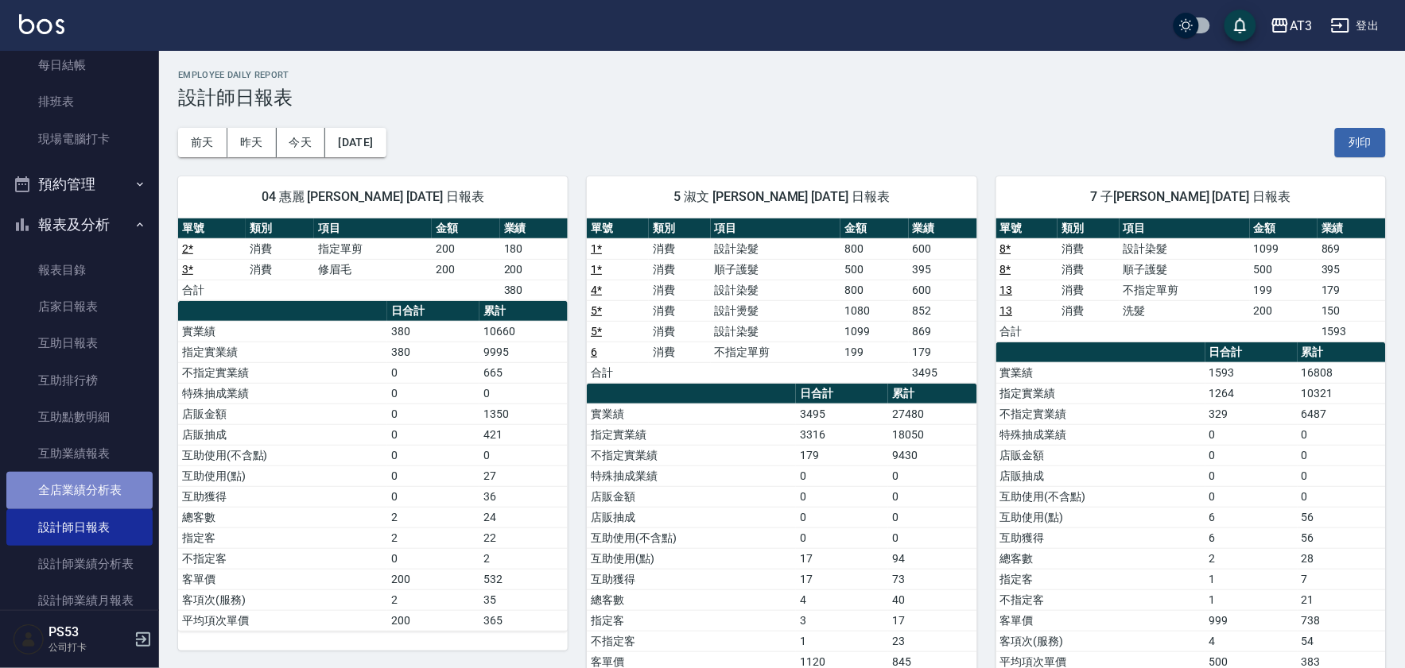
click at [117, 488] on link "全店業績分析表" at bounding box center [79, 490] width 146 height 37
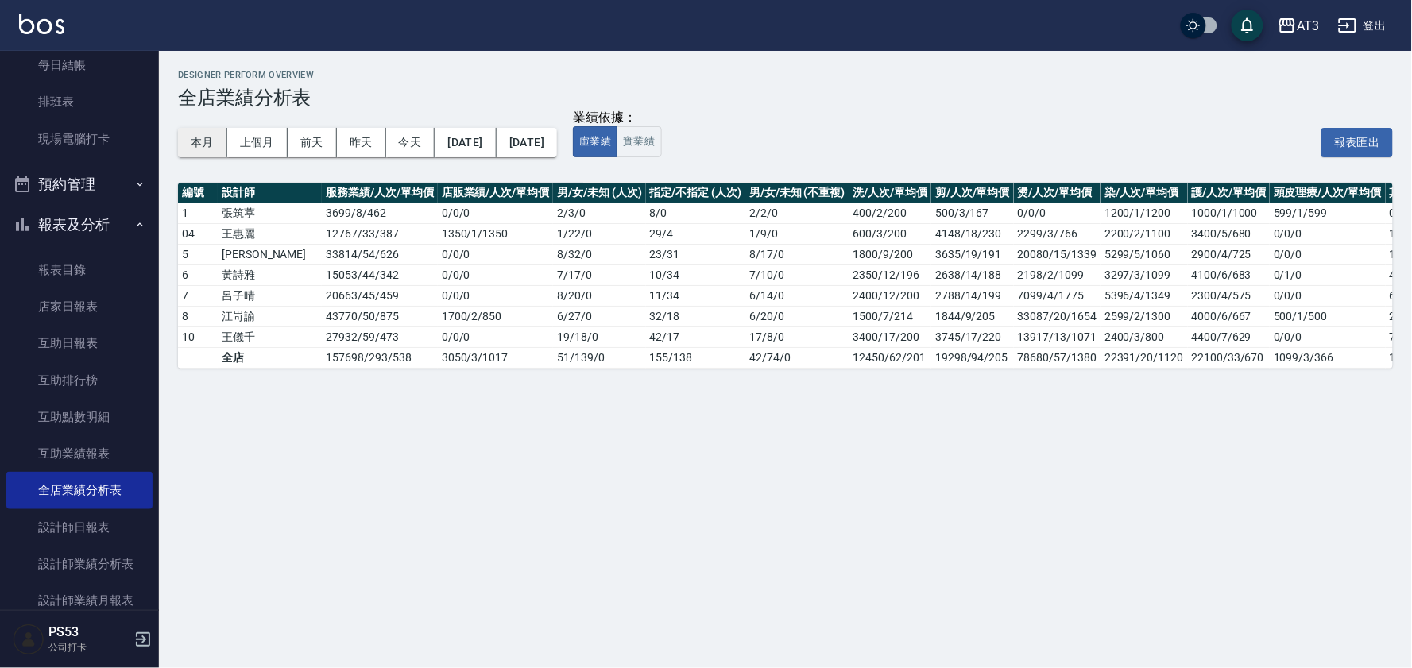
click at [205, 141] on button "本月" at bounding box center [202, 142] width 49 height 29
click at [105, 226] on button "報表及分析" at bounding box center [79, 224] width 146 height 41
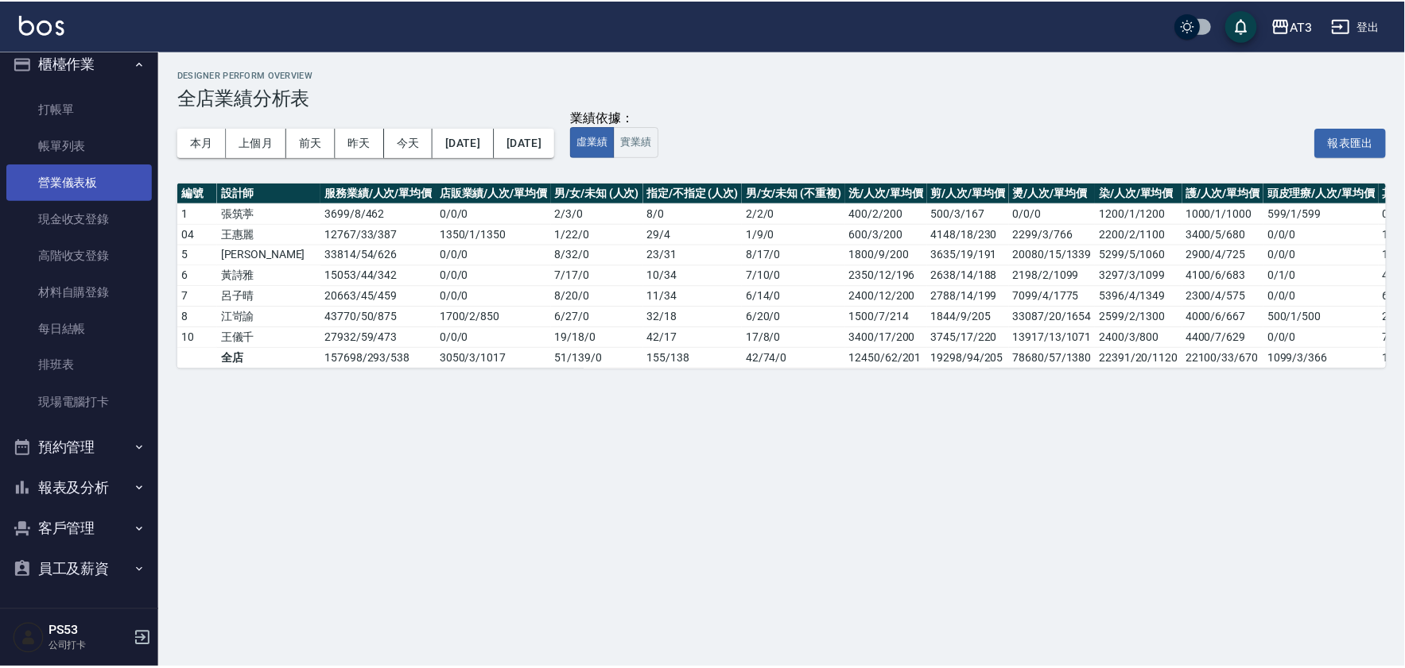
scroll to position [13, 0]
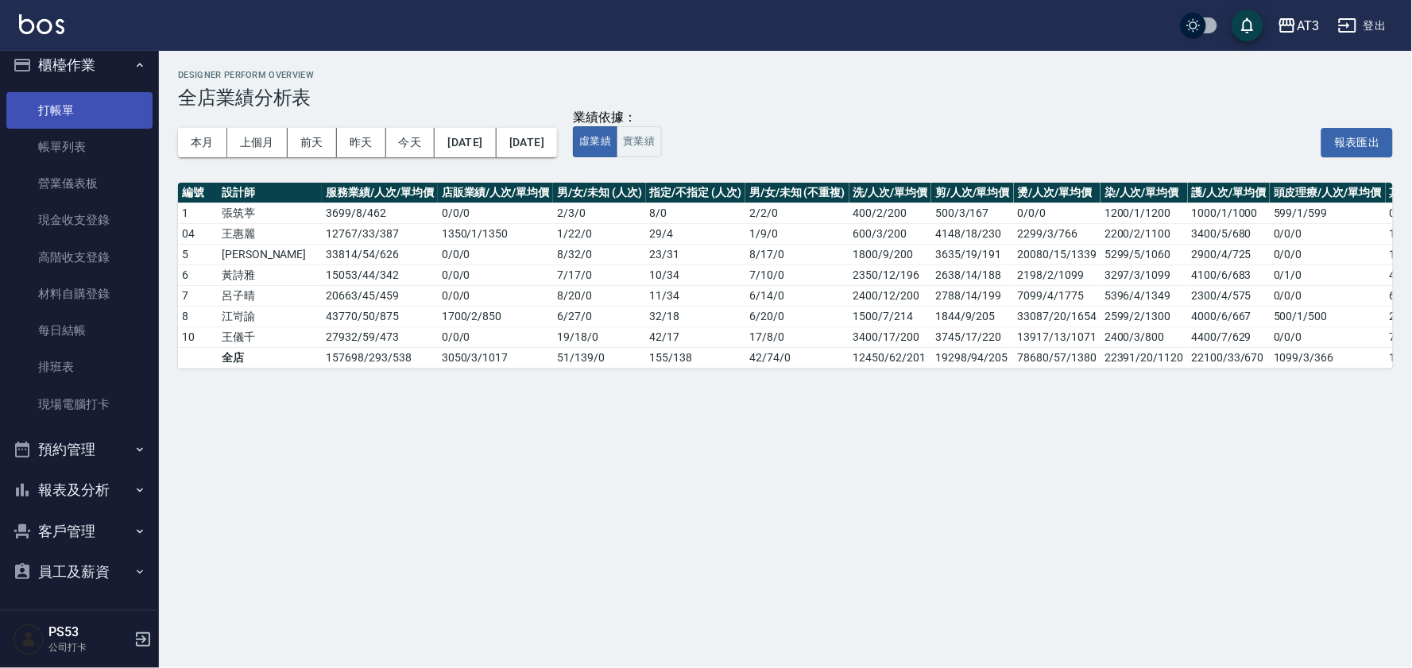
click at [100, 111] on link "打帳單" at bounding box center [79, 110] width 146 height 37
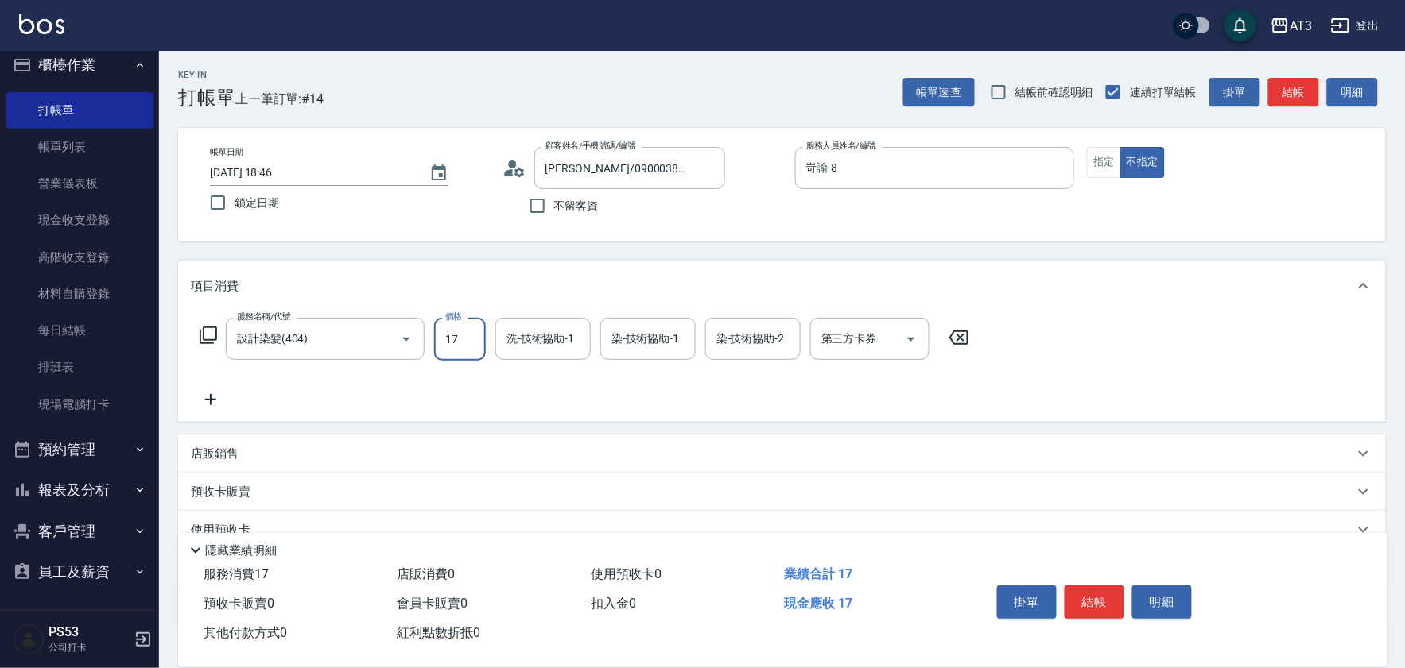
click at [461, 324] on input "17" at bounding box center [460, 339] width 52 height 43
click at [462, 328] on input "17" at bounding box center [460, 339] width 52 height 43
click at [530, 351] on input "洗-技術協助-1" at bounding box center [542, 339] width 81 height 28
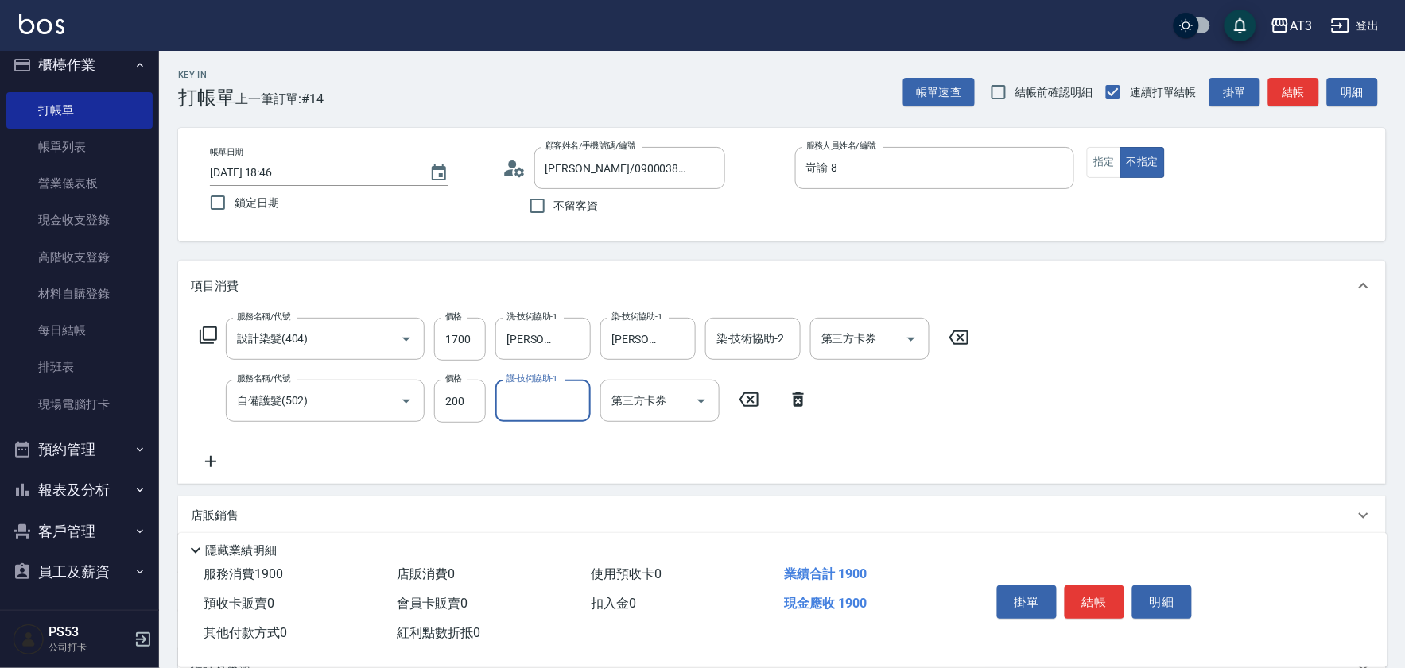
click at [456, 383] on label "價格" at bounding box center [453, 379] width 17 height 12
click at [456, 383] on input "200" at bounding box center [460, 401] width 52 height 43
click at [456, 383] on label "價格" at bounding box center [453, 379] width 17 height 12
click at [456, 383] on input "200" at bounding box center [460, 401] width 52 height 43
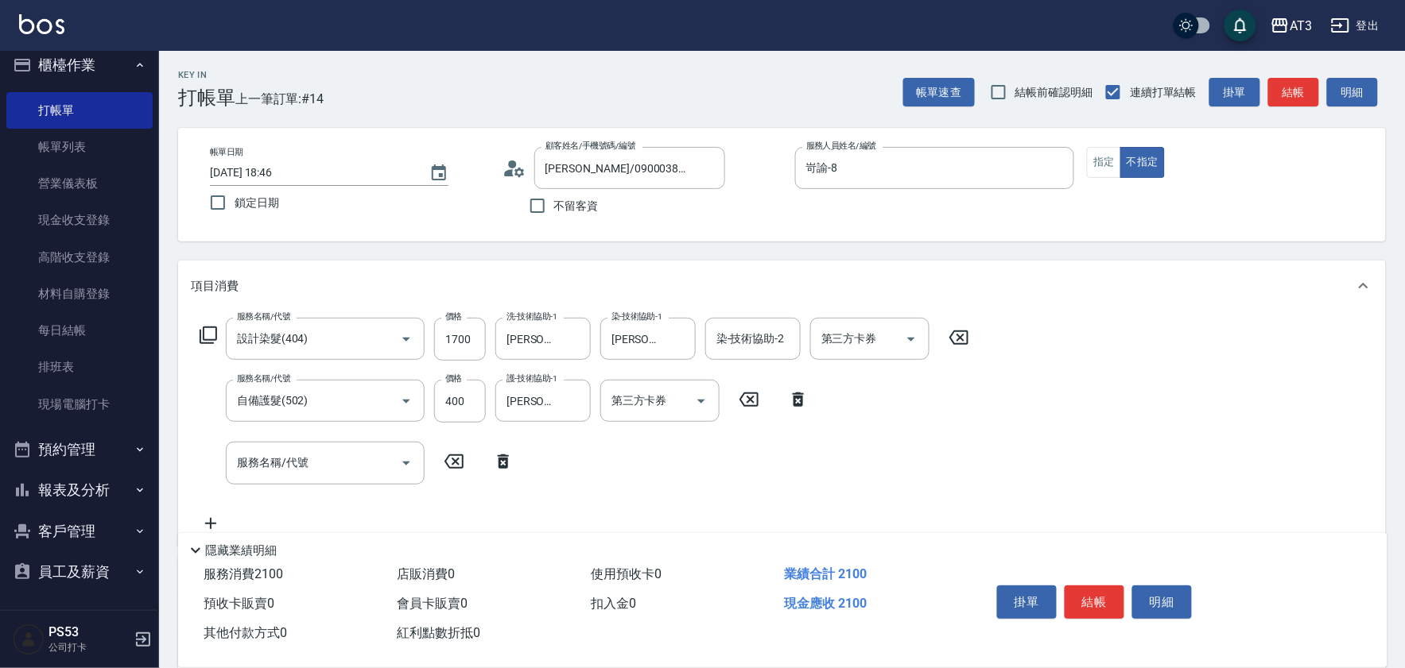
click at [210, 336] on icon at bounding box center [208, 335] width 19 height 19
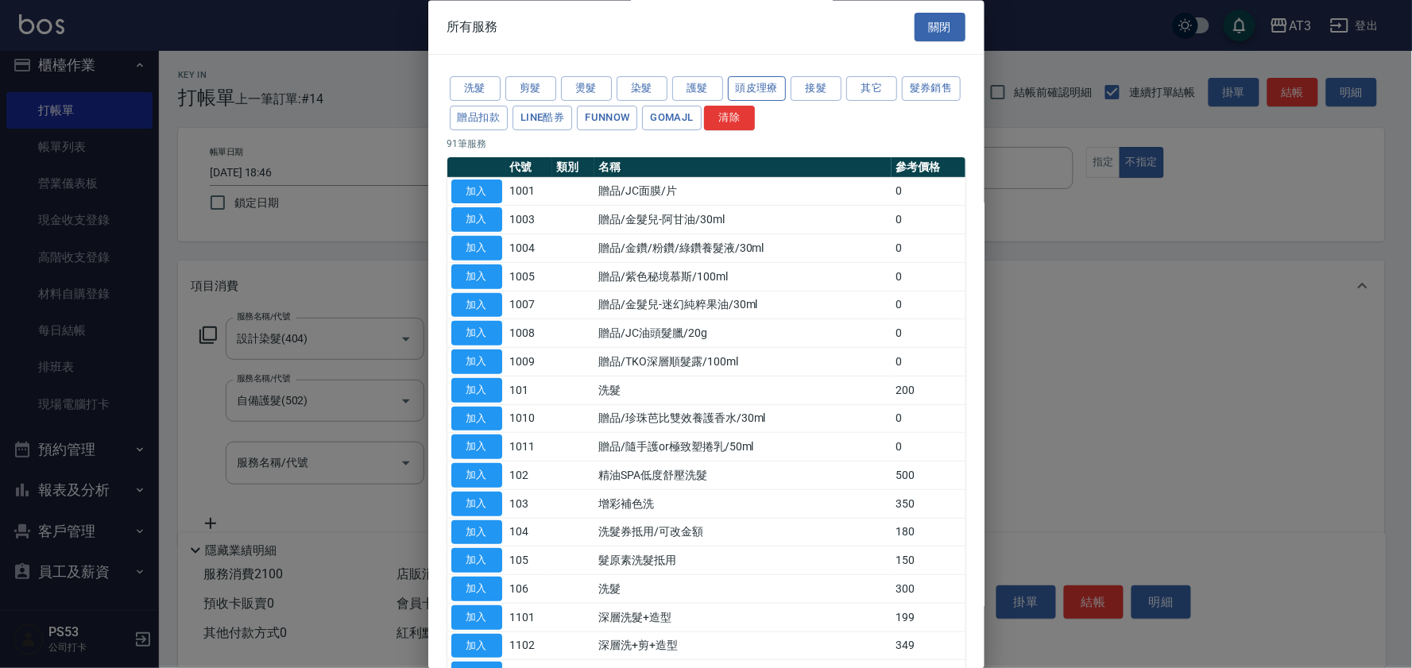
click at [765, 91] on button "頭皮理療" at bounding box center [757, 89] width 59 height 25
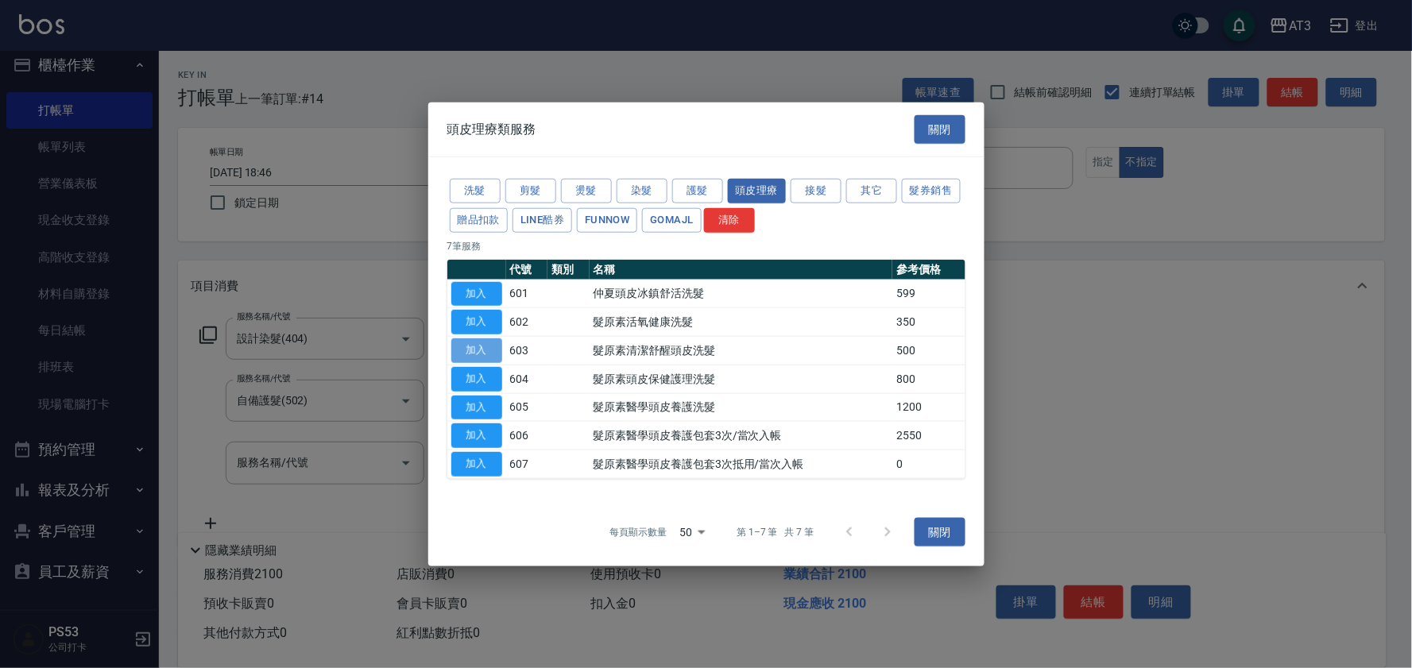
click at [487, 352] on button "加入" at bounding box center [476, 351] width 51 height 25
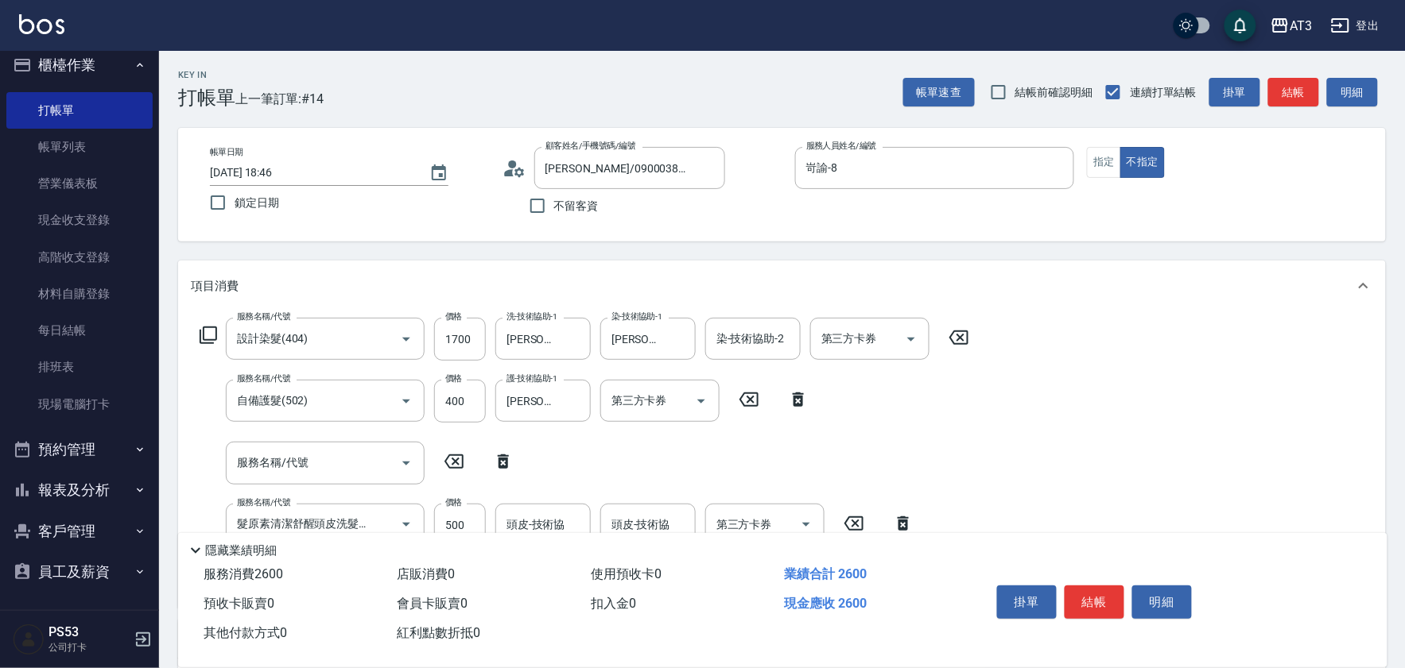
click at [499, 463] on icon at bounding box center [503, 462] width 11 height 14
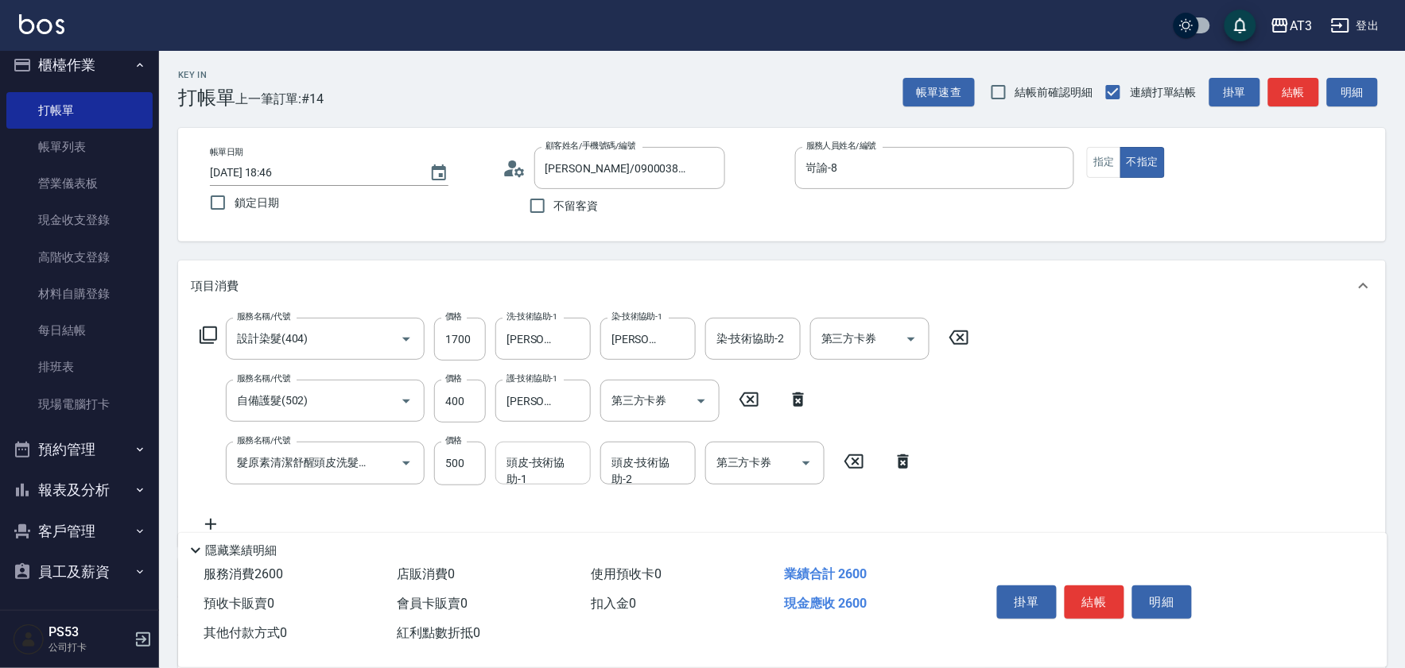
click at [539, 463] on div "頭皮-技術協助-1 頭皮-技術協助-1" at bounding box center [542, 463] width 95 height 42
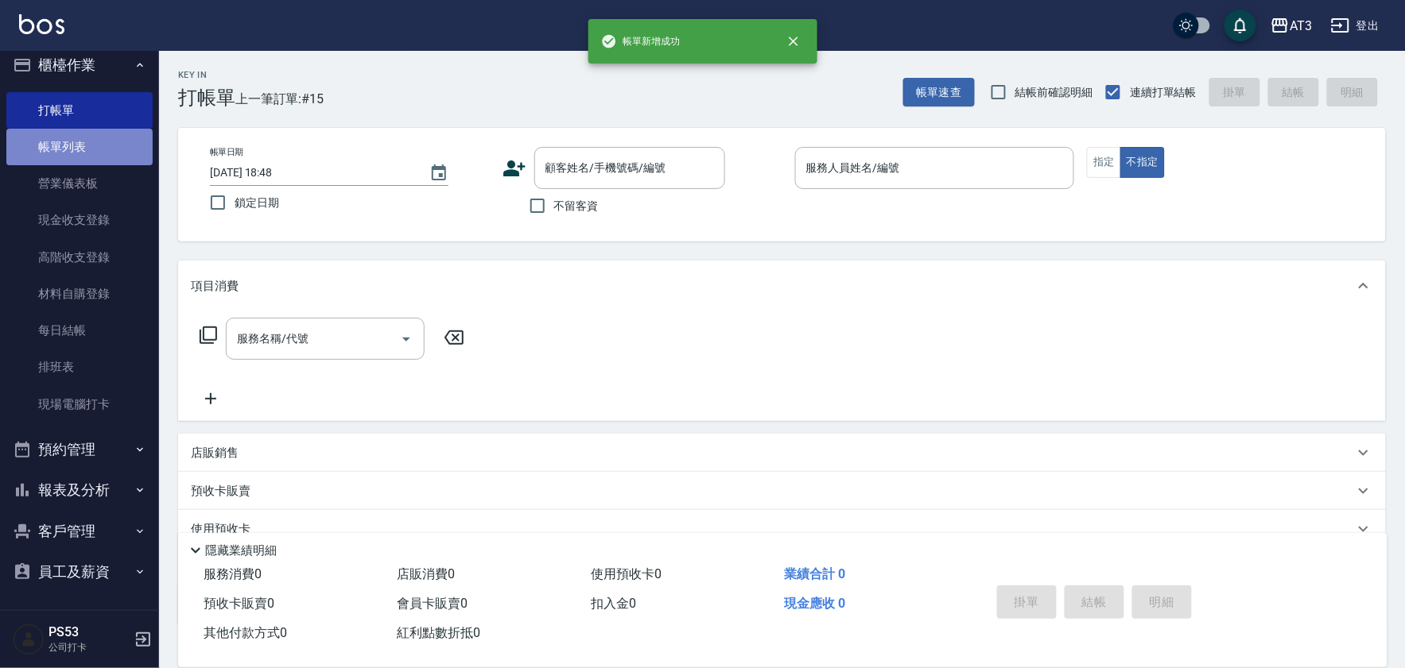
click at [95, 156] on link "帳單列表" at bounding box center [79, 147] width 146 height 37
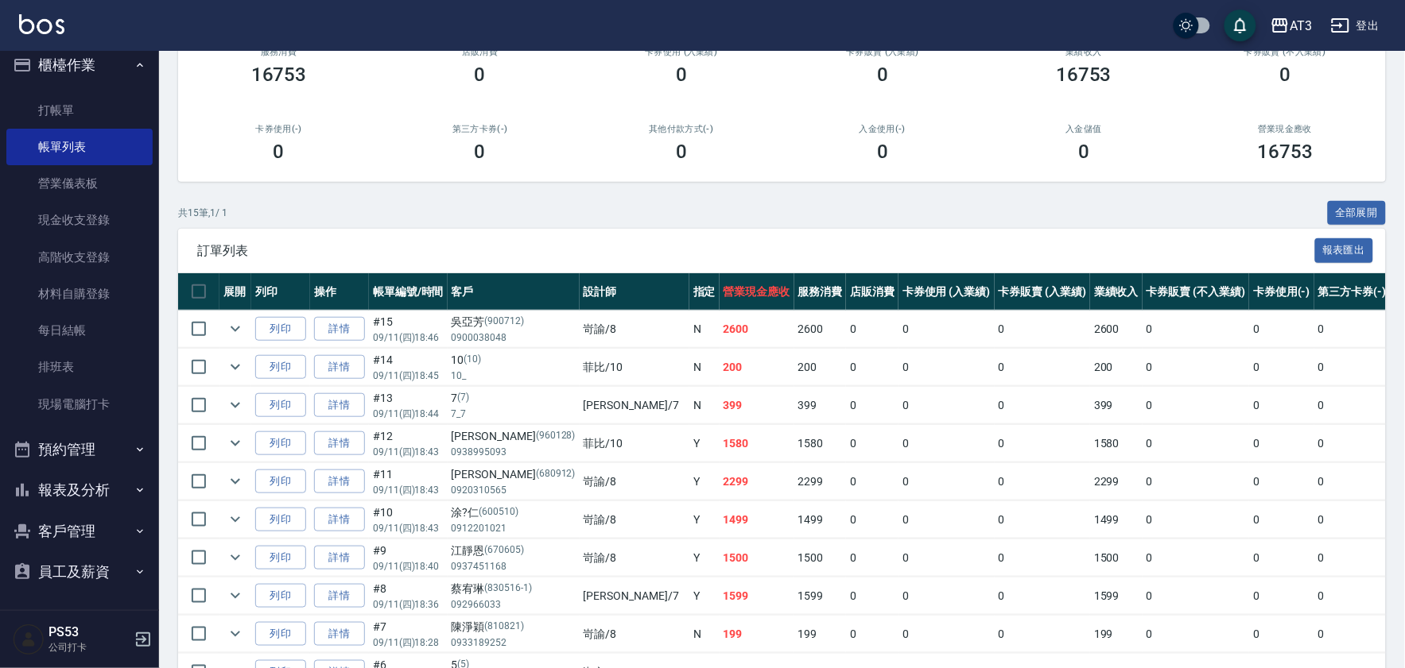
scroll to position [176, 0]
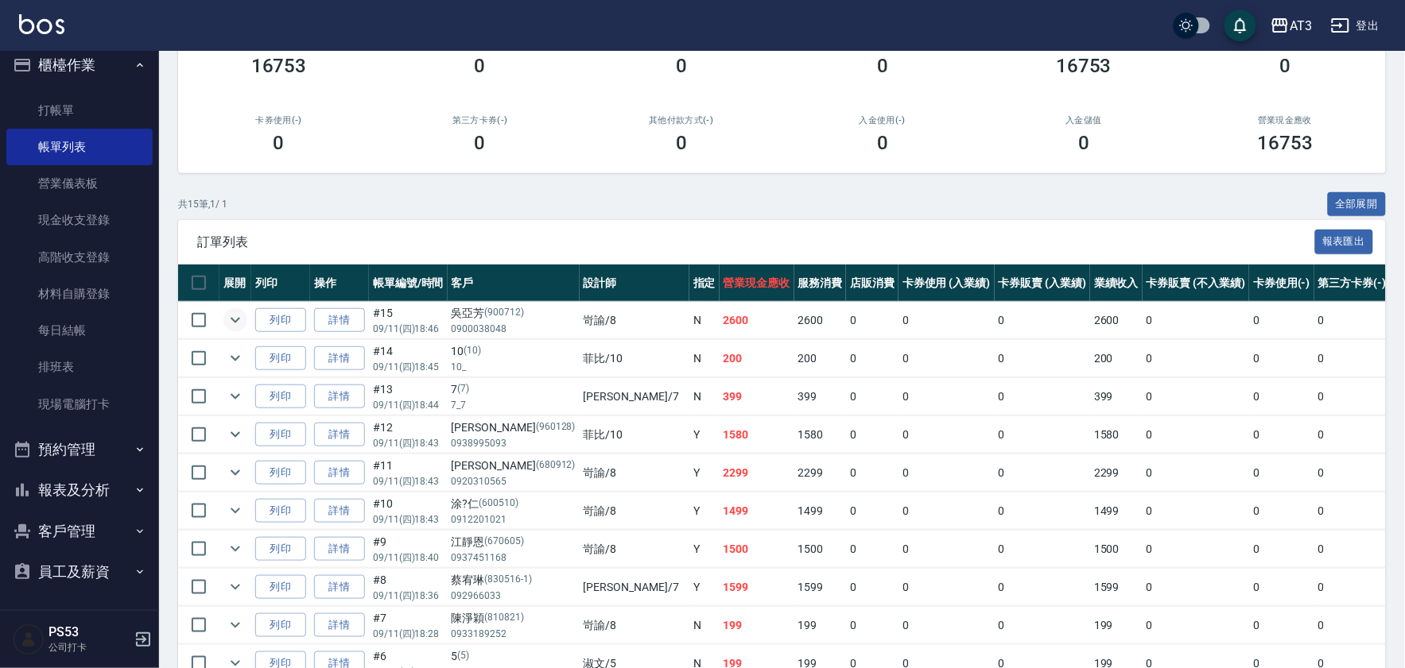
click at [239, 320] on icon "expand row" at bounding box center [235, 320] width 19 height 19
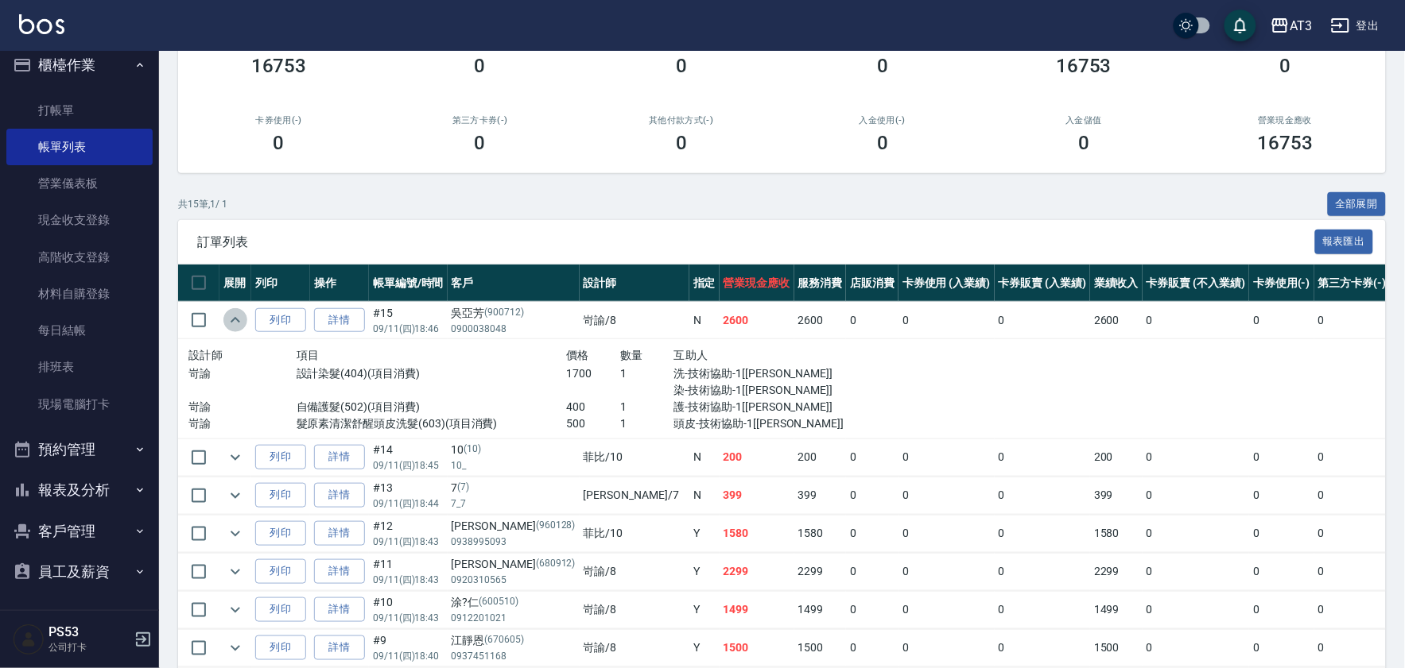
click at [239, 324] on icon "expand row" at bounding box center [235, 320] width 19 height 19
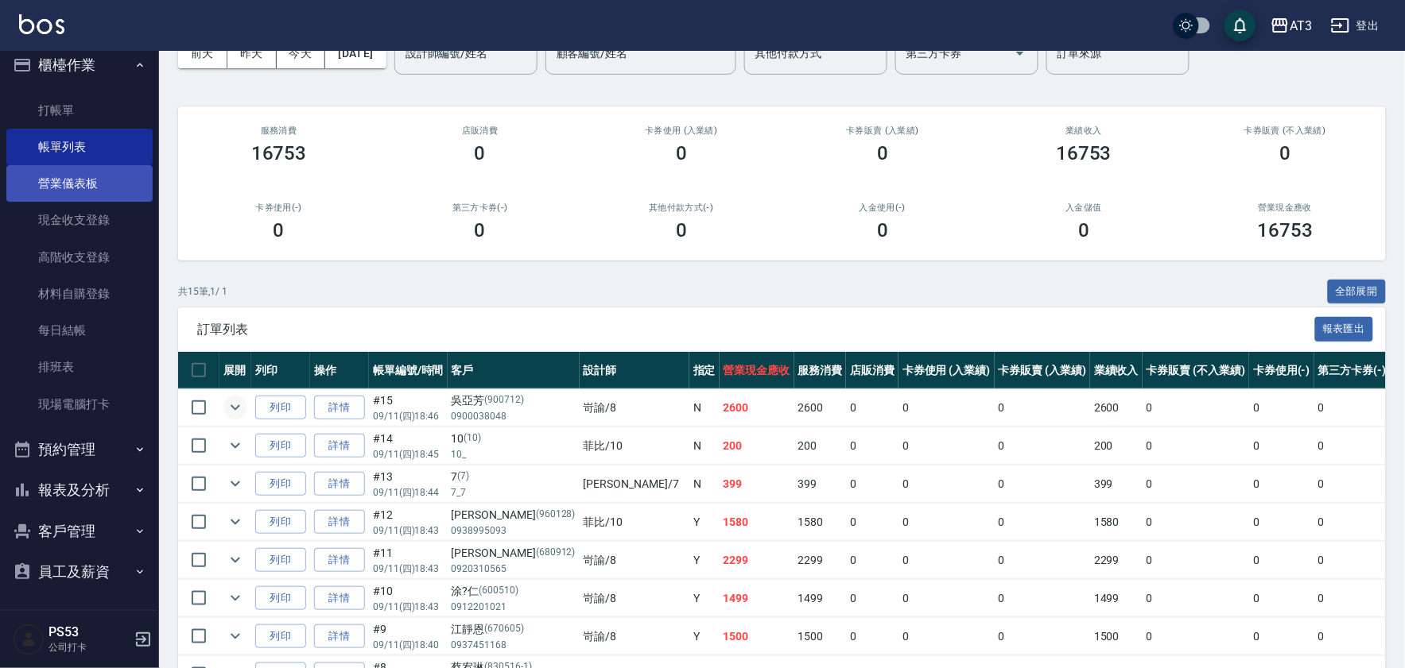
scroll to position [0, 0]
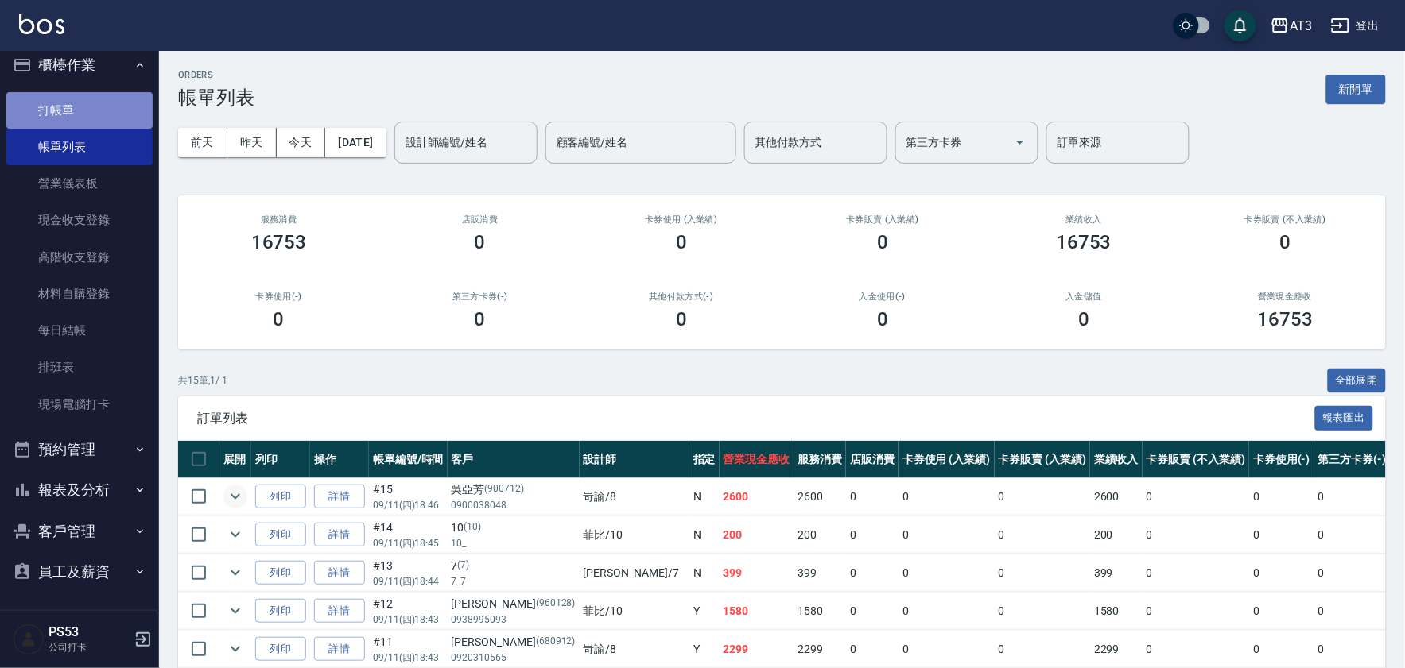
click at [94, 112] on link "打帳單" at bounding box center [79, 110] width 146 height 37
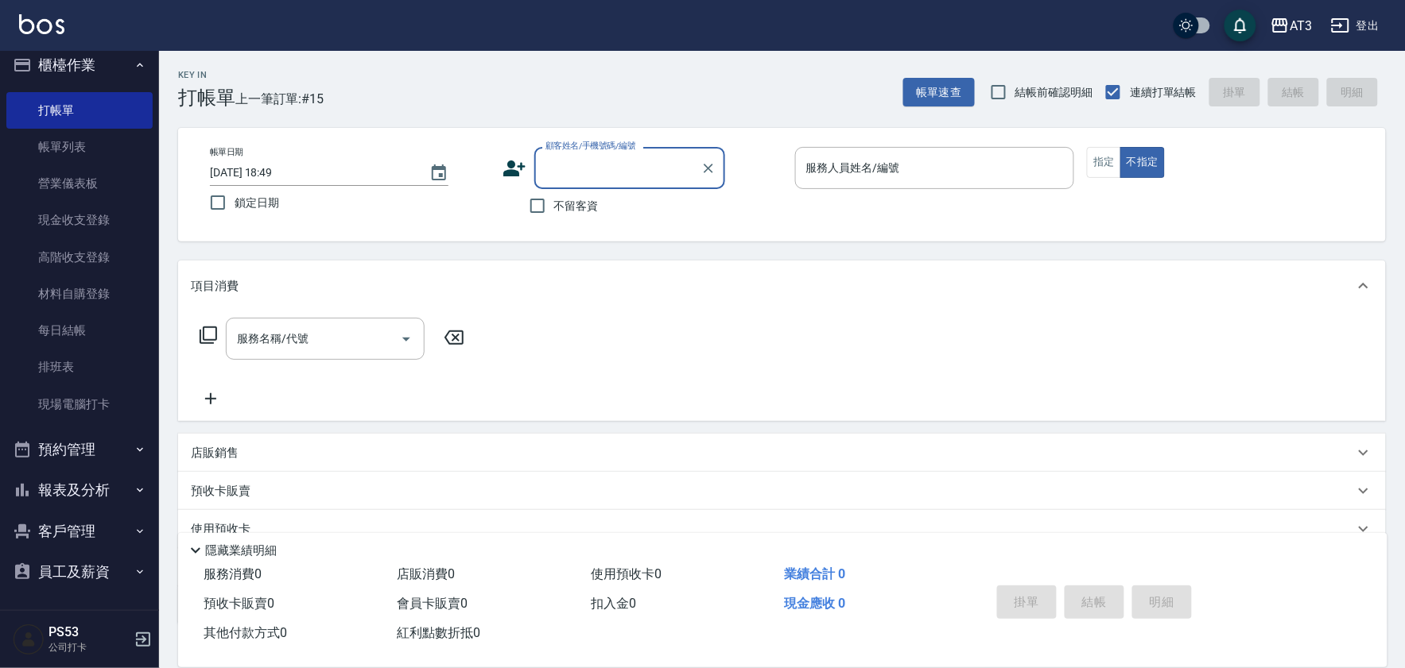
click at [624, 176] on input "顧客姓名/手機號碼/編號" at bounding box center [617, 168] width 153 height 28
click at [686, 207] on li "黃嘉慧/0960072161/000824" at bounding box center [629, 209] width 191 height 26
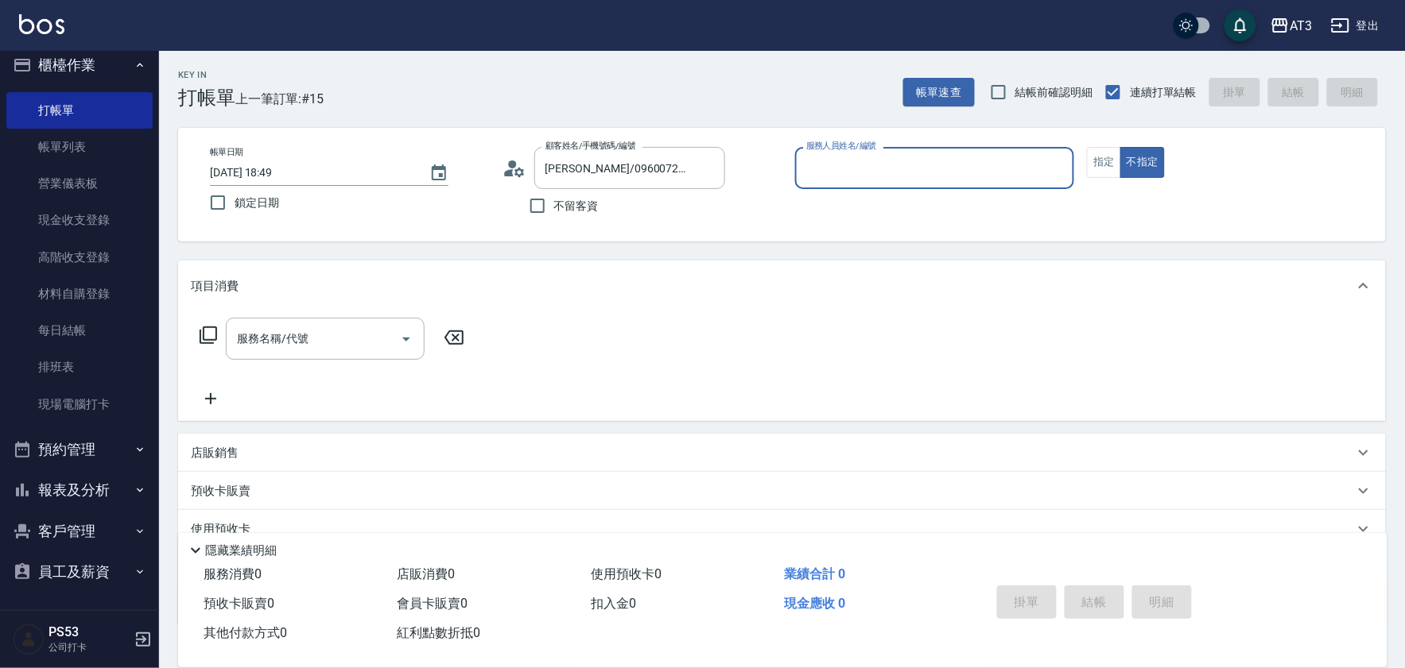
click at [930, 160] on input "服務人員姓名/編號" at bounding box center [934, 168] width 265 height 28
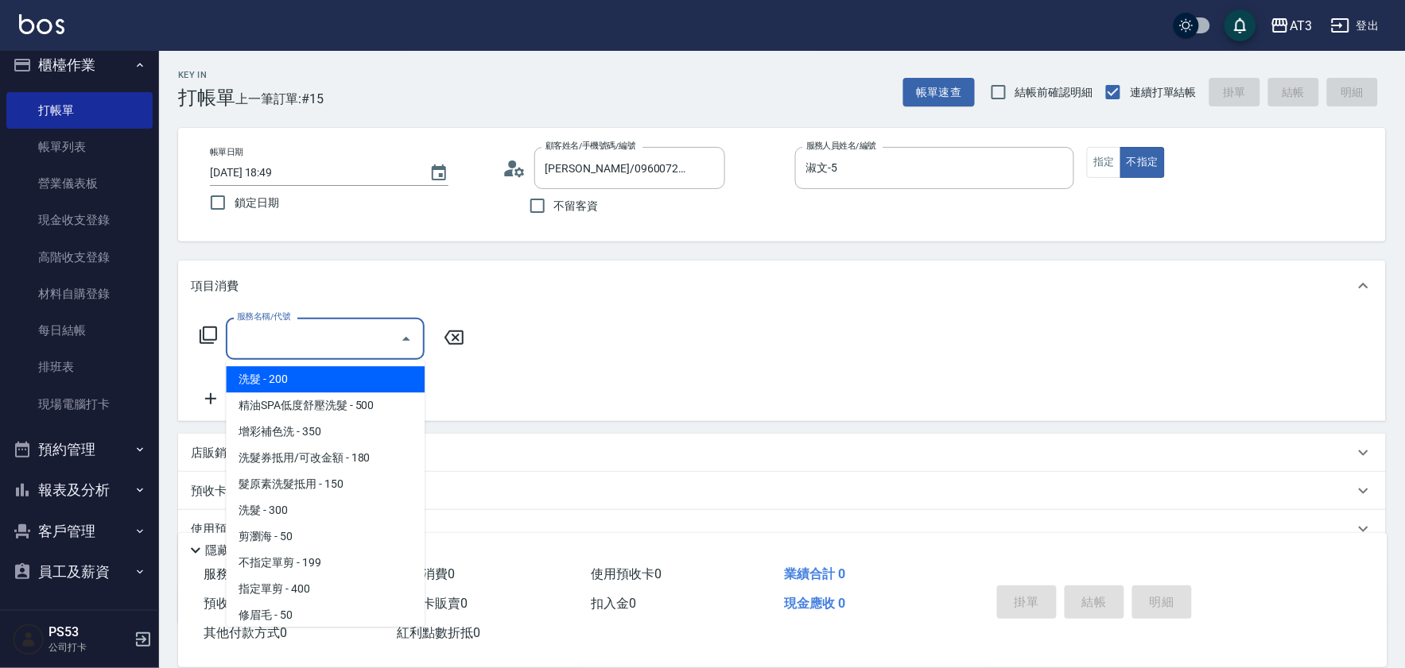
click at [210, 331] on icon at bounding box center [208, 335] width 19 height 19
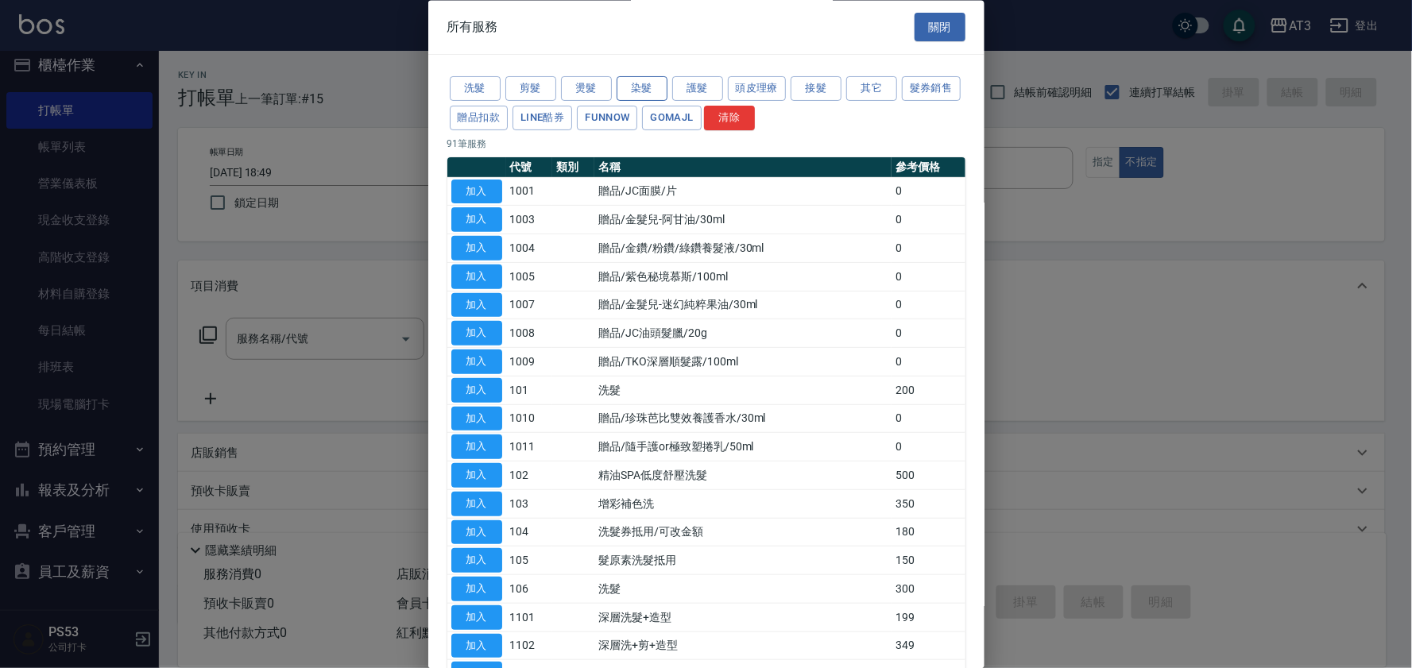
click at [639, 86] on button "染髮" at bounding box center [642, 89] width 51 height 25
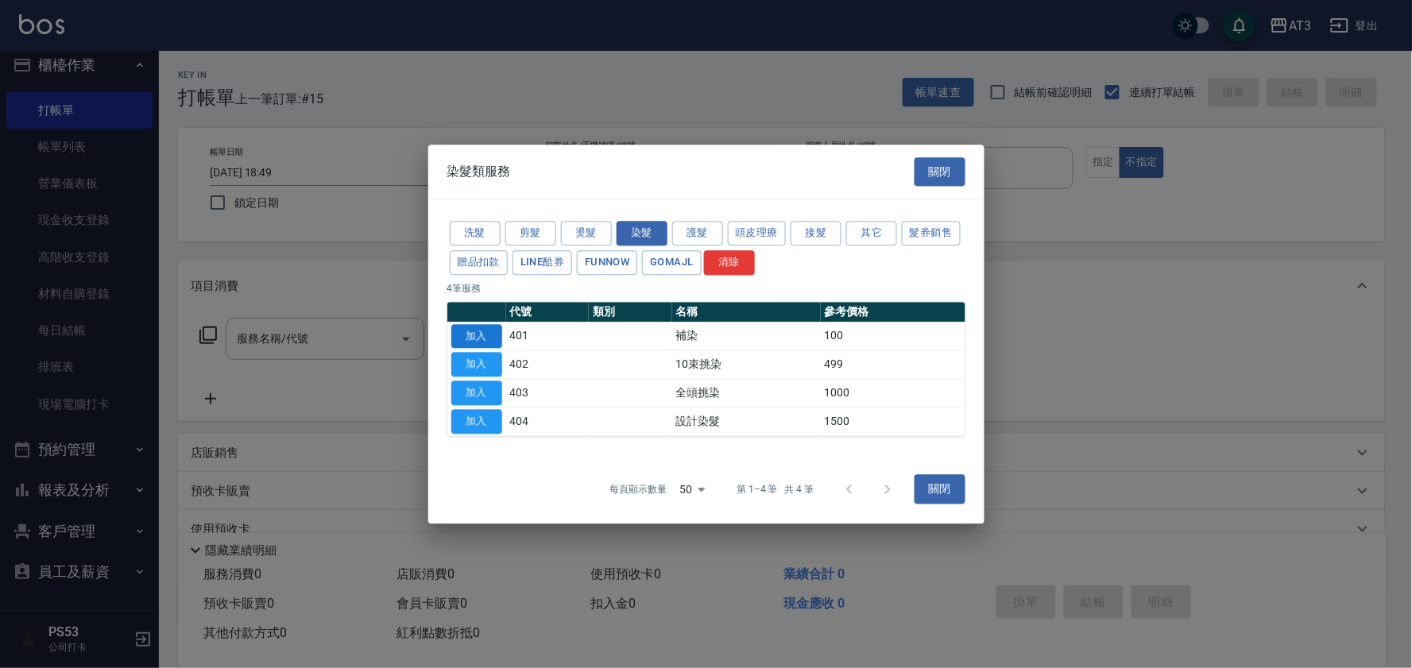
click at [486, 335] on button "加入" at bounding box center [476, 336] width 51 height 25
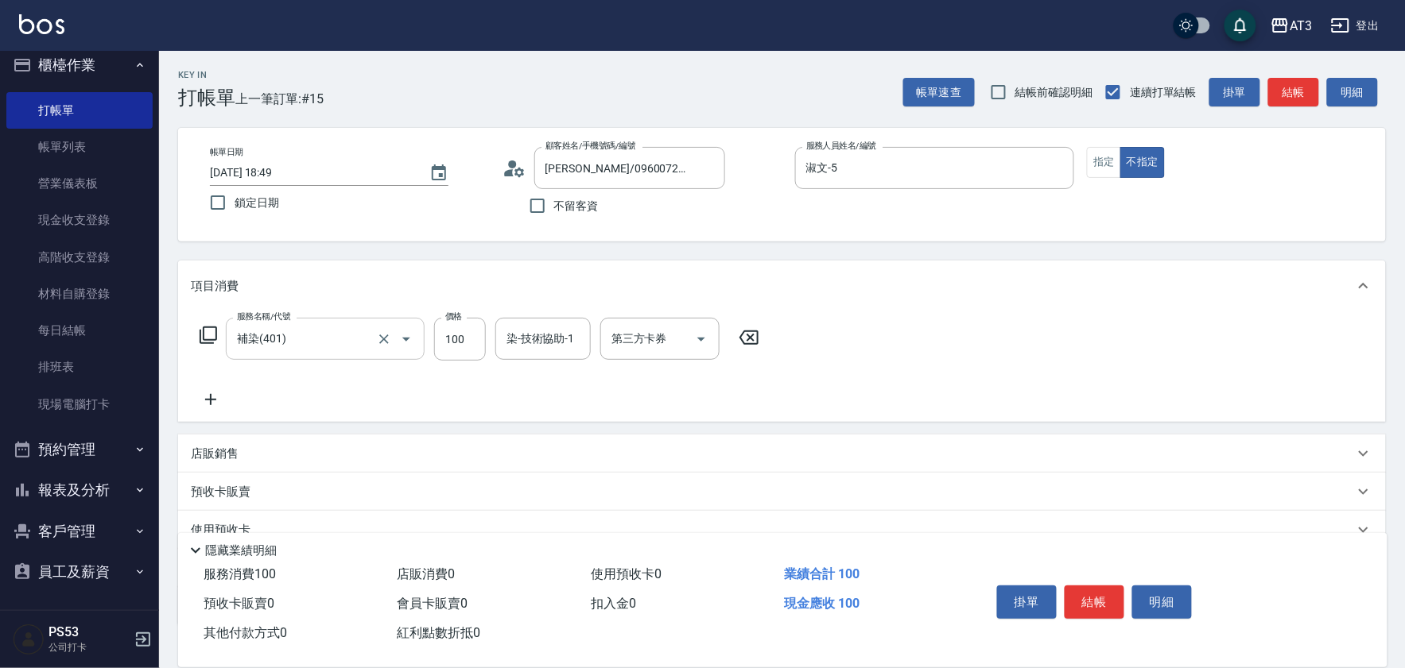
click at [324, 338] on input "補染(401)" at bounding box center [303, 339] width 140 height 28
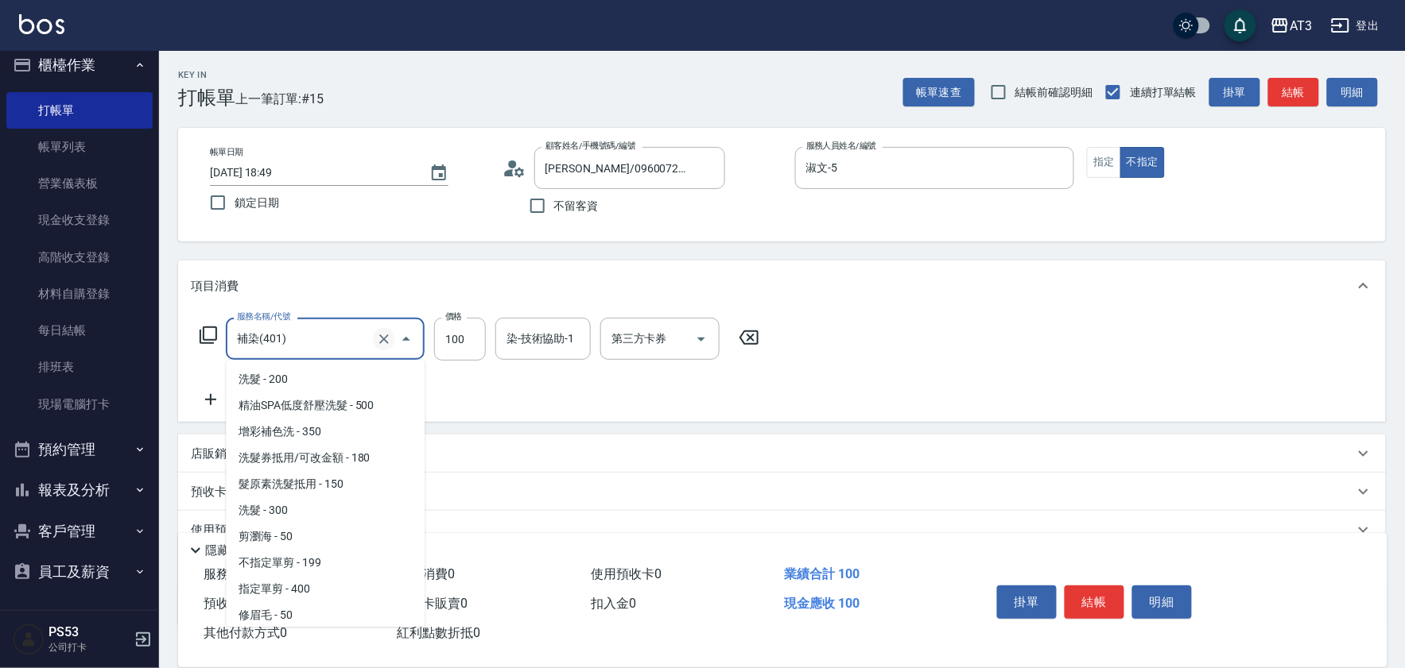
scroll to position [79, 0]
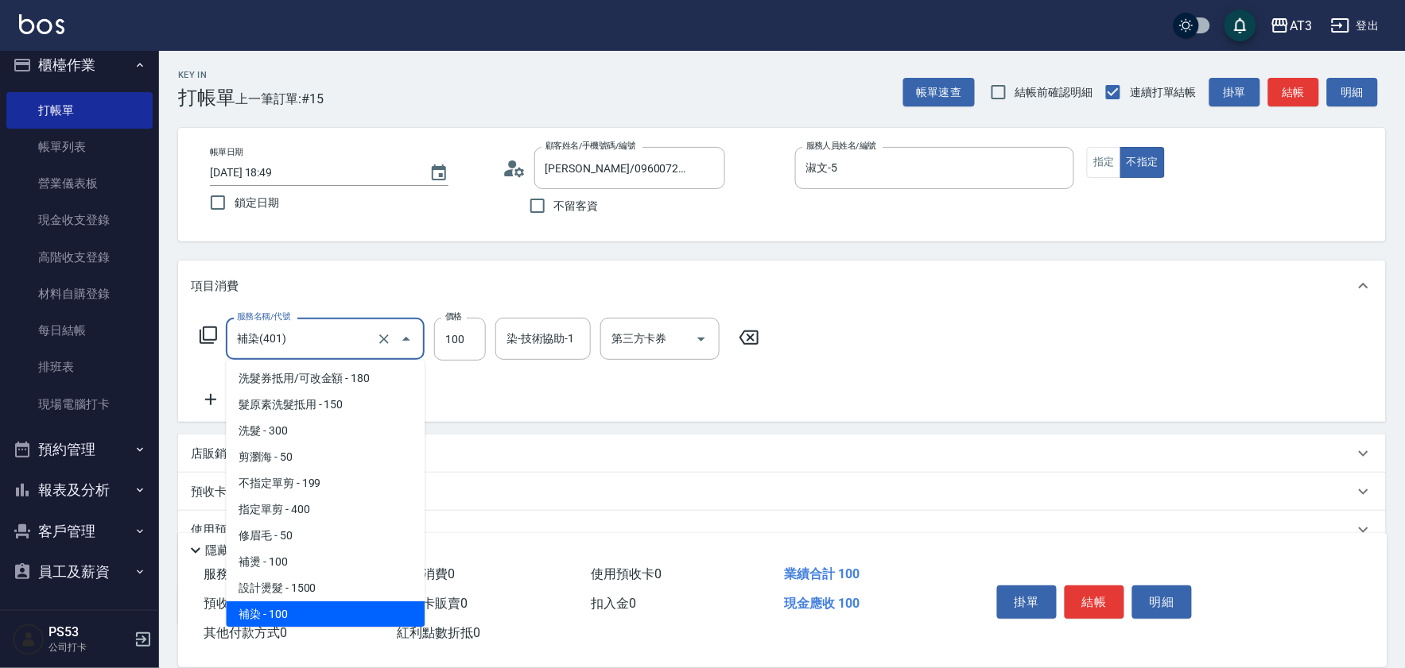
click at [345, 340] on input "補染(401)" at bounding box center [303, 339] width 140 height 28
click at [390, 339] on icon "Clear" at bounding box center [384, 339] width 16 height 16
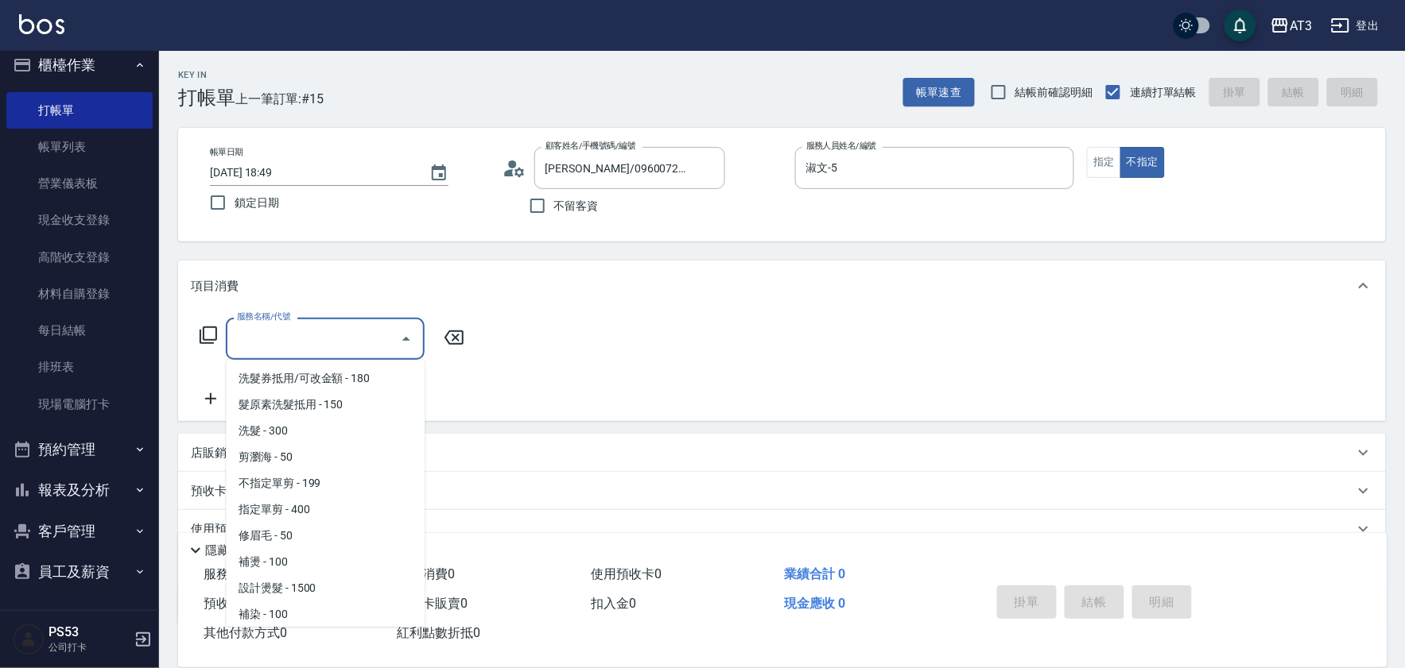
scroll to position [0, 0]
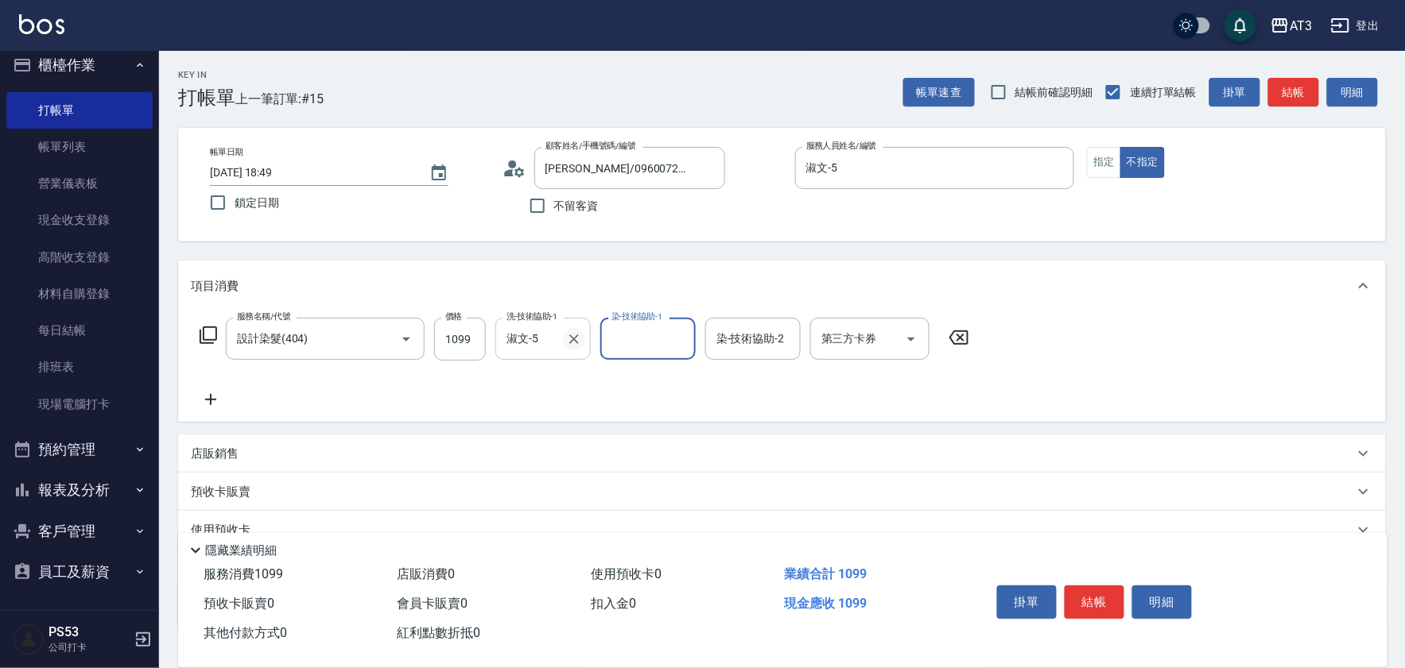
click at [577, 342] on icon "Clear" at bounding box center [574, 339] width 16 height 16
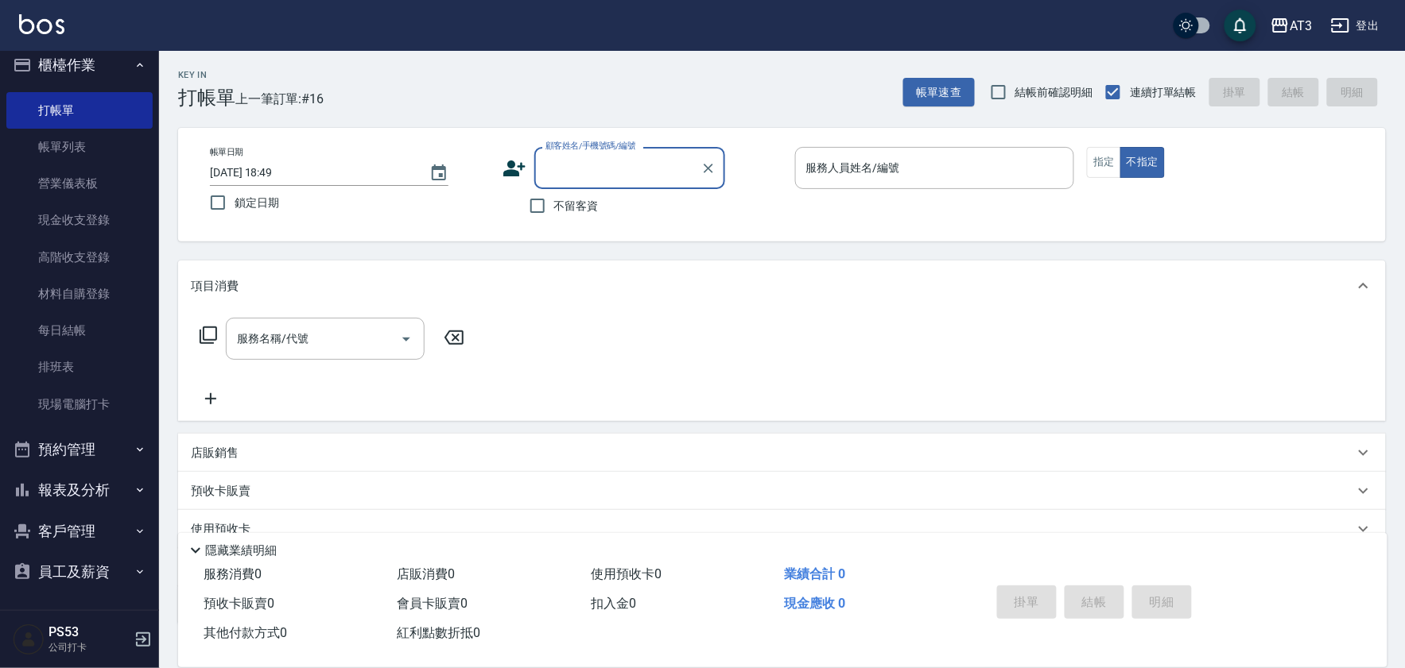
drag, startPoint x: 85, startPoint y: 504, endPoint x: 91, endPoint y: 490, distance: 15.4
click at [91, 490] on button "報表及分析" at bounding box center [79, 490] width 146 height 41
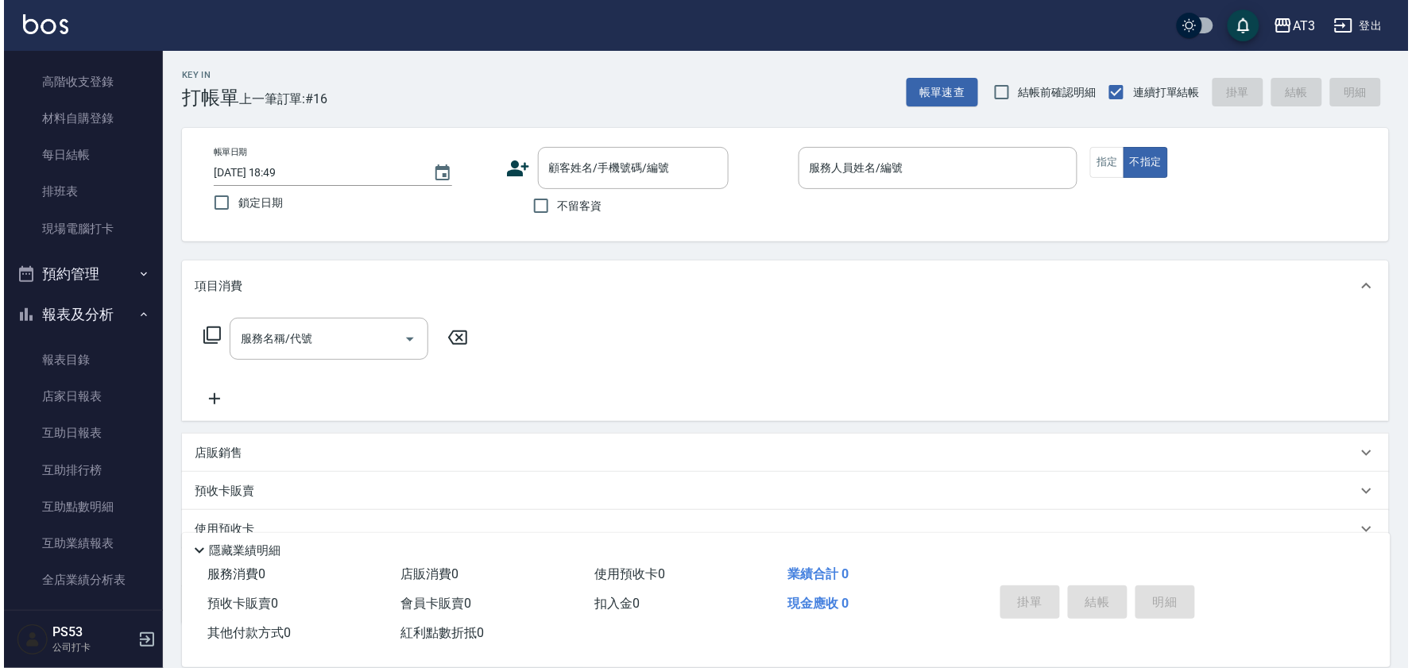
scroll to position [189, 0]
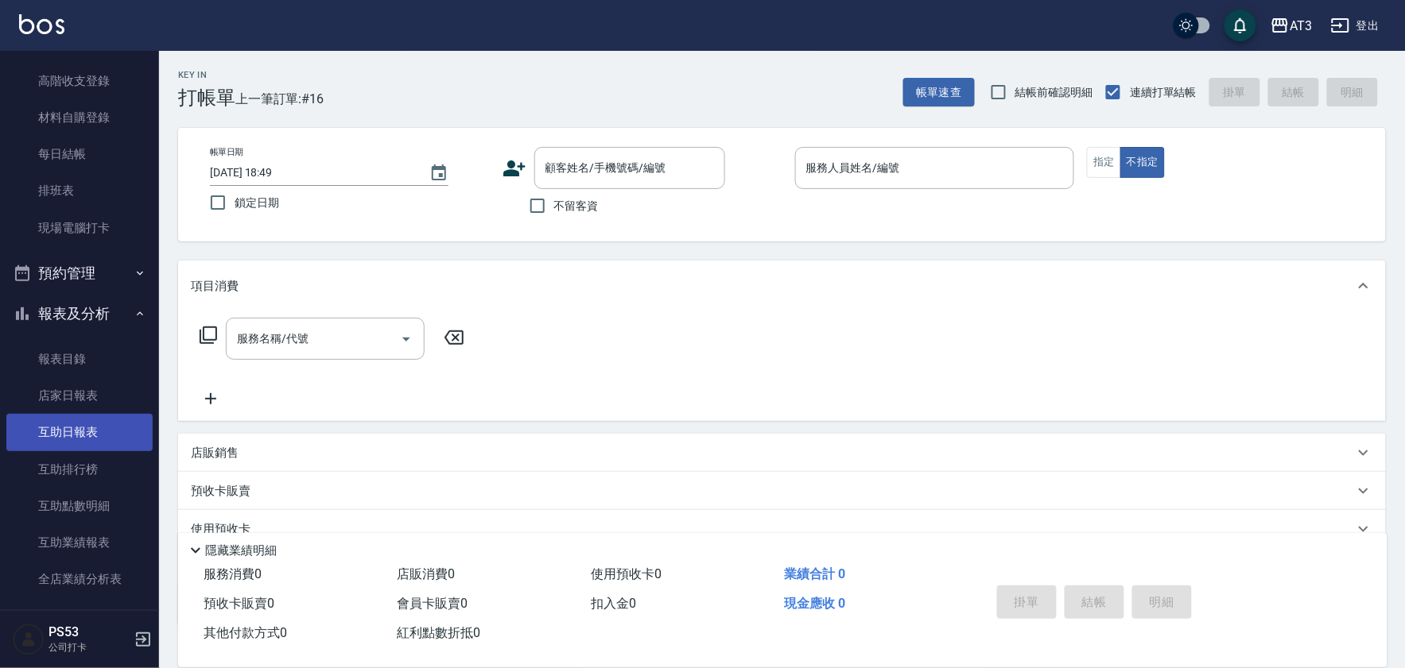
click at [119, 444] on link "互助日報表" at bounding box center [79, 432] width 146 height 37
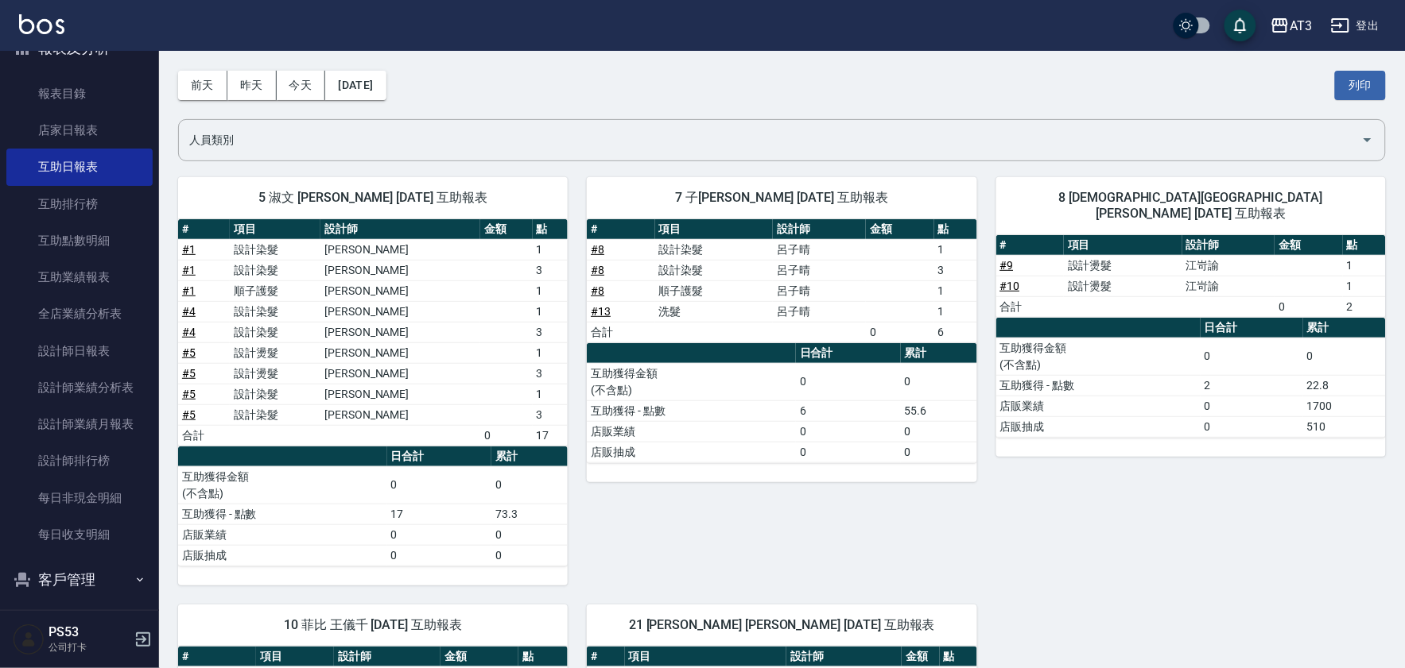
scroll to position [88, 0]
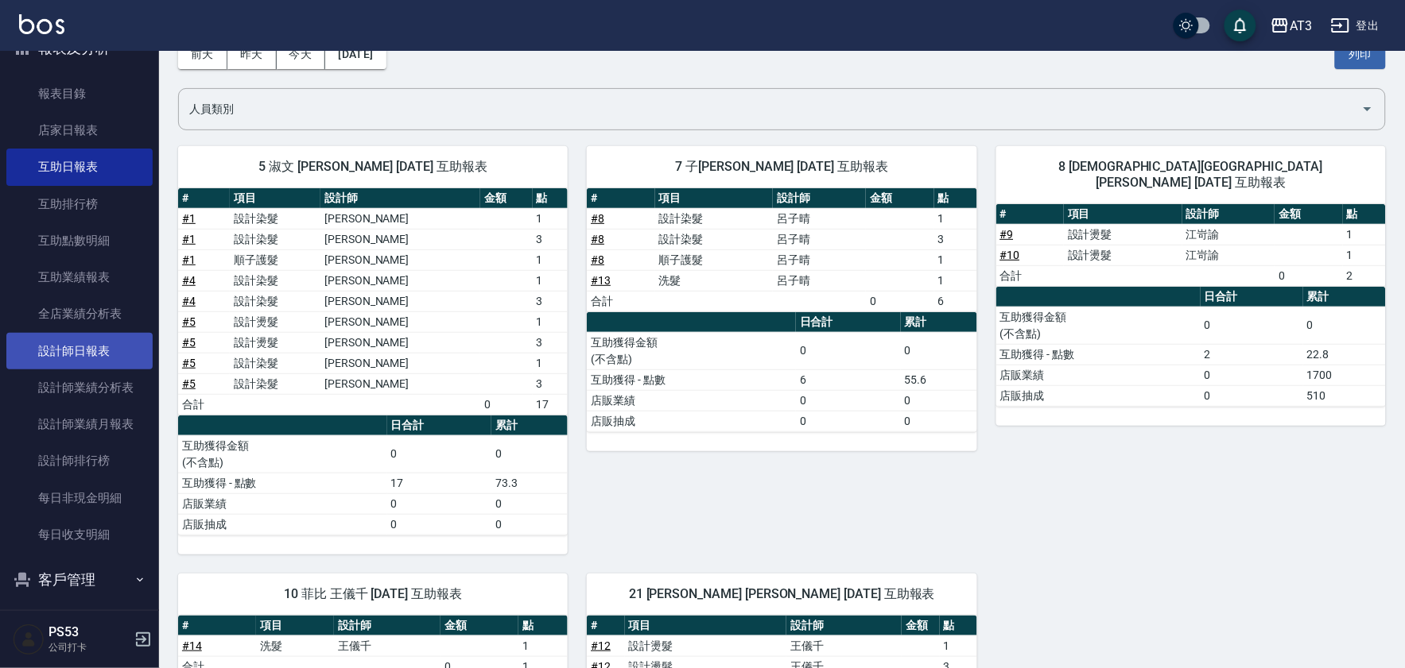
click at [86, 358] on link "設計師日報表" at bounding box center [79, 351] width 146 height 37
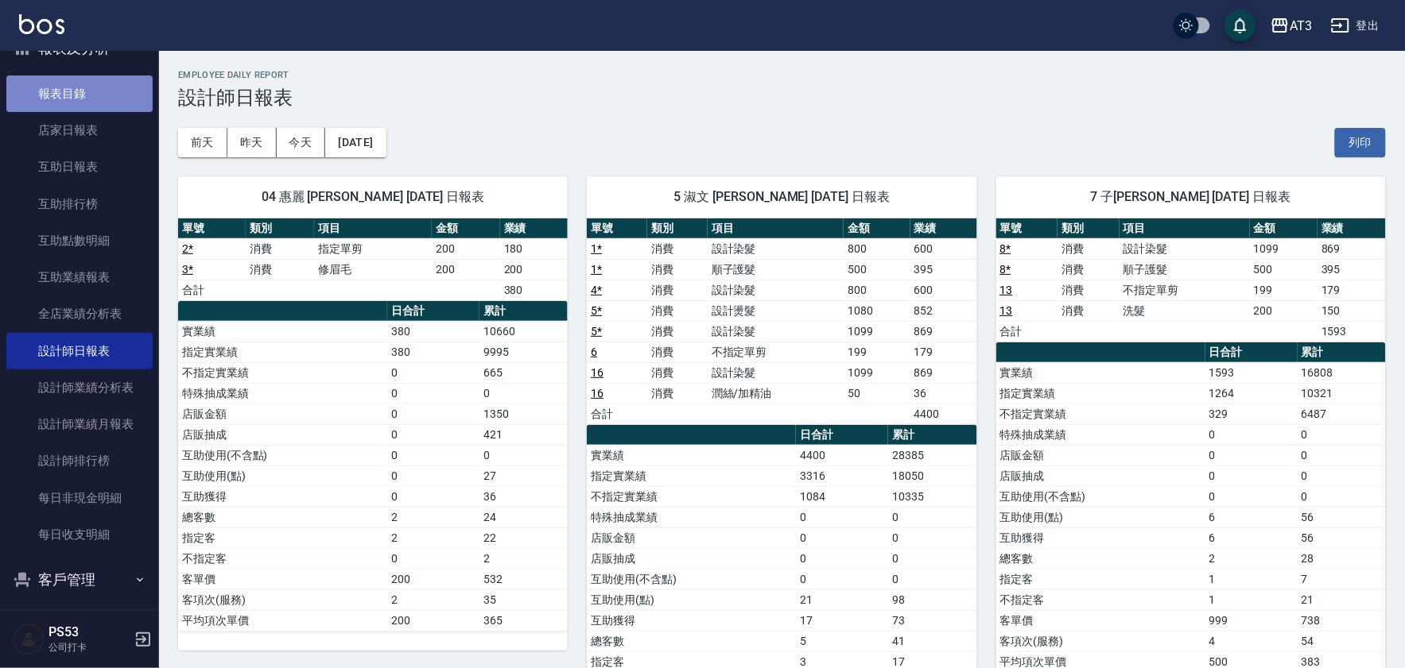
click at [106, 93] on link "報表目錄" at bounding box center [79, 94] width 146 height 37
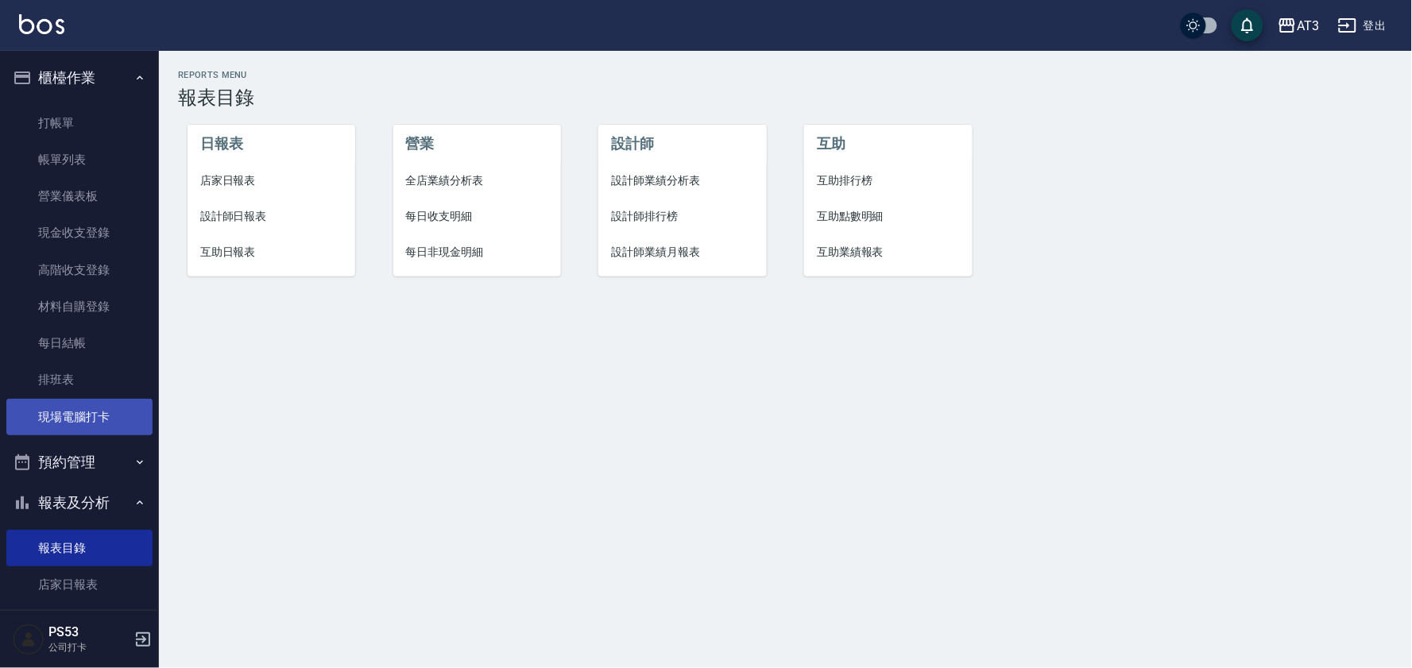
click at [82, 417] on link "現場電腦打卡" at bounding box center [79, 417] width 146 height 37
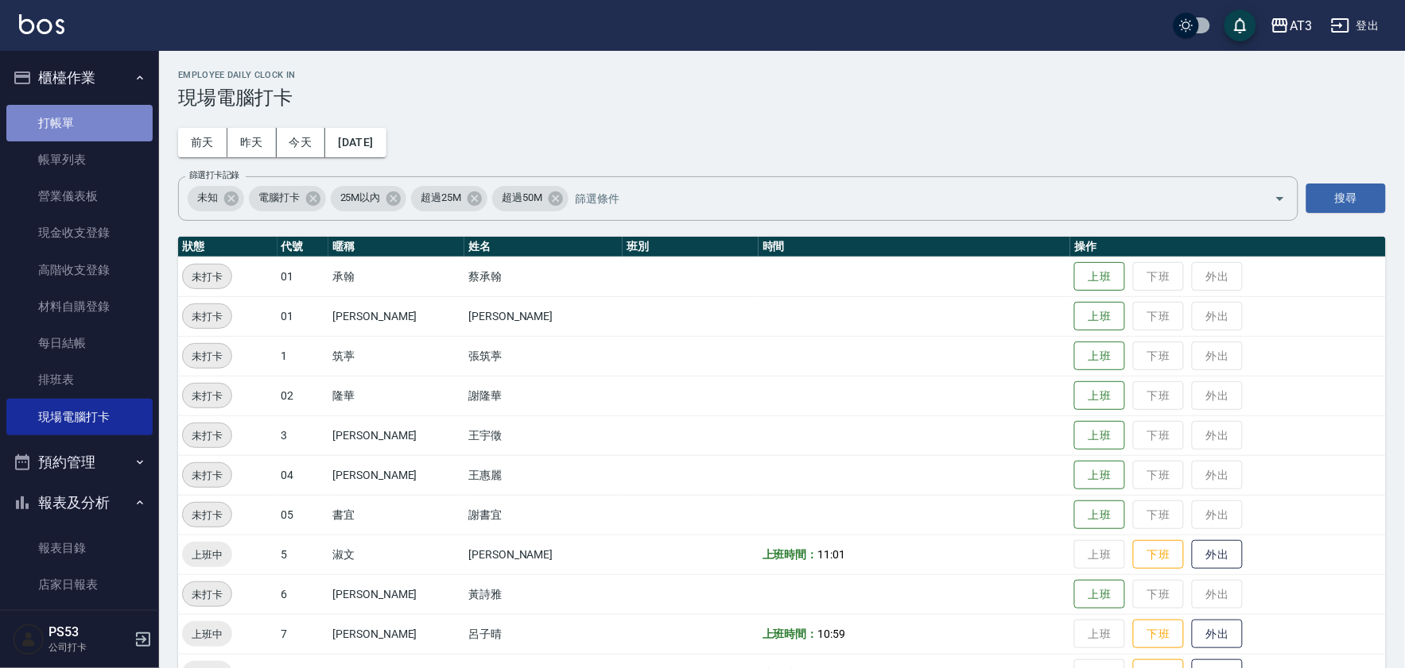
click at [83, 122] on link "打帳單" at bounding box center [79, 123] width 146 height 37
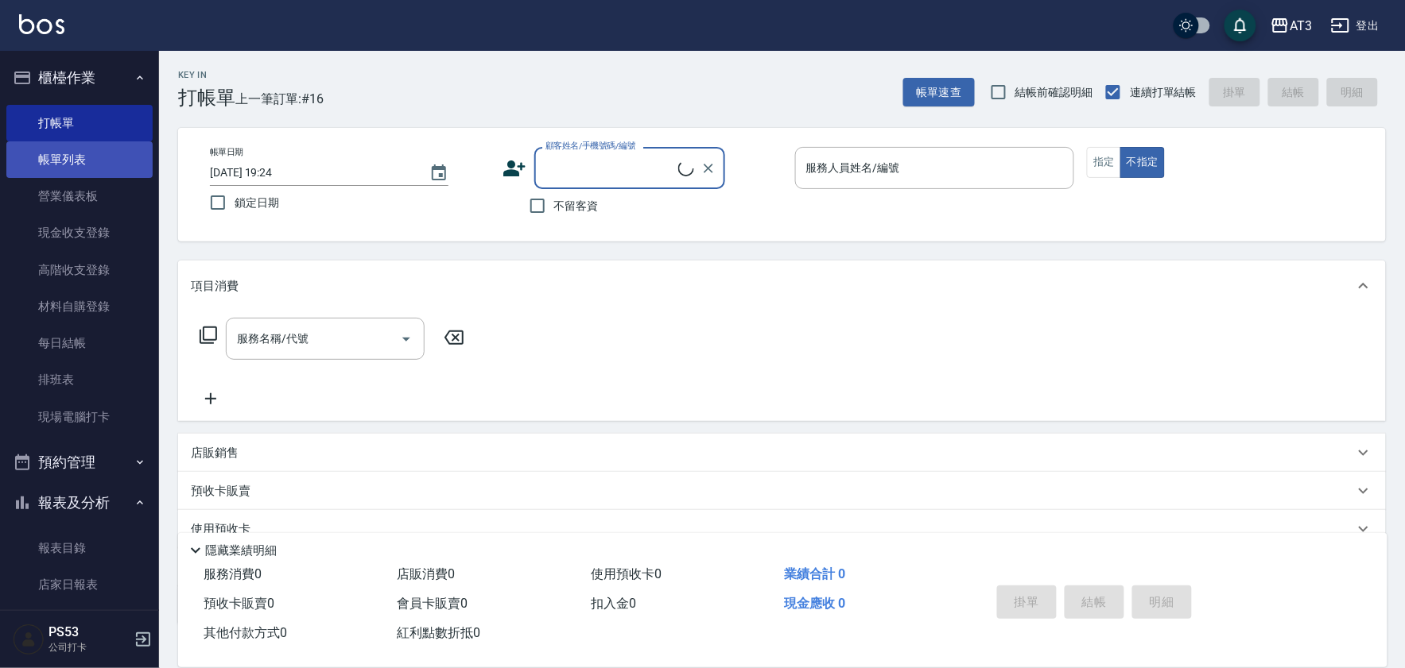
click at [91, 161] on link "帳單列表" at bounding box center [79, 159] width 146 height 37
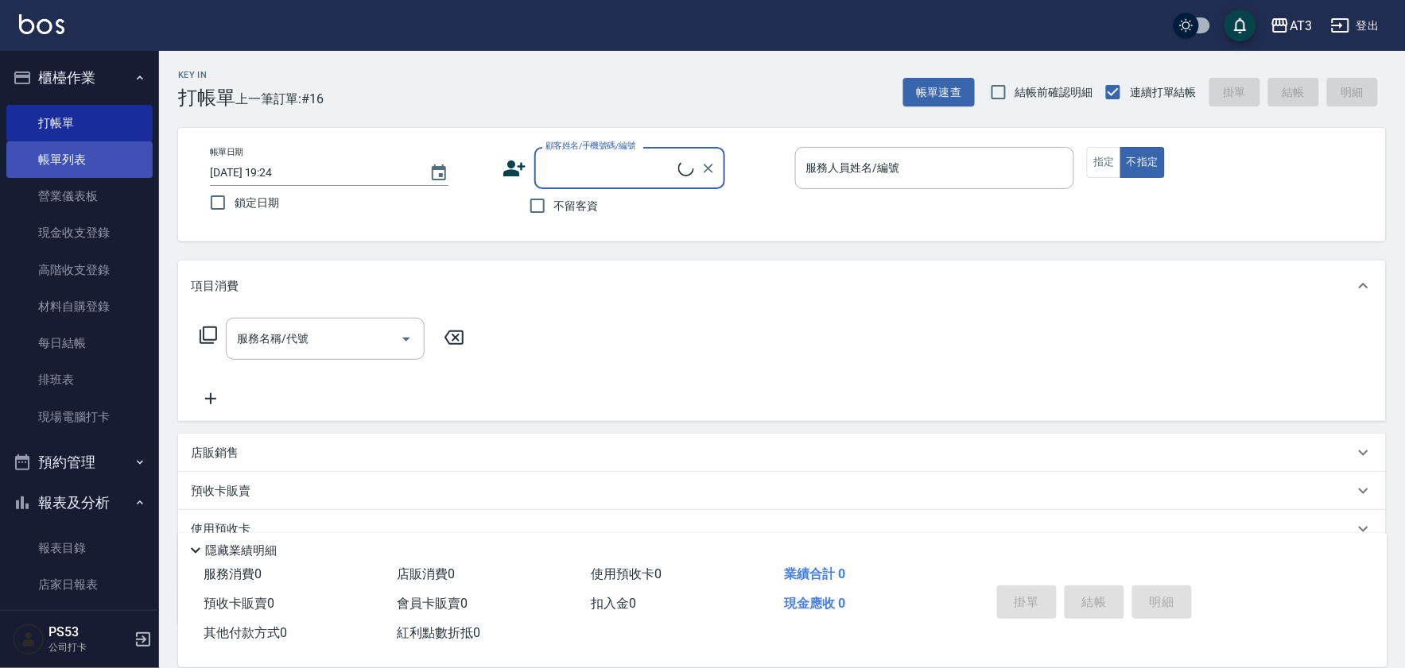
click at [91, 161] on link "帳單列表" at bounding box center [79, 159] width 146 height 37
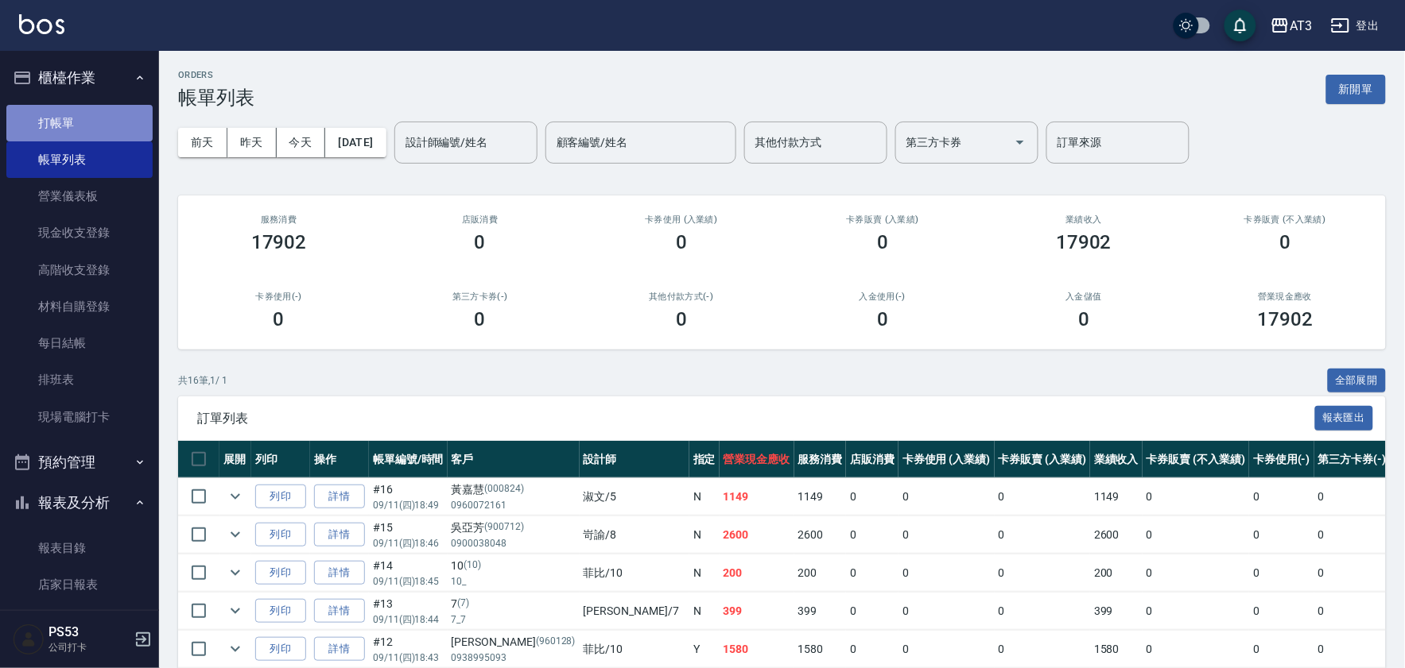
click at [85, 119] on link "打帳單" at bounding box center [79, 123] width 146 height 37
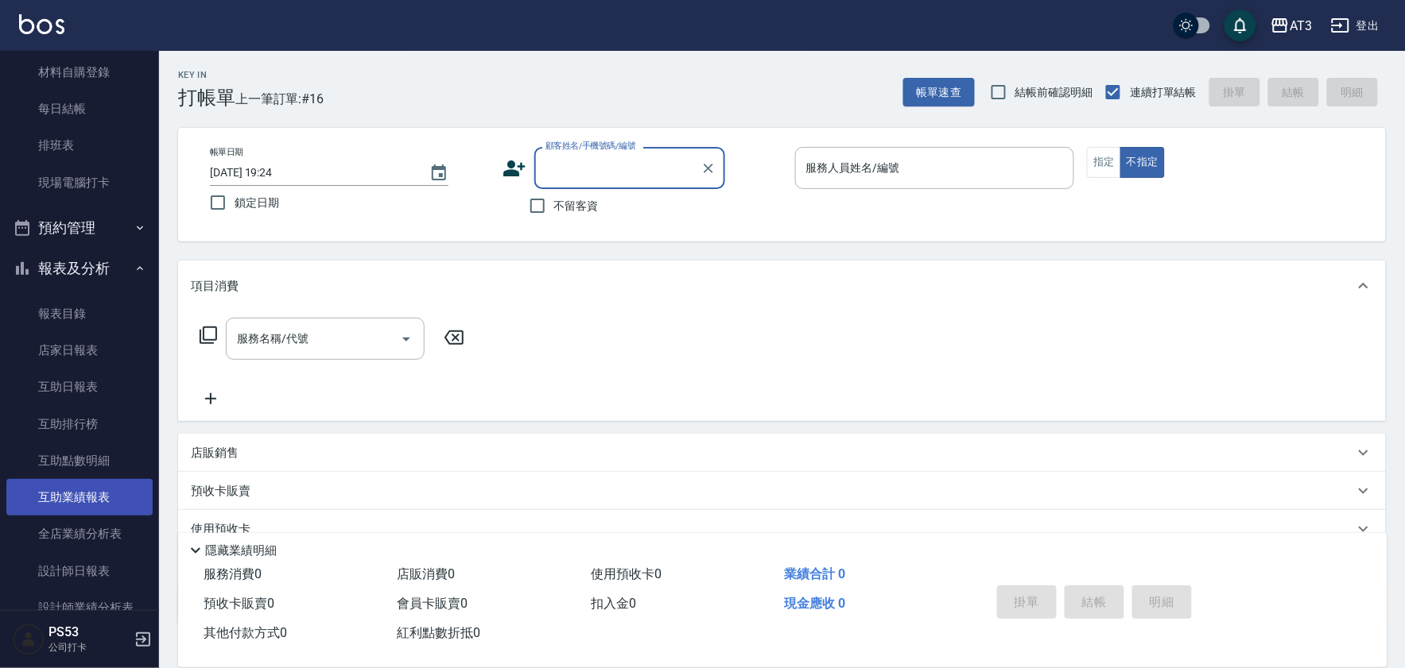
scroll to position [265, 0]
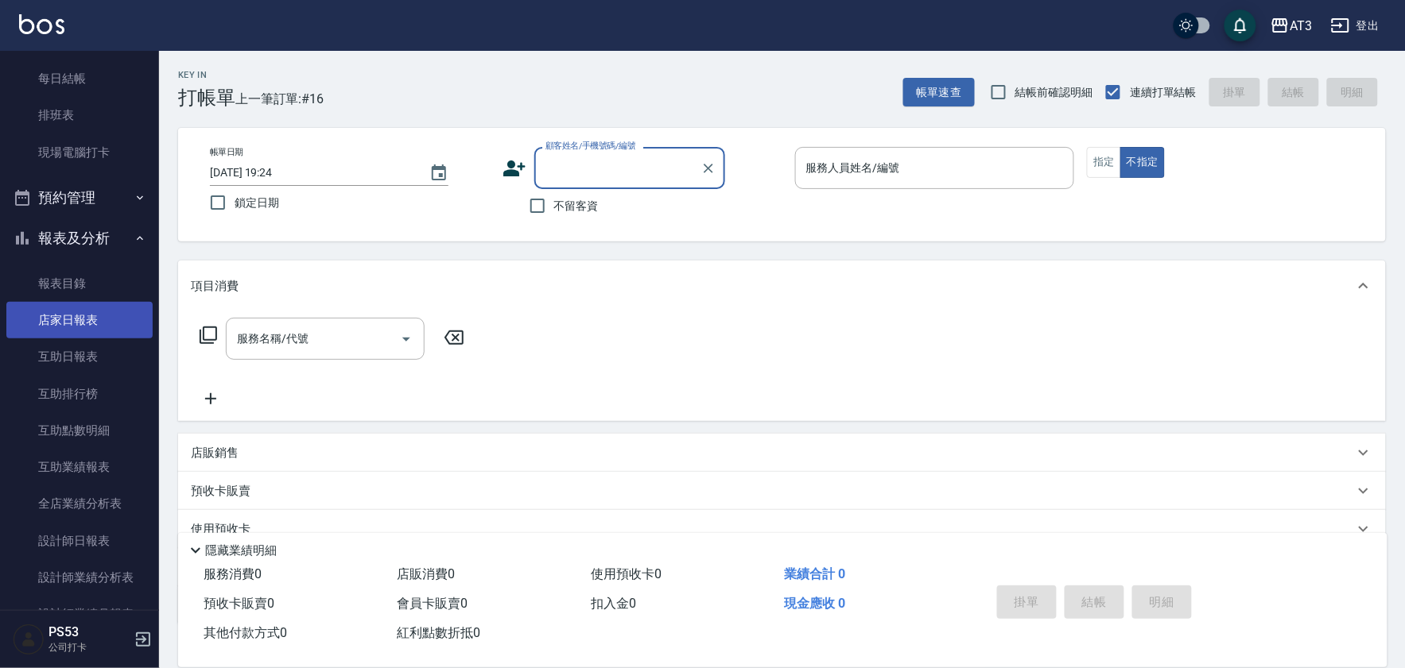
click at [81, 312] on link "店家日報表" at bounding box center [79, 320] width 146 height 37
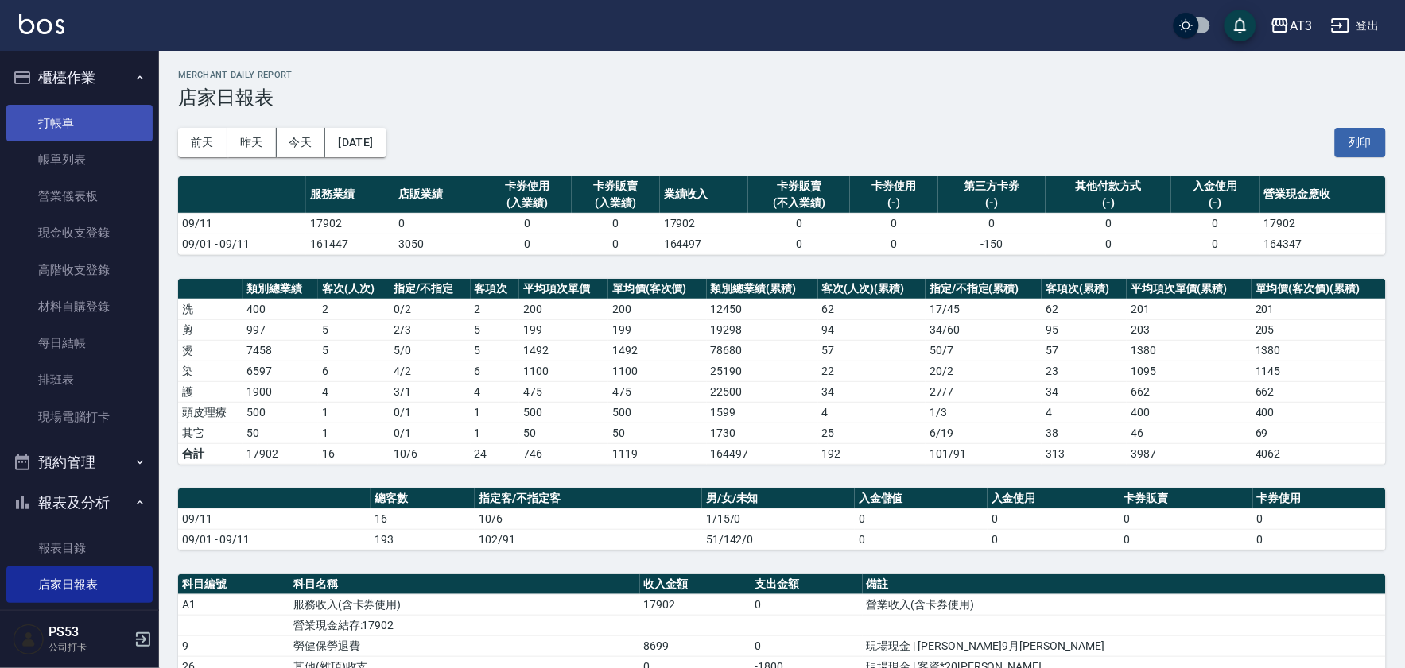
click at [110, 126] on link "打帳單" at bounding box center [79, 123] width 146 height 37
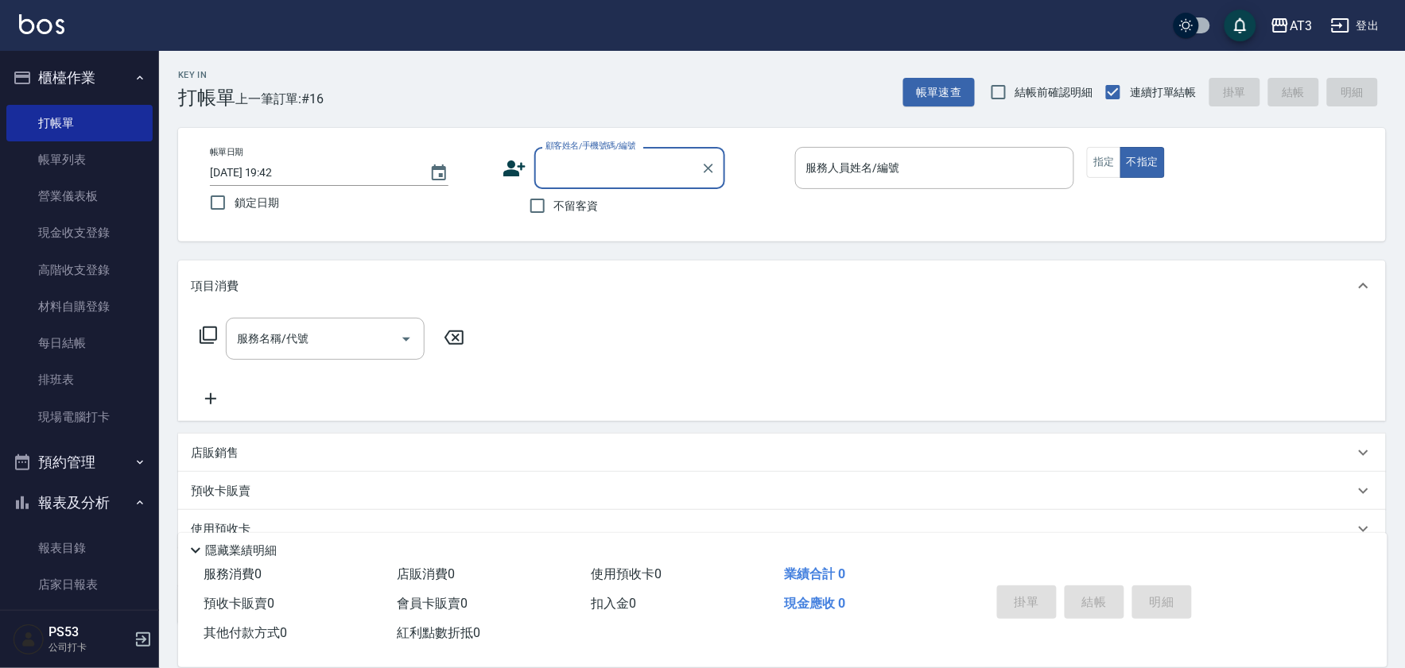
drag, startPoint x: 93, startPoint y: 416, endPoint x: 425, endPoint y: 406, distance: 332.4
click at [92, 415] on link "現場電腦打卡" at bounding box center [79, 417] width 146 height 37
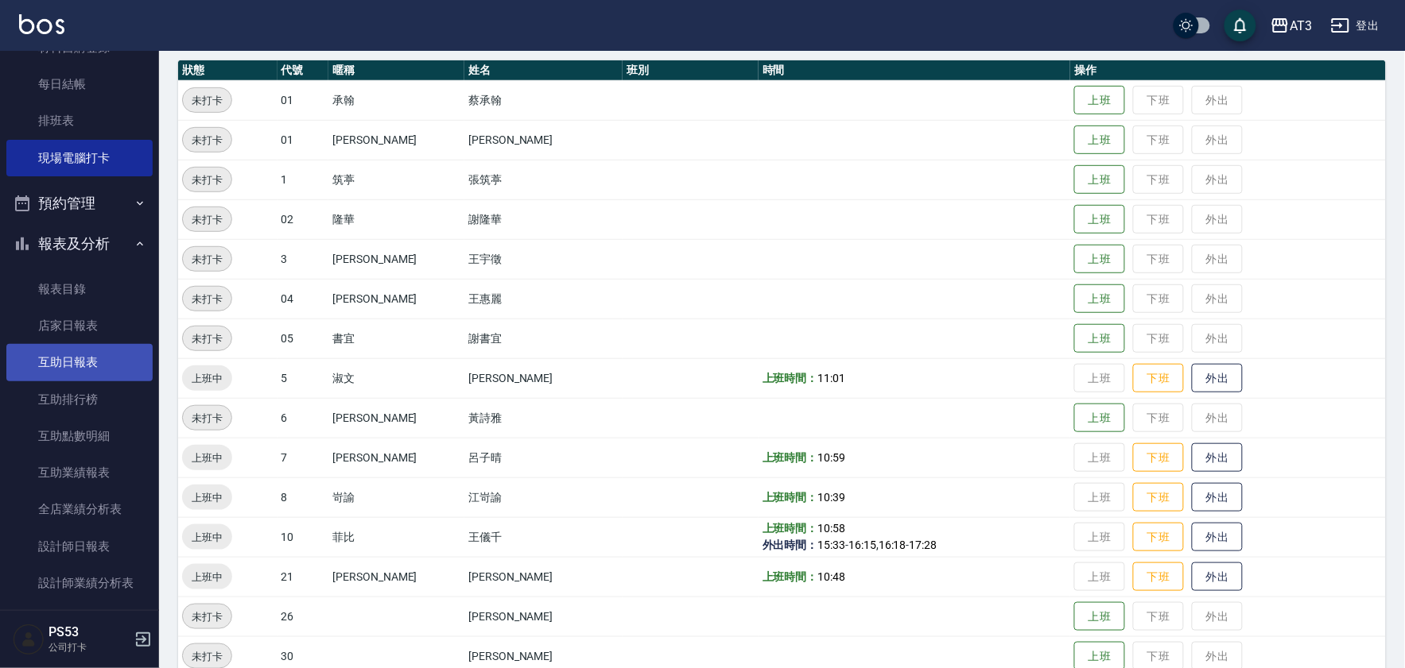
scroll to position [265, 0]
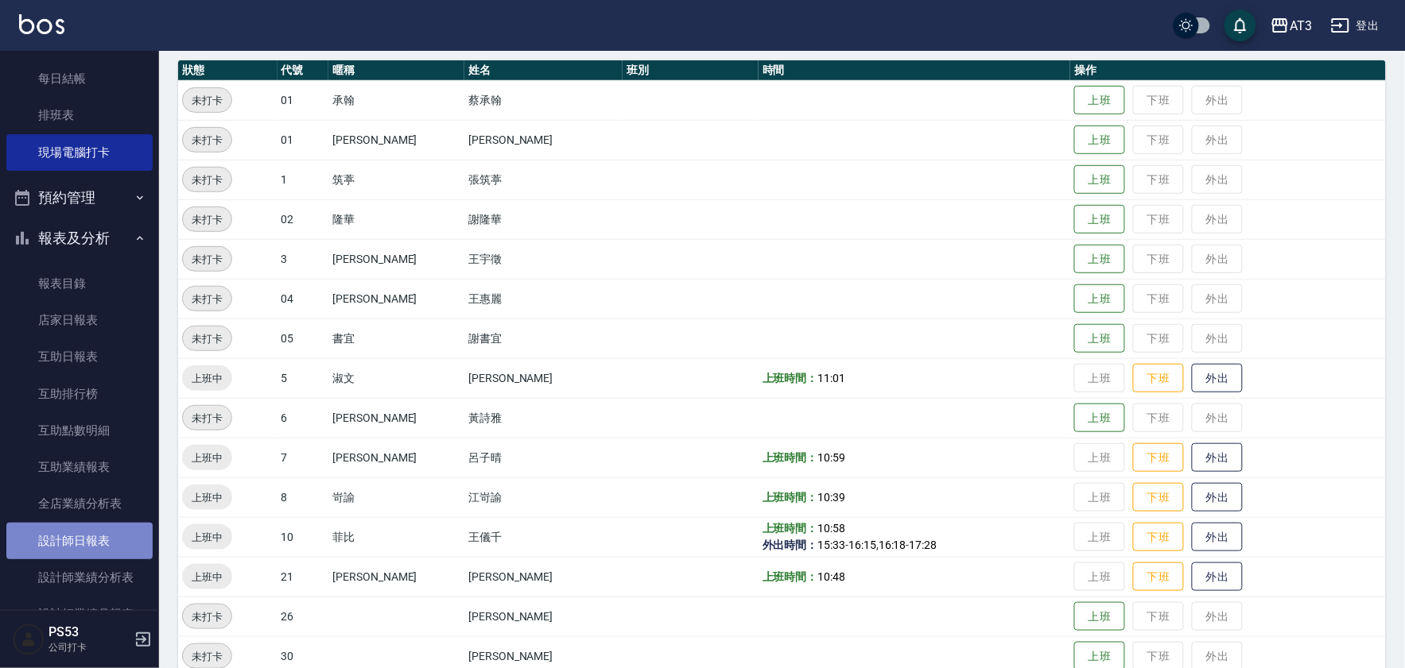
click at [123, 529] on link "設計師日報表" at bounding box center [79, 541] width 146 height 37
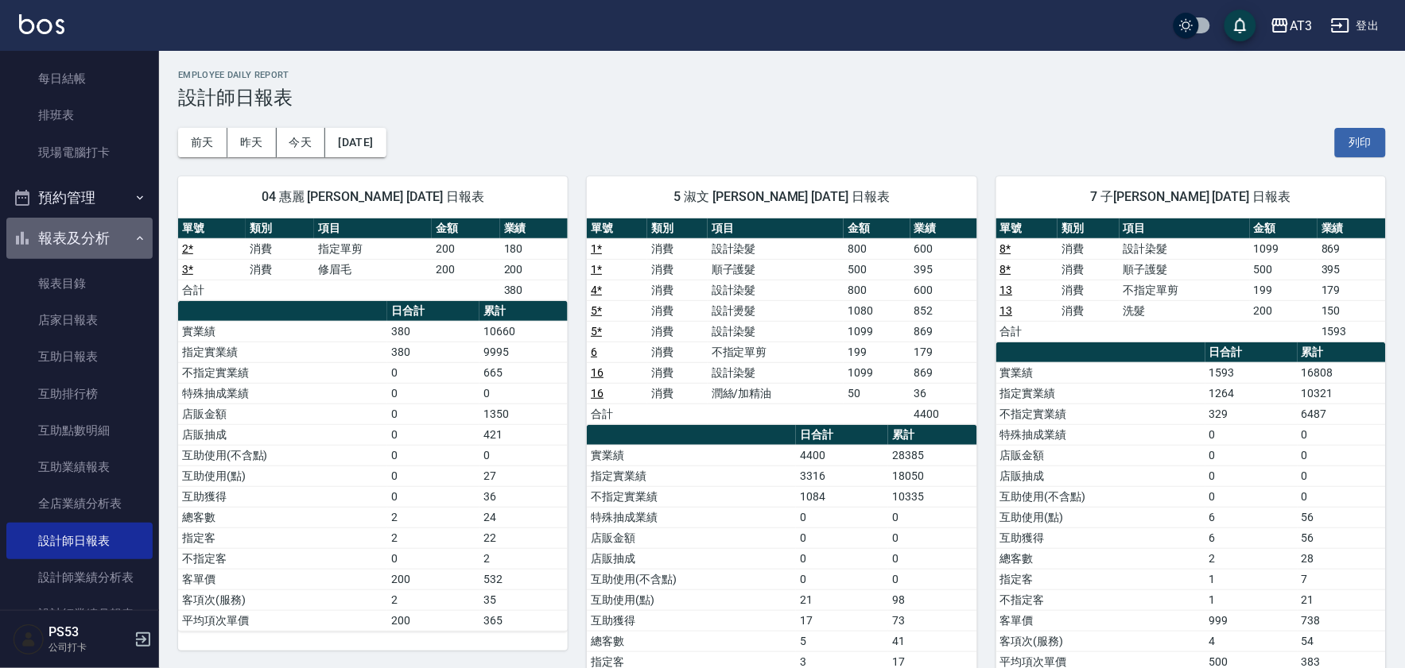
click at [91, 229] on button "報表及分析" at bounding box center [79, 238] width 146 height 41
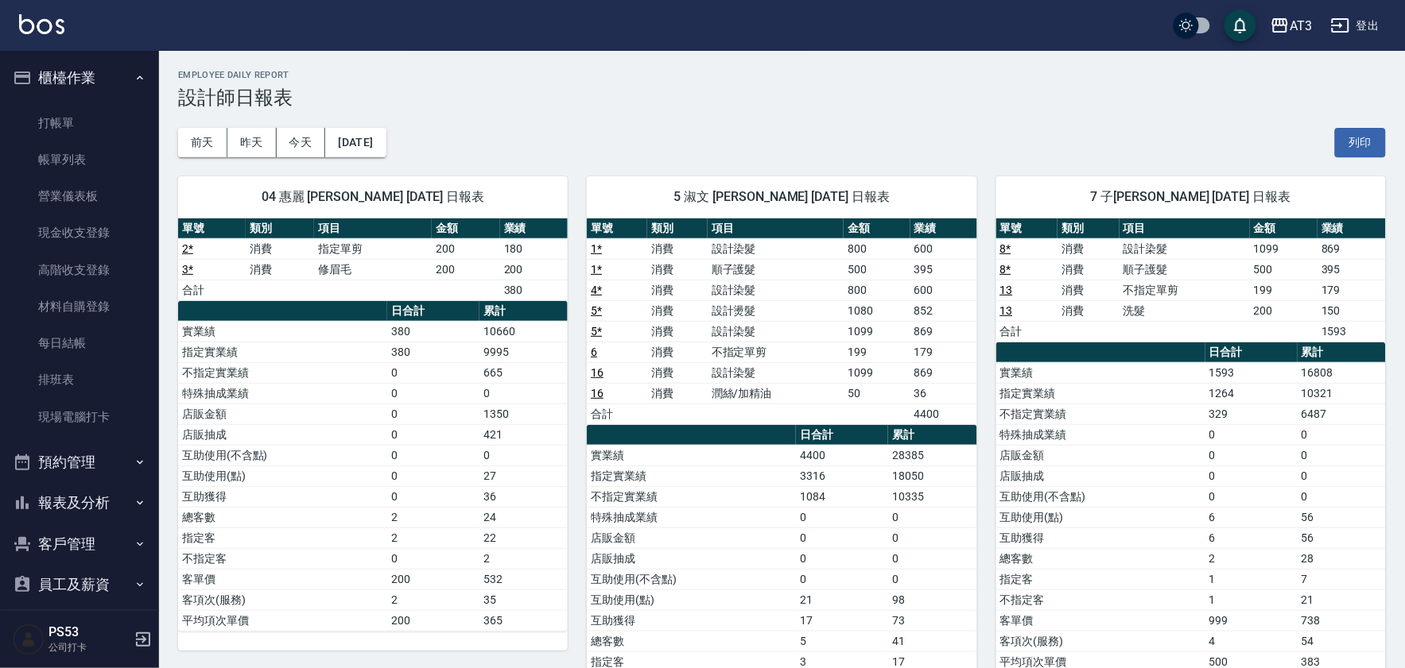
click at [107, 102] on ul "打帳單 帳單列表 營業儀表板 現金收支登錄 高階收支登錄 材料自購登錄 每日結帳 排班表 現場電腦打卡" at bounding box center [79, 270] width 146 height 343
click at [110, 406] on link "現場電腦打卡" at bounding box center [79, 417] width 146 height 37
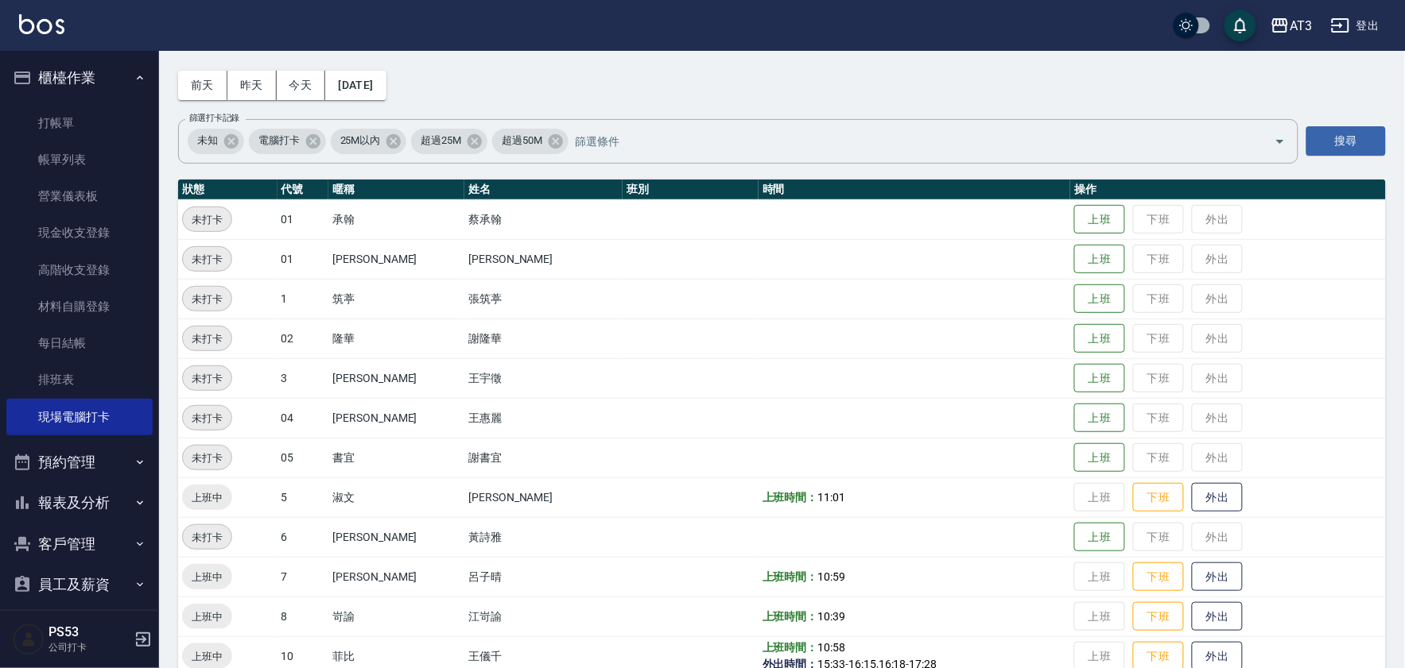
scroll to position [88, 0]
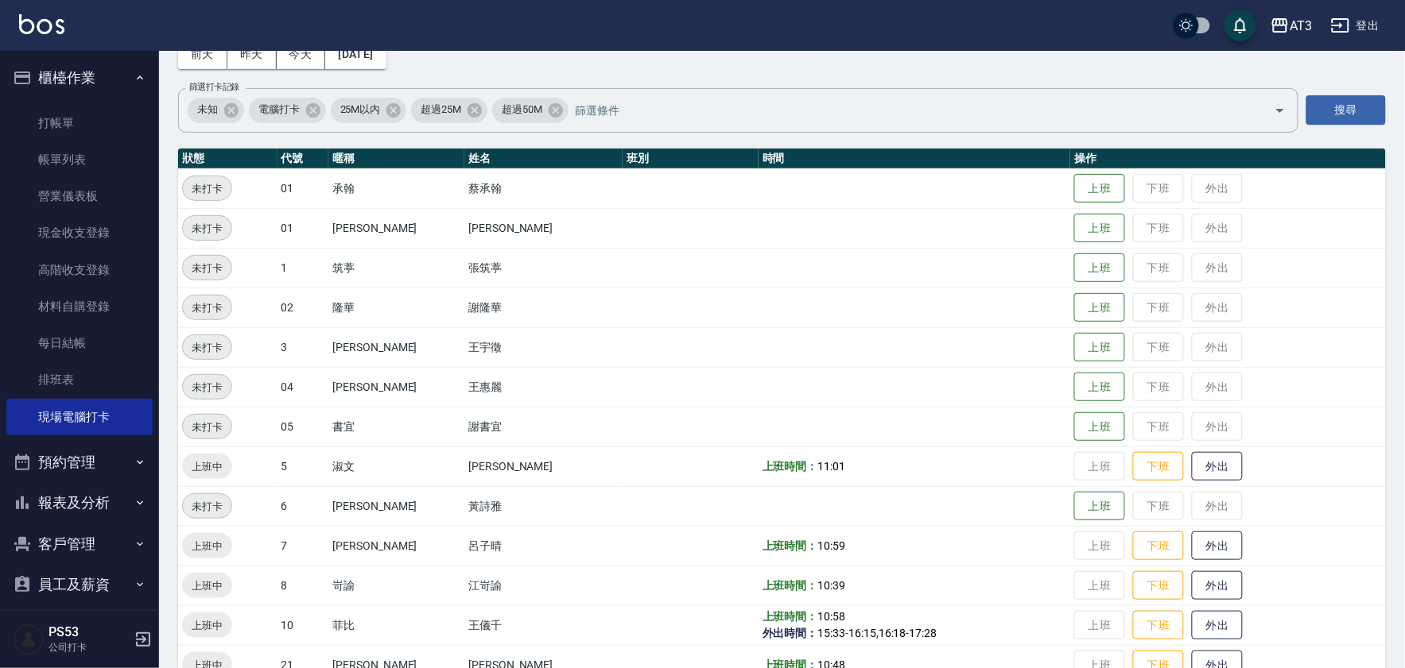
click at [80, 509] on button "報表及分析" at bounding box center [79, 502] width 146 height 41
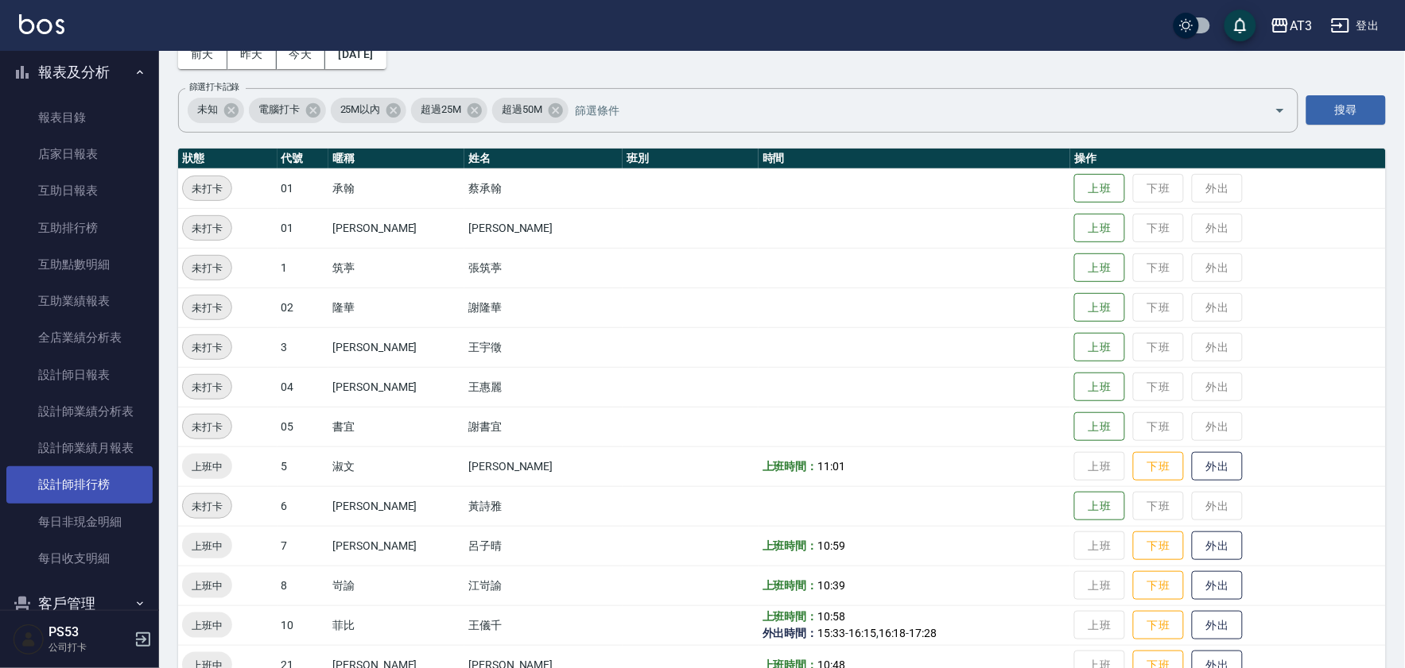
scroll to position [441, 0]
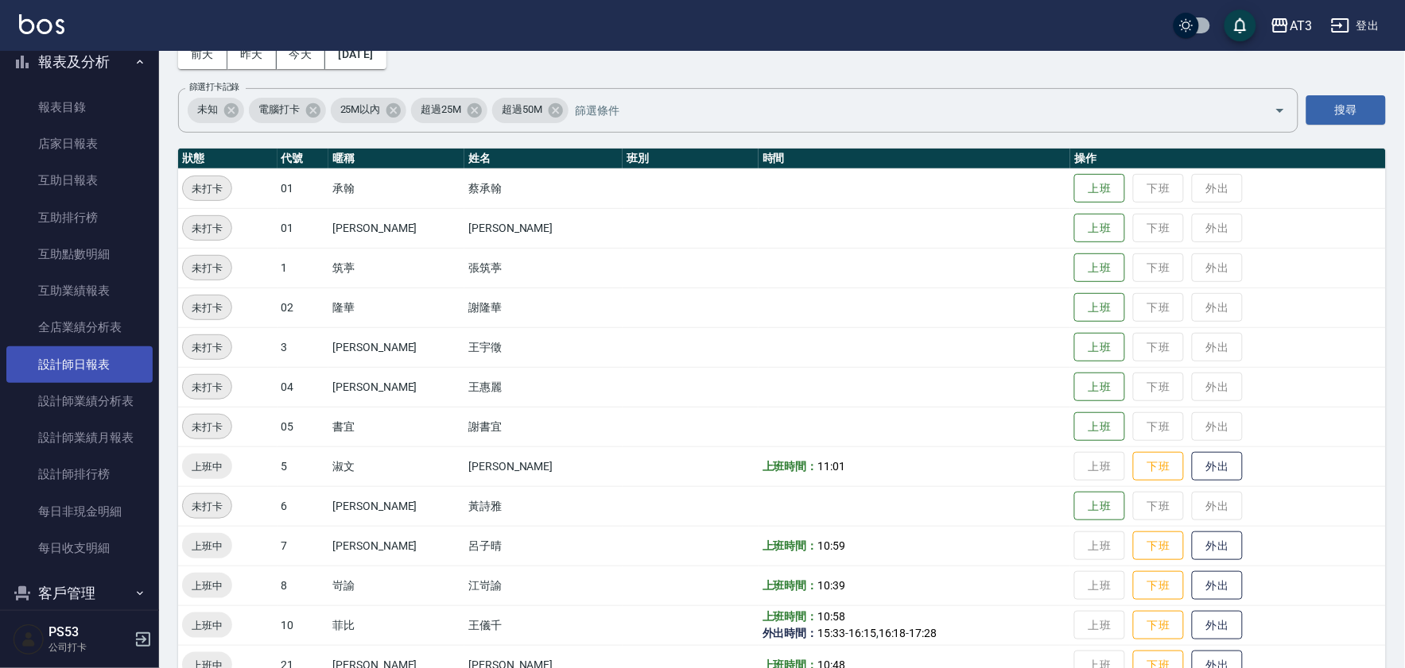
click at [133, 352] on link "設計師日報表" at bounding box center [79, 365] width 146 height 37
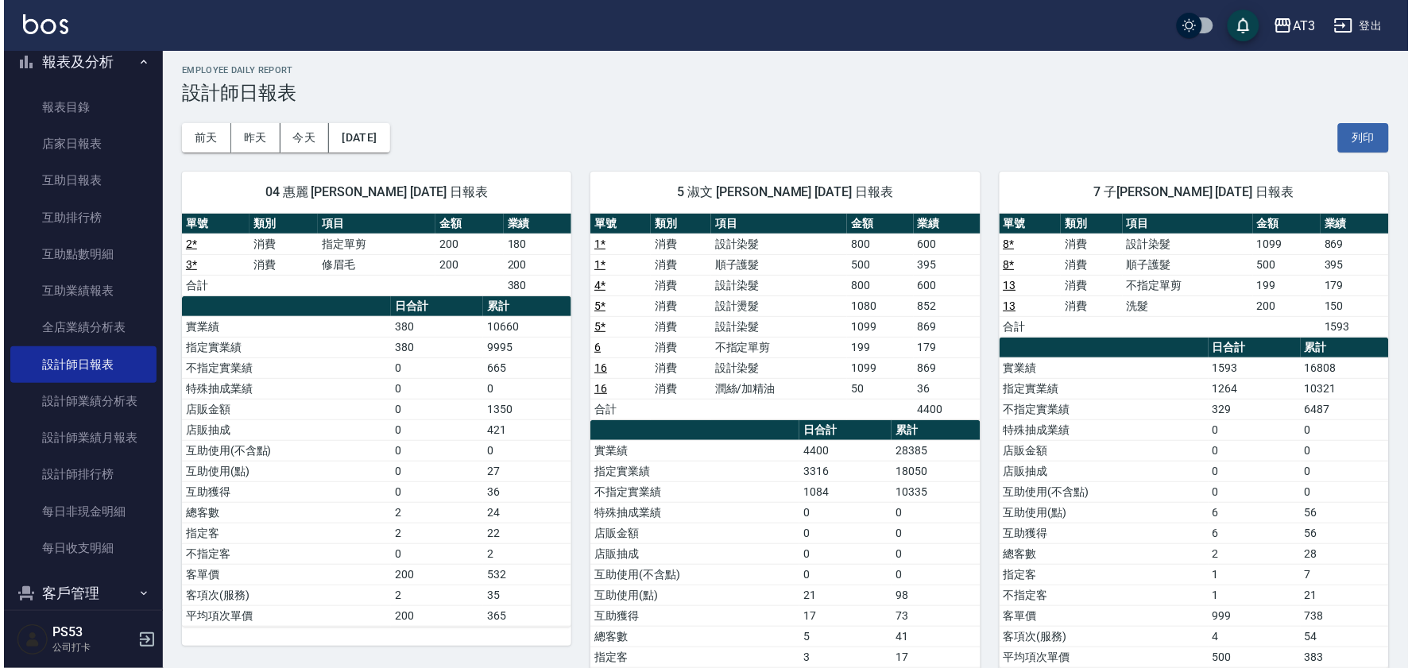
scroll to position [88, 0]
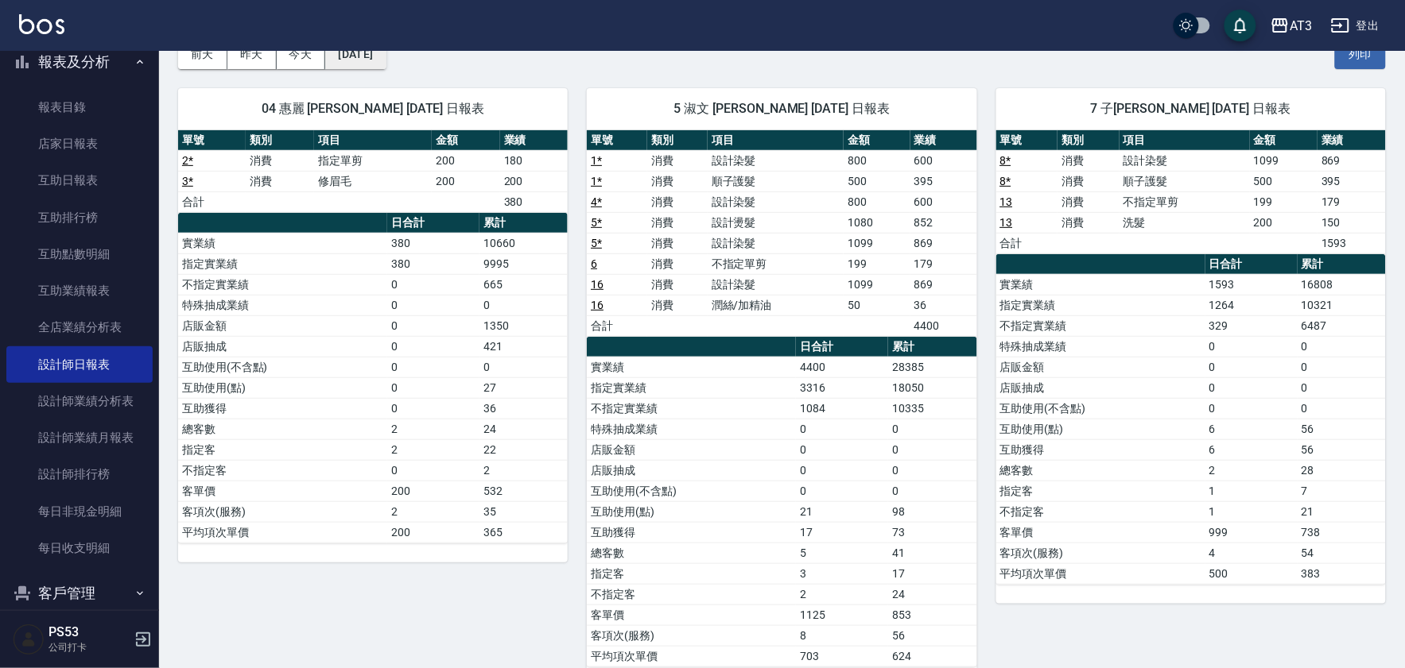
click at [386, 61] on button "[DATE]" at bounding box center [355, 54] width 60 height 29
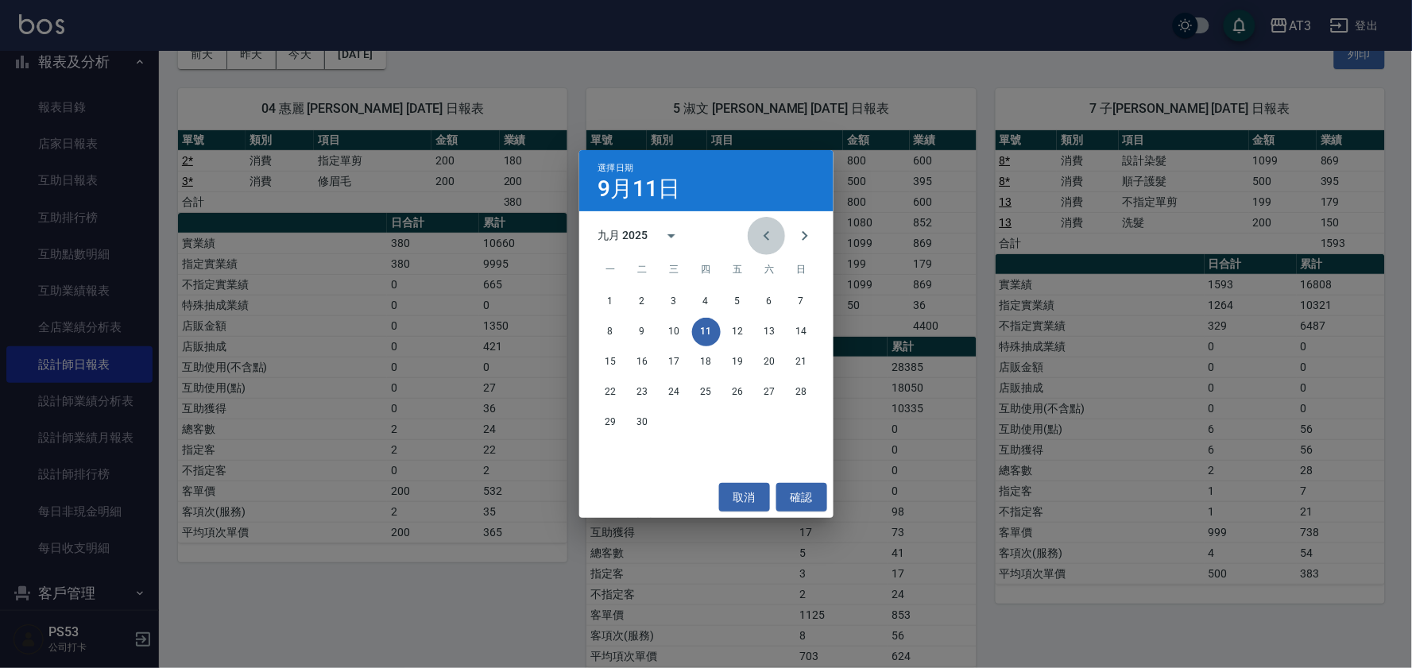
click at [767, 228] on icon "Previous month" at bounding box center [766, 236] width 19 height 19
click at [598, 359] on button "11" at bounding box center [611, 362] width 29 height 29
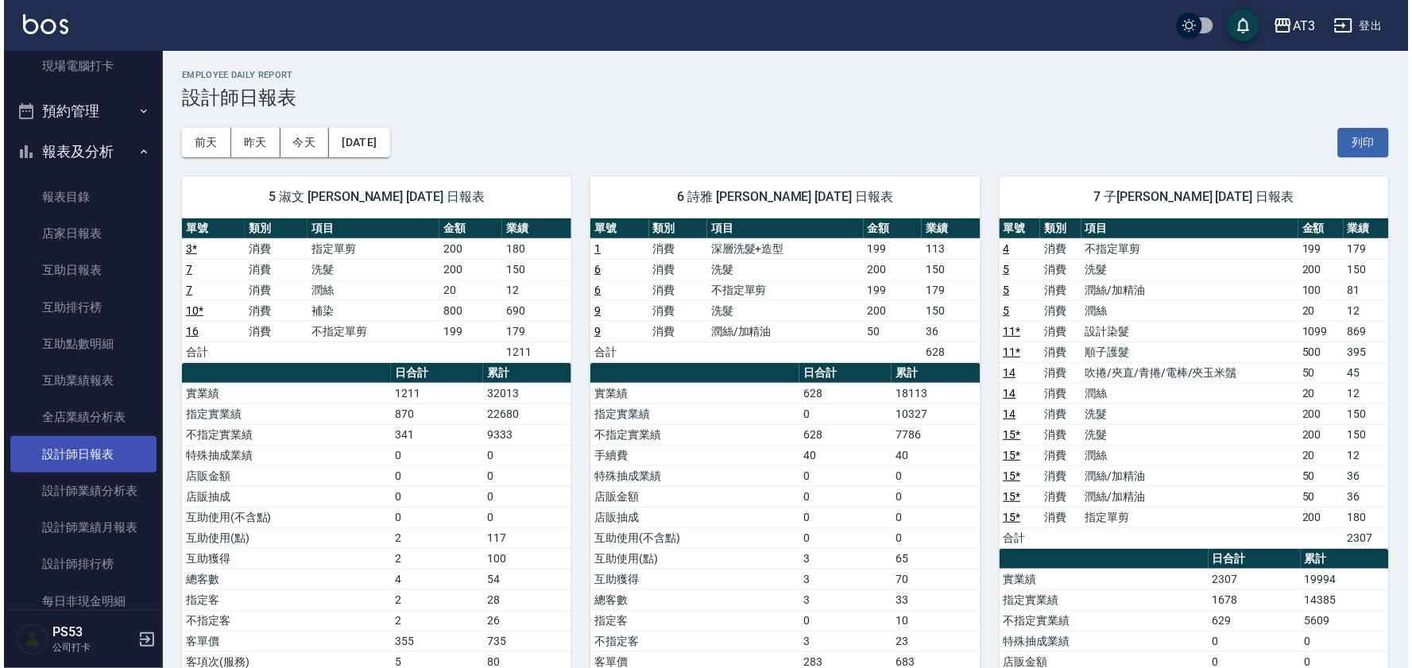
scroll to position [353, 0]
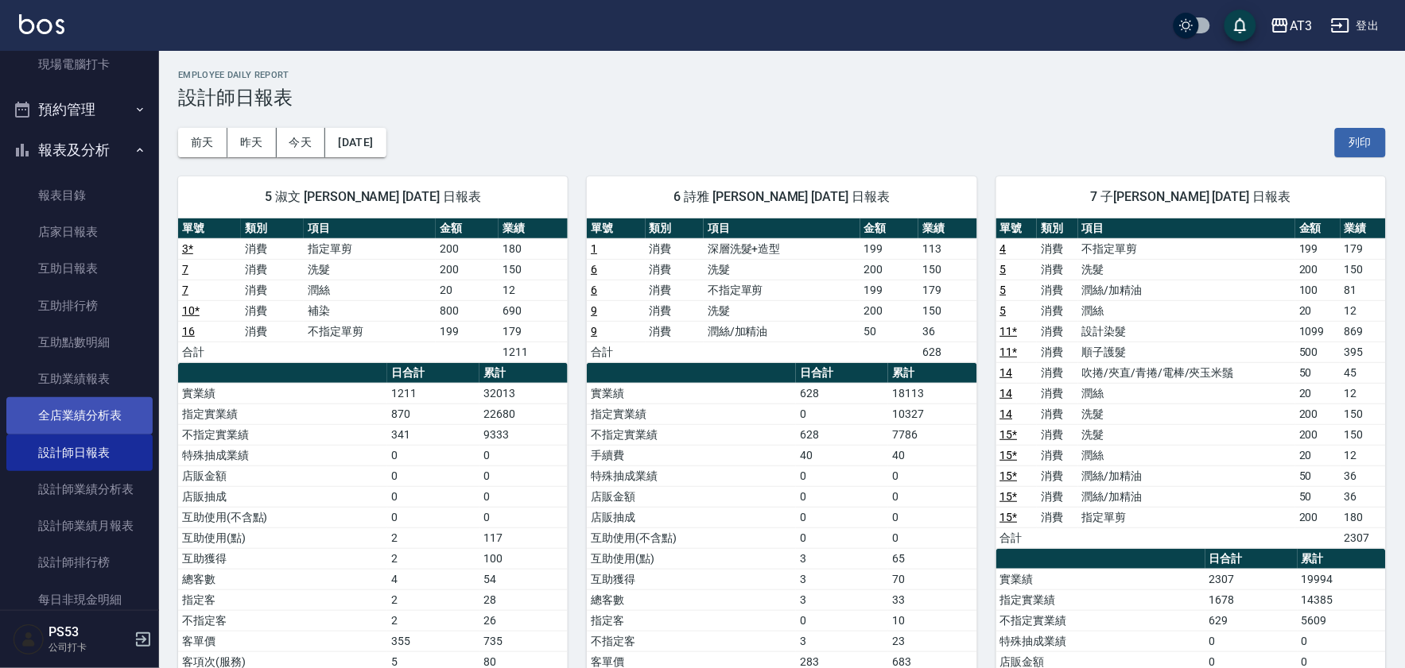
click at [91, 415] on link "全店業績分析表" at bounding box center [79, 415] width 146 height 37
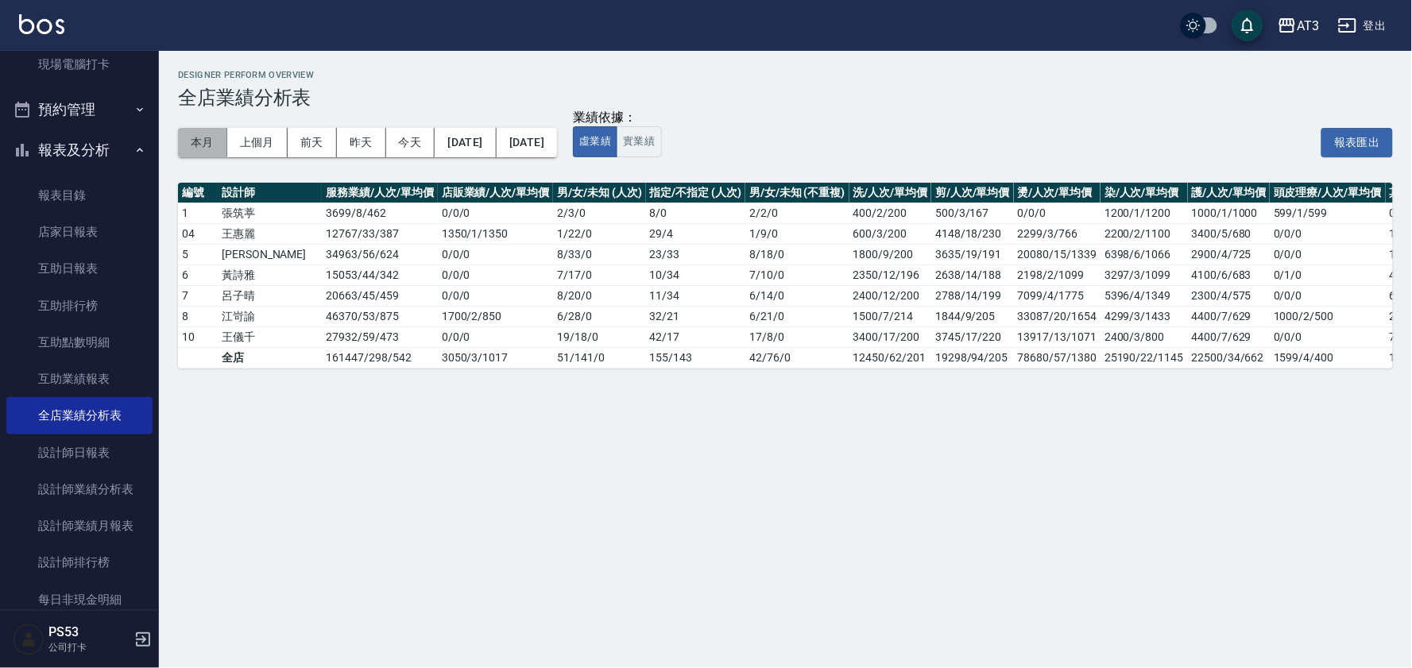
click at [211, 139] on button "本月" at bounding box center [202, 142] width 49 height 29
drag, startPoint x: 64, startPoint y: 157, endPoint x: 81, endPoint y: 155, distance: 16.9
click at [67, 157] on button "報表及分析" at bounding box center [79, 150] width 146 height 41
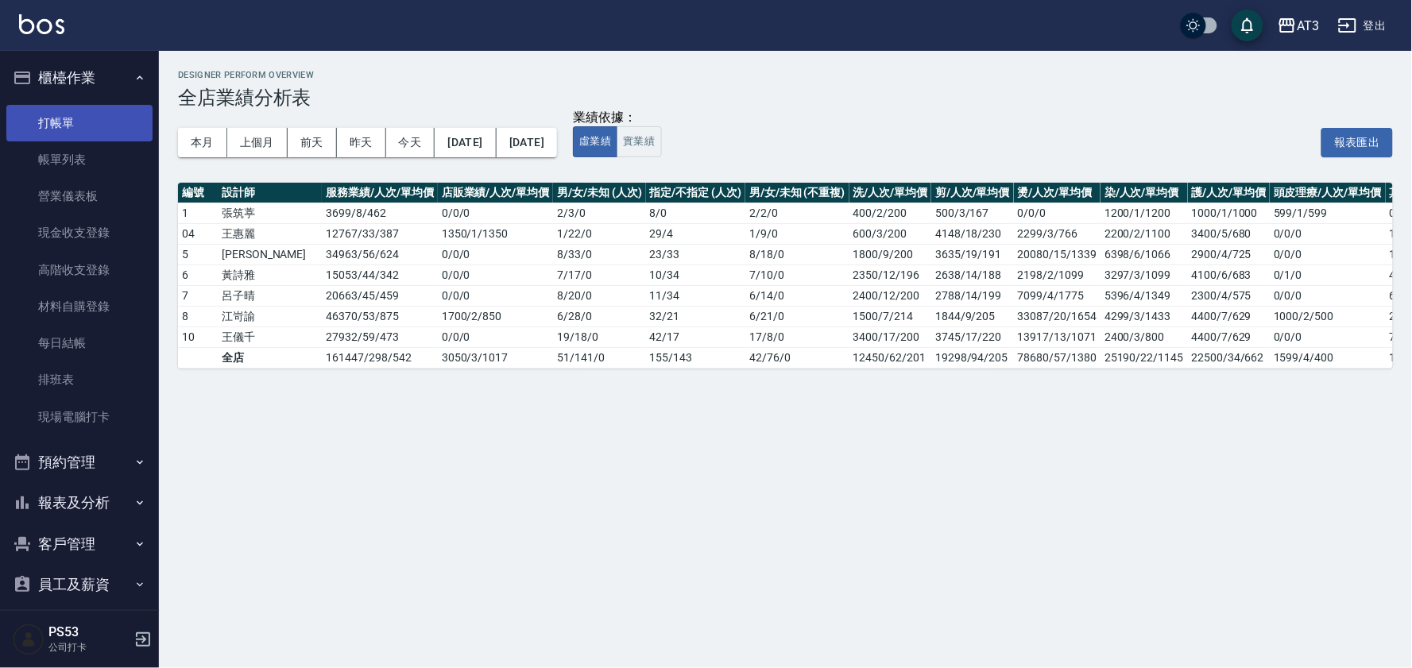
click at [102, 134] on link "打帳單" at bounding box center [79, 123] width 146 height 37
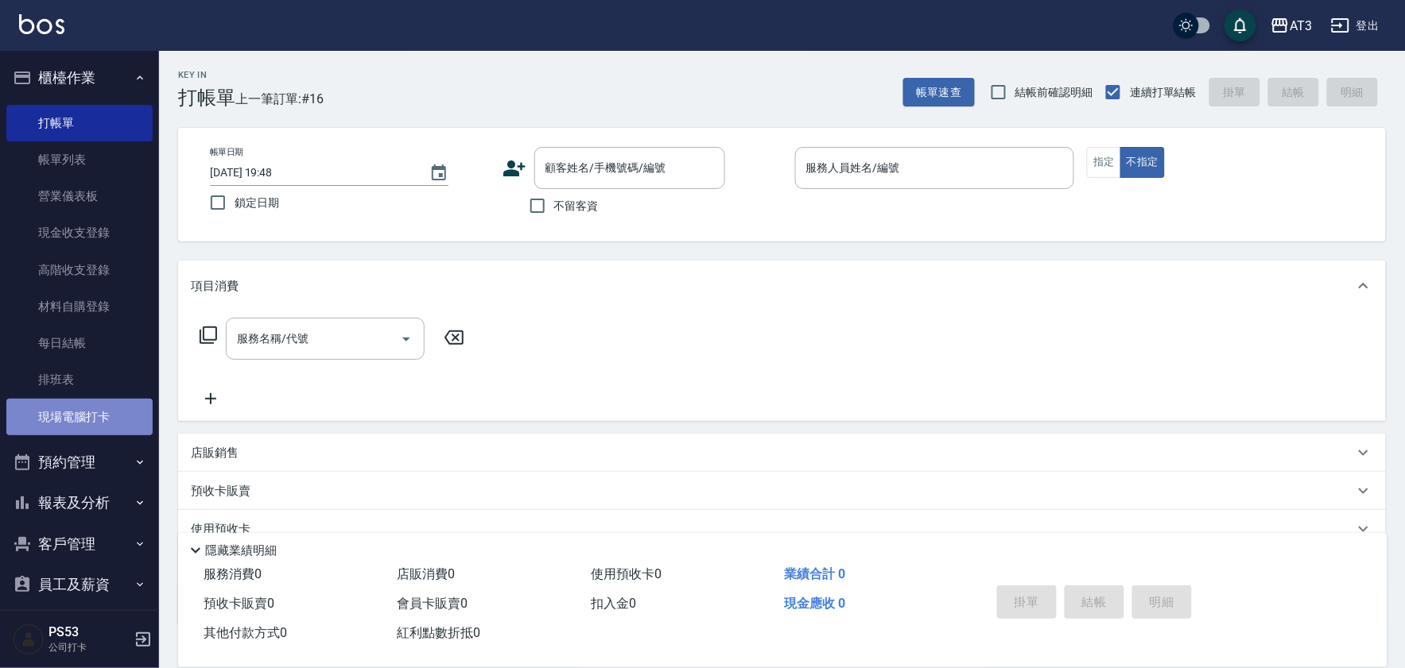
click at [114, 402] on link "現場電腦打卡" at bounding box center [79, 417] width 146 height 37
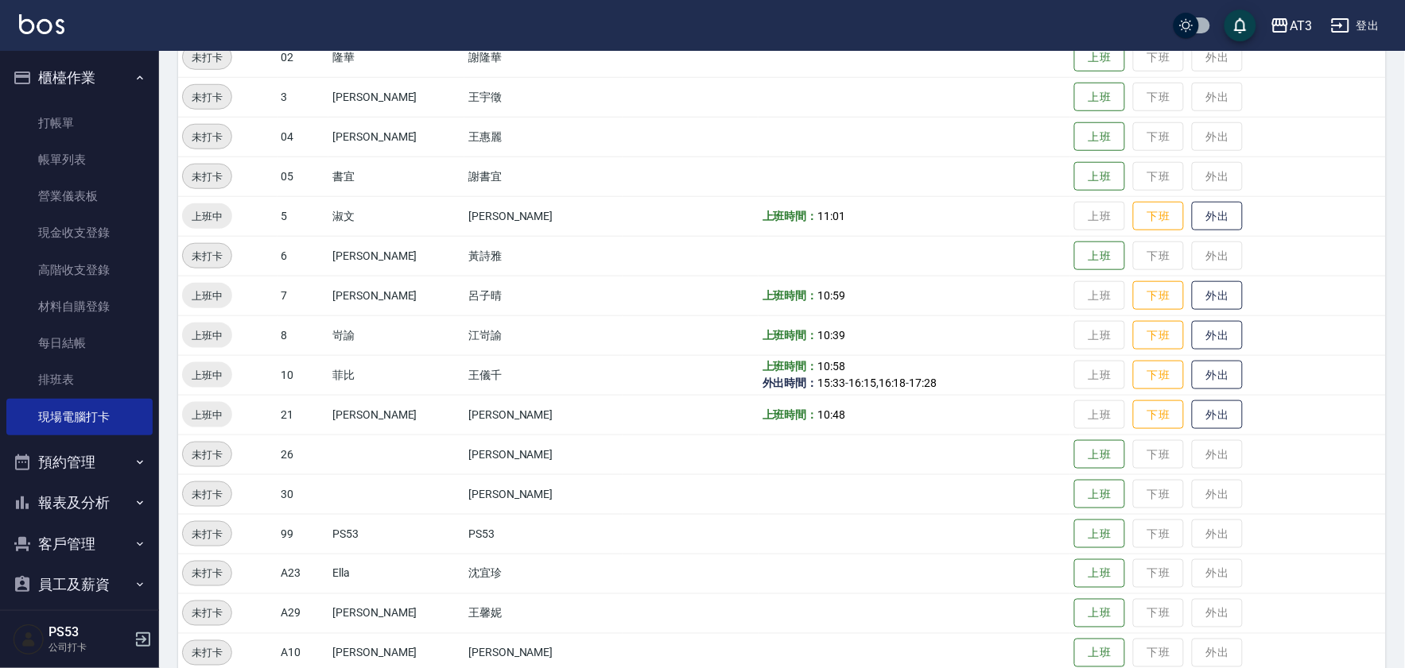
scroll to position [353, 0]
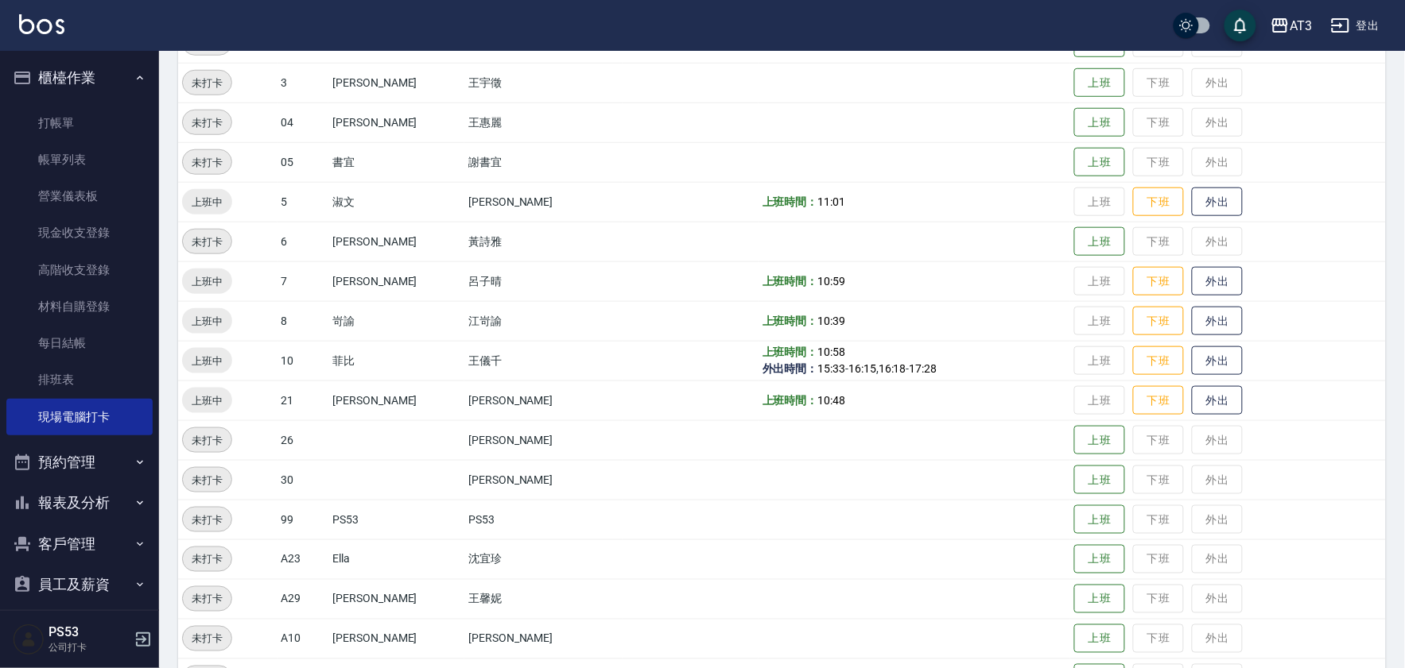
click at [891, 370] on td "上班時間： 10:58 外出時間： 15:33 - 16:15 , 16:18 - 17:28" at bounding box center [914, 361] width 312 height 40
click at [1133, 196] on button "下班" at bounding box center [1158, 202] width 51 height 28
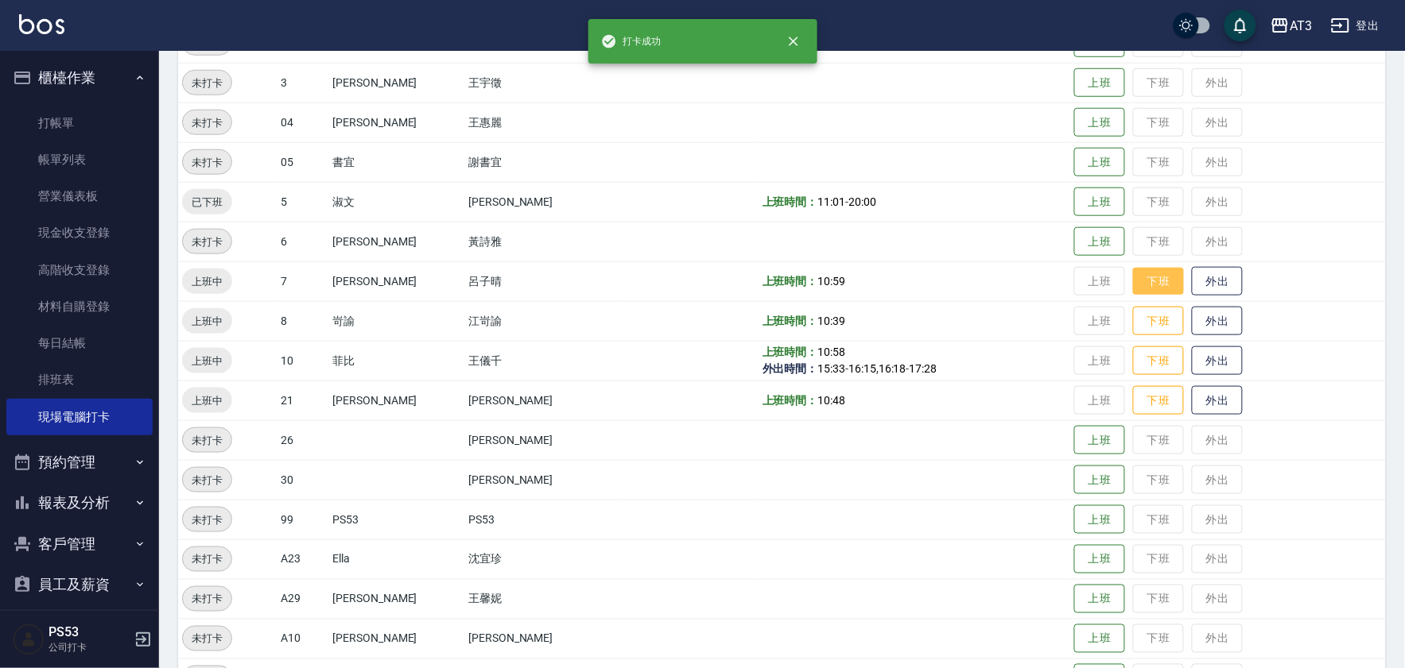
click at [1133, 271] on button "下班" at bounding box center [1158, 282] width 51 height 28
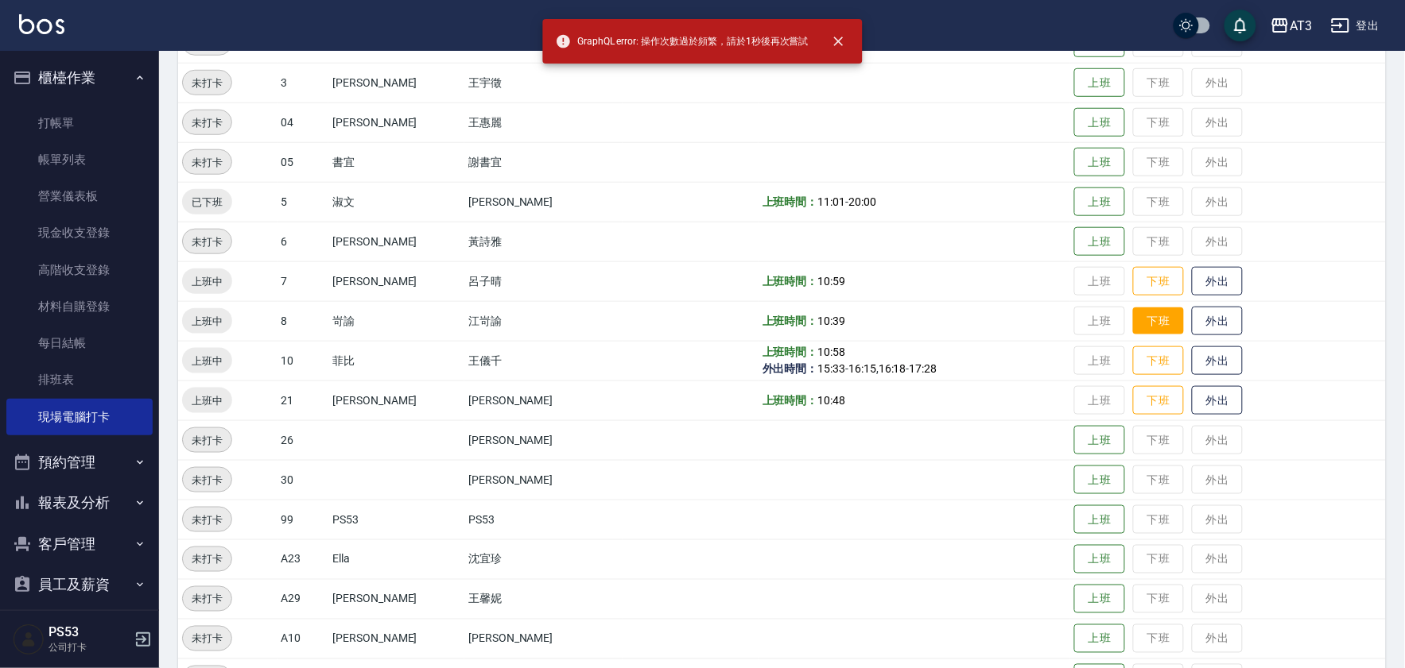
click at [1133, 319] on button "下班" at bounding box center [1158, 322] width 51 height 28
click at [1143, 279] on button "下班" at bounding box center [1158, 282] width 51 height 28
drag, startPoint x: 1150, startPoint y: 330, endPoint x: 1141, endPoint y: 358, distance: 29.4
click at [1151, 330] on button "下班" at bounding box center [1158, 321] width 51 height 29
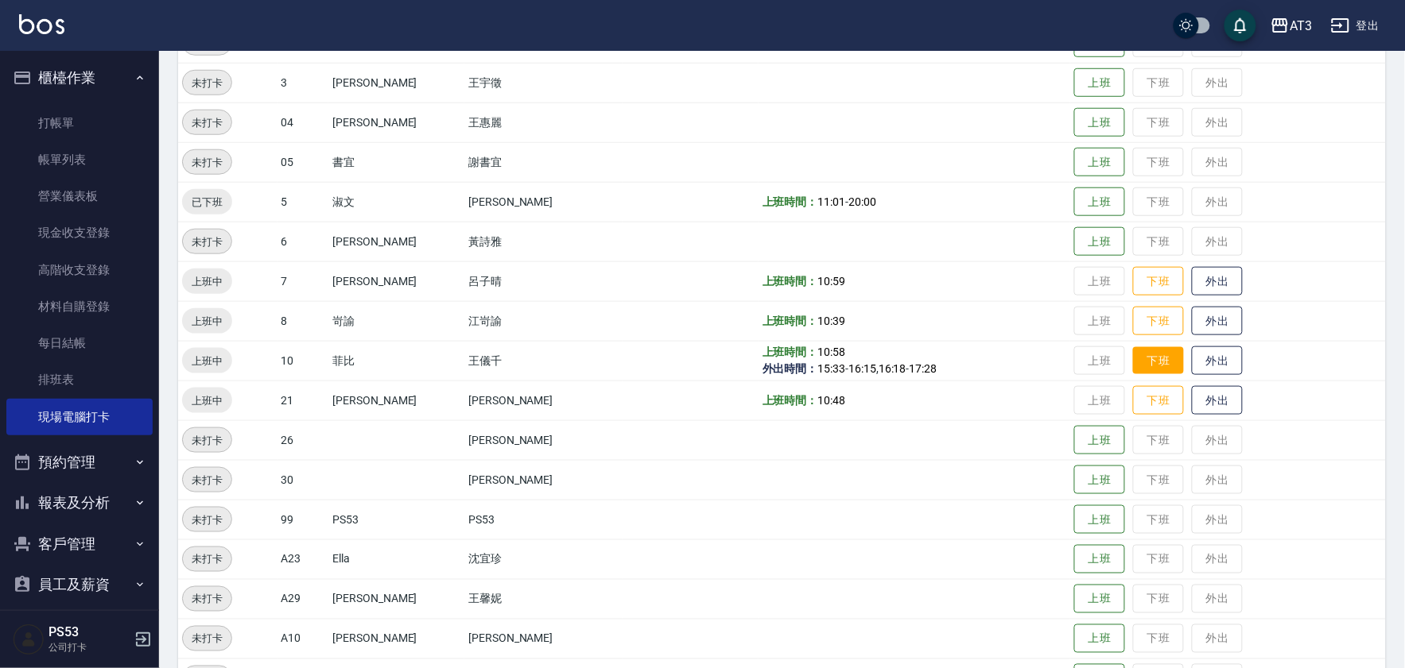
click at [1141, 360] on button "下班" at bounding box center [1158, 361] width 51 height 28
click at [1133, 390] on button "下班" at bounding box center [1158, 401] width 51 height 28
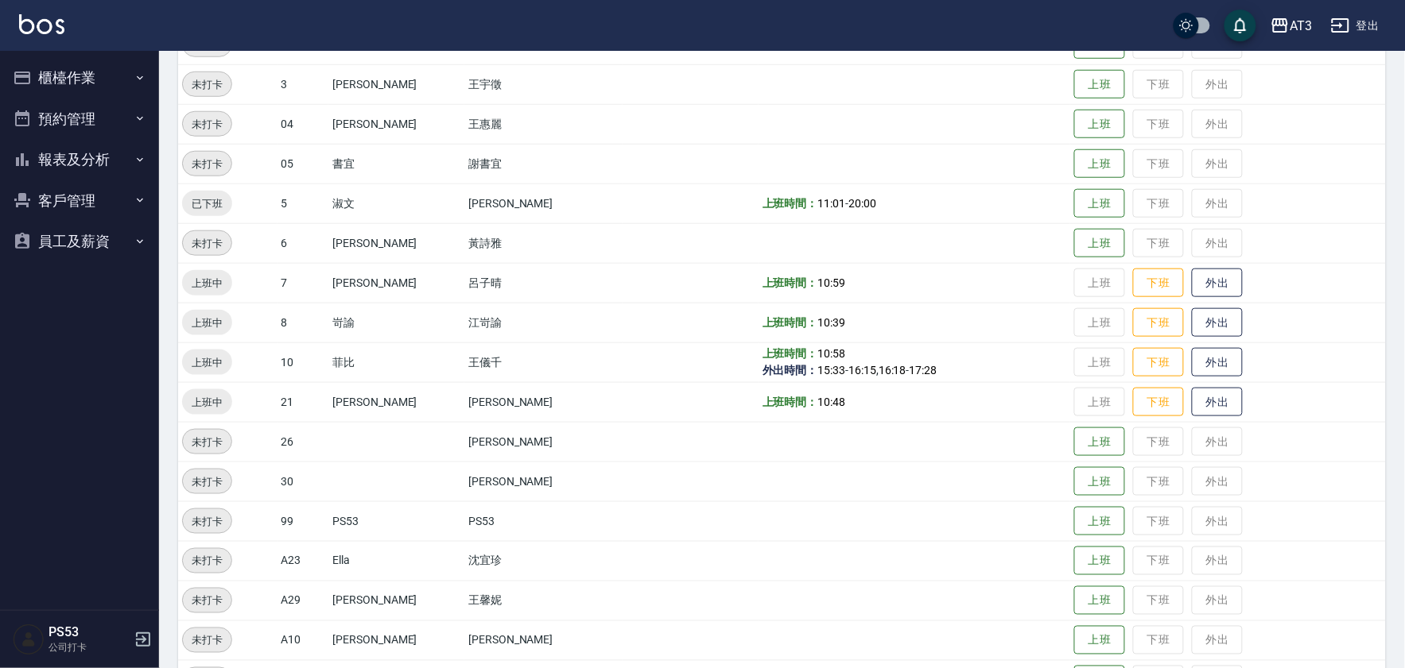
scroll to position [351, 0]
click at [1168, 275] on td "上班 下班 外出" at bounding box center [1228, 283] width 316 height 40
click at [1151, 280] on button "下班" at bounding box center [1158, 283] width 51 height 28
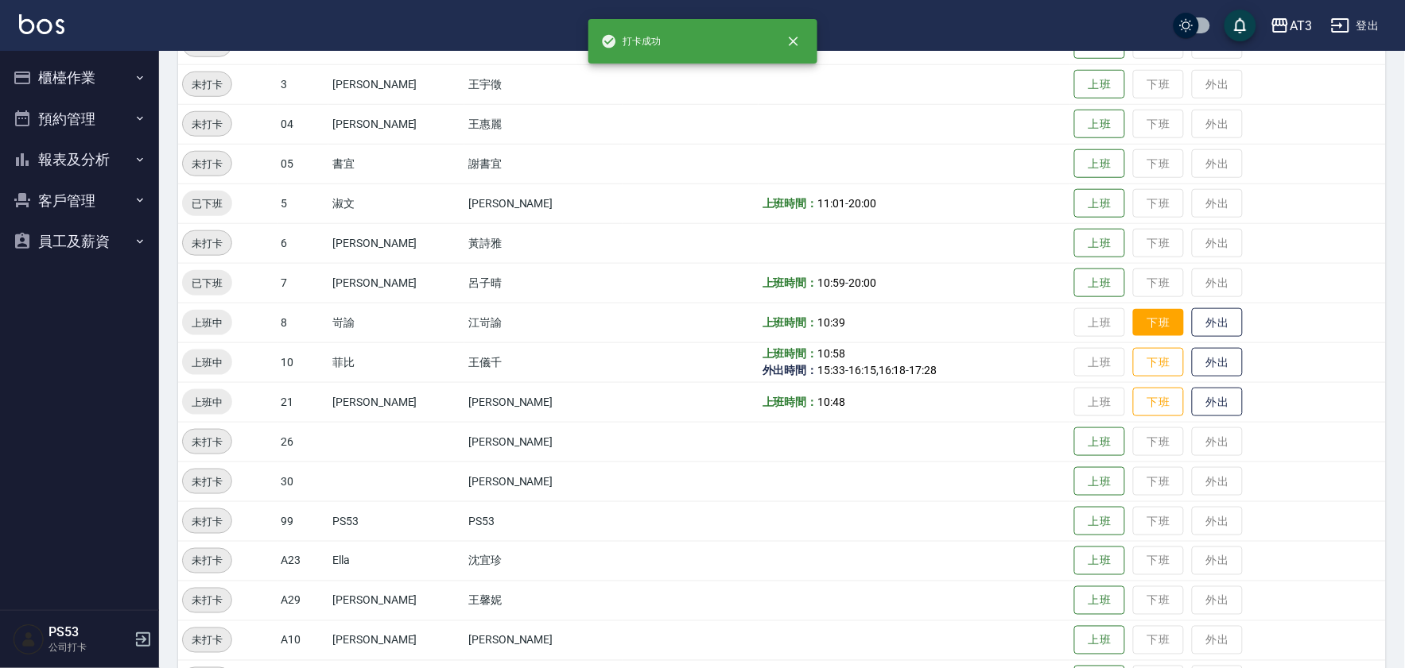
click at [1134, 320] on button "下班" at bounding box center [1158, 323] width 51 height 28
click at [1133, 355] on button "下班" at bounding box center [1158, 363] width 51 height 28
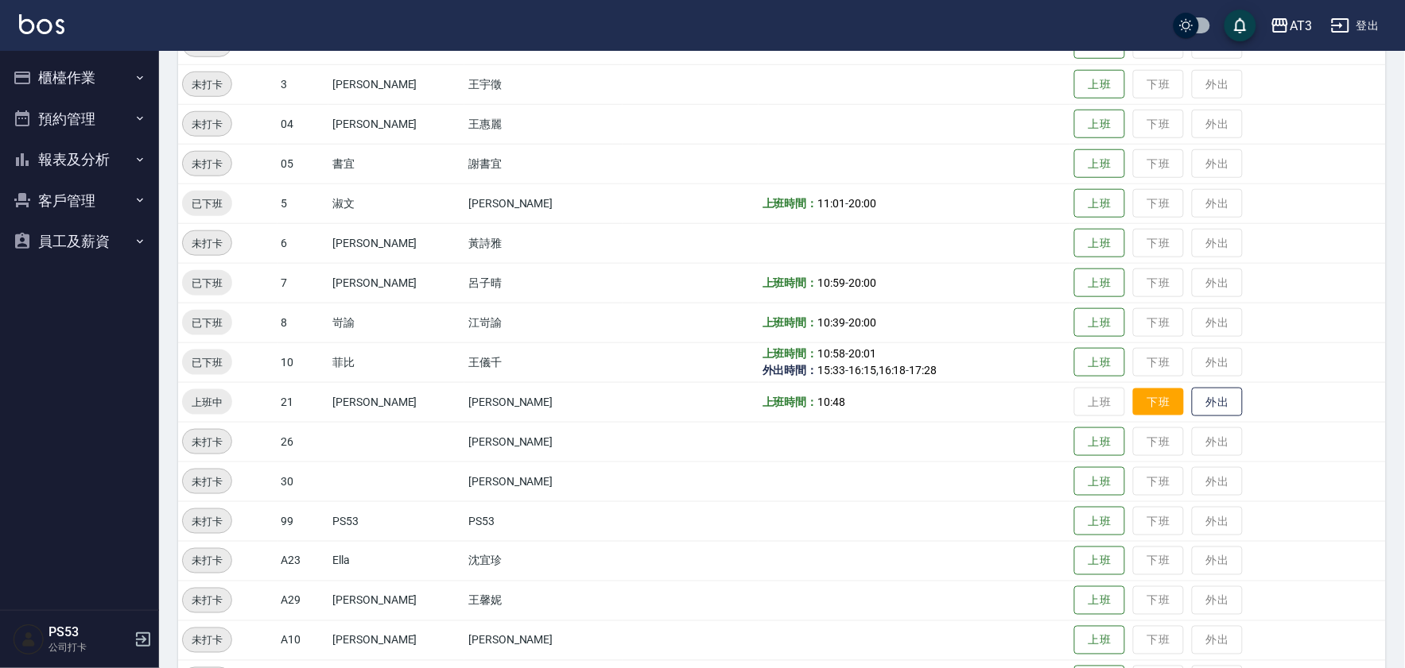
click at [1141, 401] on button "下班" at bounding box center [1158, 403] width 51 height 28
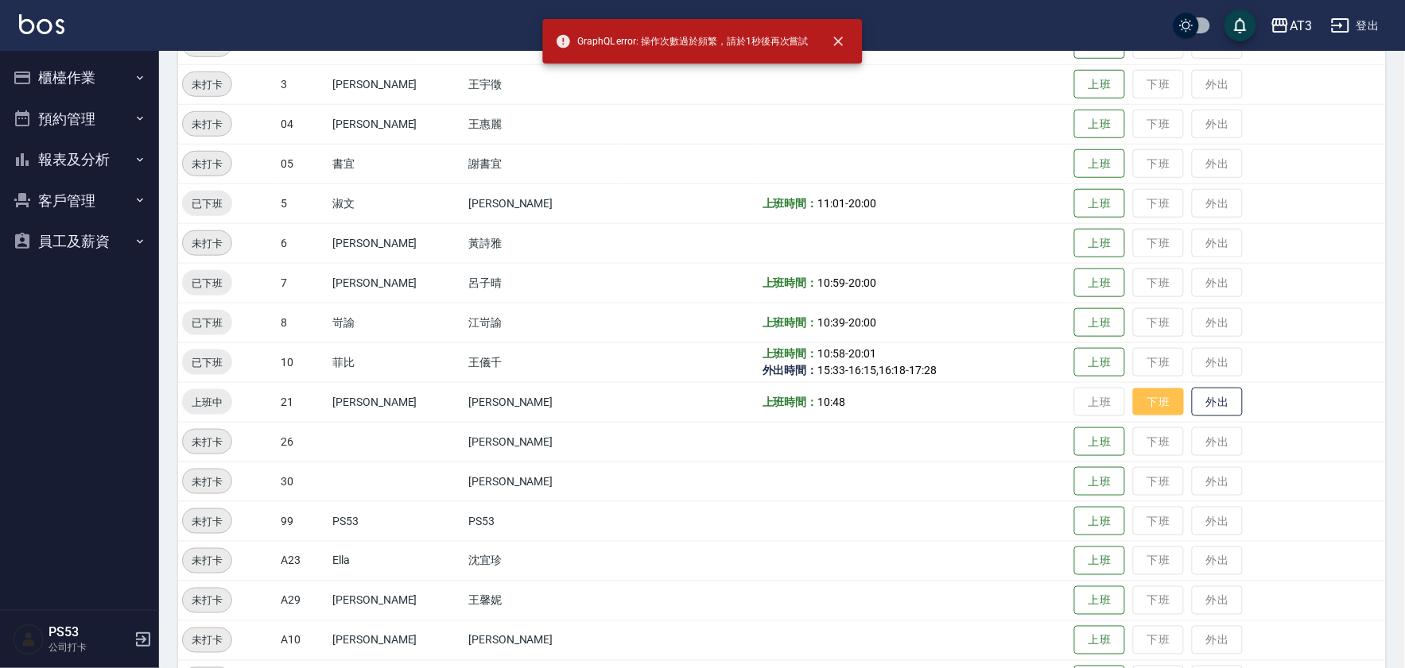
click at [1141, 401] on button "下班" at bounding box center [1158, 403] width 51 height 28
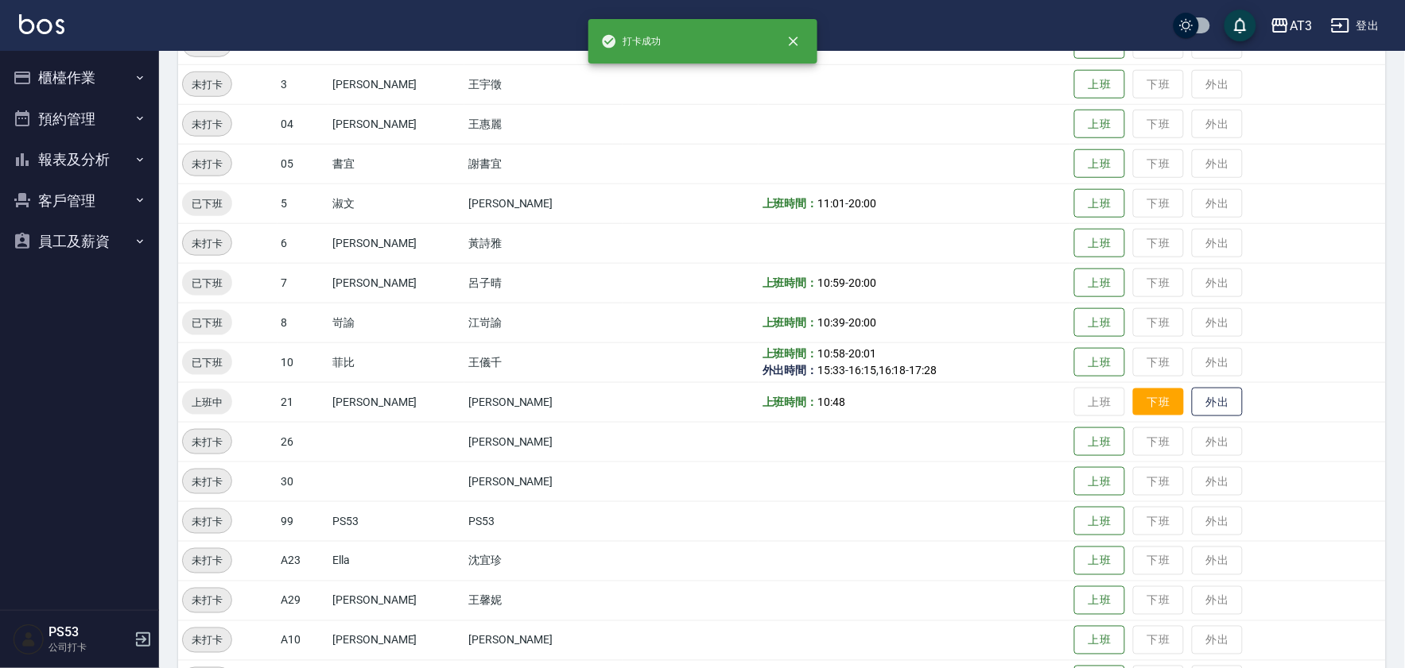
click at [1141, 401] on button "下班" at bounding box center [1158, 403] width 51 height 28
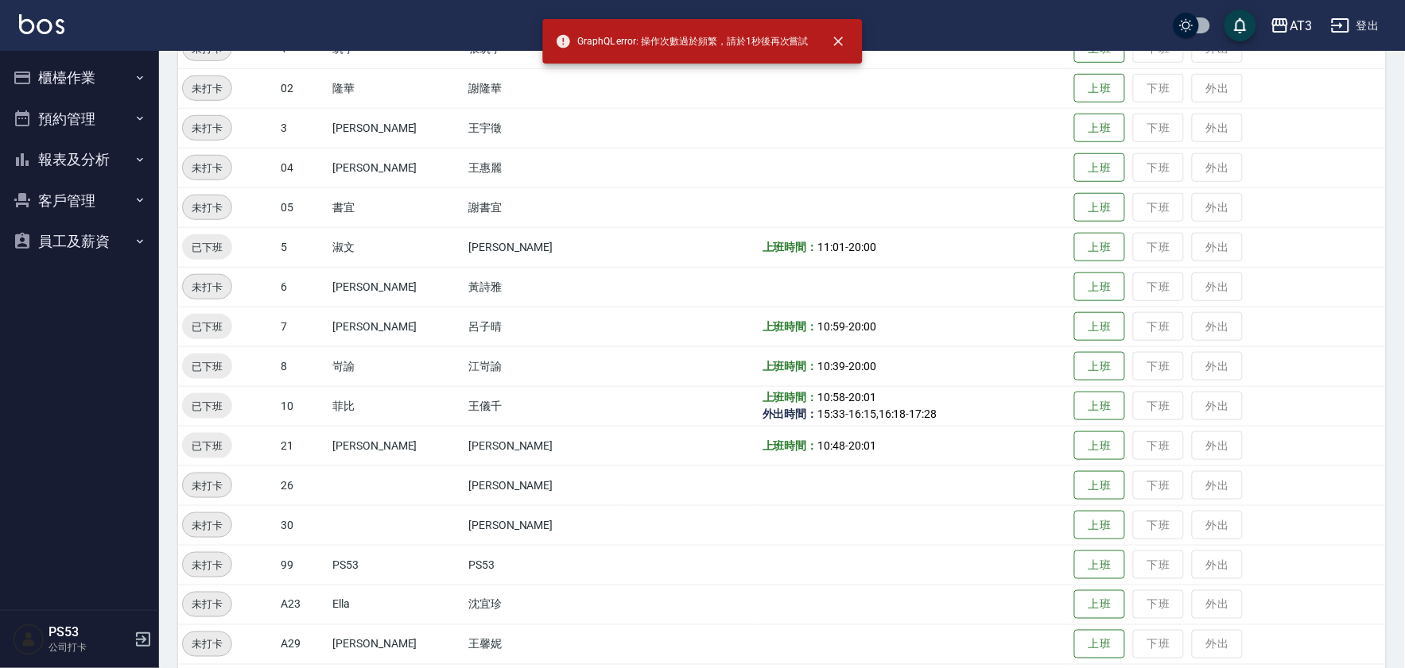
scroll to position [482, 0]
